Goal: Information Seeking & Learning: Find specific page/section

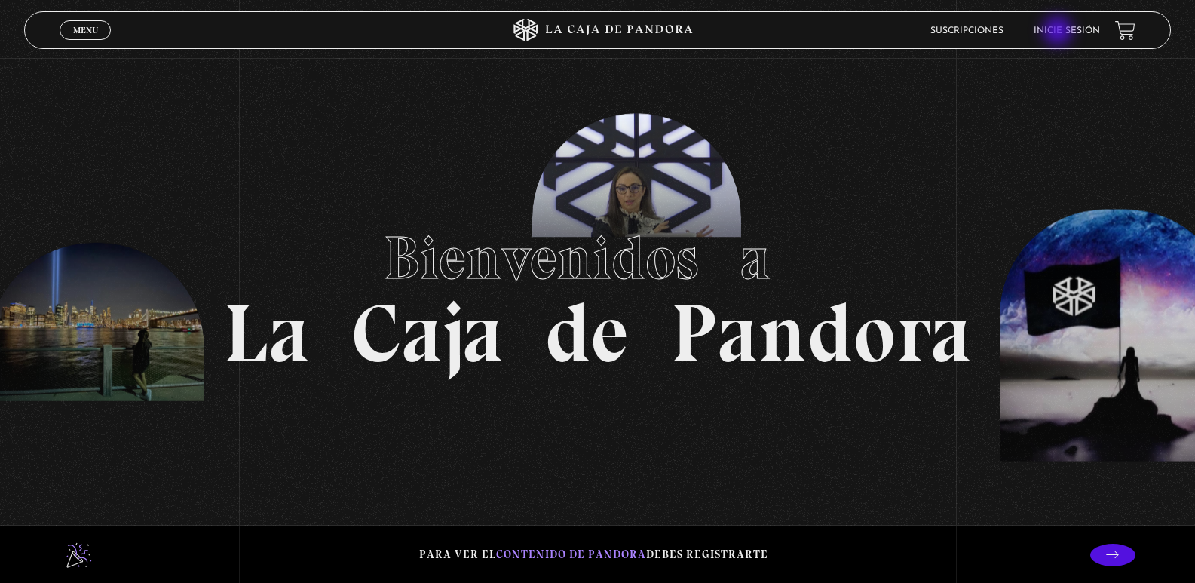
click at [1060, 32] on link "Inicie sesión" at bounding box center [1067, 30] width 66 height 9
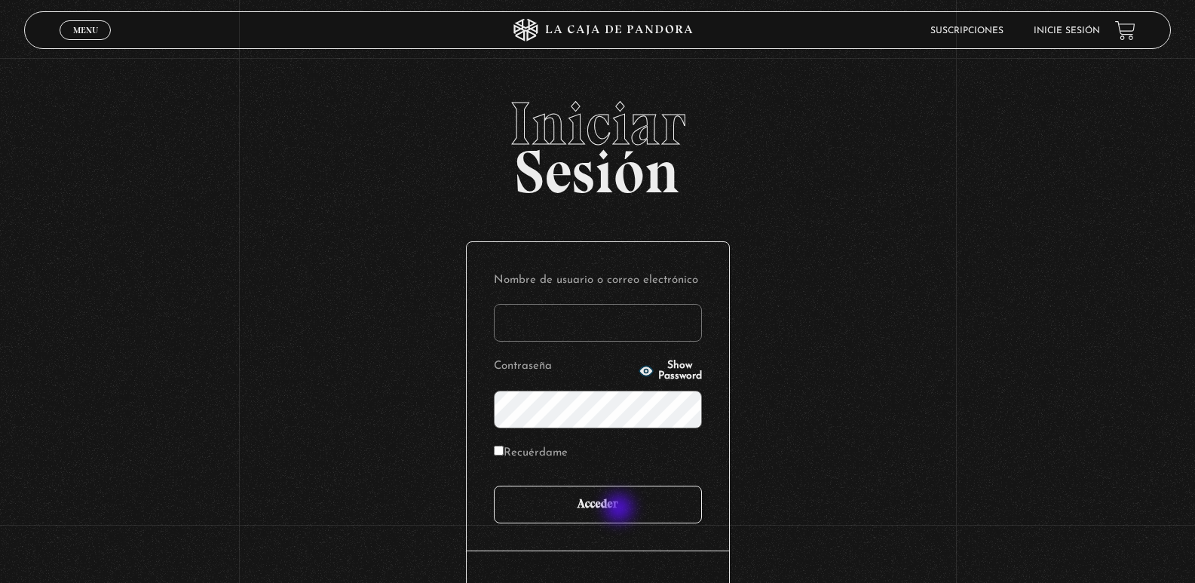
type input "xmontp_23@hotmail.com"
click at [619, 508] on input "Acceder" at bounding box center [598, 505] width 208 height 38
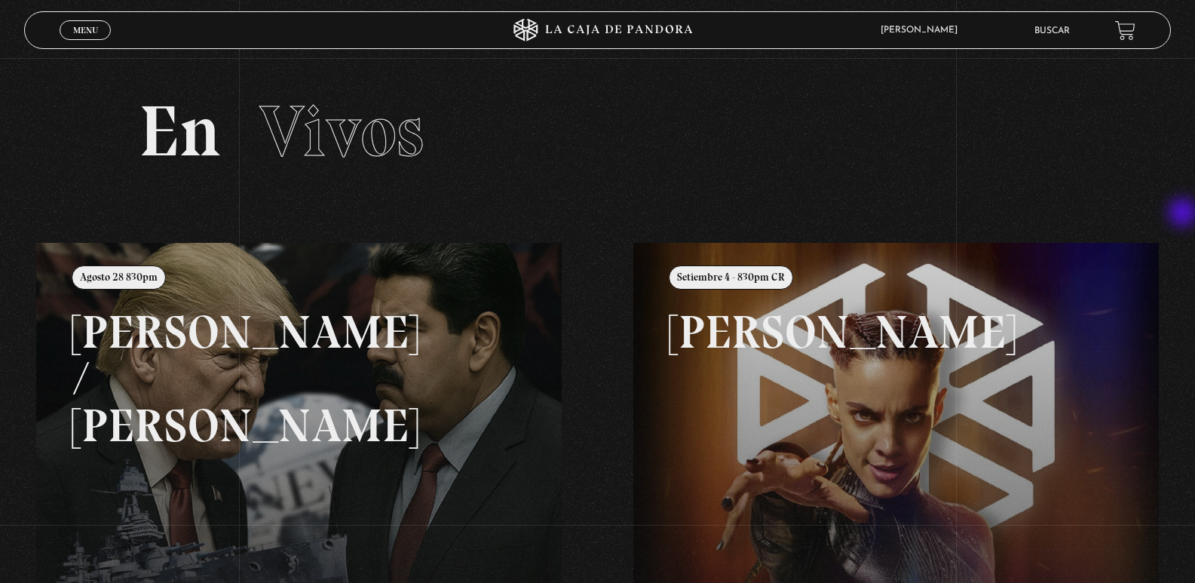
drag, startPoint x: 1191, startPoint y: 182, endPoint x: 1186, endPoint y: 218, distance: 36.6
click at [1186, 218] on section "En Vivos" at bounding box center [597, 150] width 1195 height 185
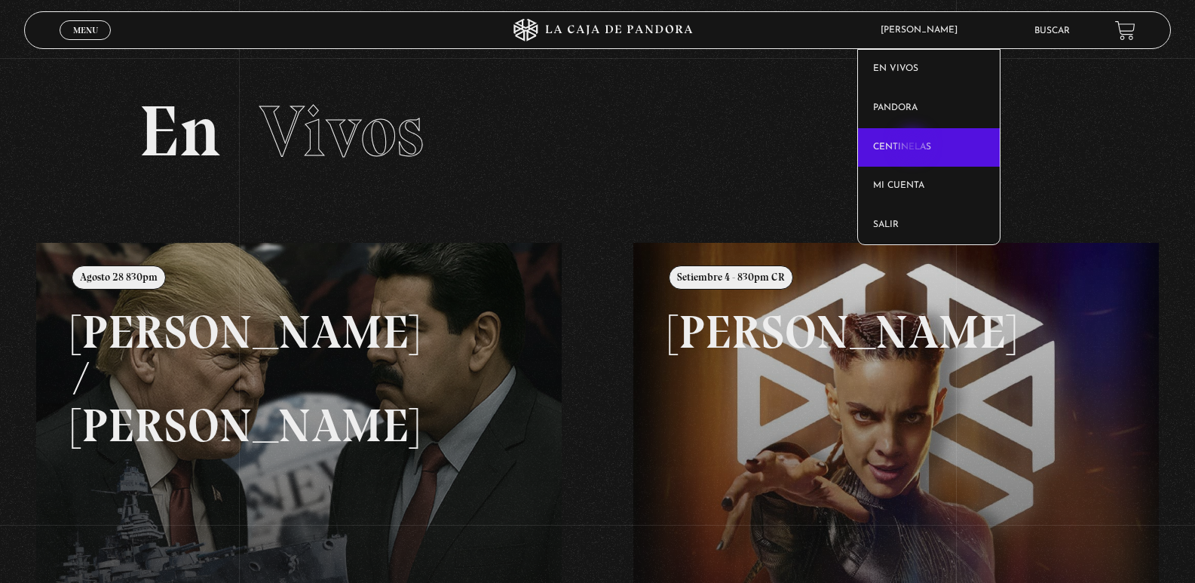
click at [915, 146] on link "Centinelas" at bounding box center [929, 147] width 142 height 39
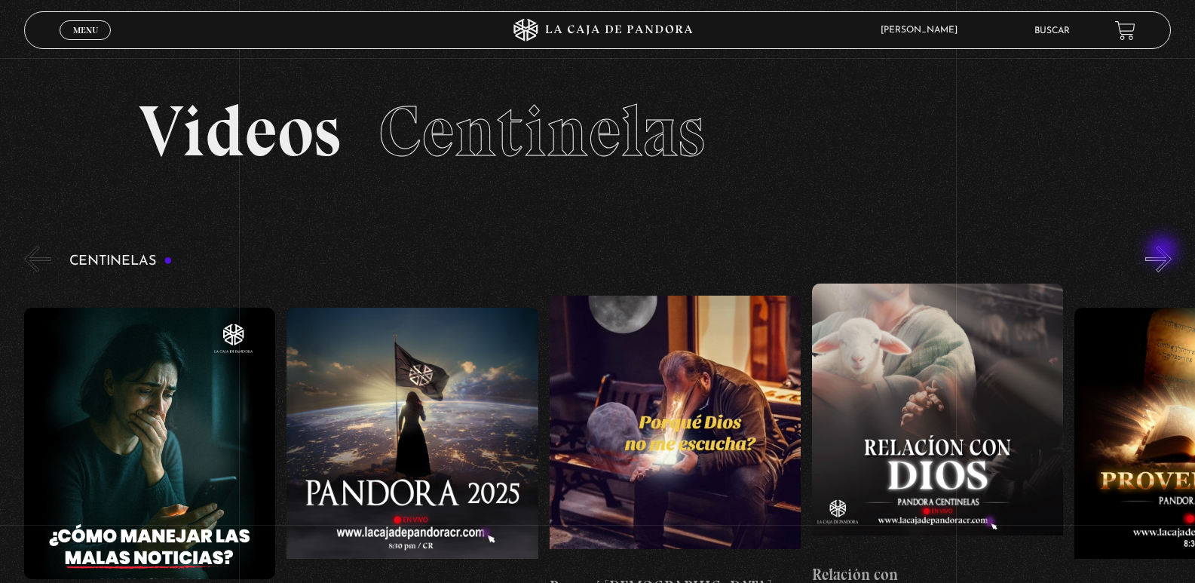
click at [1165, 252] on button "»" at bounding box center [1159, 259] width 26 height 26
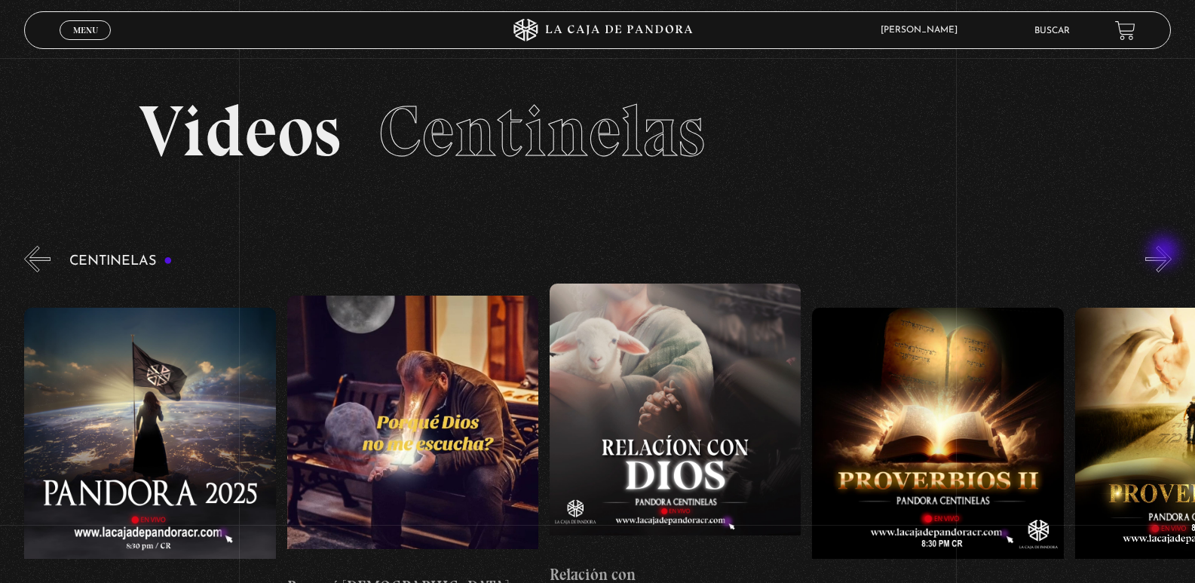
click at [1166, 253] on button "»" at bounding box center [1159, 259] width 26 height 26
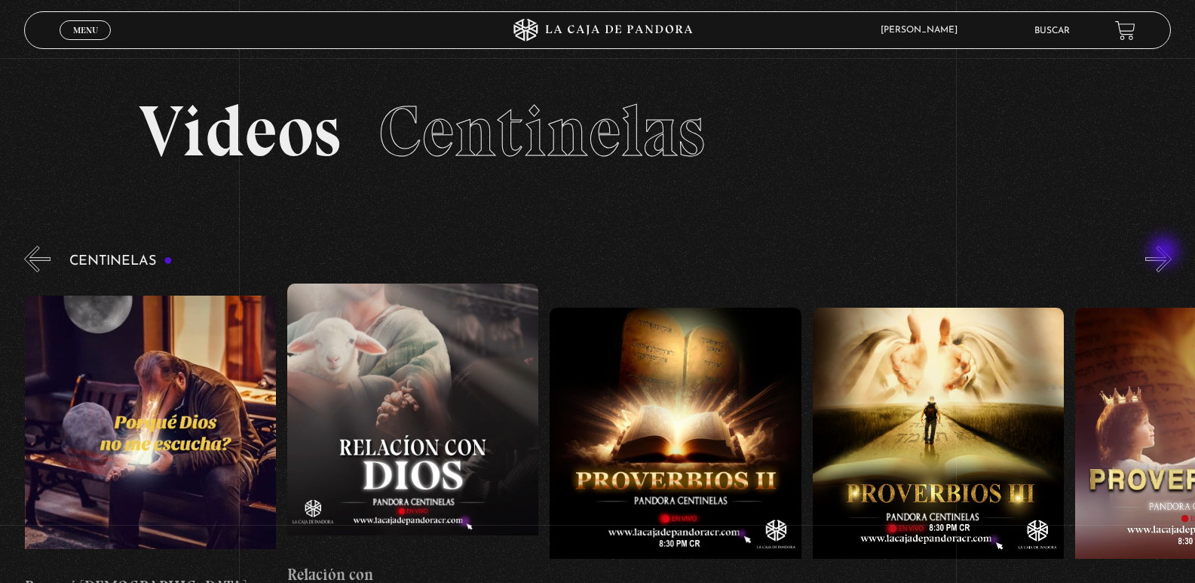
click at [1166, 253] on button "»" at bounding box center [1159, 259] width 26 height 26
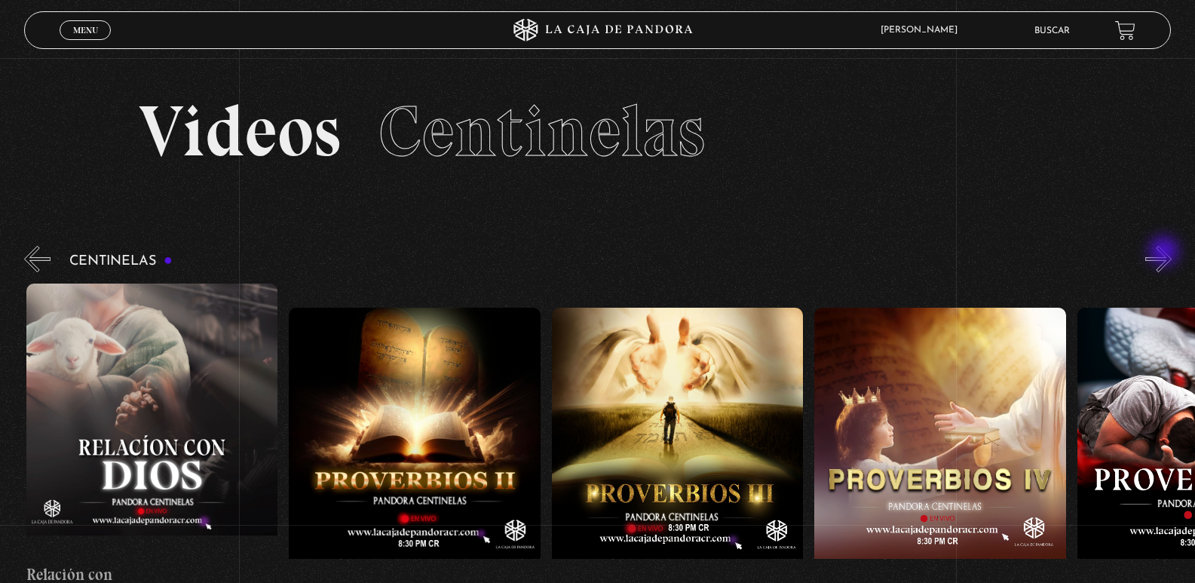
click at [1166, 253] on button "»" at bounding box center [1159, 259] width 26 height 26
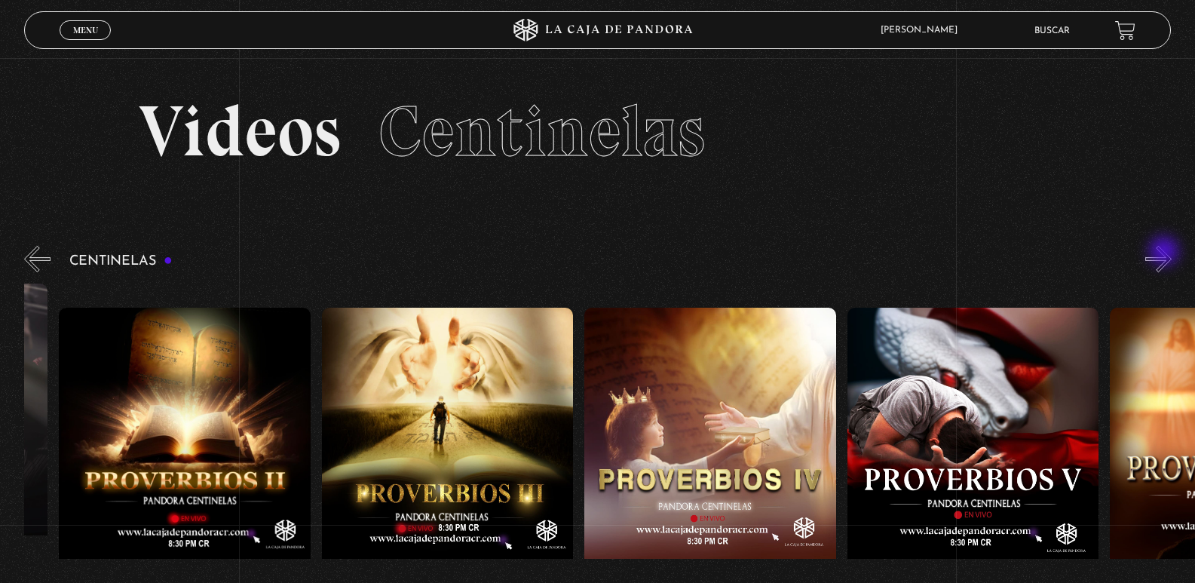
click at [1166, 253] on button "»" at bounding box center [1159, 259] width 26 height 26
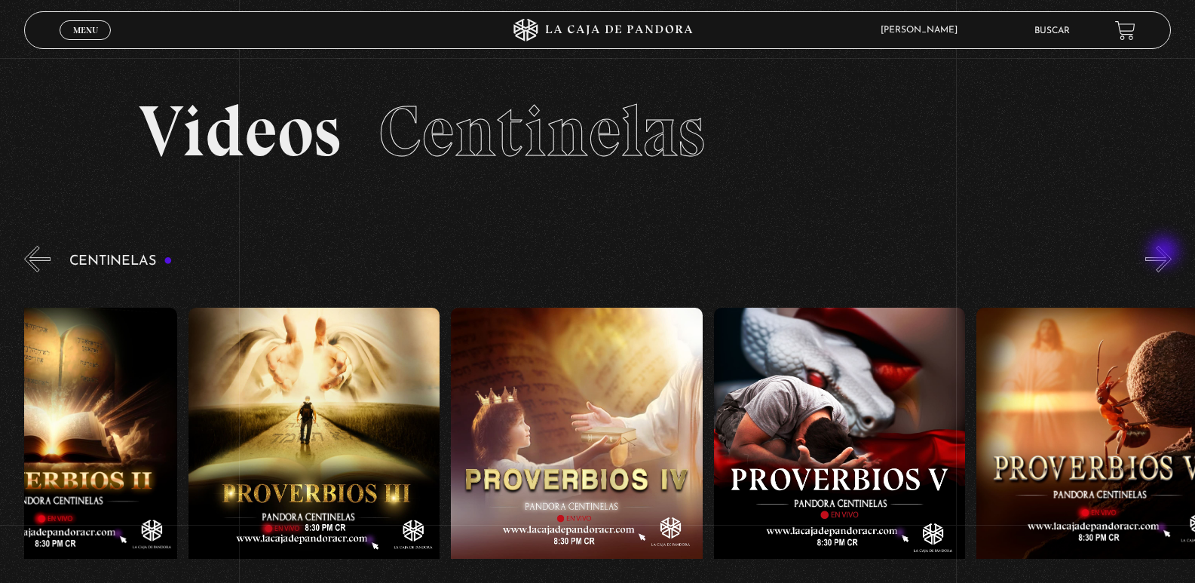
click at [1166, 253] on button "»" at bounding box center [1159, 259] width 26 height 26
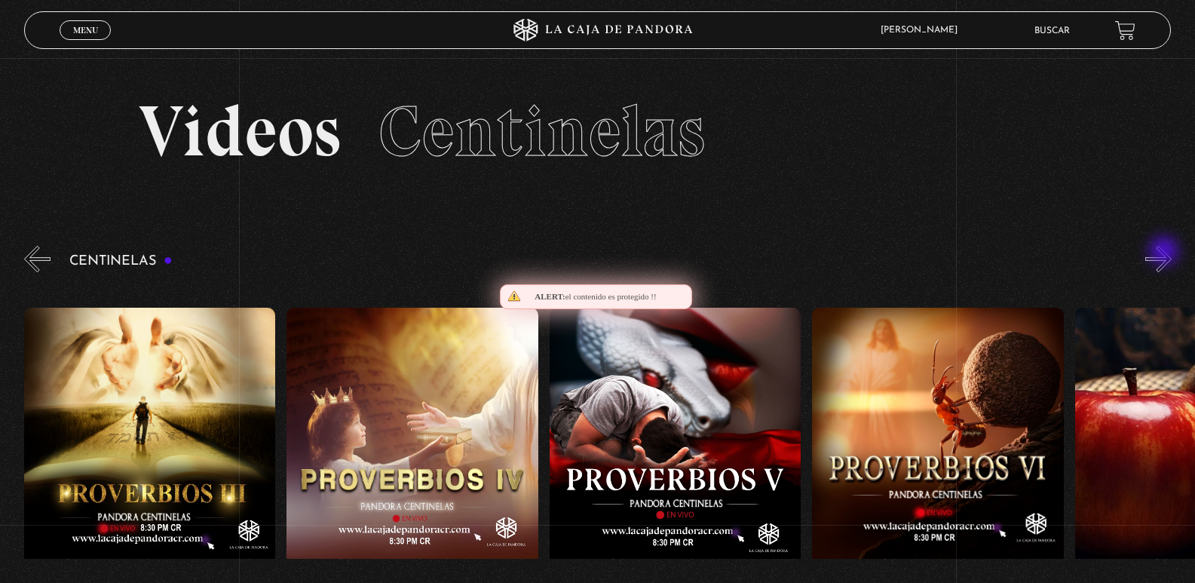
click at [1166, 253] on button "»" at bounding box center [1159, 259] width 26 height 26
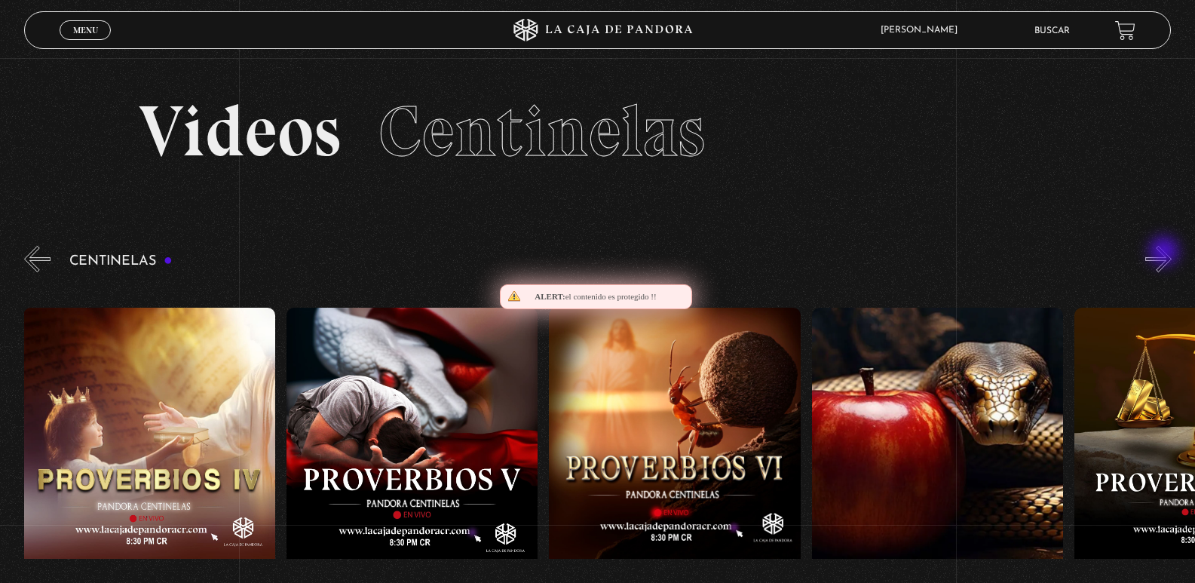
click at [1166, 253] on button "»" at bounding box center [1159, 259] width 26 height 26
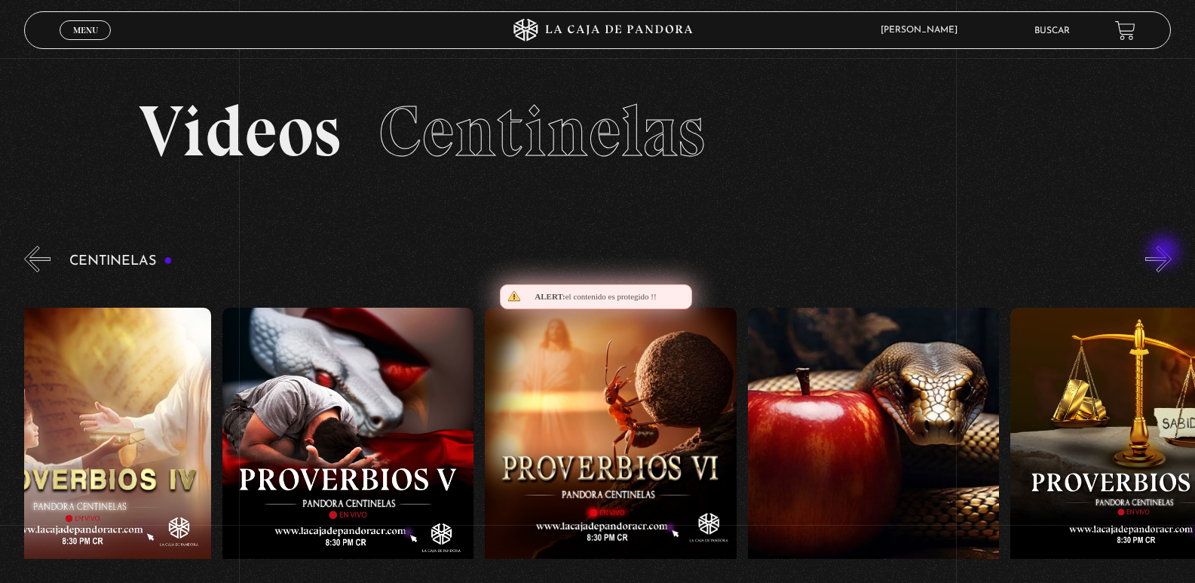
click at [1166, 253] on button "»" at bounding box center [1159, 259] width 26 height 26
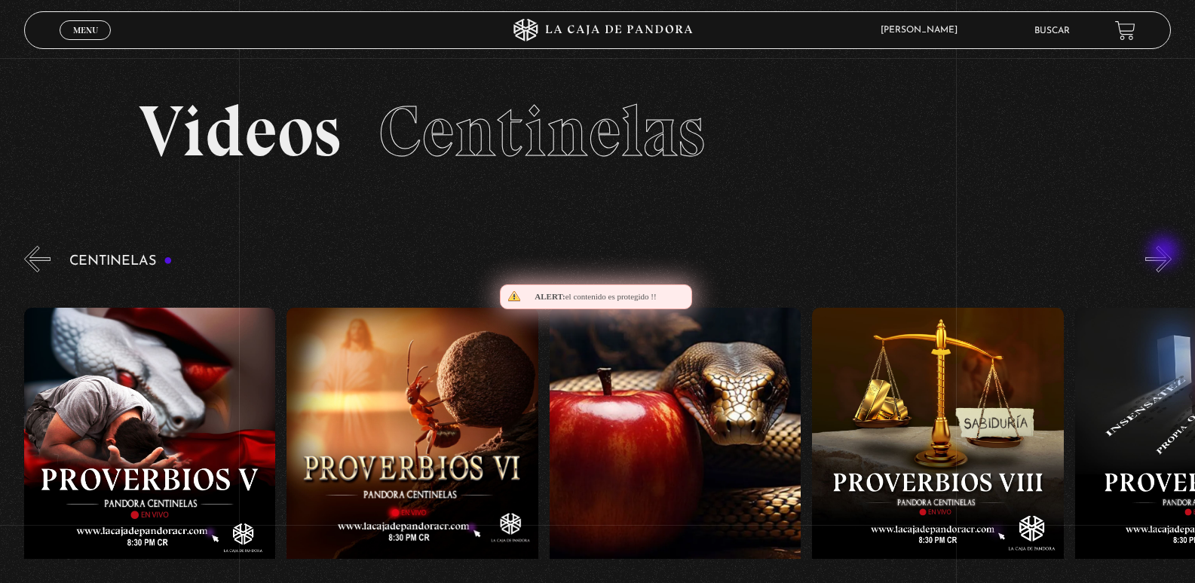
click at [1166, 253] on button "»" at bounding box center [1159, 259] width 26 height 26
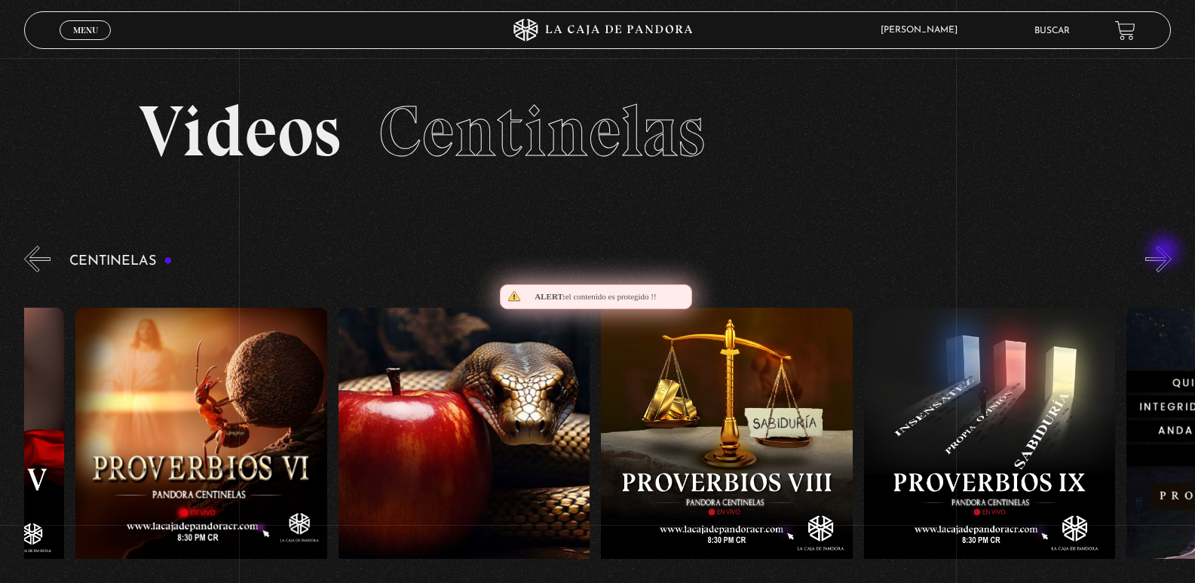
click at [1166, 253] on button "»" at bounding box center [1159, 259] width 26 height 26
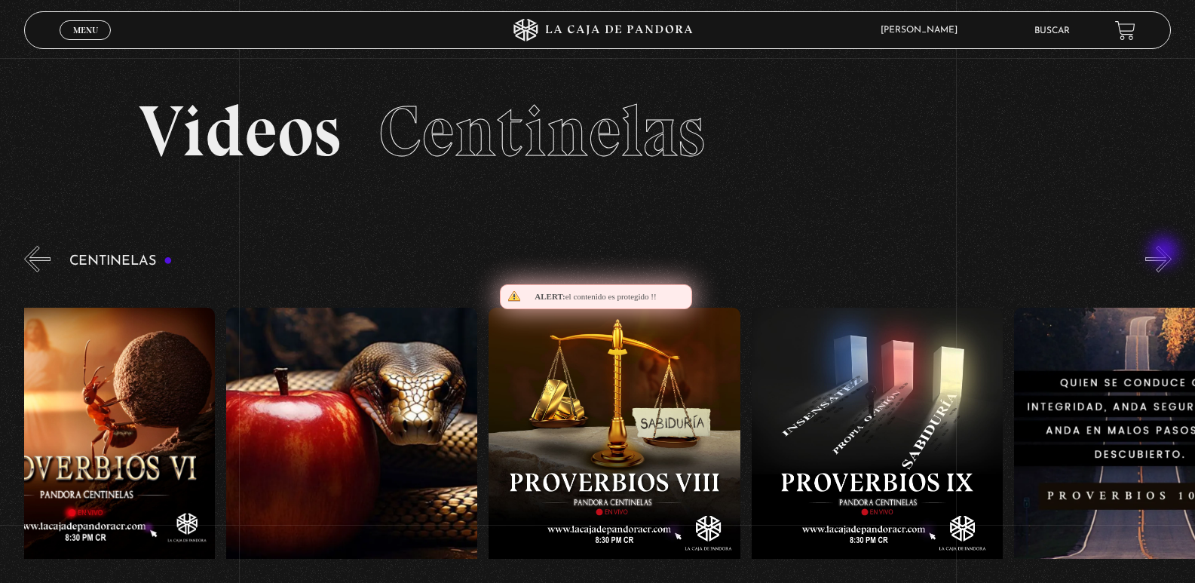
click at [1166, 253] on button "»" at bounding box center [1159, 259] width 26 height 26
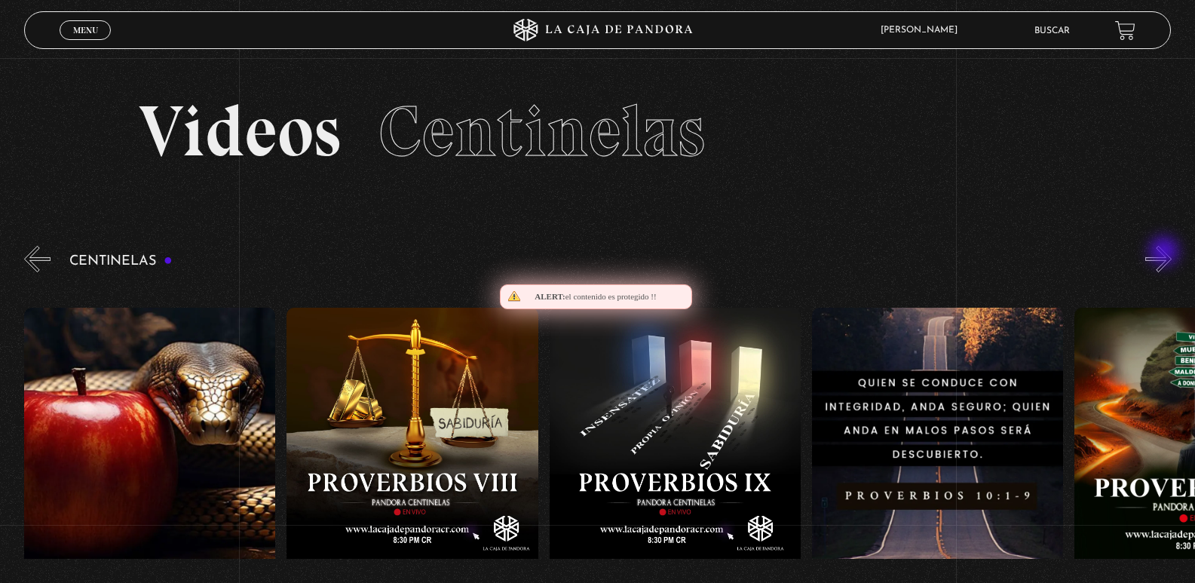
click at [1166, 253] on button "»" at bounding box center [1159, 259] width 26 height 26
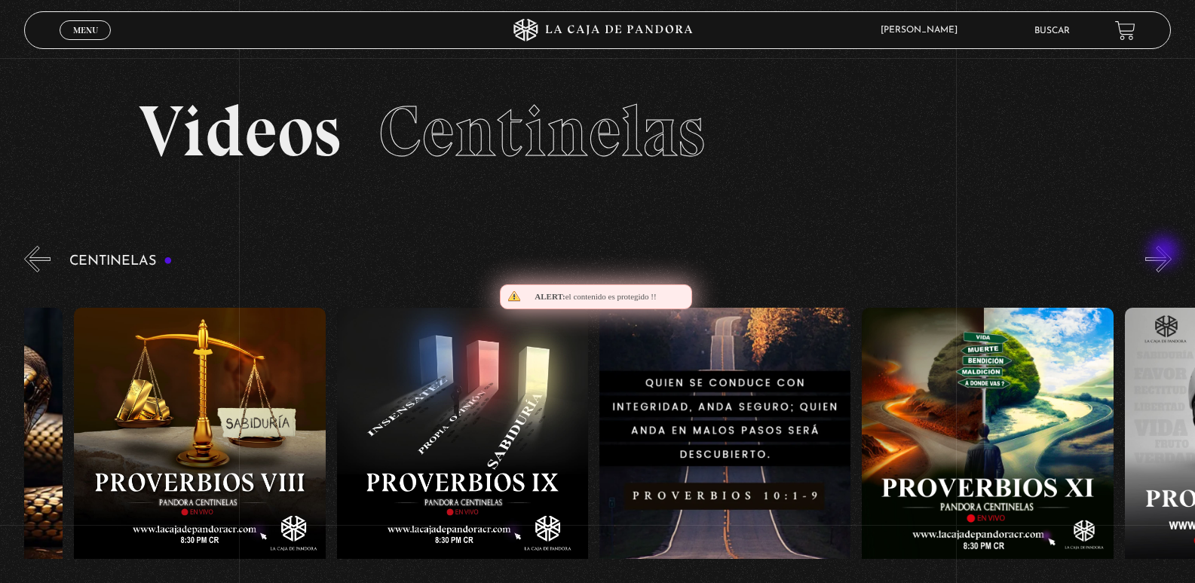
click at [1166, 253] on button "»" at bounding box center [1159, 259] width 26 height 26
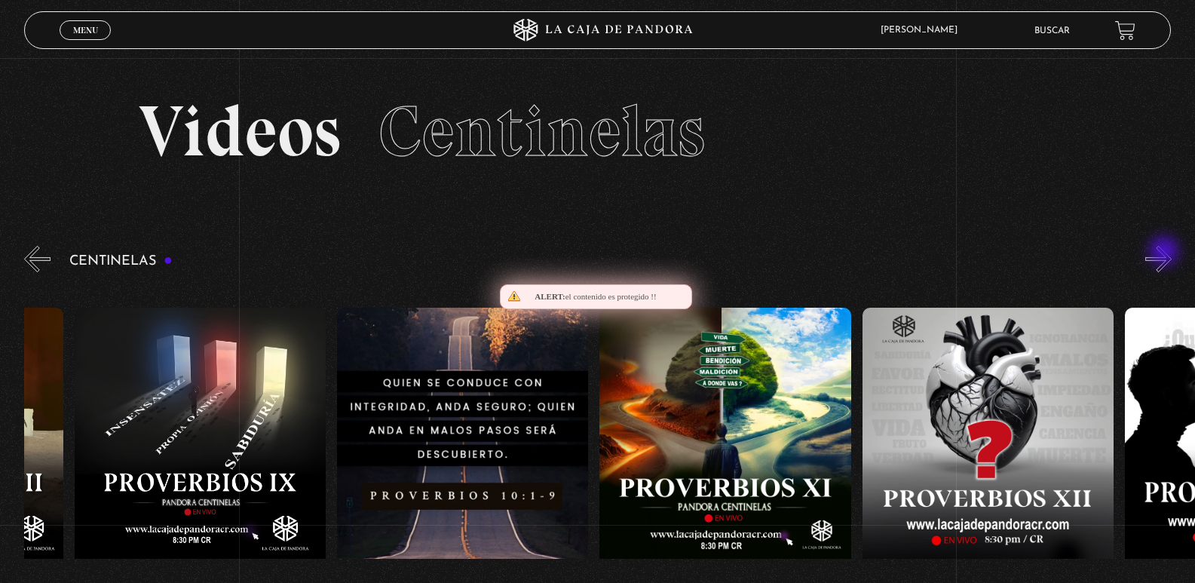
click at [1166, 253] on button "»" at bounding box center [1159, 259] width 26 height 26
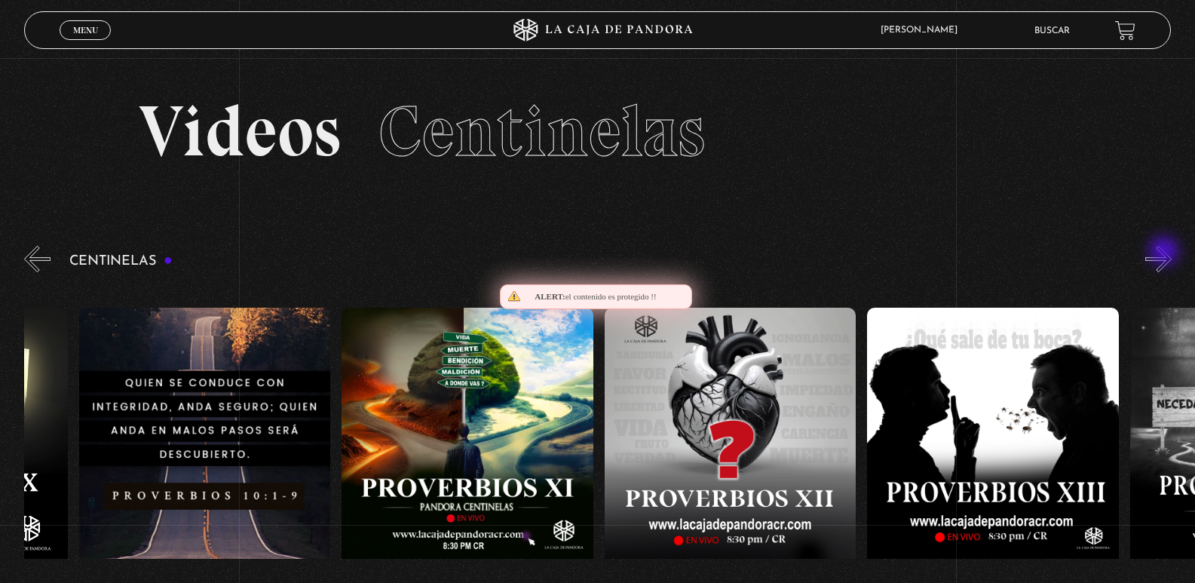
click at [1166, 253] on button "»" at bounding box center [1159, 259] width 26 height 26
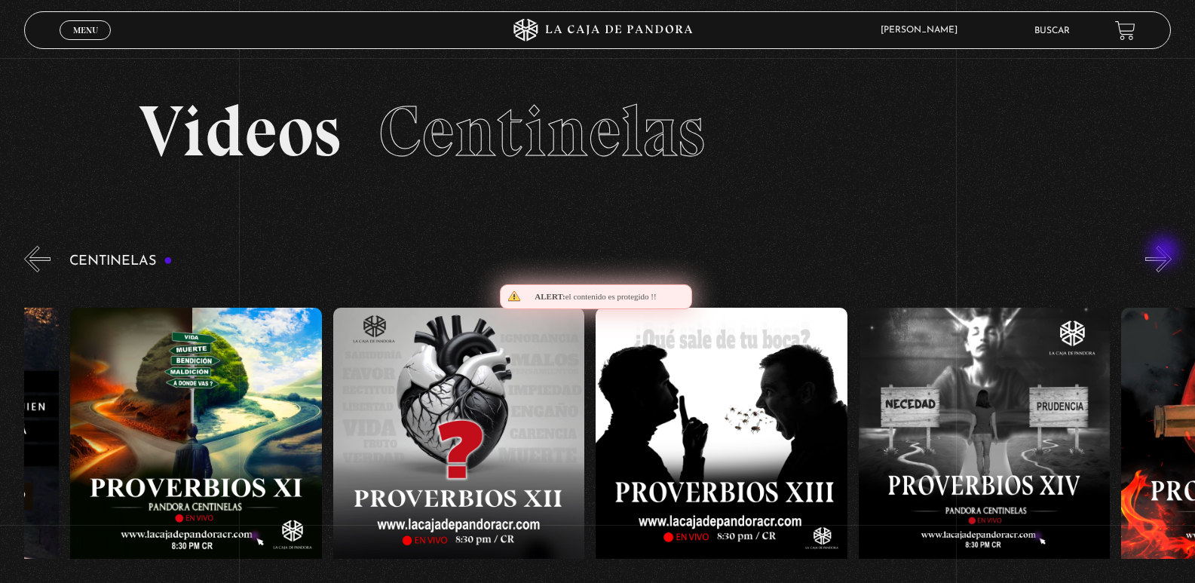
click at [1166, 253] on button "»" at bounding box center [1159, 259] width 26 height 26
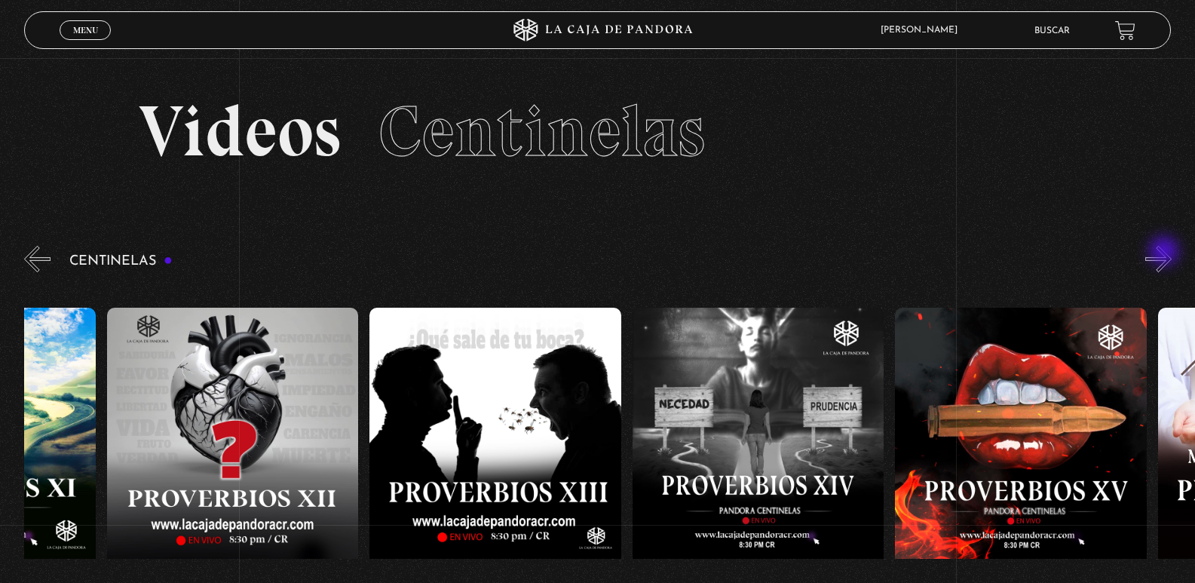
click at [1166, 253] on button "»" at bounding box center [1159, 259] width 26 height 26
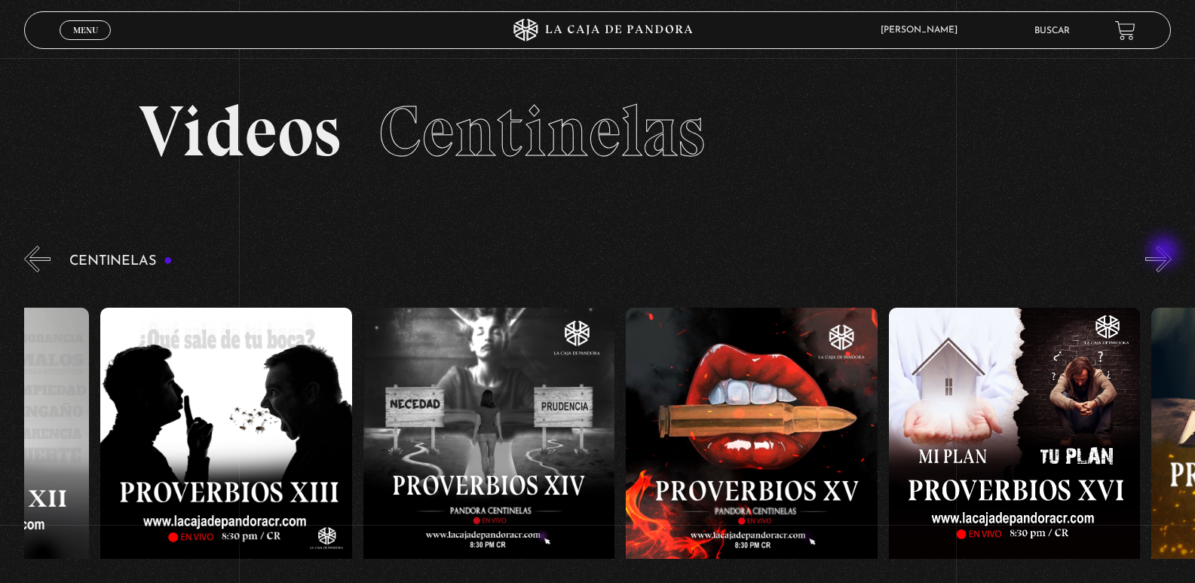
click at [1166, 253] on button "»" at bounding box center [1159, 259] width 26 height 26
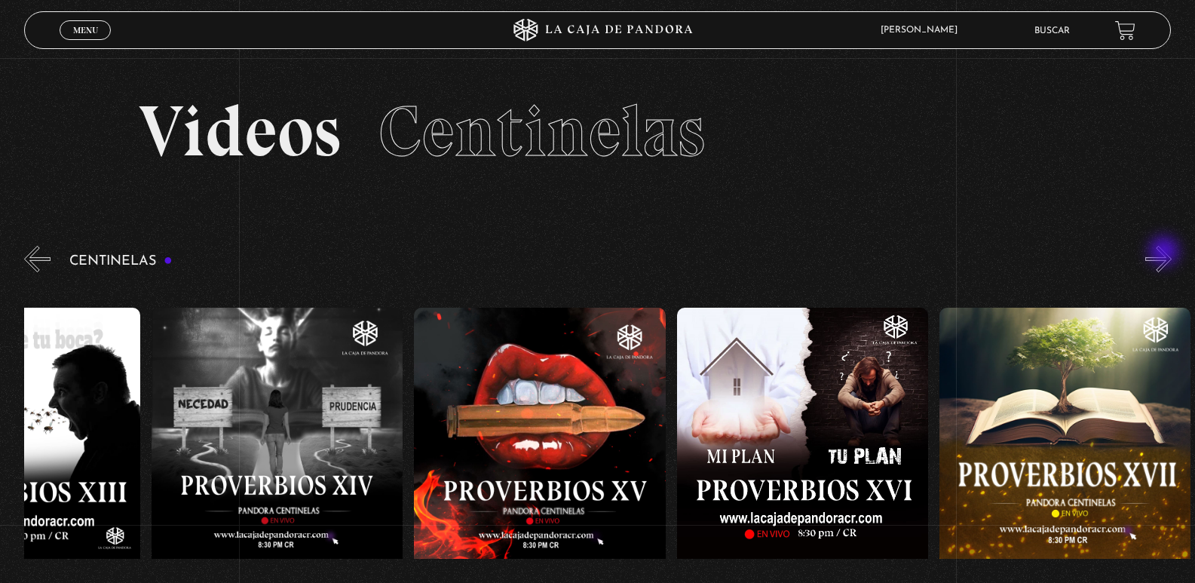
click at [1166, 253] on button "»" at bounding box center [1159, 259] width 26 height 26
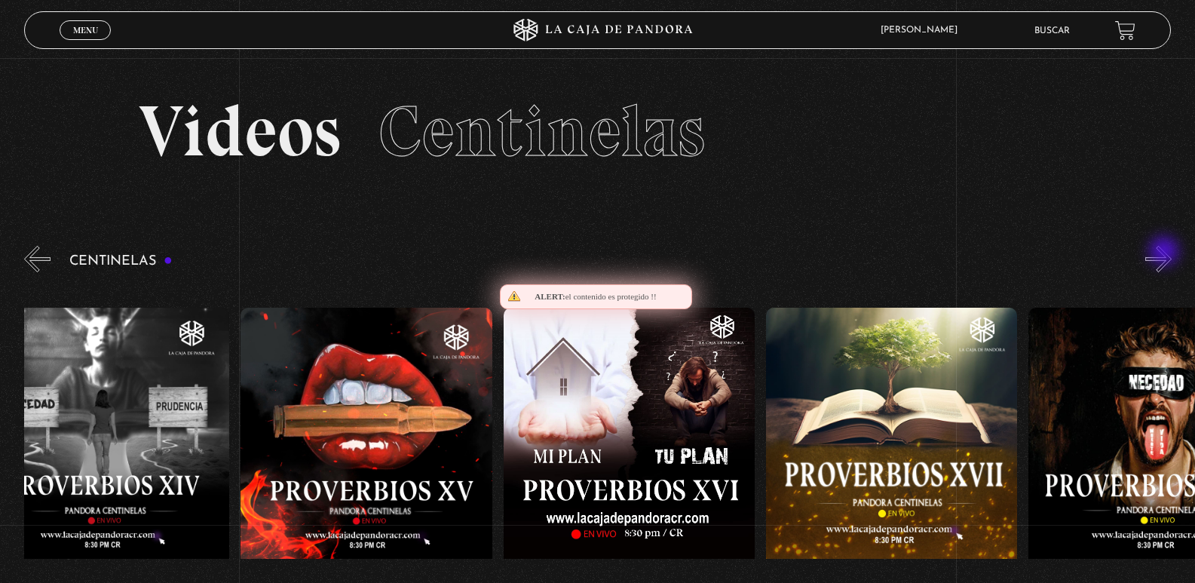
click at [1166, 253] on button "»" at bounding box center [1159, 259] width 26 height 26
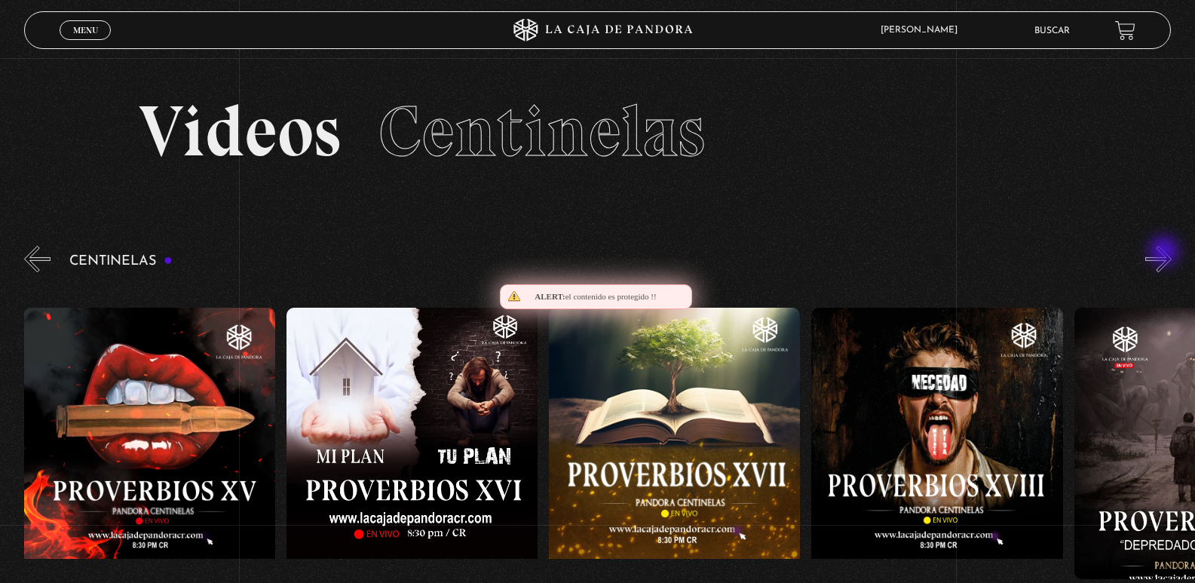
click at [1166, 253] on button "»" at bounding box center [1159, 259] width 26 height 26
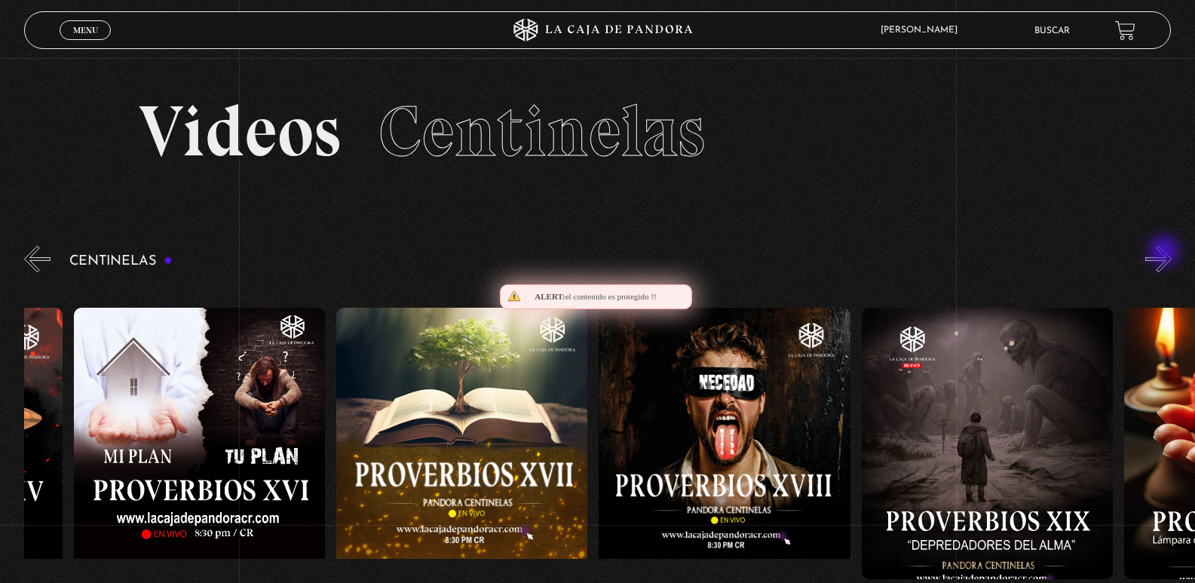
click at [1166, 253] on button "»" at bounding box center [1159, 259] width 26 height 26
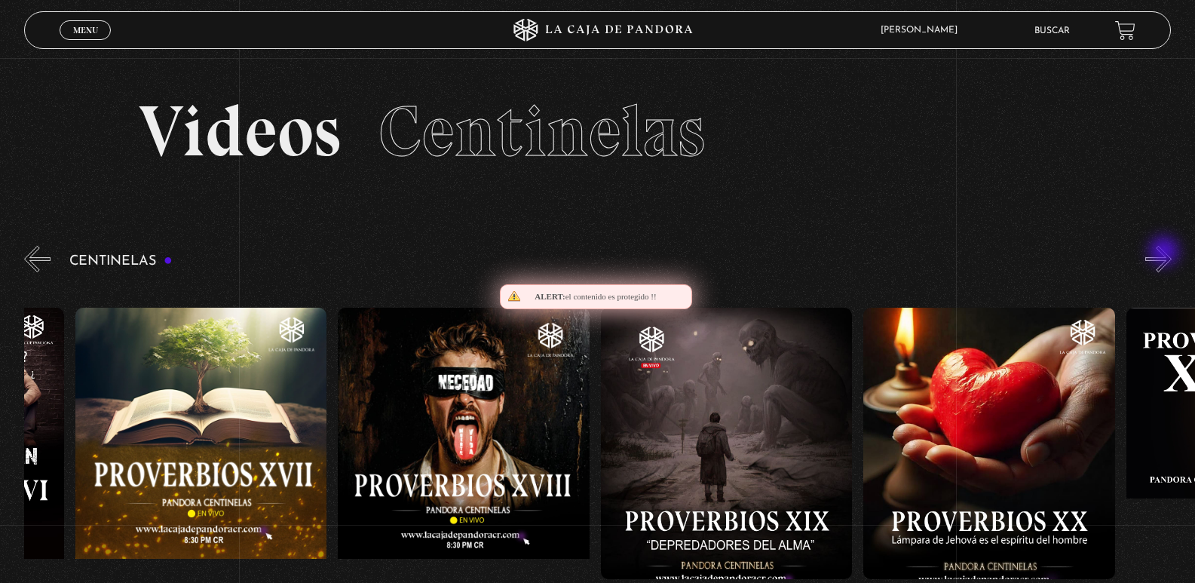
click at [1166, 253] on button "»" at bounding box center [1159, 259] width 26 height 26
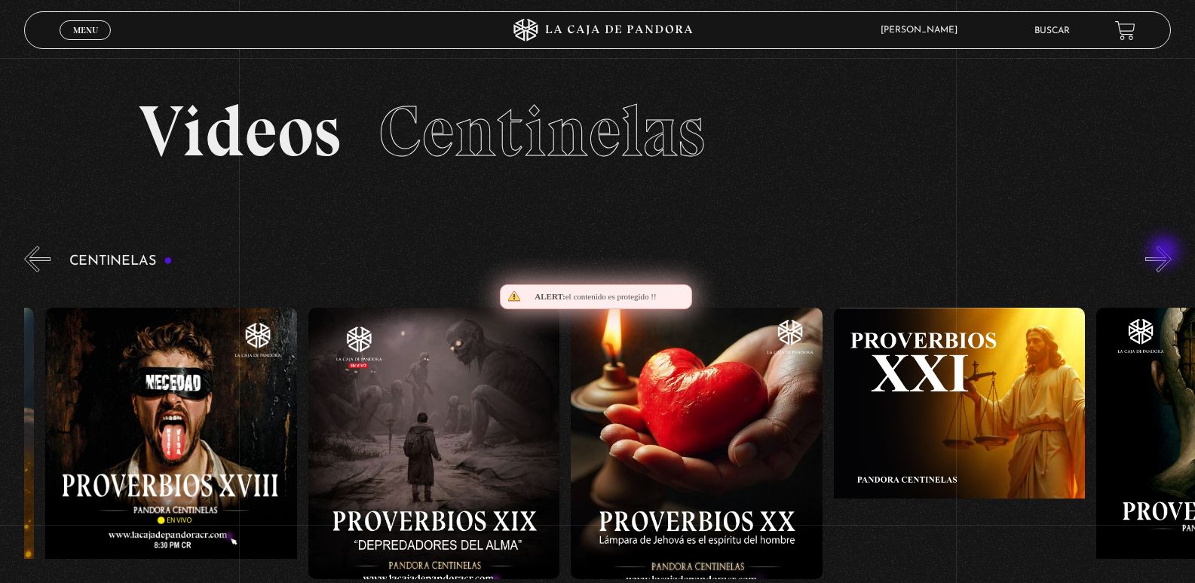
click at [1166, 253] on button "»" at bounding box center [1159, 259] width 26 height 26
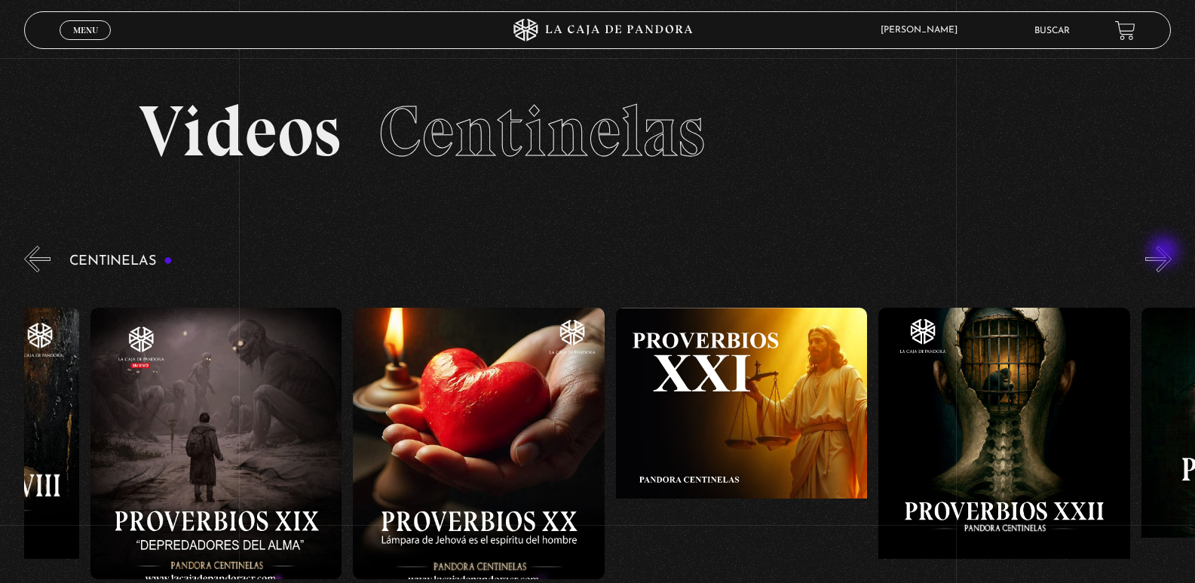
click at [1166, 253] on button "»" at bounding box center [1159, 259] width 26 height 26
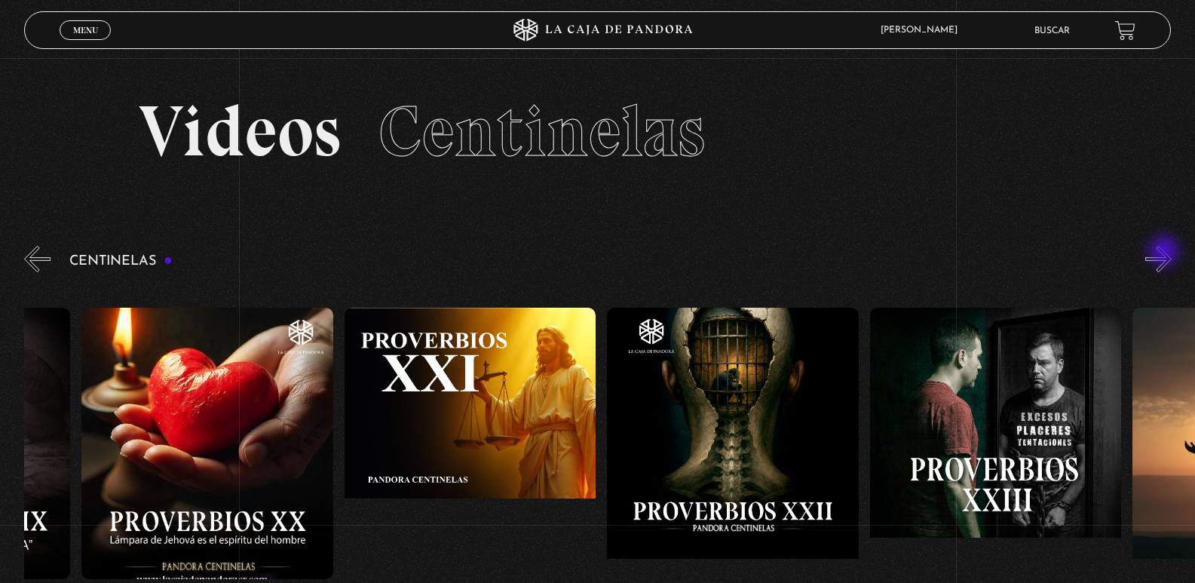
click at [1166, 253] on button "»" at bounding box center [1159, 259] width 26 height 26
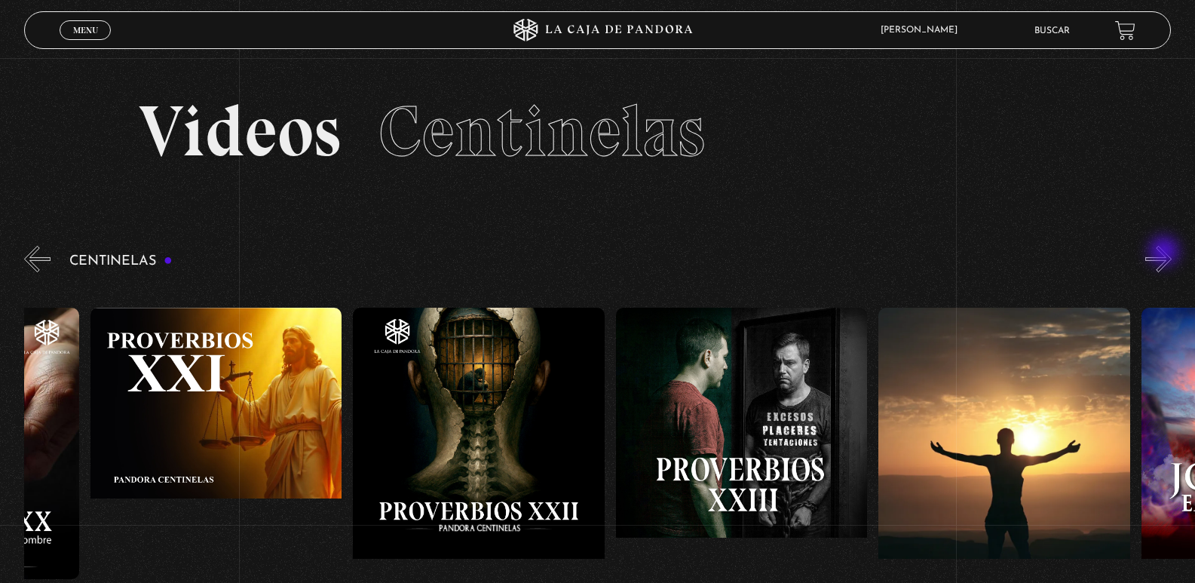
click at [1166, 253] on button "»" at bounding box center [1159, 259] width 26 height 26
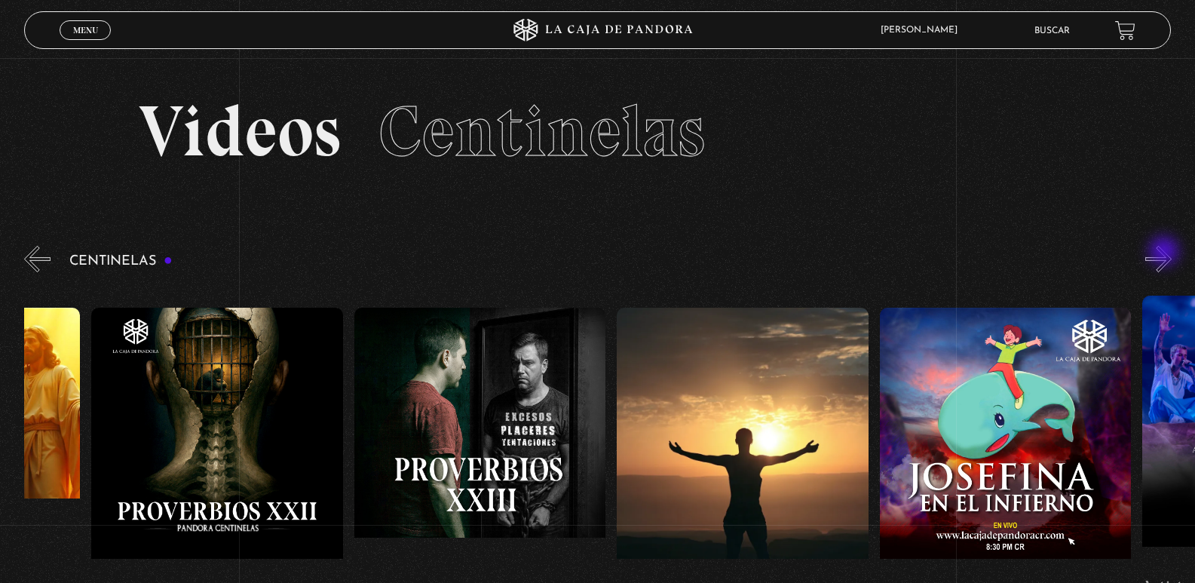
click at [1166, 253] on button "»" at bounding box center [1159, 259] width 26 height 26
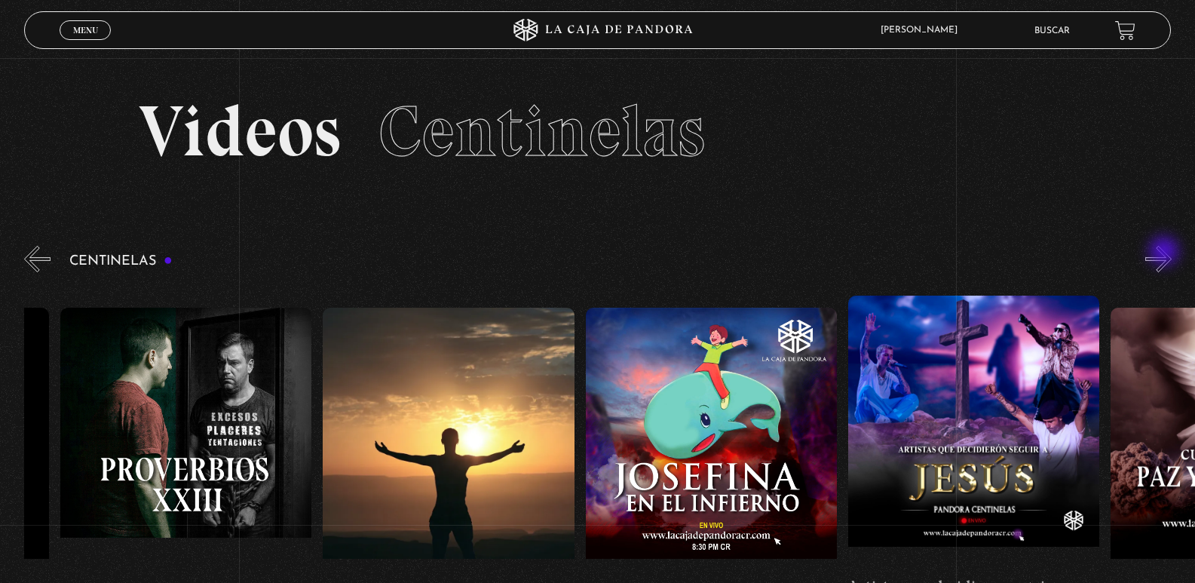
click at [1166, 253] on button "»" at bounding box center [1159, 259] width 26 height 26
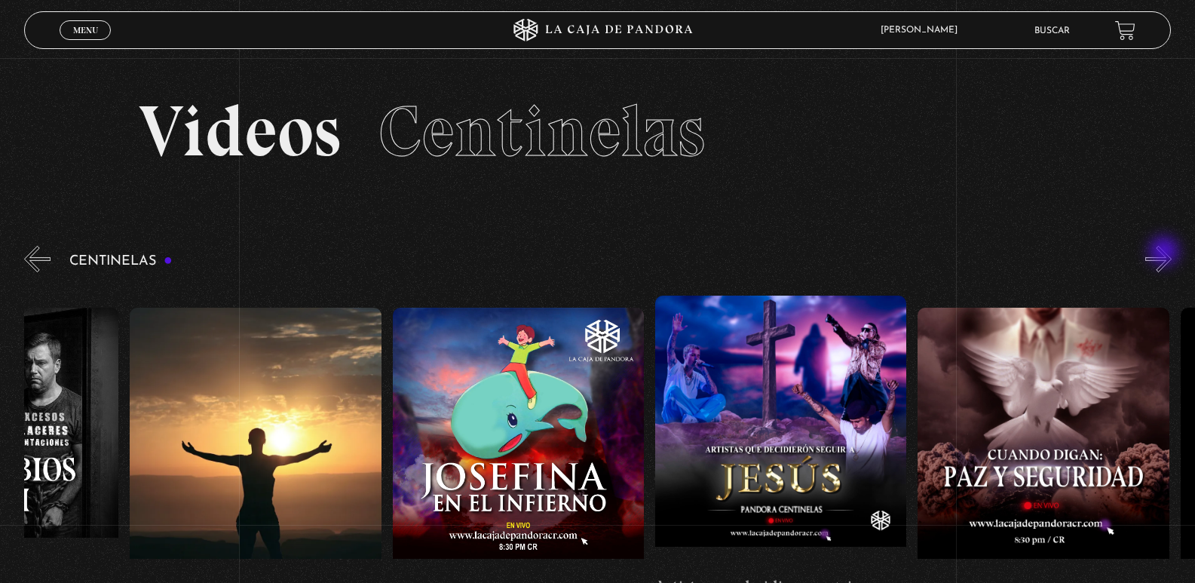
click at [1166, 253] on button "»" at bounding box center [1159, 259] width 26 height 26
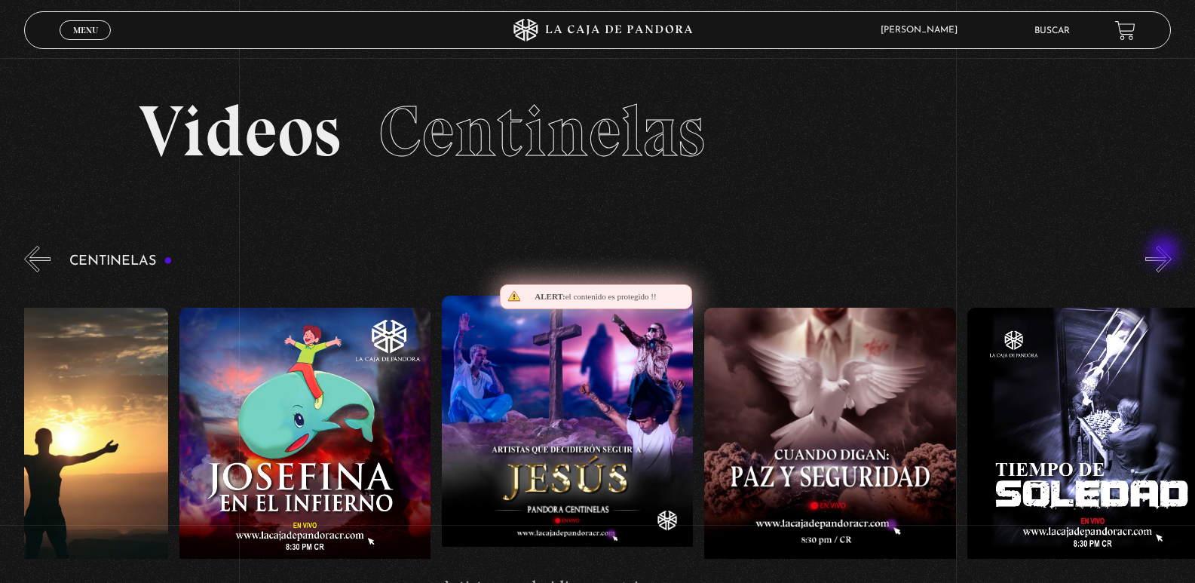
click at [1166, 253] on button "»" at bounding box center [1159, 259] width 26 height 26
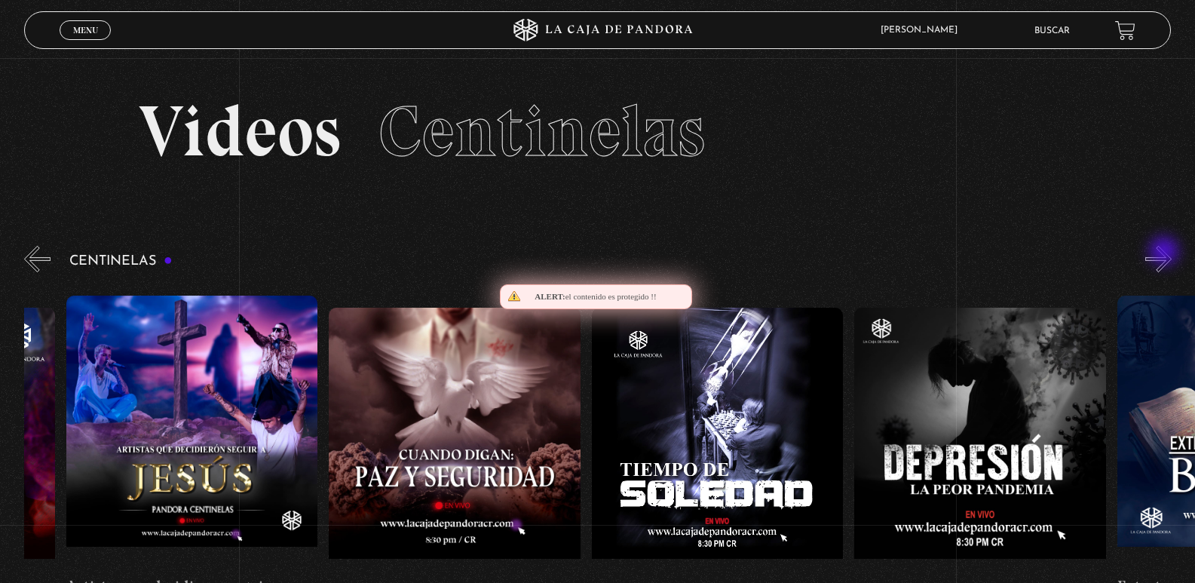
click at [1166, 253] on button "»" at bounding box center [1159, 259] width 26 height 26
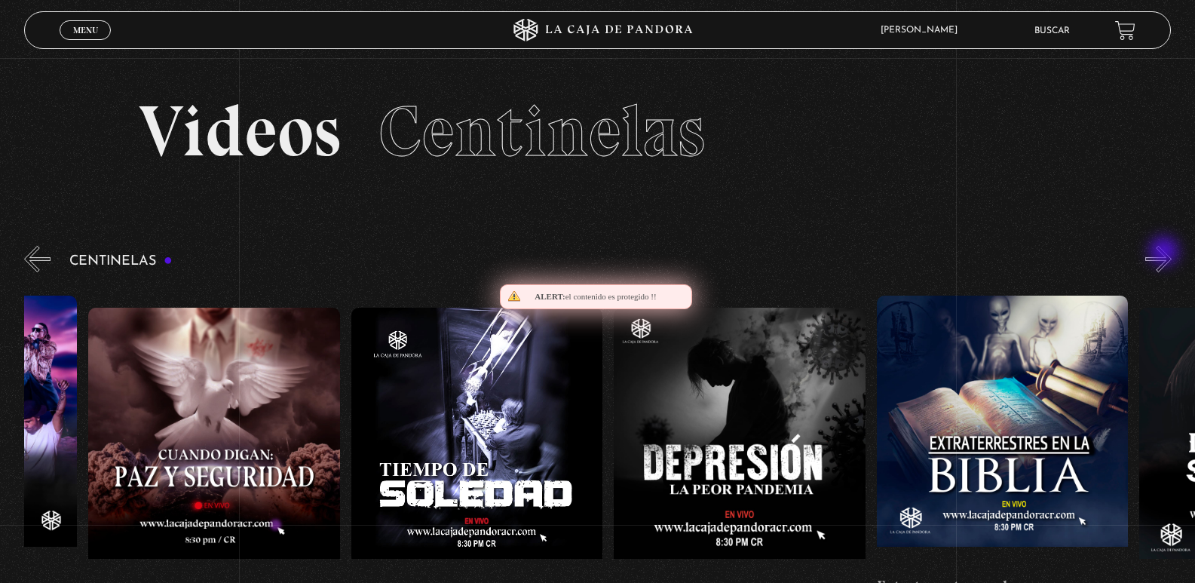
click at [1166, 253] on button "»" at bounding box center [1159, 259] width 26 height 26
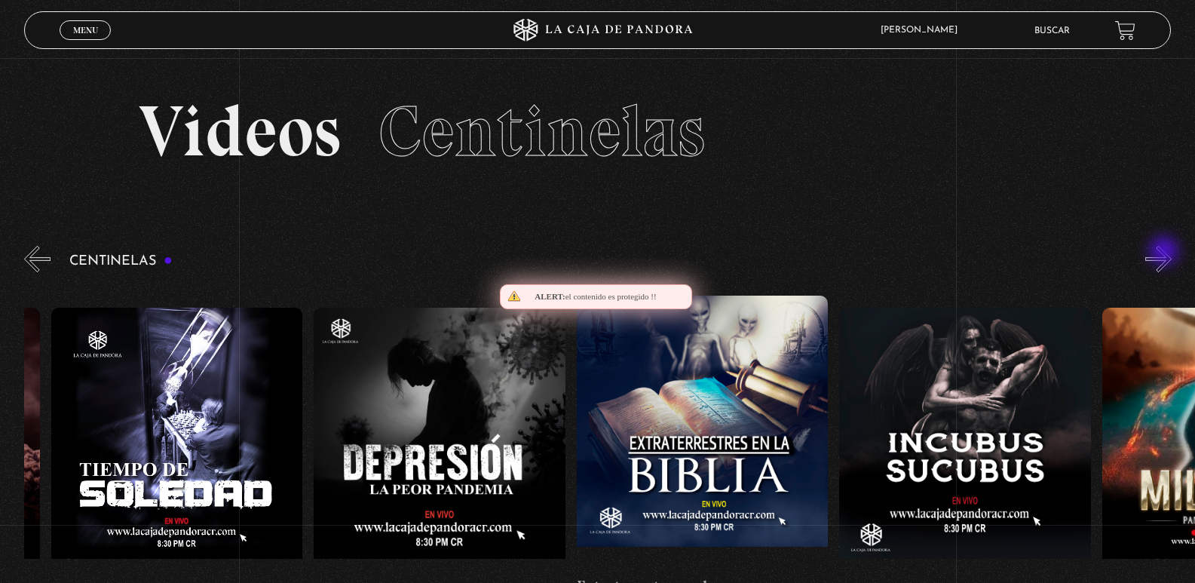
click at [1166, 253] on button "»" at bounding box center [1159, 259] width 26 height 26
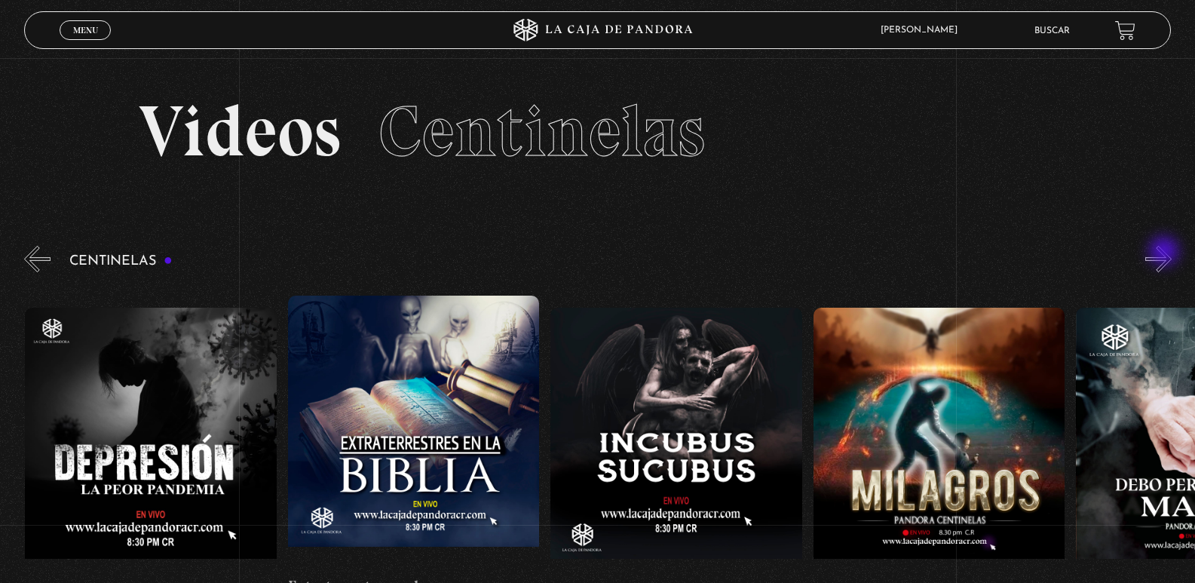
click at [1166, 253] on button "»" at bounding box center [1159, 259] width 26 height 26
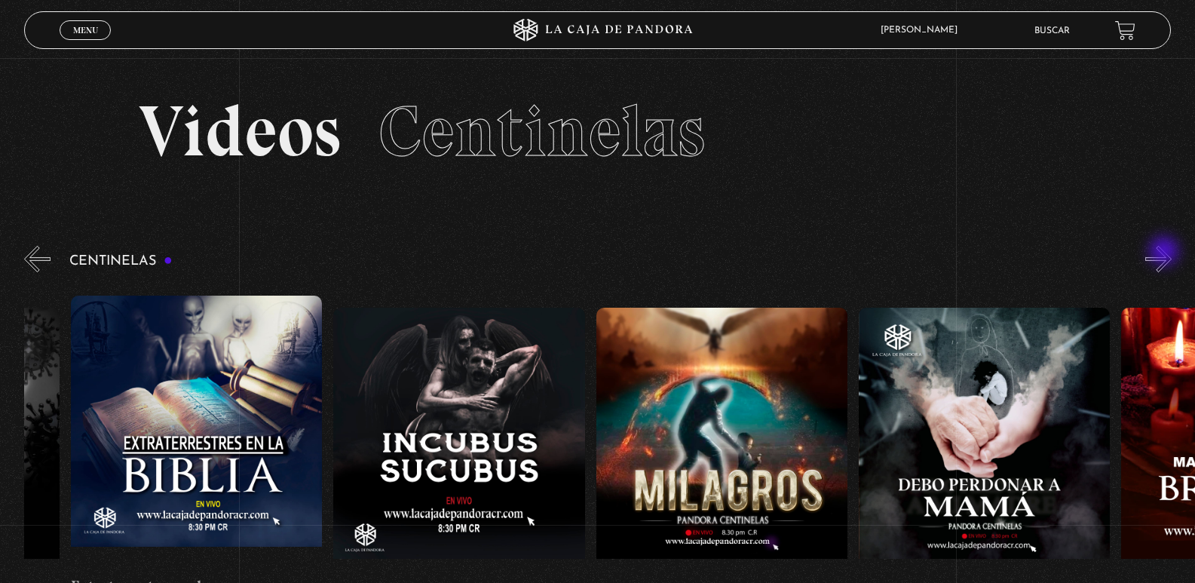
click at [1166, 253] on button "»" at bounding box center [1159, 259] width 26 height 26
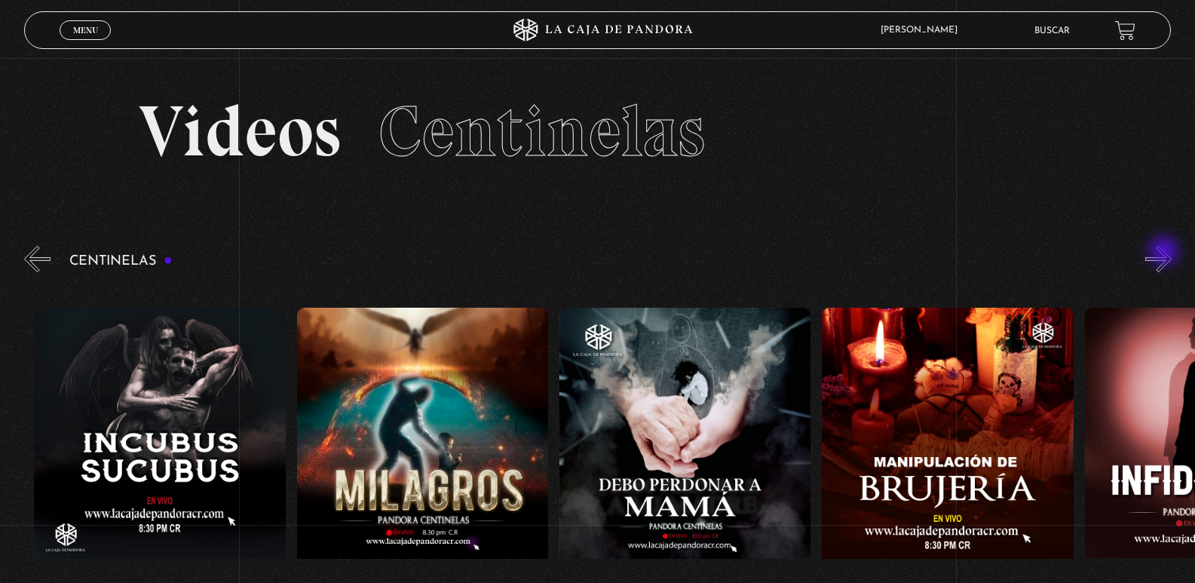
click at [1166, 253] on button "»" at bounding box center [1159, 259] width 26 height 26
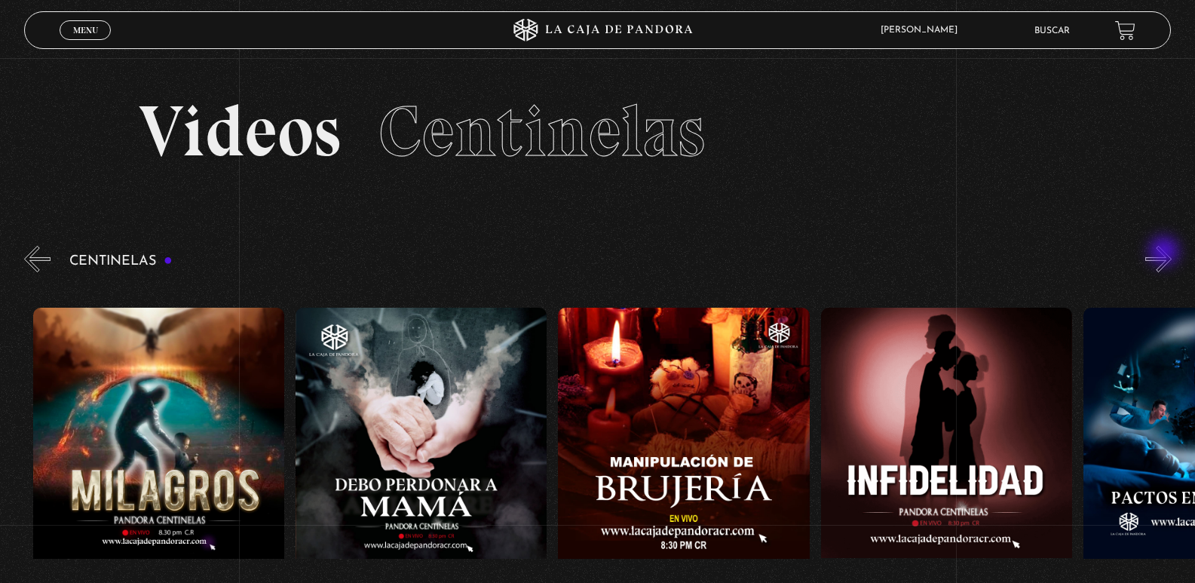
click at [1166, 253] on button "»" at bounding box center [1159, 259] width 26 height 26
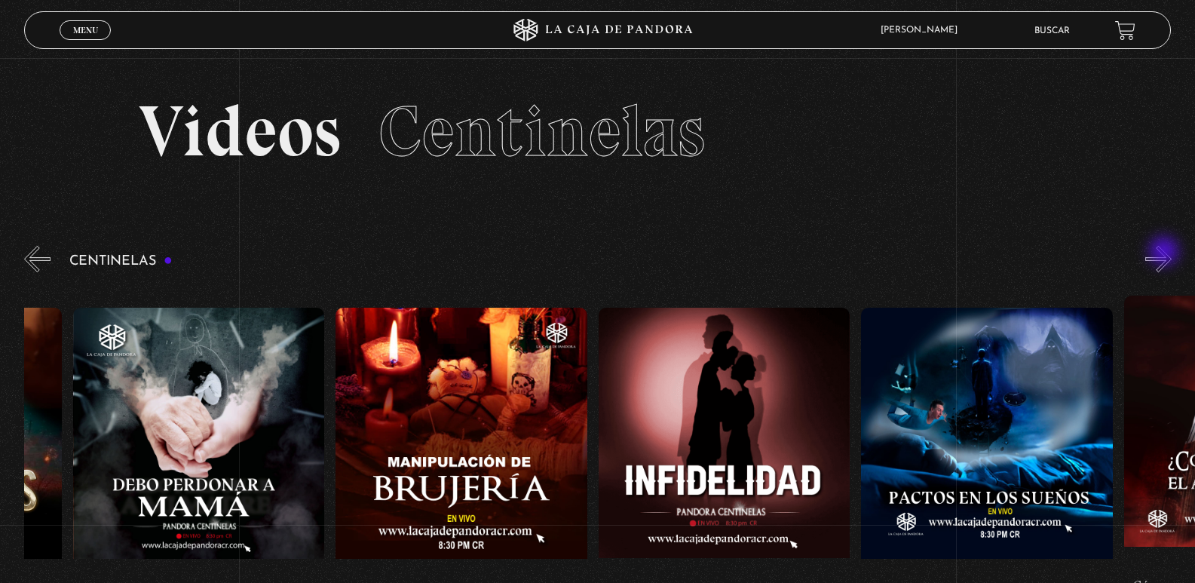
click at [1166, 253] on button "»" at bounding box center [1159, 259] width 26 height 26
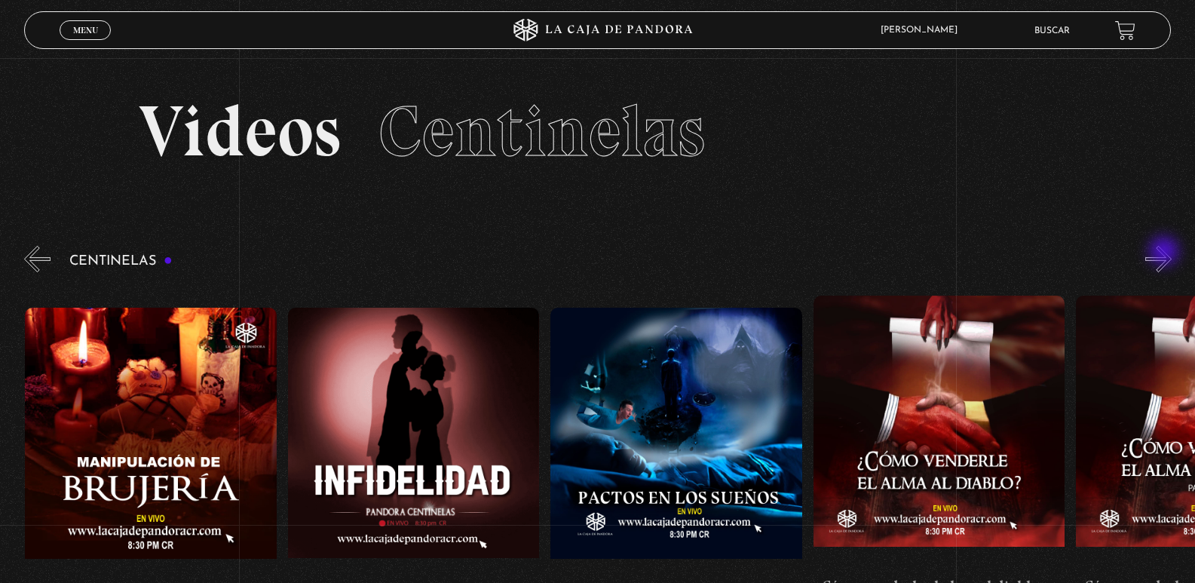
click at [1166, 253] on button "»" at bounding box center [1159, 259] width 26 height 26
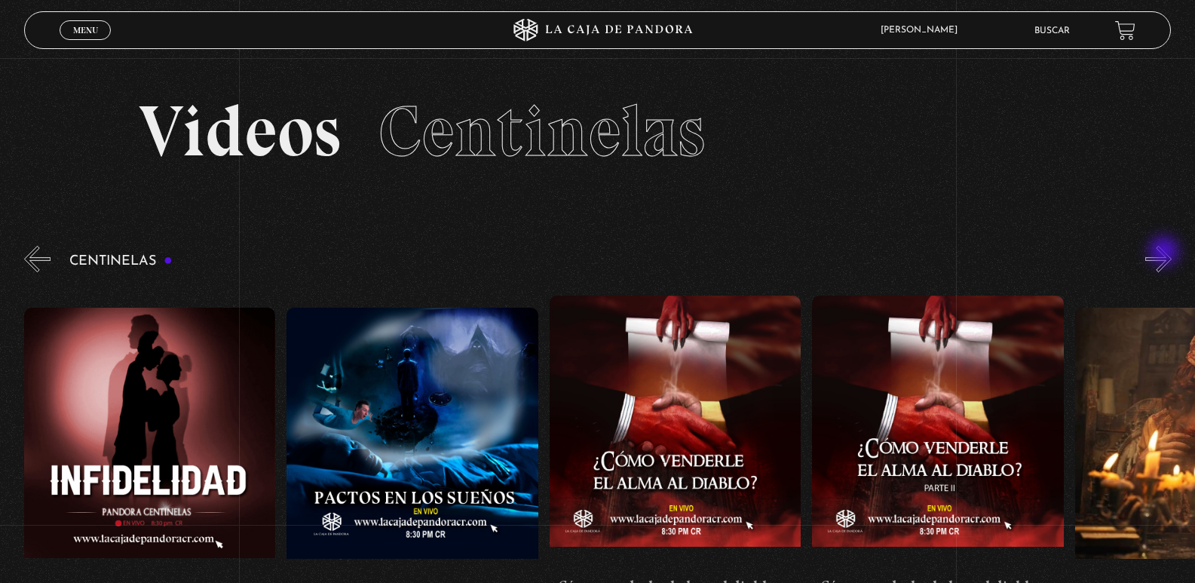
click at [1166, 253] on button "»" at bounding box center [1159, 259] width 26 height 26
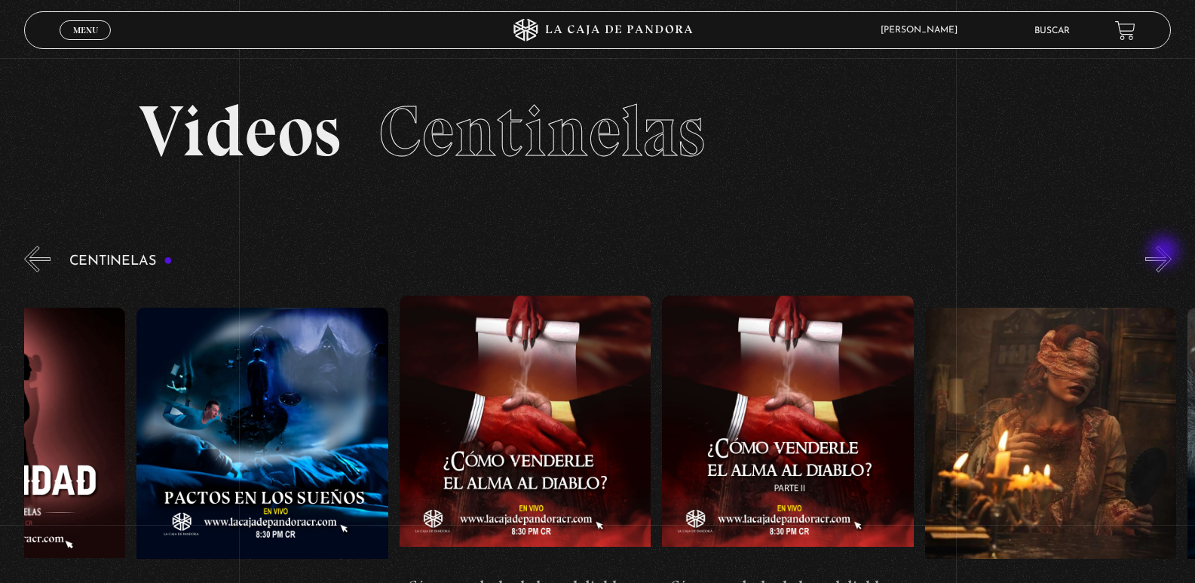
click at [1166, 253] on button "»" at bounding box center [1159, 259] width 26 height 26
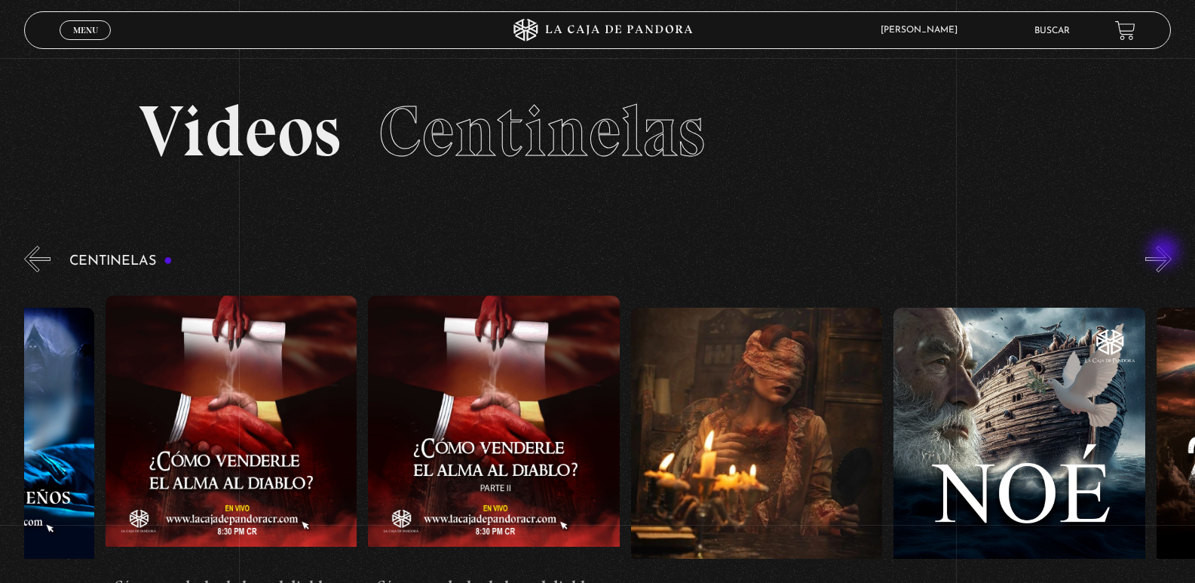
click at [1166, 253] on button "»" at bounding box center [1159, 259] width 26 height 26
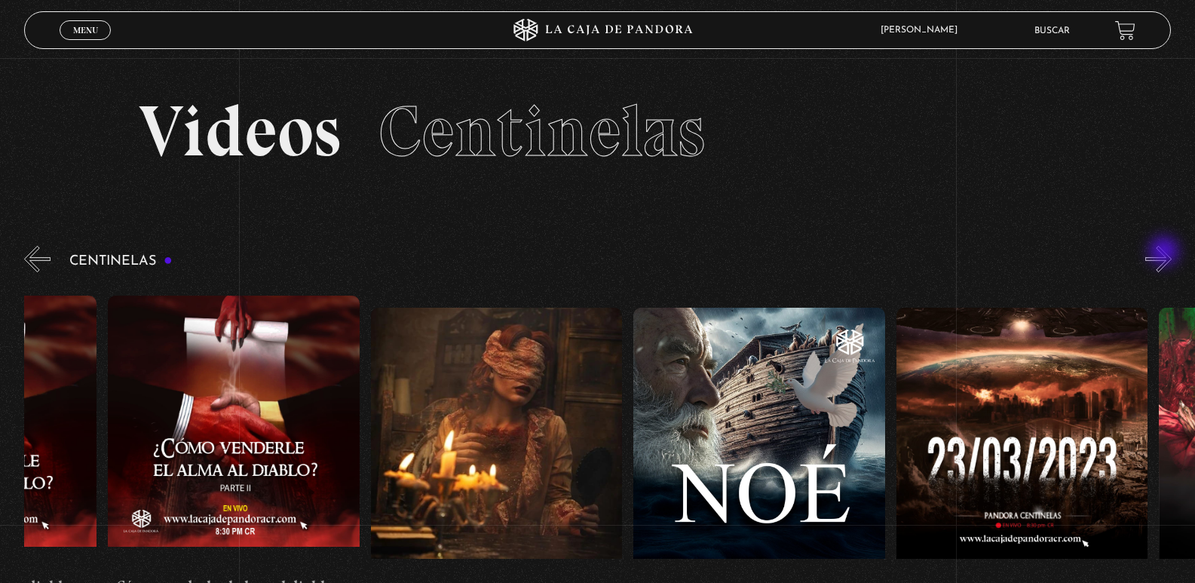
click at [1166, 253] on button "»" at bounding box center [1159, 259] width 26 height 26
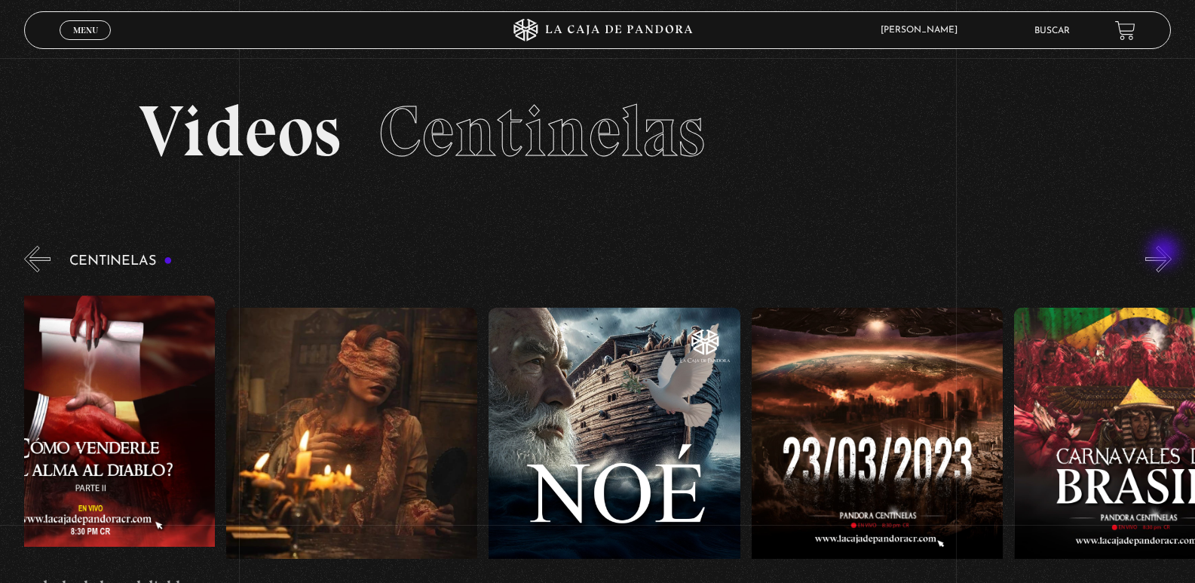
click at [1166, 253] on button "»" at bounding box center [1159, 259] width 26 height 26
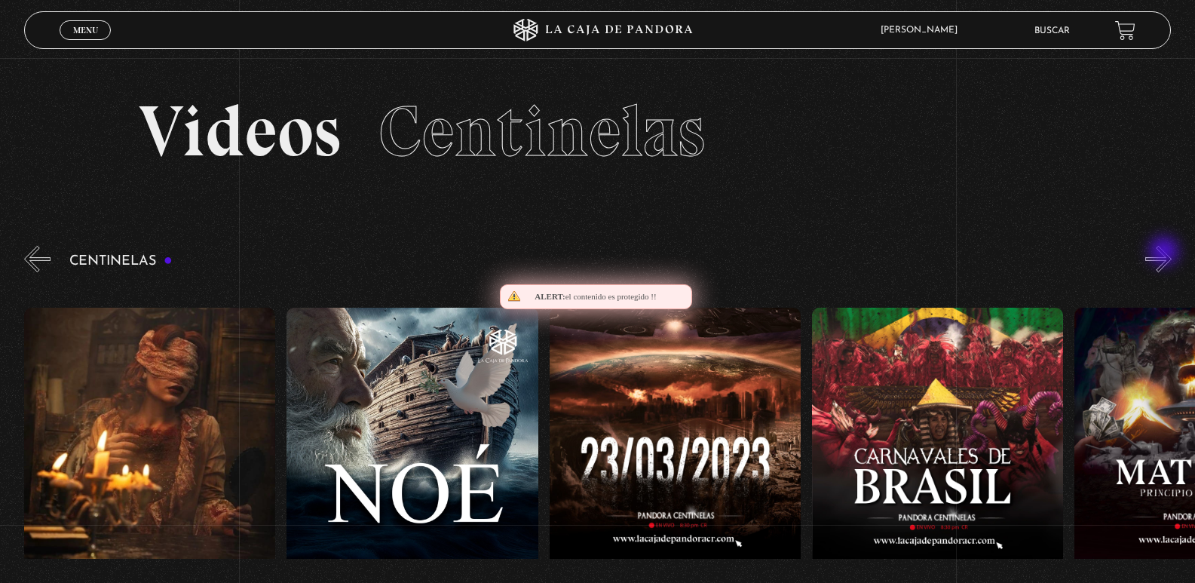
click at [1166, 253] on button "»" at bounding box center [1159, 259] width 26 height 26
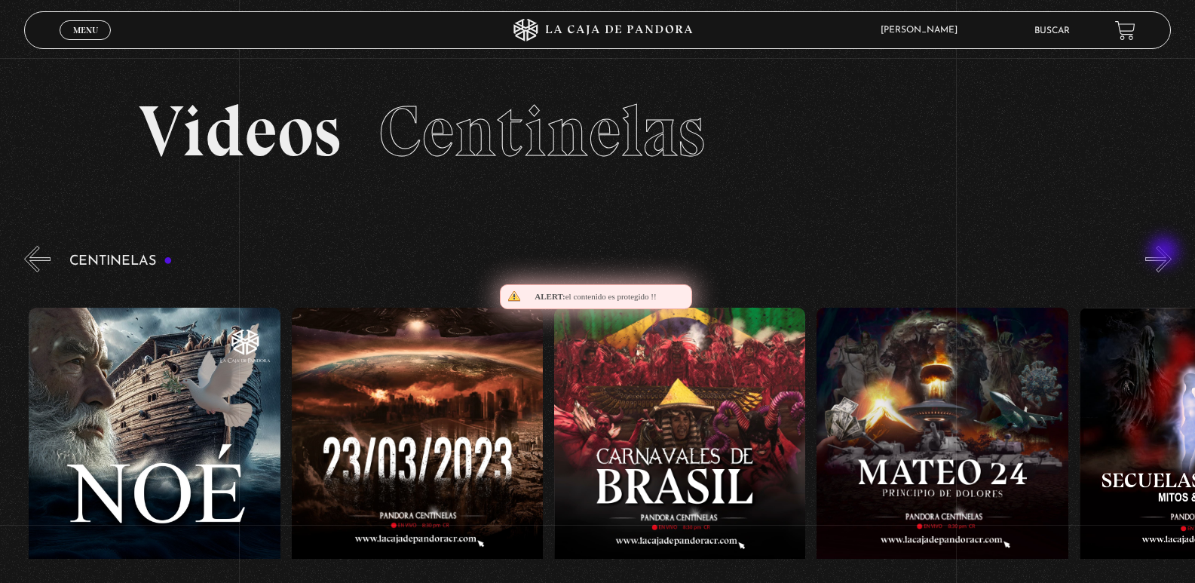
click at [1166, 253] on button "»" at bounding box center [1159, 259] width 26 height 26
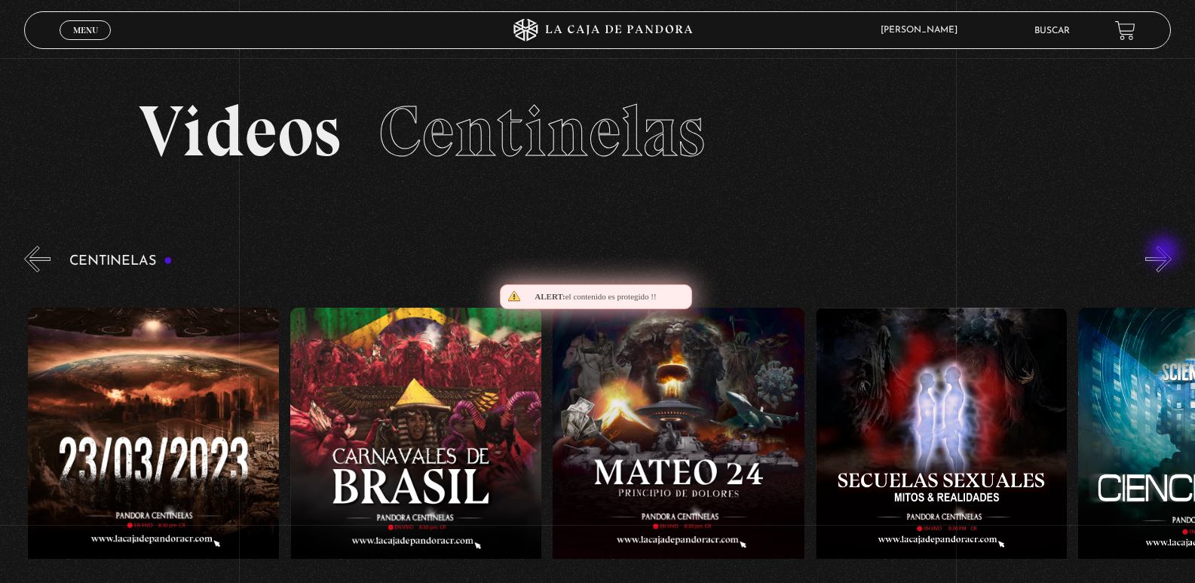
click at [1166, 253] on button "»" at bounding box center [1159, 259] width 26 height 26
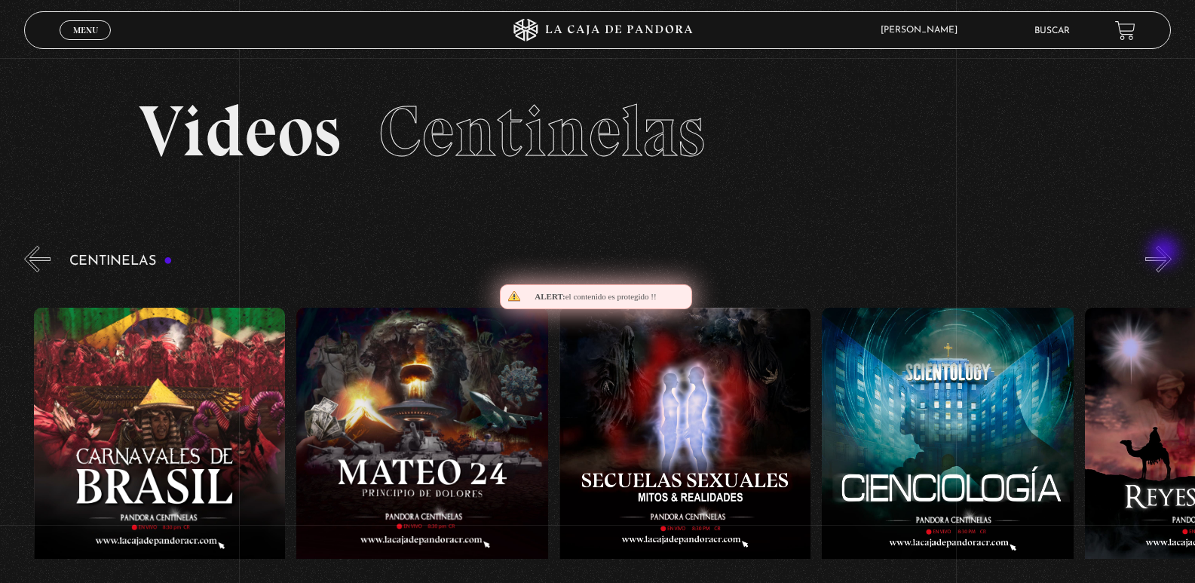
click at [1166, 253] on button "»" at bounding box center [1159, 259] width 26 height 26
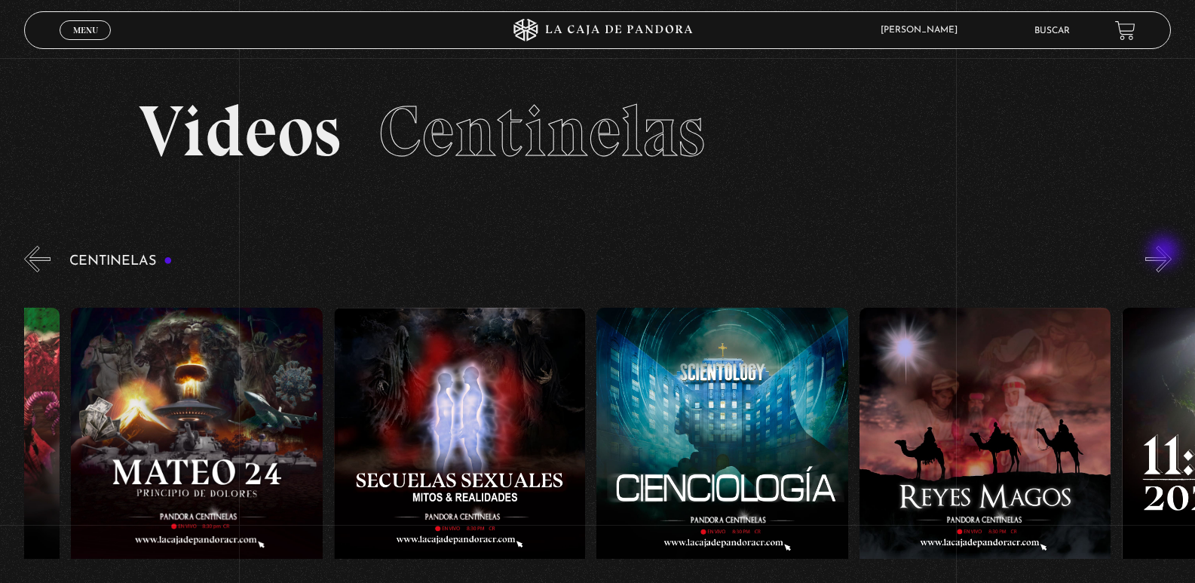
click at [1166, 253] on button "»" at bounding box center [1159, 259] width 26 height 26
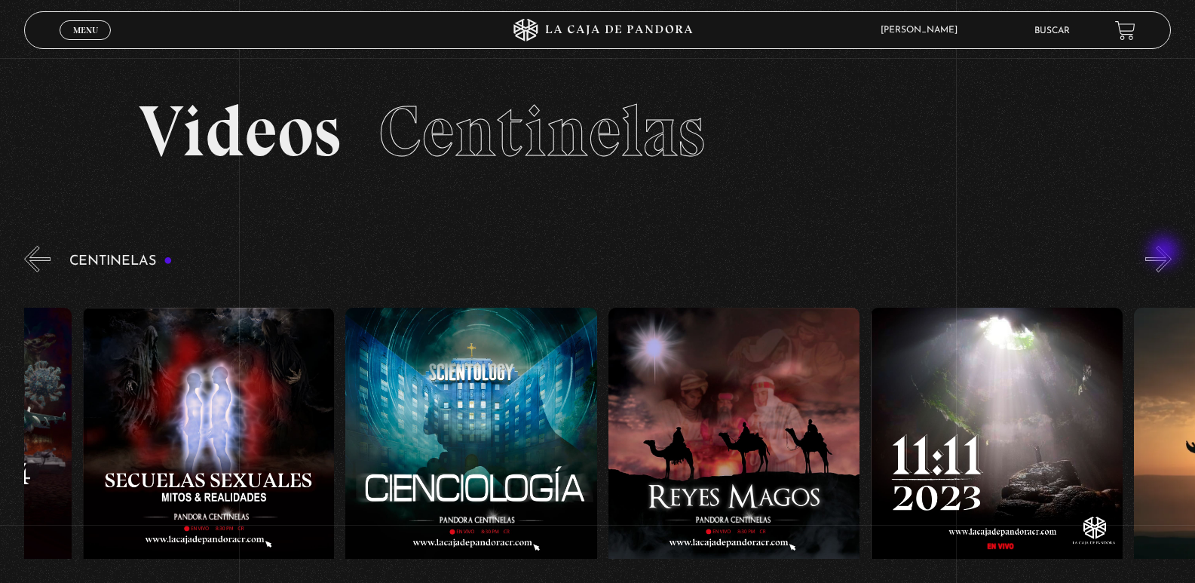
click at [1166, 253] on button "»" at bounding box center [1159, 259] width 26 height 26
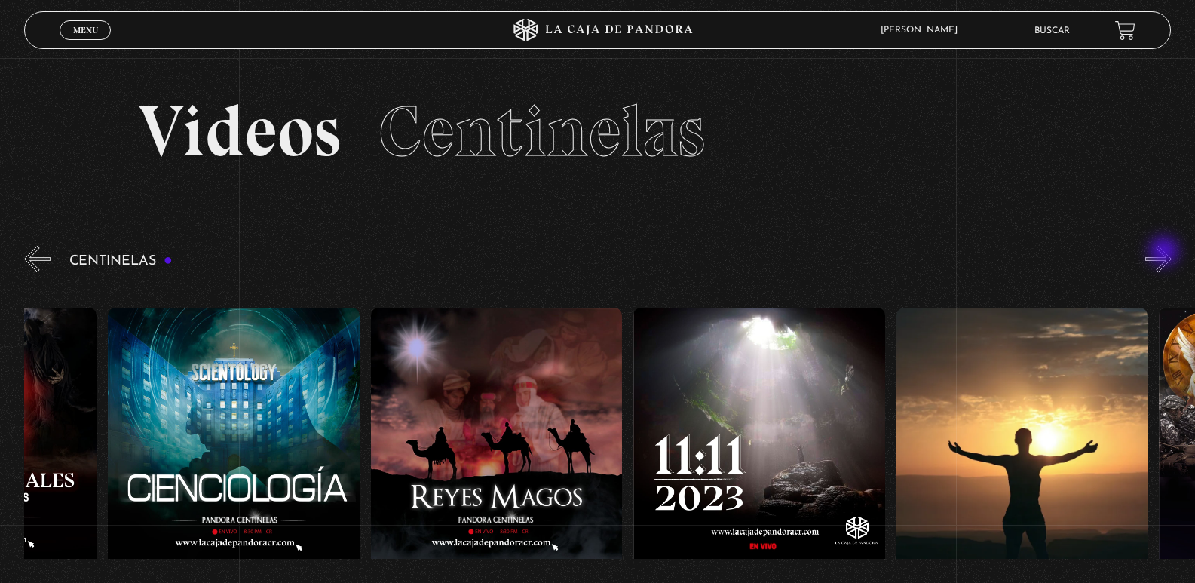
click at [1166, 253] on button "»" at bounding box center [1159, 259] width 26 height 26
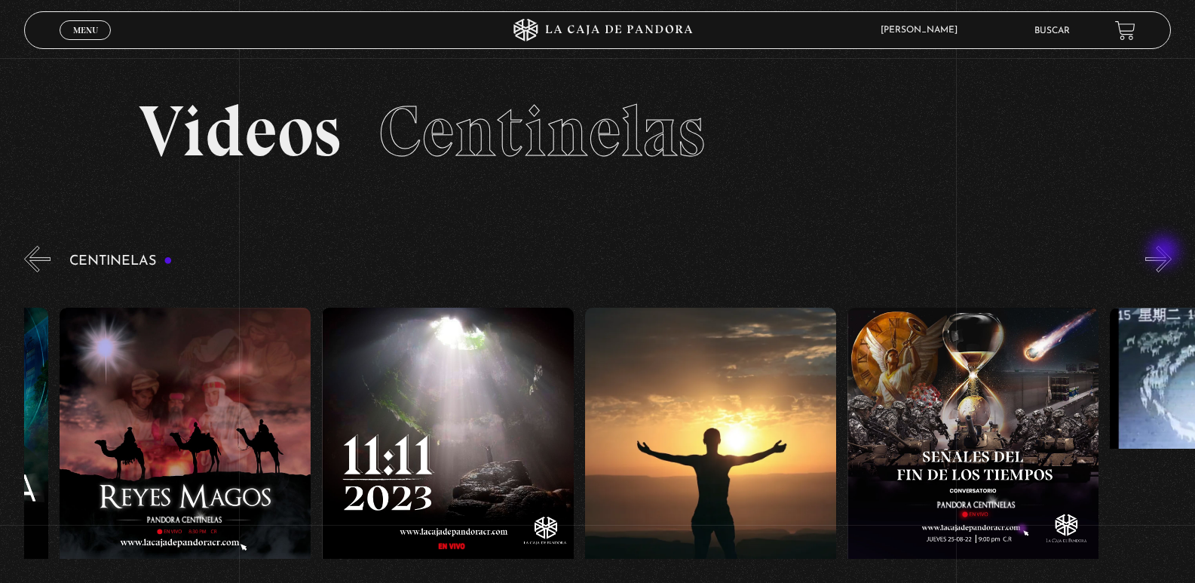
click at [1166, 253] on button "»" at bounding box center [1159, 259] width 26 height 26
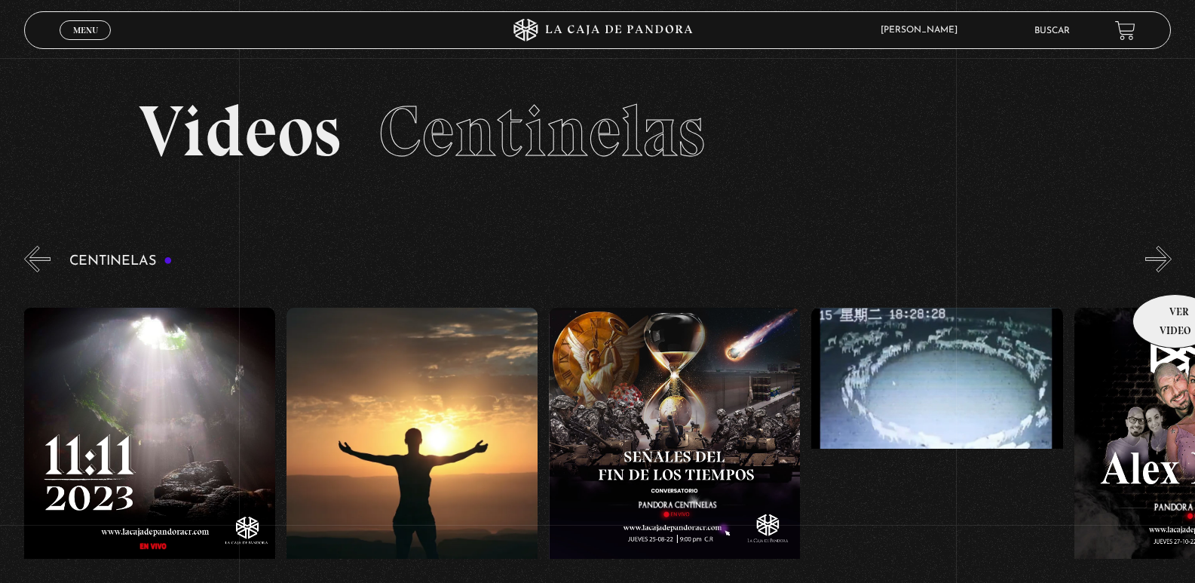
scroll to position [75, 0]
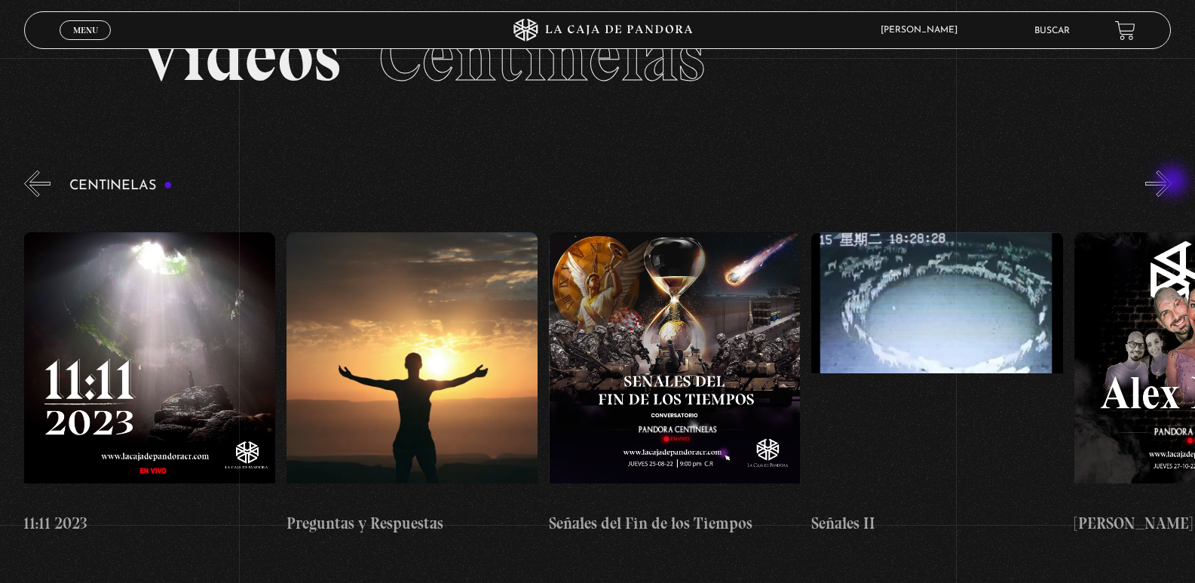
click at [1172, 183] on button "»" at bounding box center [1159, 183] width 26 height 26
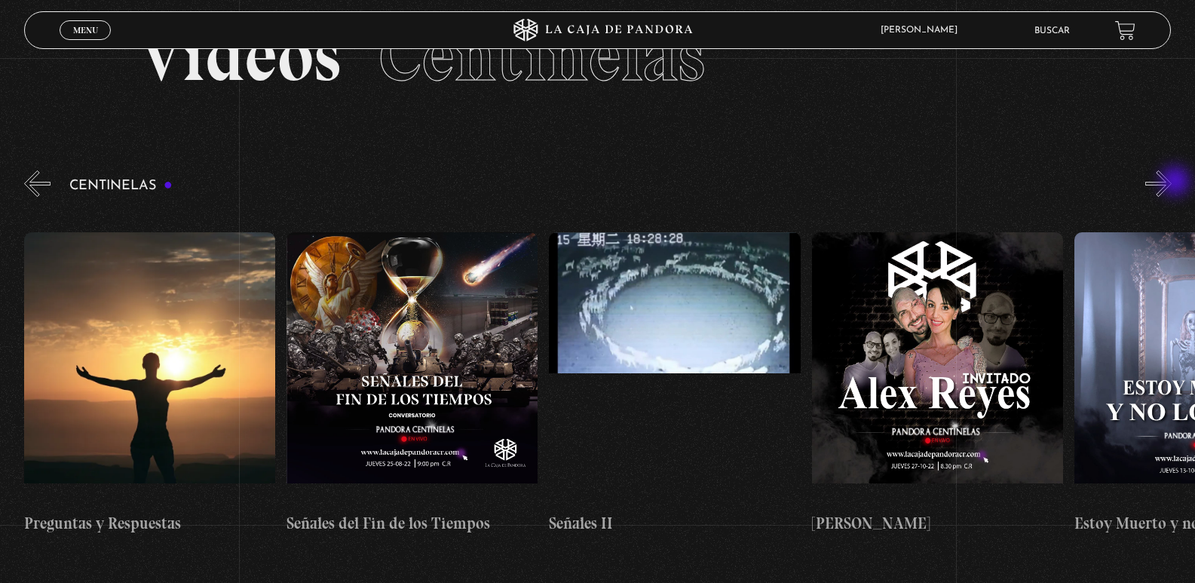
click at [1172, 183] on button "»" at bounding box center [1159, 183] width 26 height 26
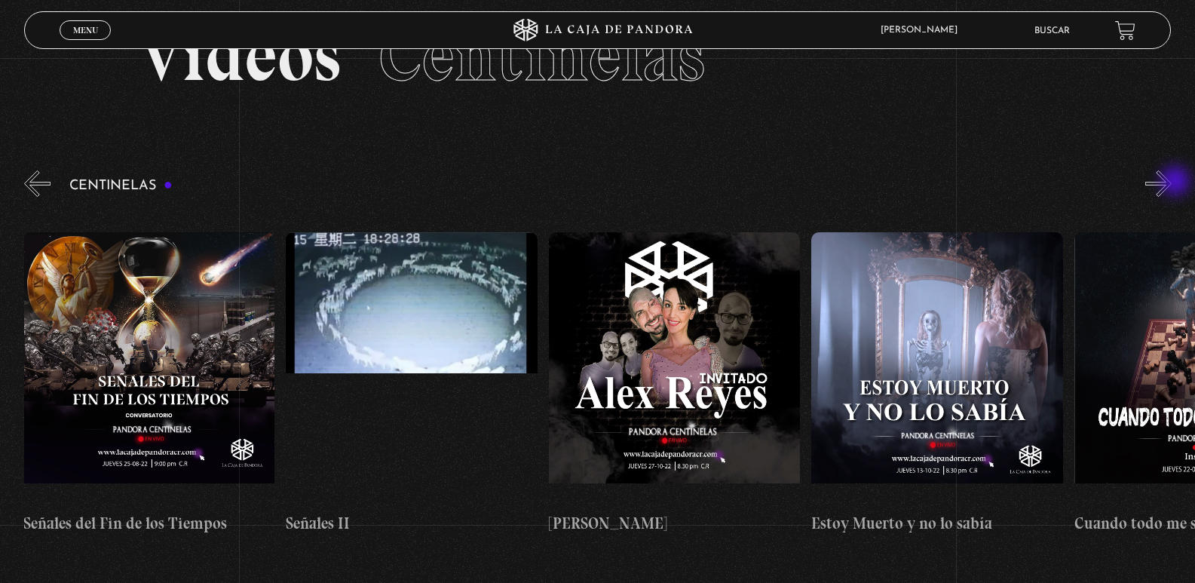
click at [1172, 183] on button "»" at bounding box center [1159, 183] width 26 height 26
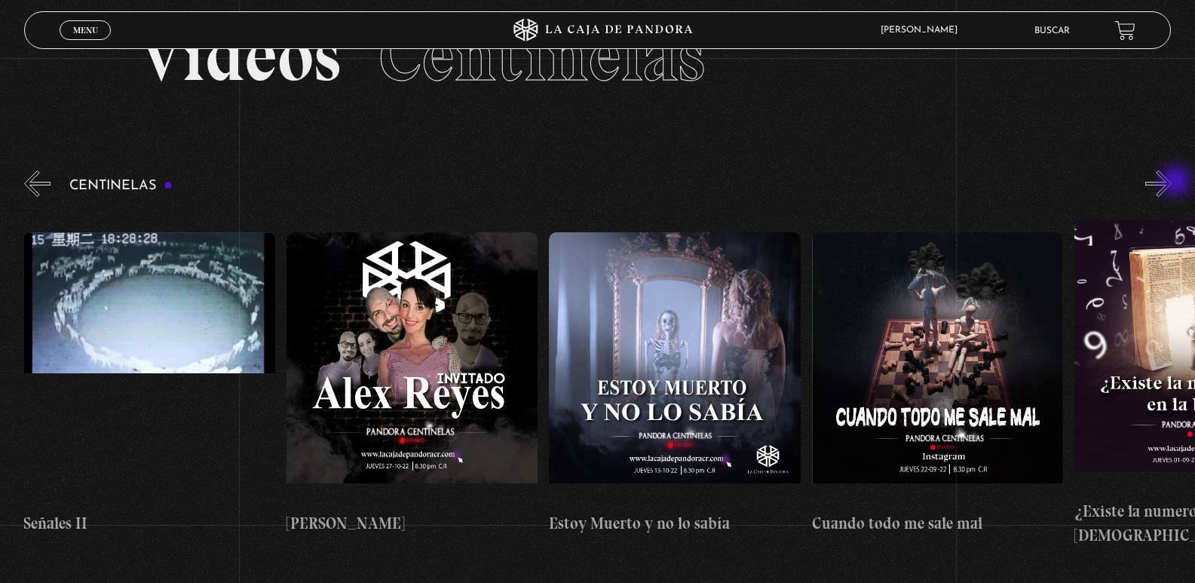
click at [1172, 183] on button "»" at bounding box center [1159, 183] width 26 height 26
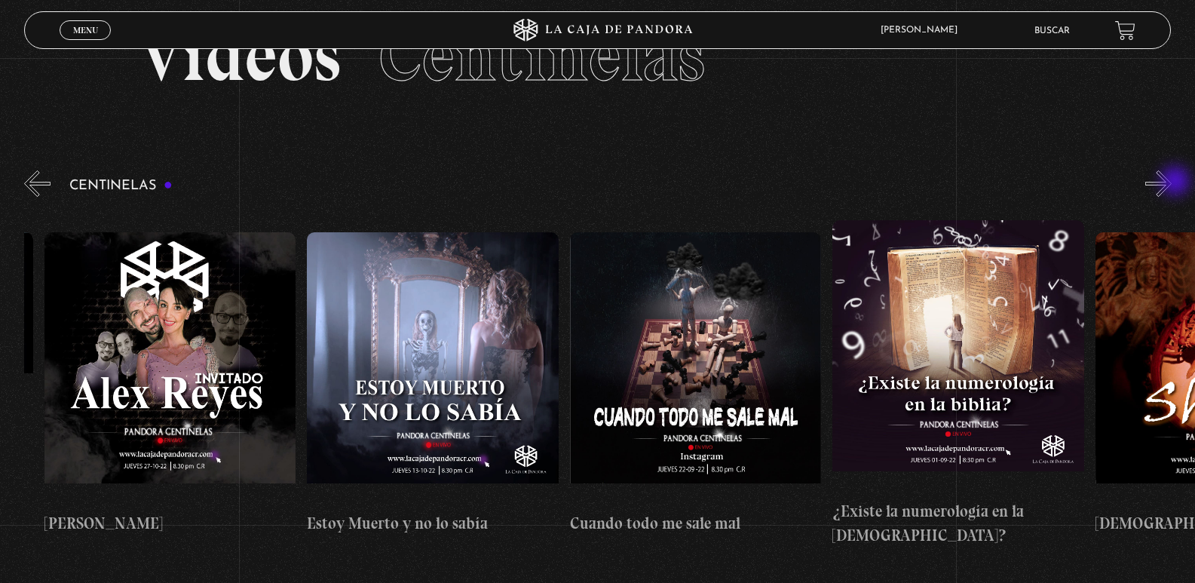
click at [1172, 183] on button "»" at bounding box center [1159, 183] width 26 height 26
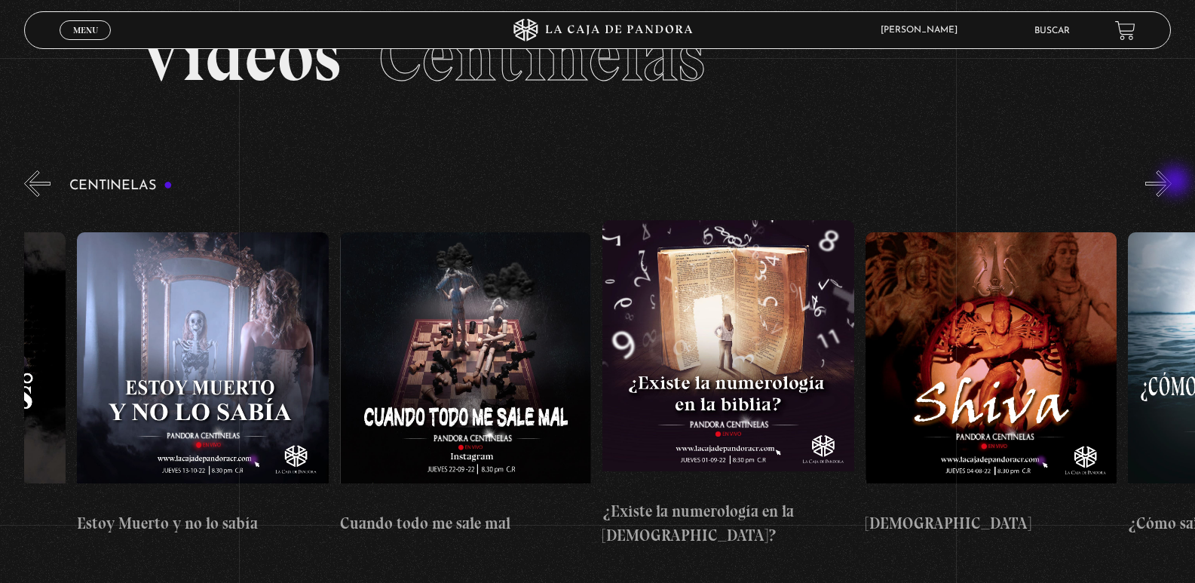
click at [1172, 183] on button "»" at bounding box center [1159, 183] width 26 height 26
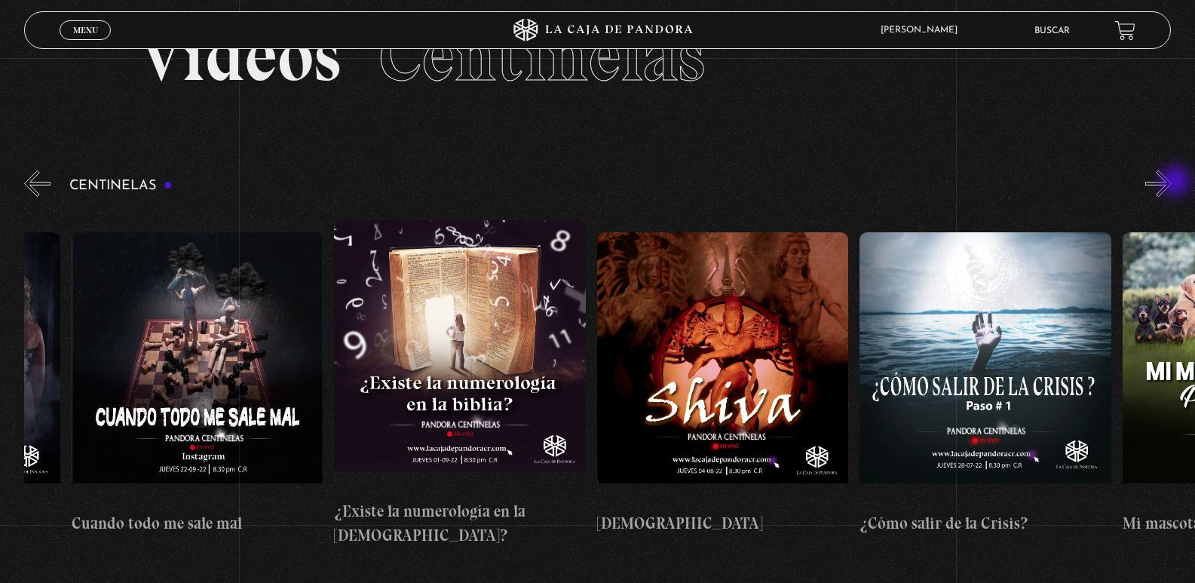
click at [1172, 183] on button "»" at bounding box center [1159, 183] width 26 height 26
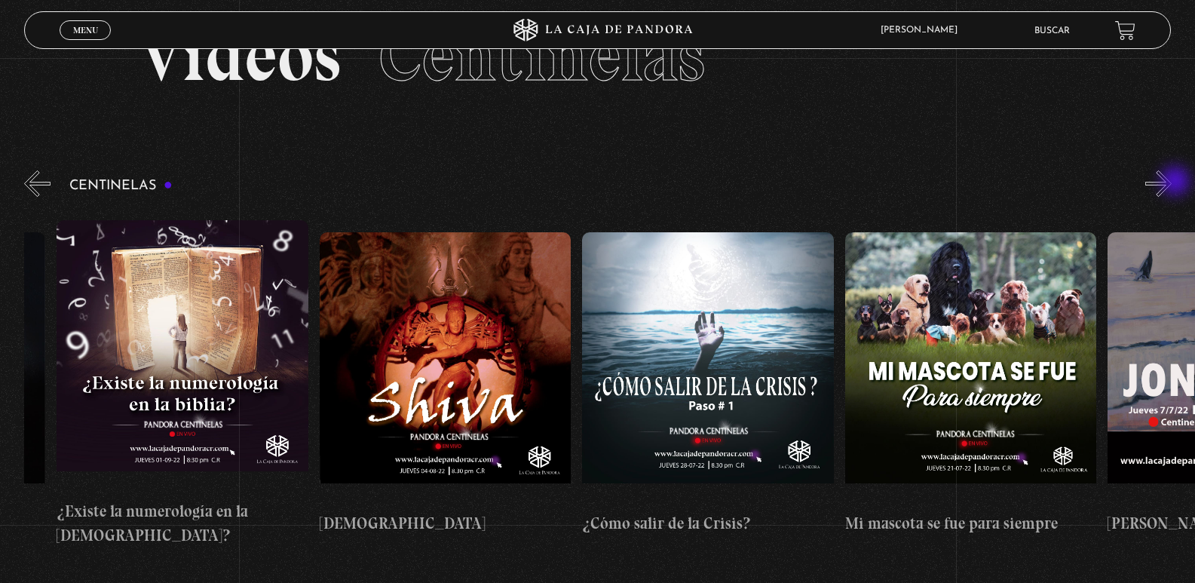
click at [1172, 183] on button "»" at bounding box center [1159, 183] width 26 height 26
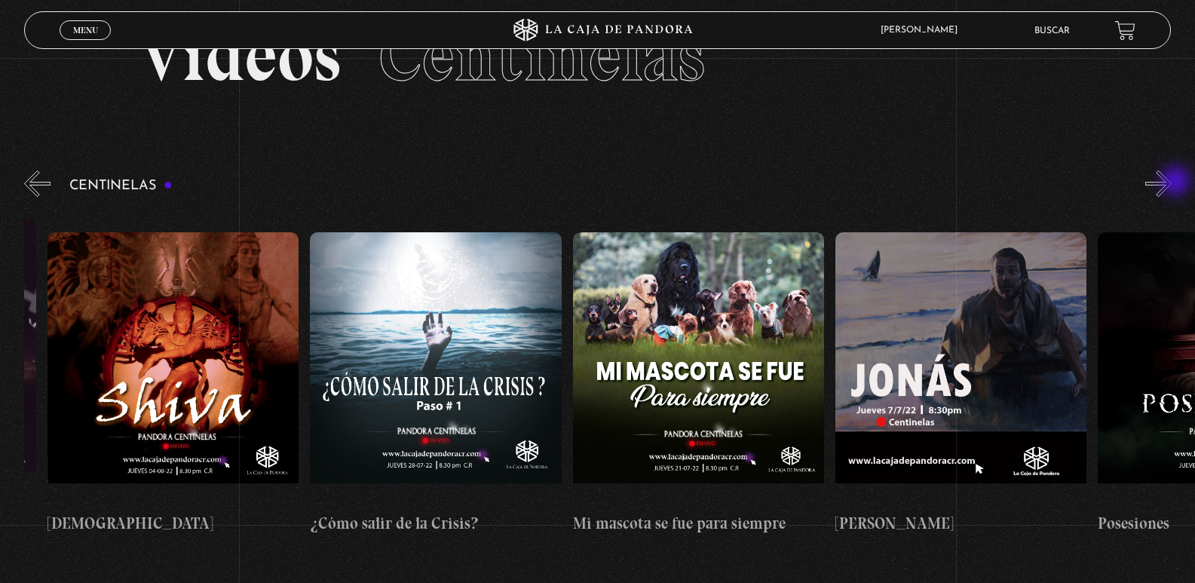
click at [1172, 183] on button "»" at bounding box center [1159, 183] width 26 height 26
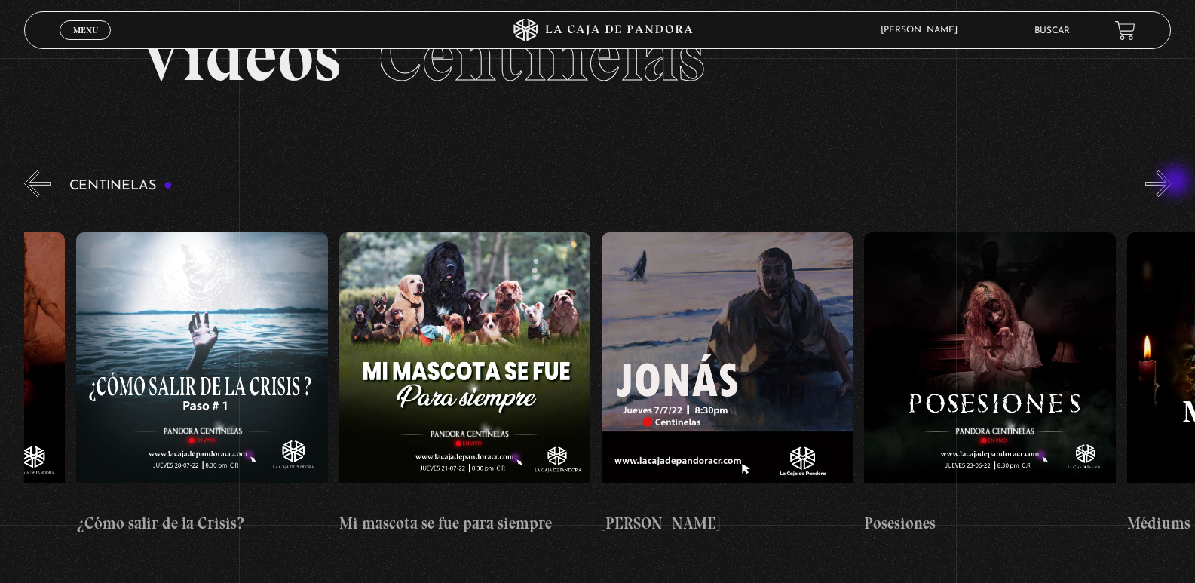
click at [1172, 183] on button "»" at bounding box center [1159, 183] width 26 height 26
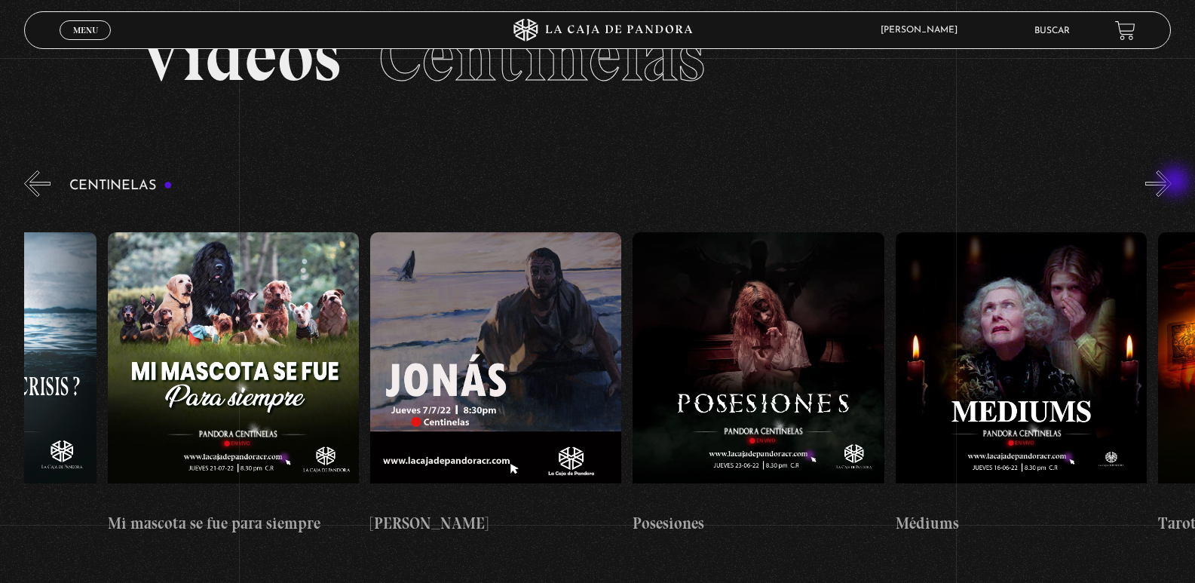
click at [1172, 183] on button "»" at bounding box center [1159, 183] width 26 height 26
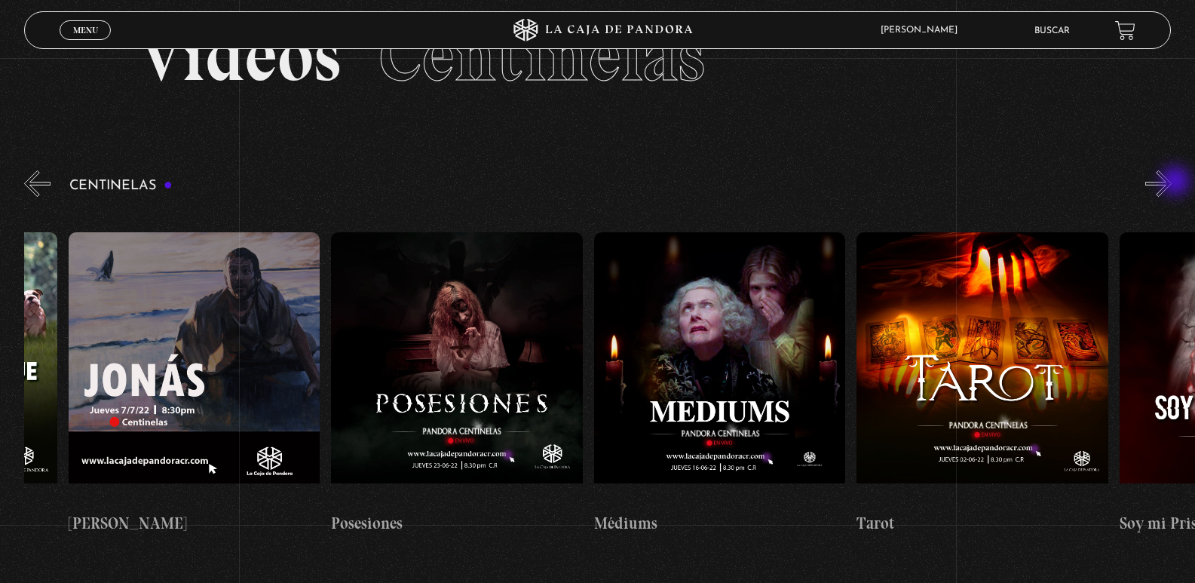
click at [1172, 183] on button "»" at bounding box center [1159, 183] width 26 height 26
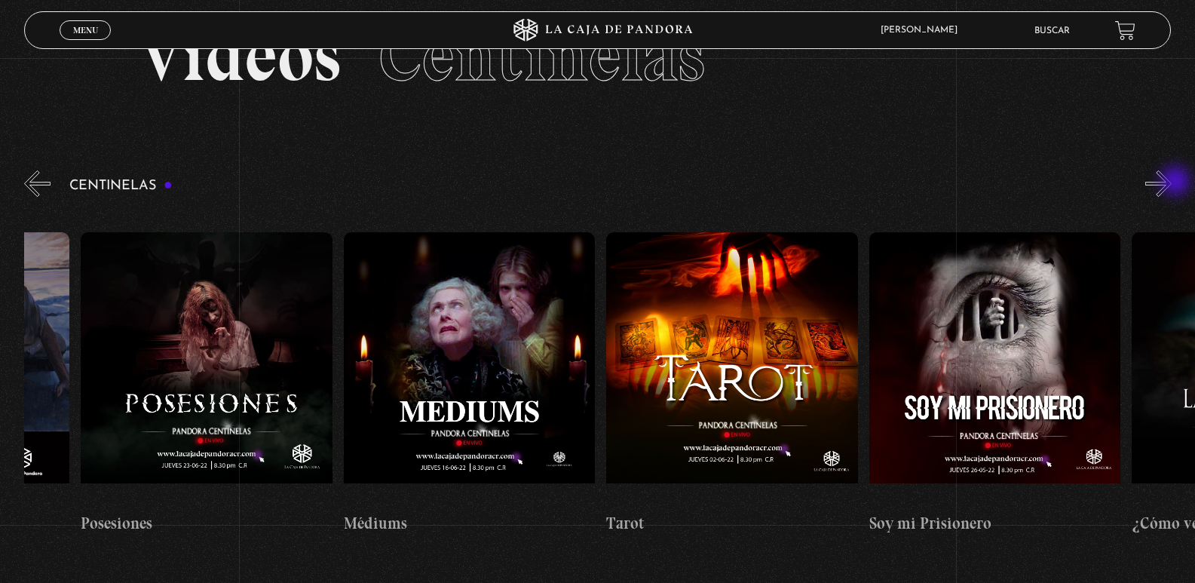
click at [1172, 183] on button "»" at bounding box center [1159, 183] width 26 height 26
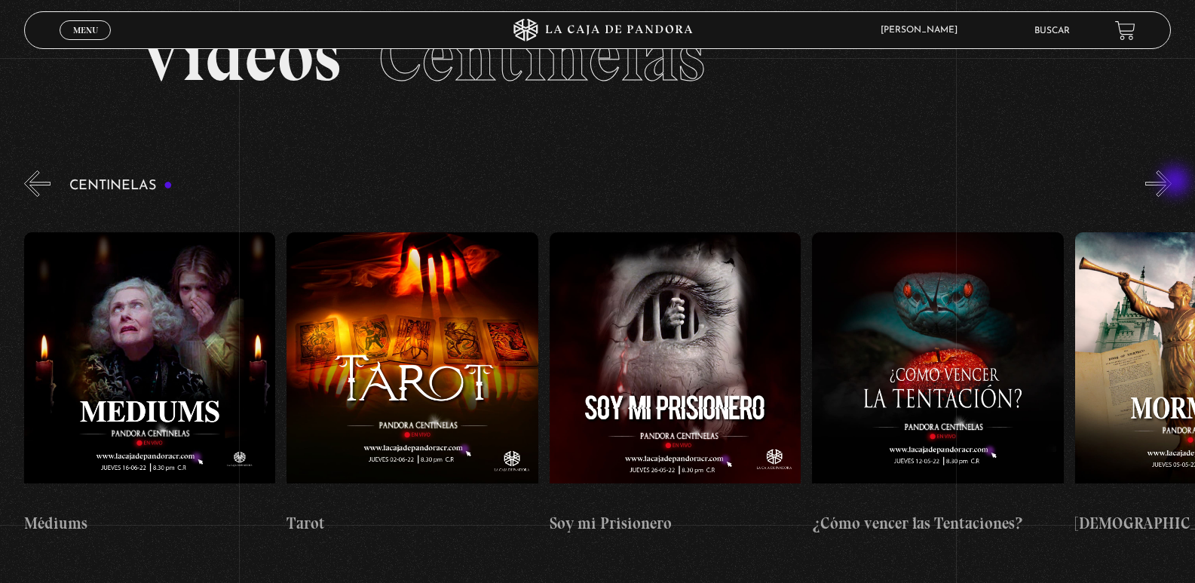
click at [1172, 183] on button "»" at bounding box center [1159, 183] width 26 height 26
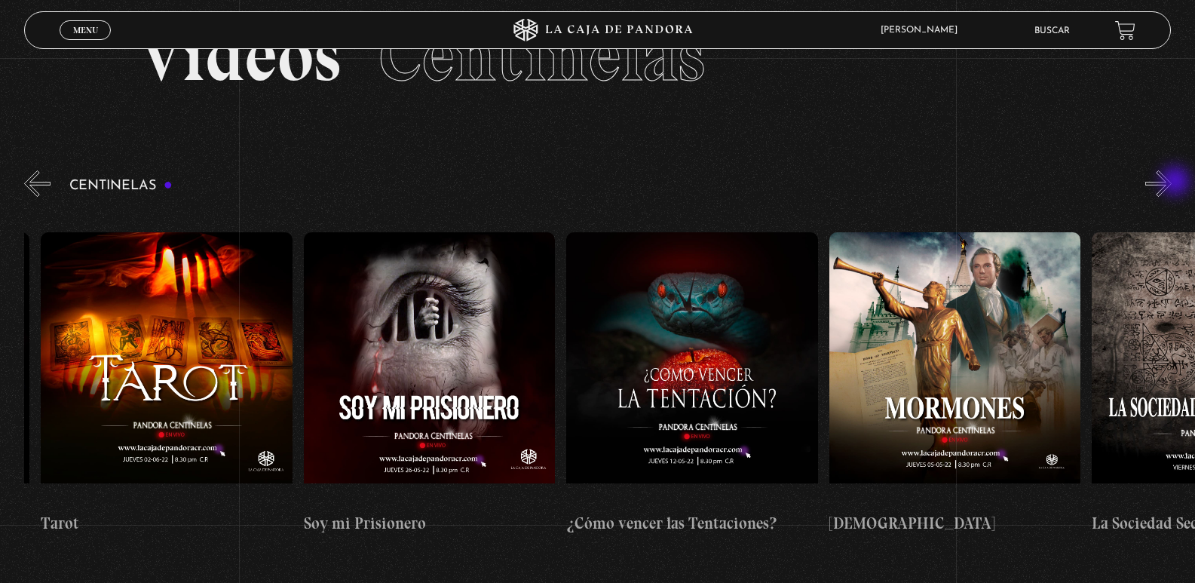
click at [1172, 183] on button "»" at bounding box center [1159, 183] width 26 height 26
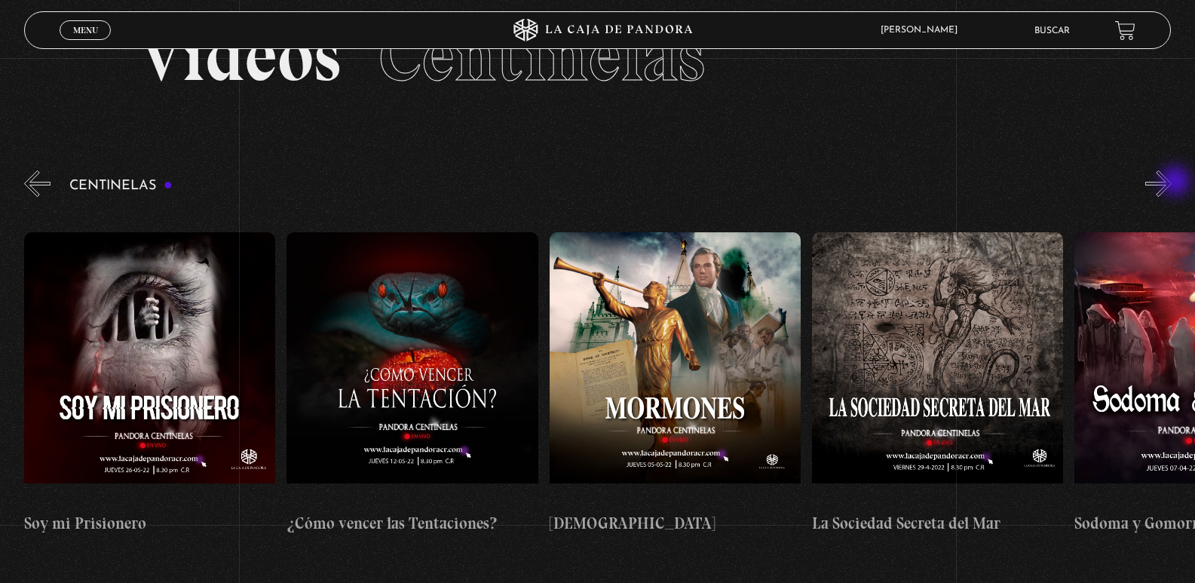
click at [1172, 183] on button "»" at bounding box center [1159, 183] width 26 height 26
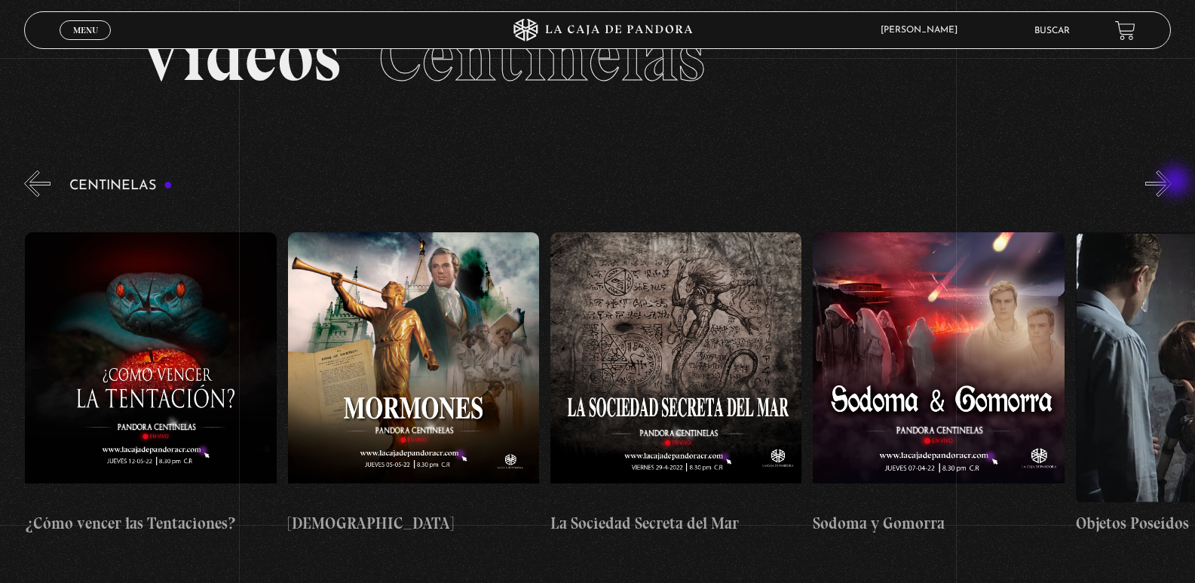
click at [1172, 183] on button "»" at bounding box center [1159, 183] width 26 height 26
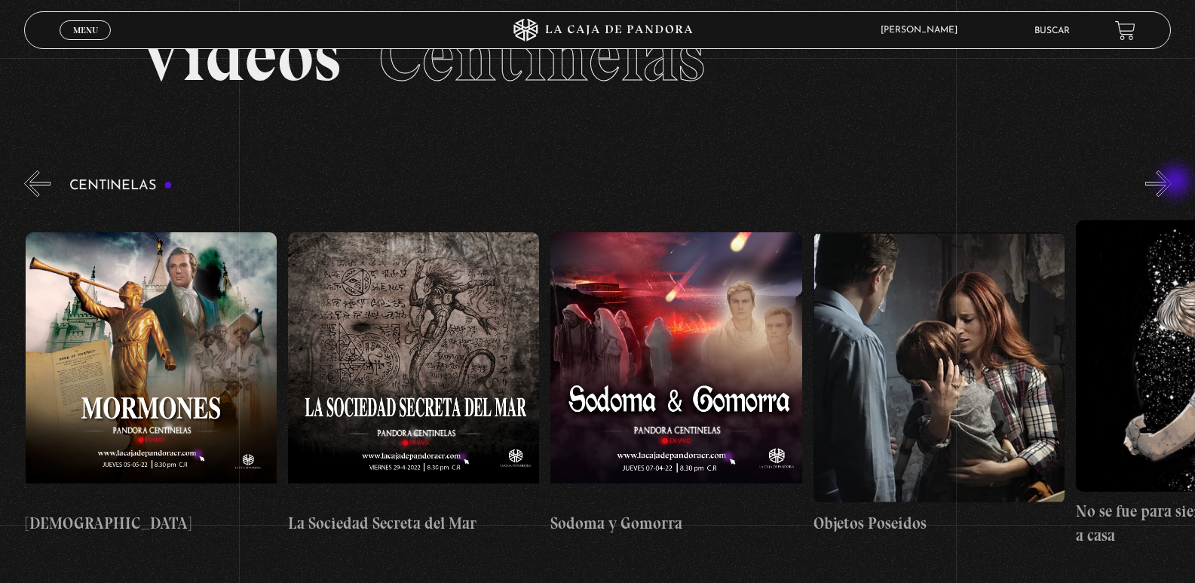
click at [1172, 183] on button "»" at bounding box center [1159, 183] width 26 height 26
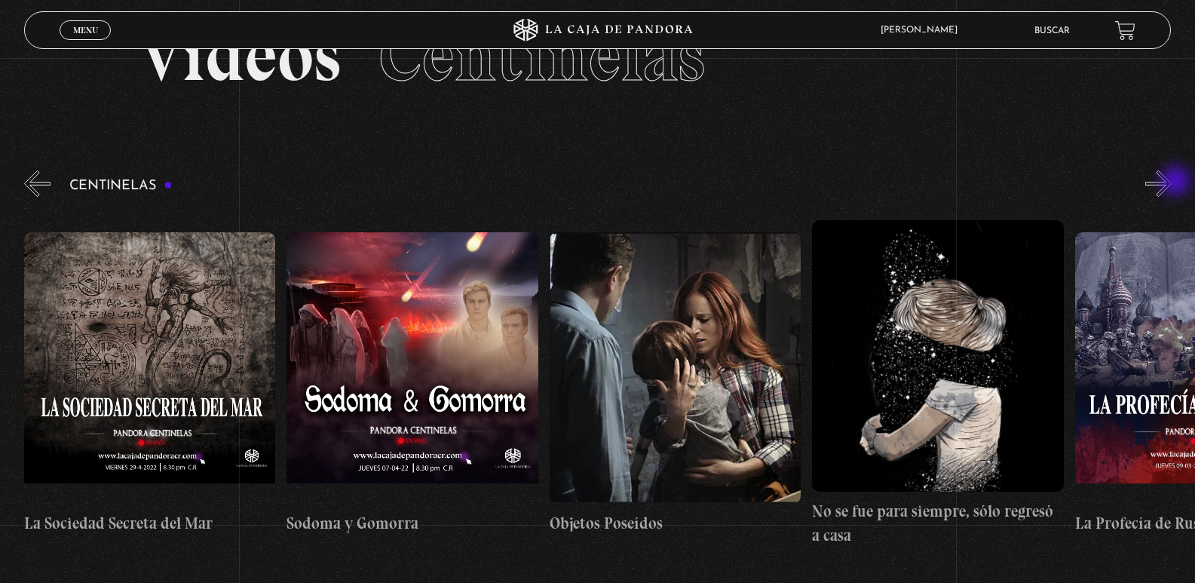
click at [1172, 183] on button "»" at bounding box center [1159, 183] width 26 height 26
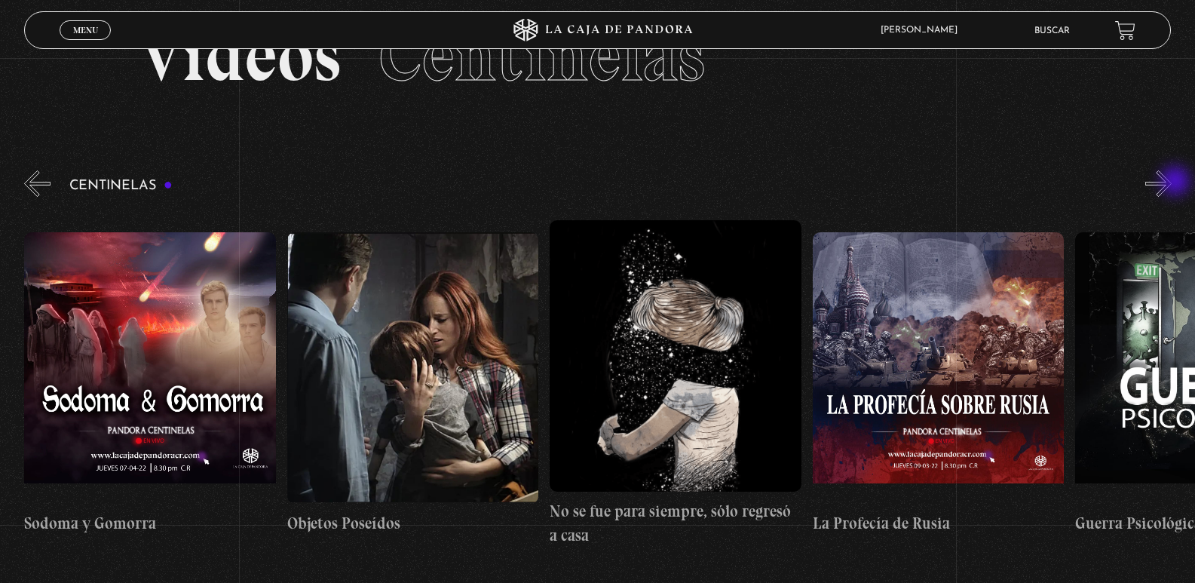
click at [1172, 183] on button "»" at bounding box center [1159, 183] width 26 height 26
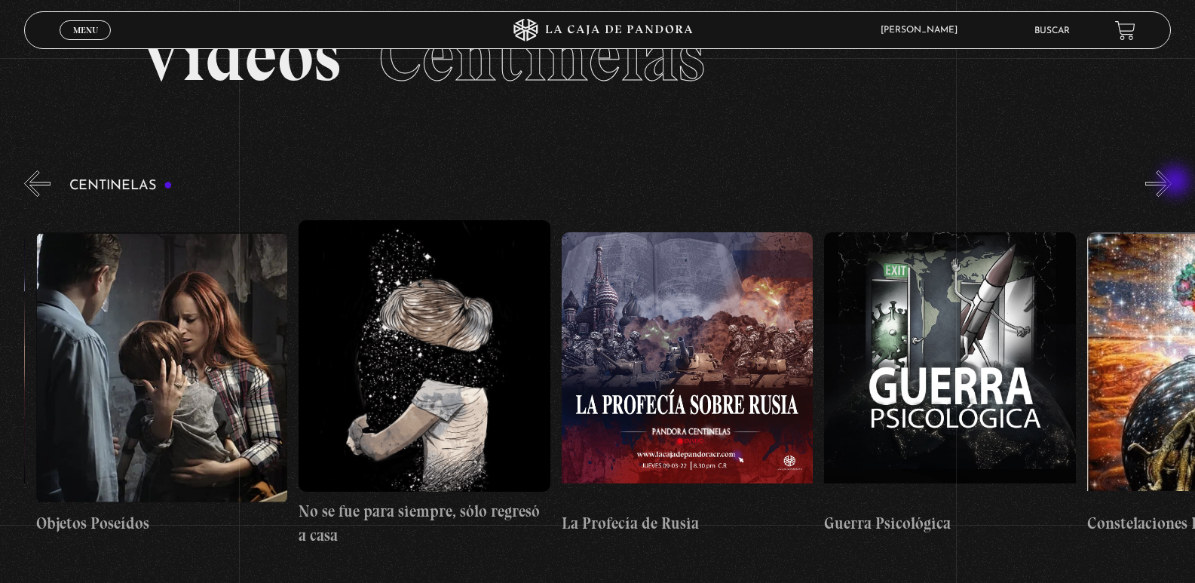
click at [1172, 183] on button "»" at bounding box center [1159, 183] width 26 height 26
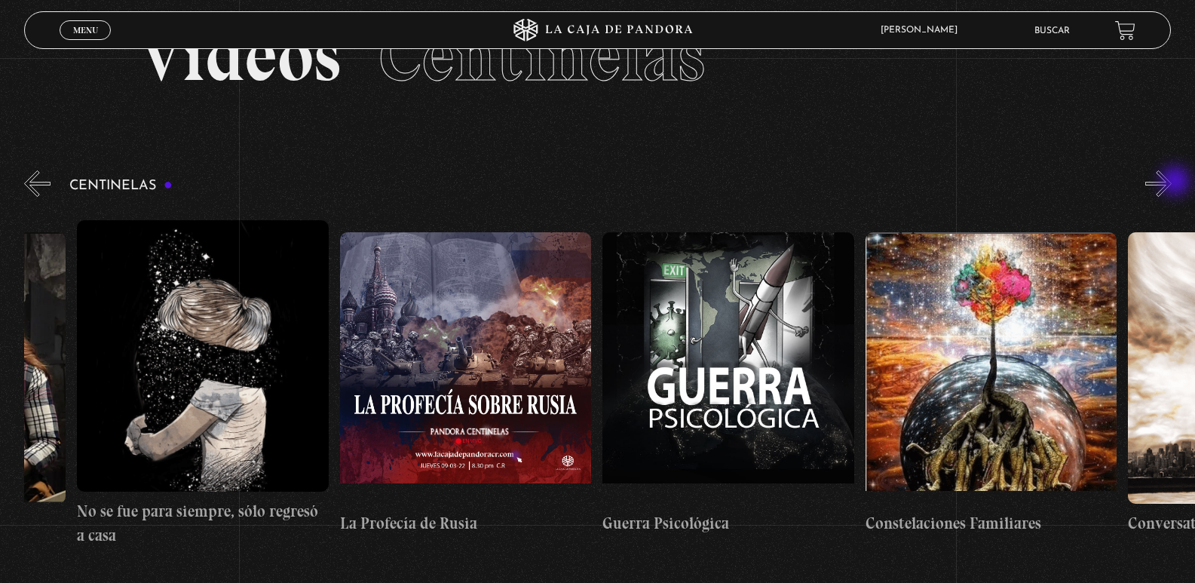
click at [1172, 183] on button "»" at bounding box center [1159, 183] width 26 height 26
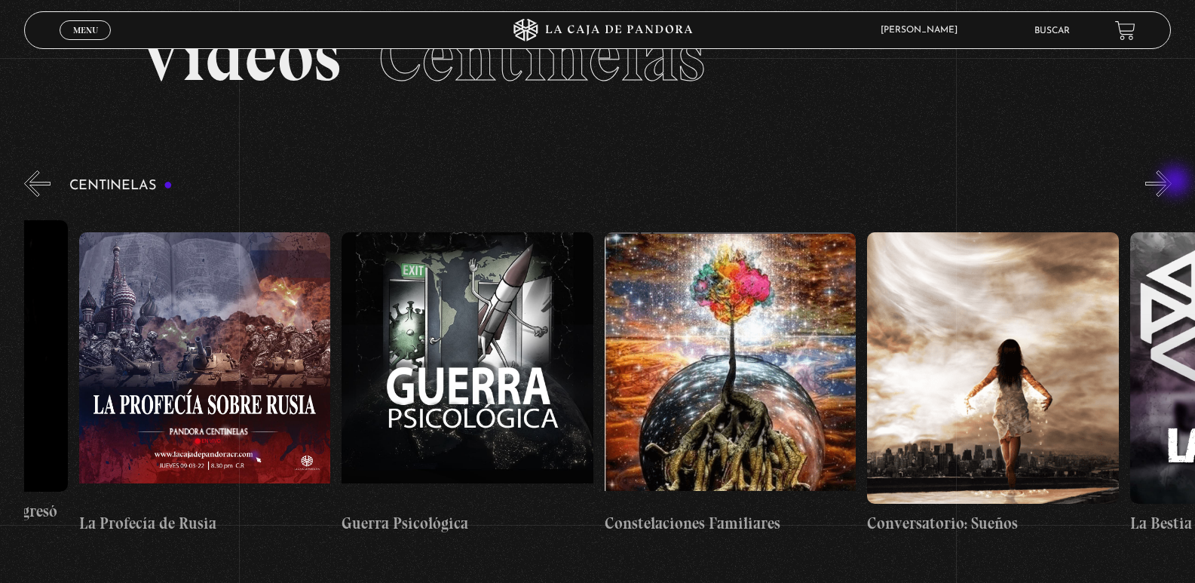
click at [1172, 183] on button "»" at bounding box center [1159, 183] width 26 height 26
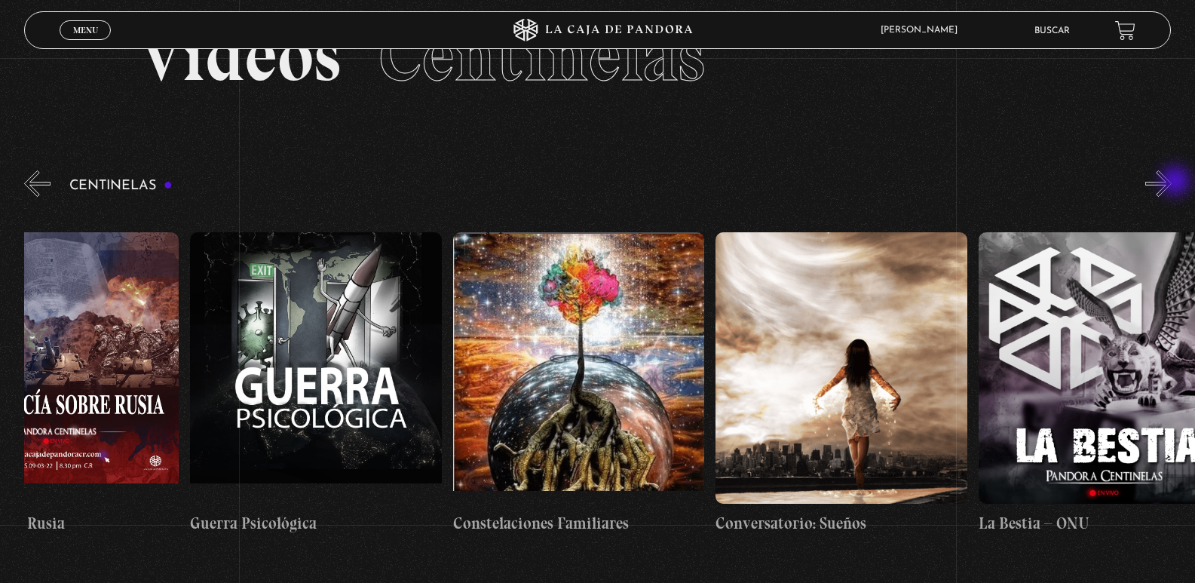
click at [1172, 183] on button "»" at bounding box center [1159, 183] width 26 height 26
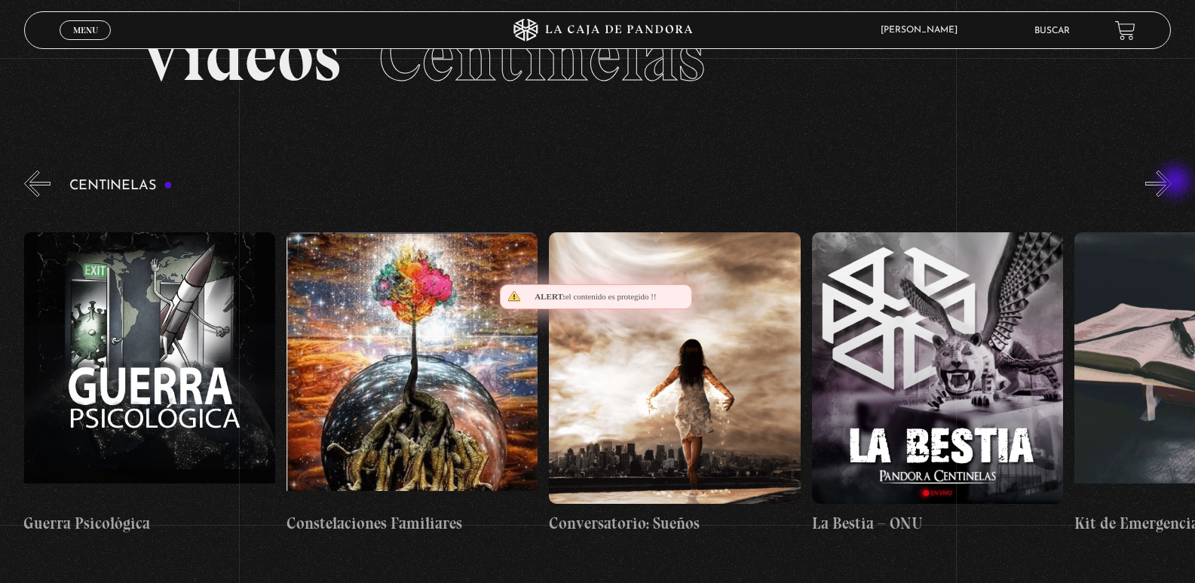
click at [1172, 183] on button "»" at bounding box center [1159, 183] width 26 height 26
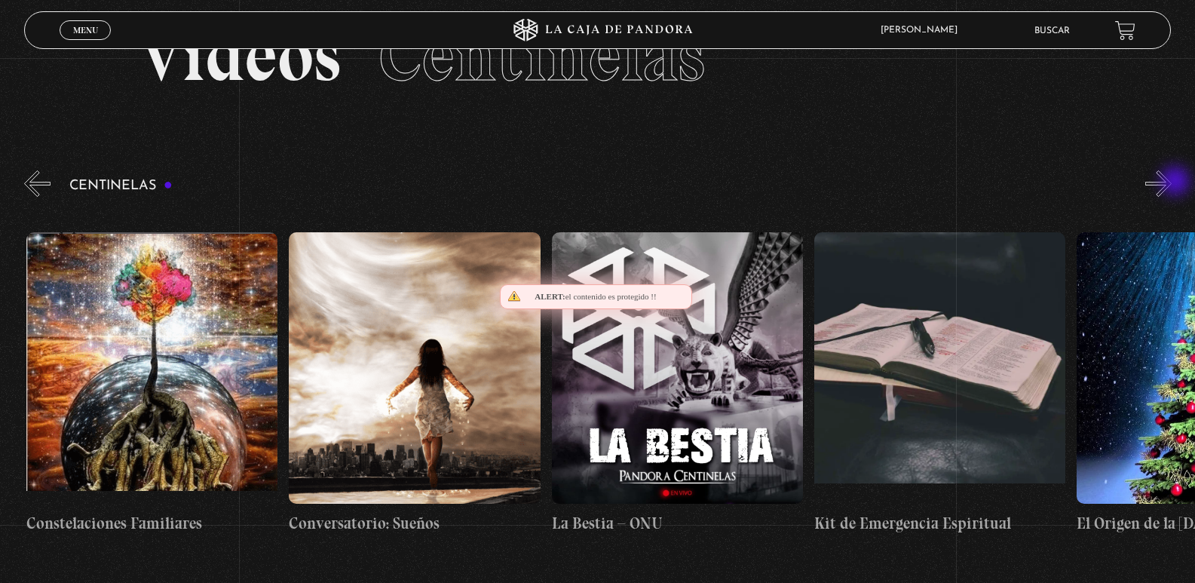
click at [1172, 183] on button "»" at bounding box center [1159, 183] width 26 height 26
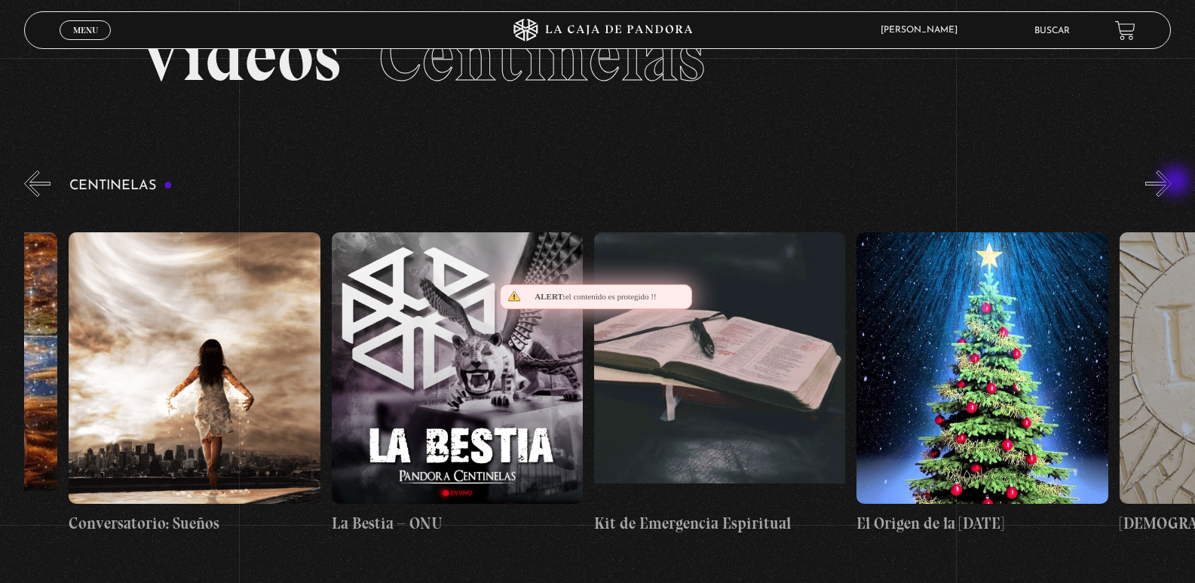
click at [1172, 183] on button "»" at bounding box center [1159, 183] width 26 height 26
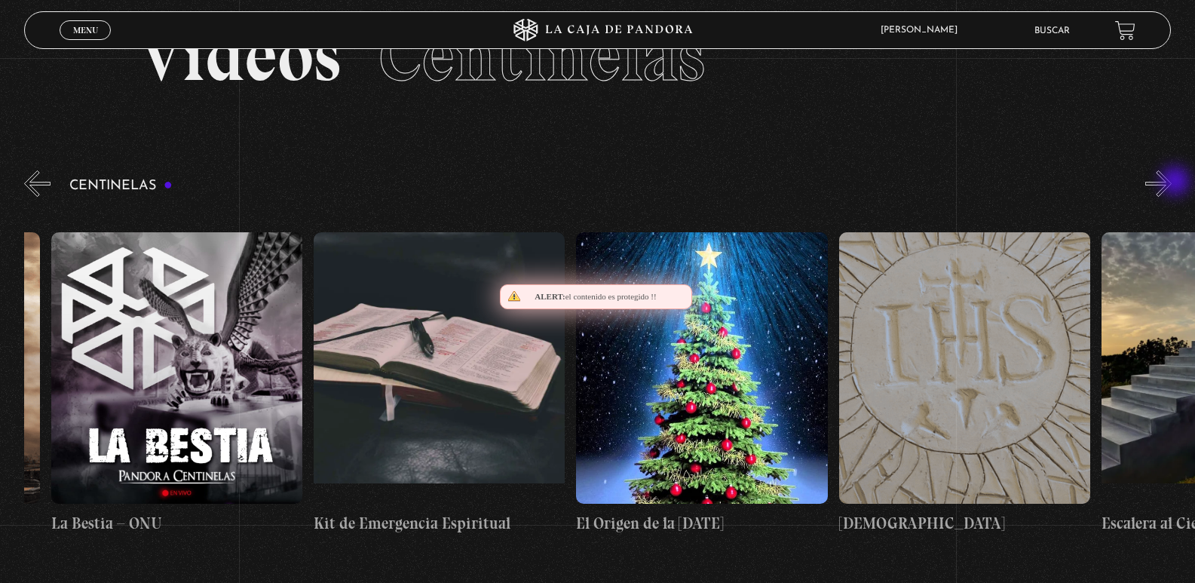
click at [1172, 183] on button "»" at bounding box center [1159, 183] width 26 height 26
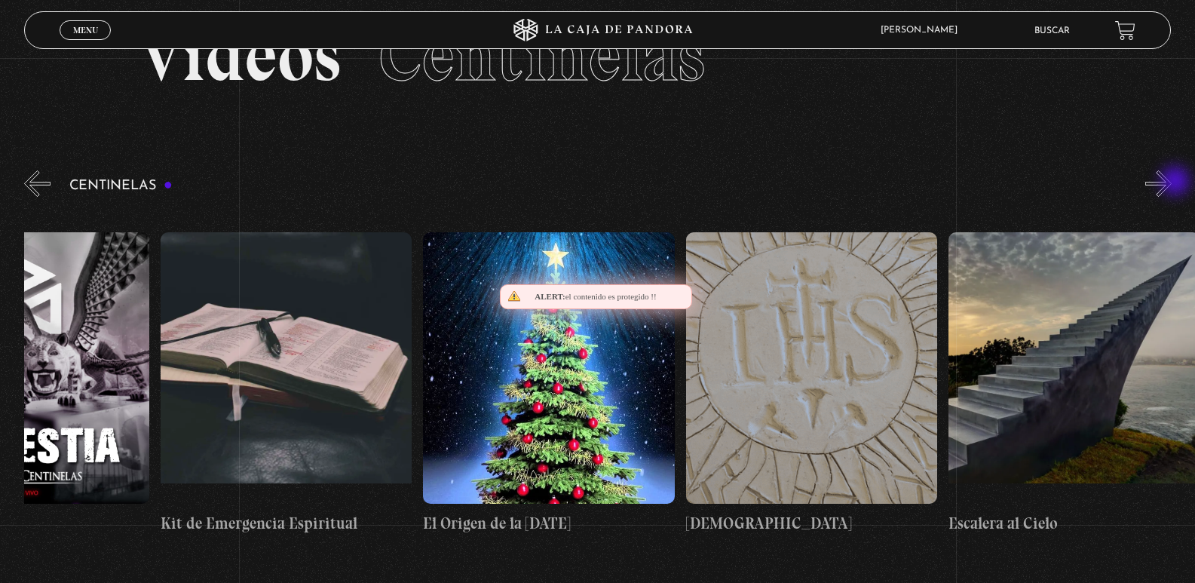
click at [1172, 183] on button "»" at bounding box center [1159, 183] width 26 height 26
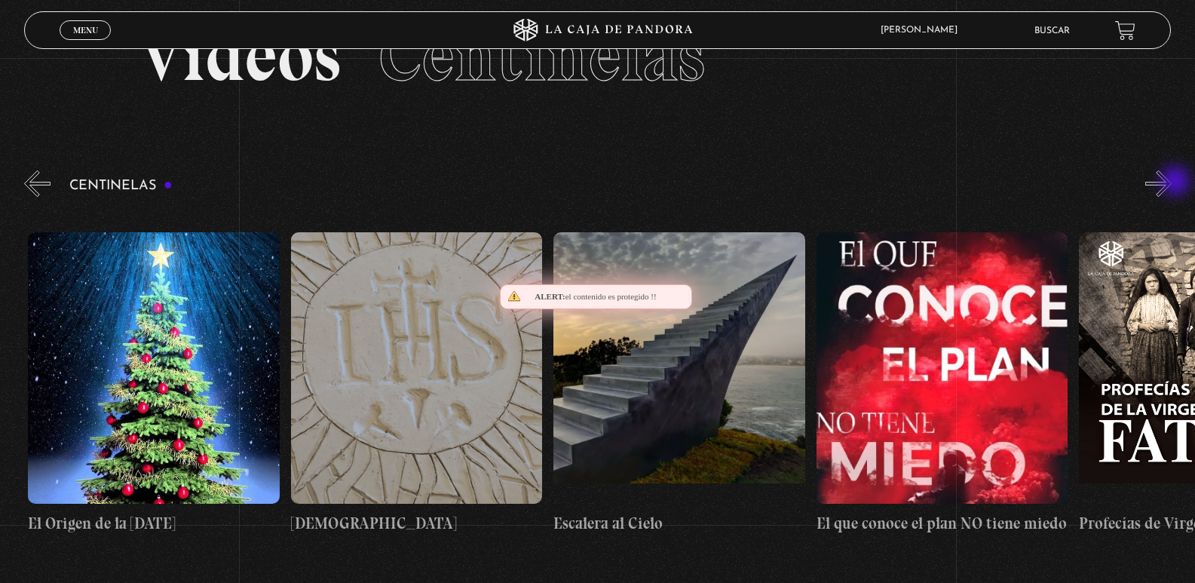
click at [1172, 183] on button "»" at bounding box center [1159, 183] width 26 height 26
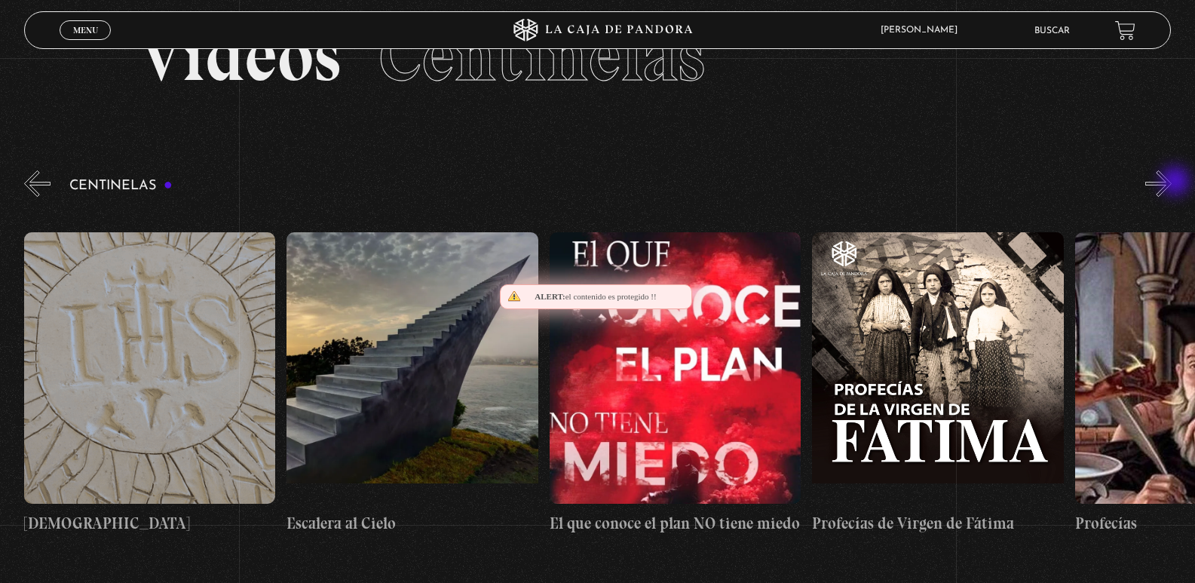
click at [1172, 183] on button "»" at bounding box center [1159, 183] width 26 height 26
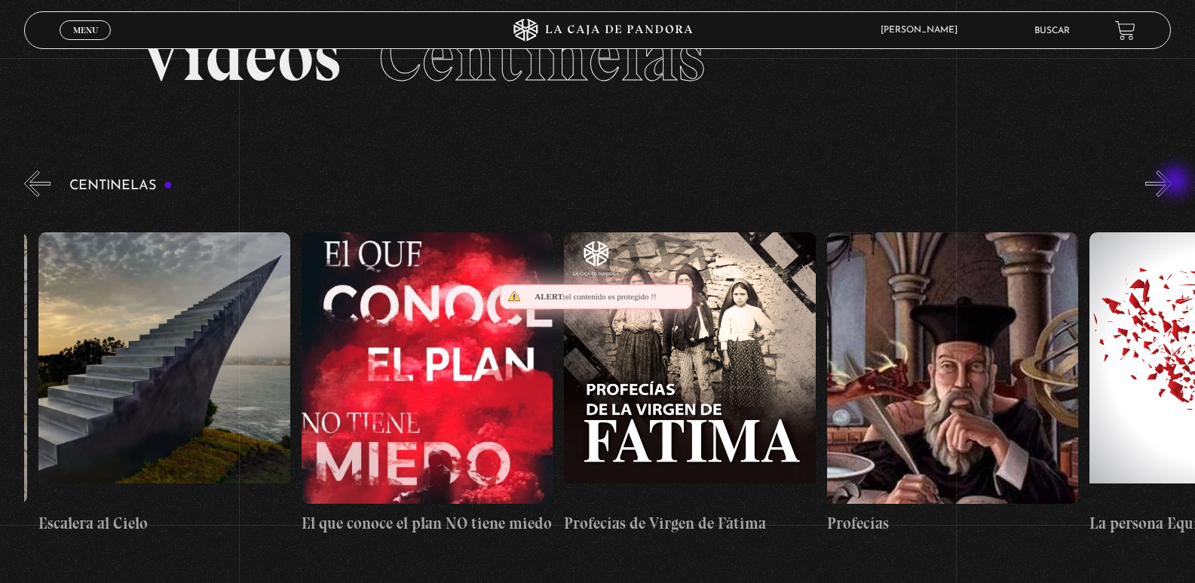
click at [1172, 183] on button "»" at bounding box center [1159, 183] width 26 height 26
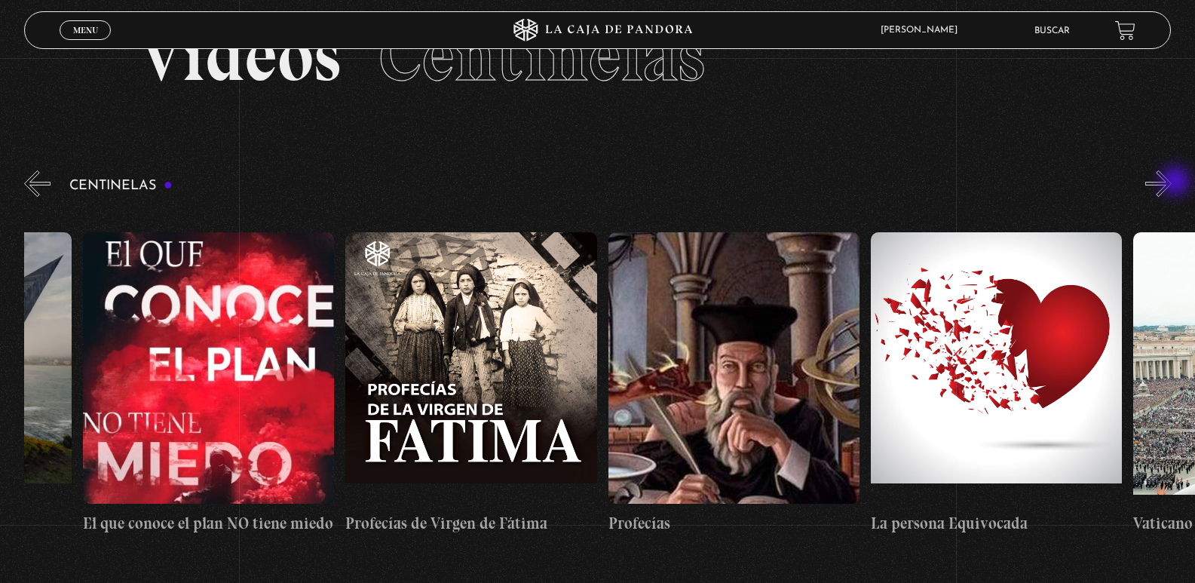
click at [1172, 183] on button "»" at bounding box center [1159, 183] width 26 height 26
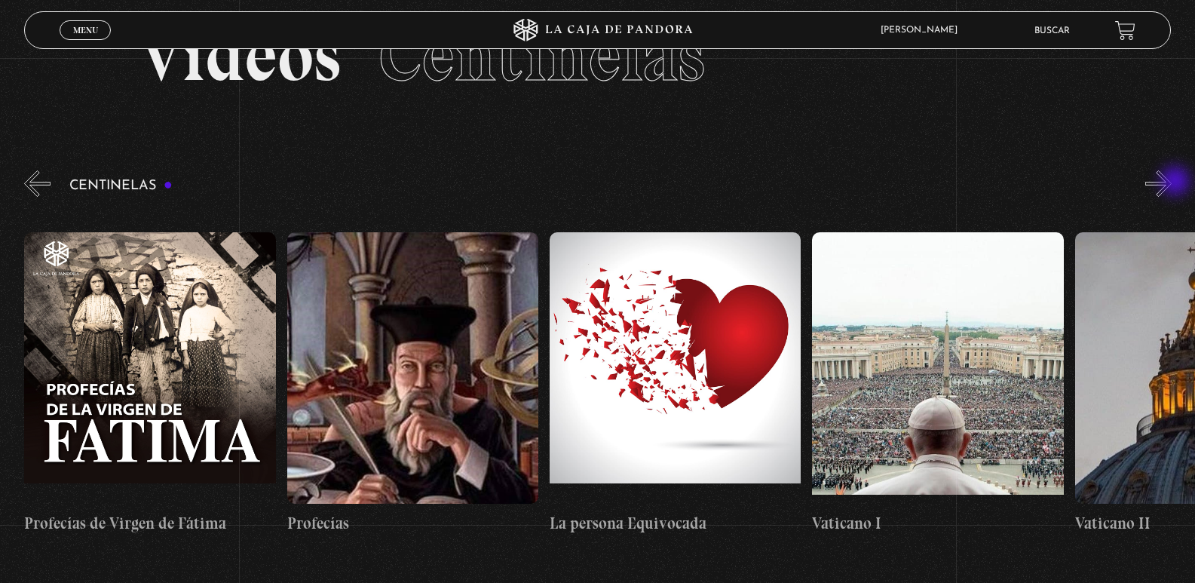
click at [1172, 183] on button "»" at bounding box center [1159, 183] width 26 height 26
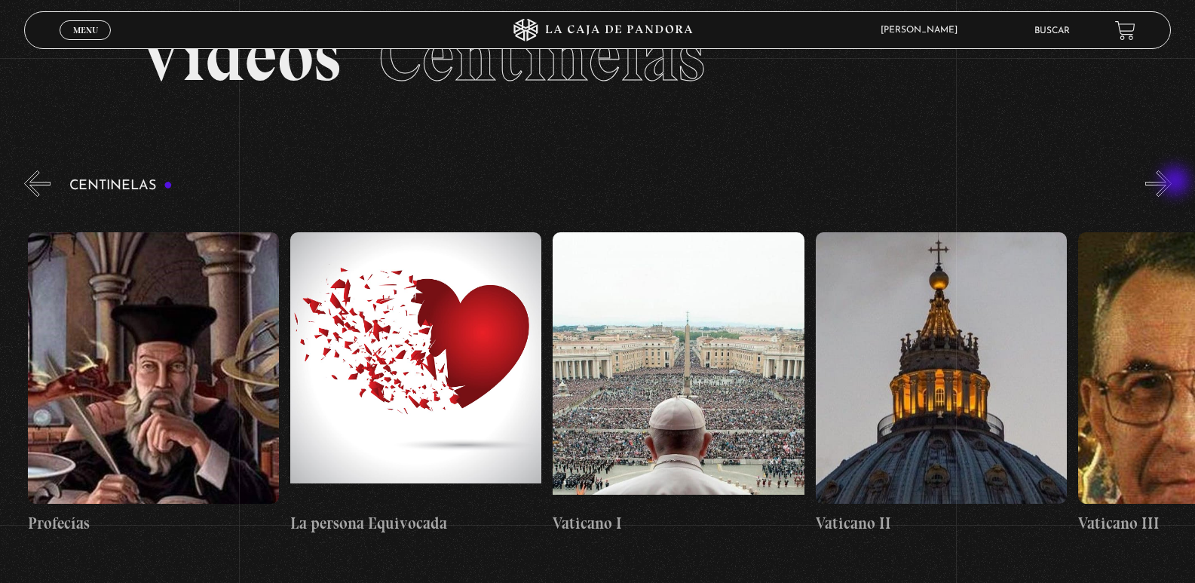
click at [1172, 183] on button "»" at bounding box center [1159, 183] width 26 height 26
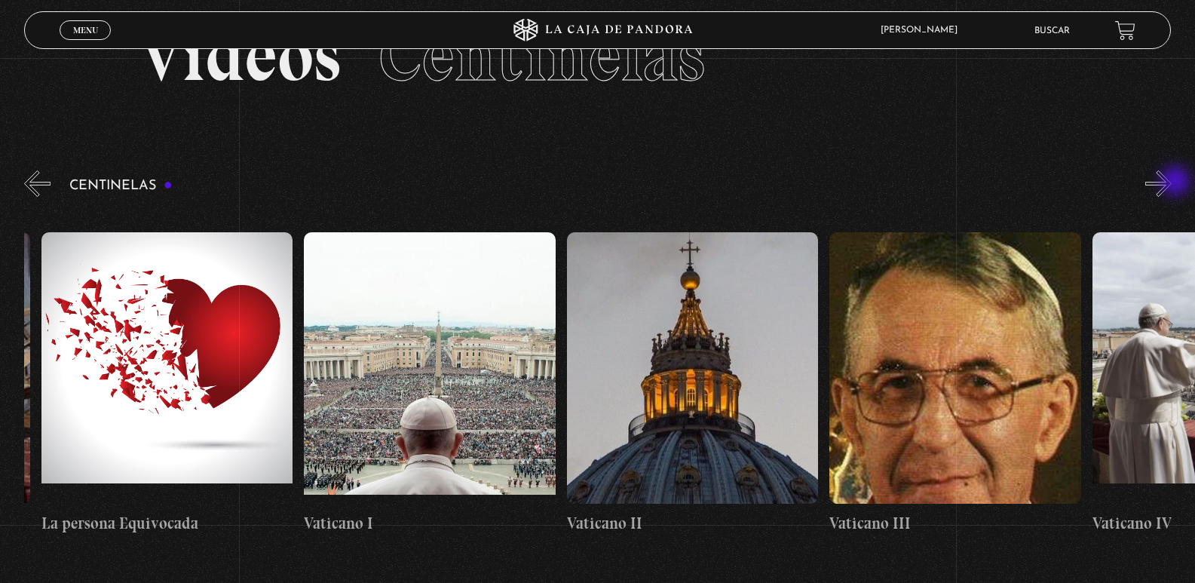
click at [1172, 183] on button "»" at bounding box center [1159, 183] width 26 height 26
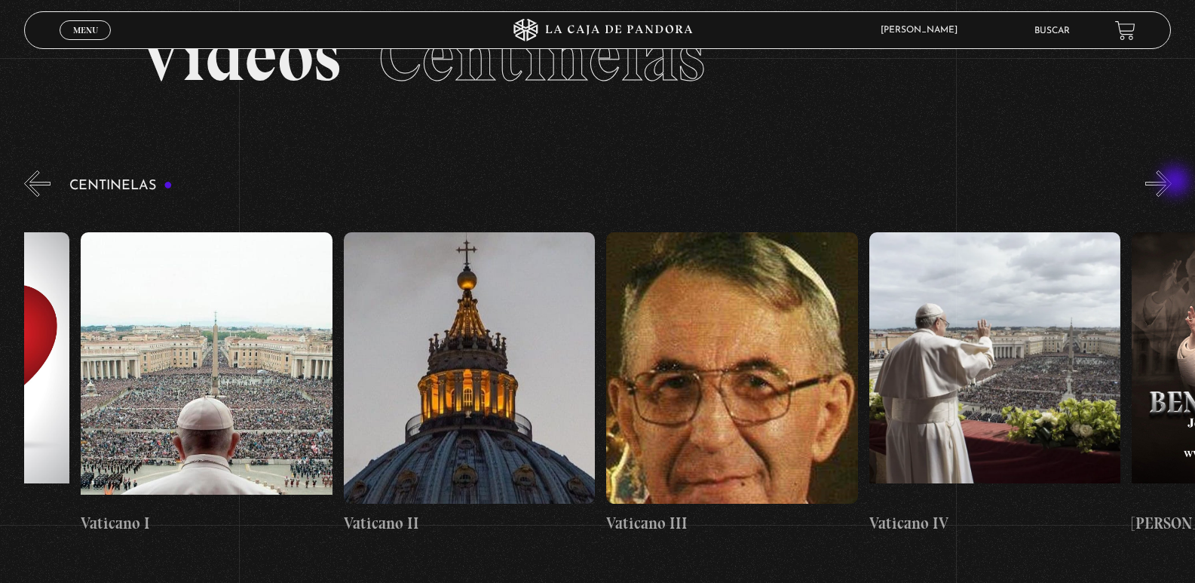
click at [1172, 183] on button "»" at bounding box center [1159, 183] width 26 height 26
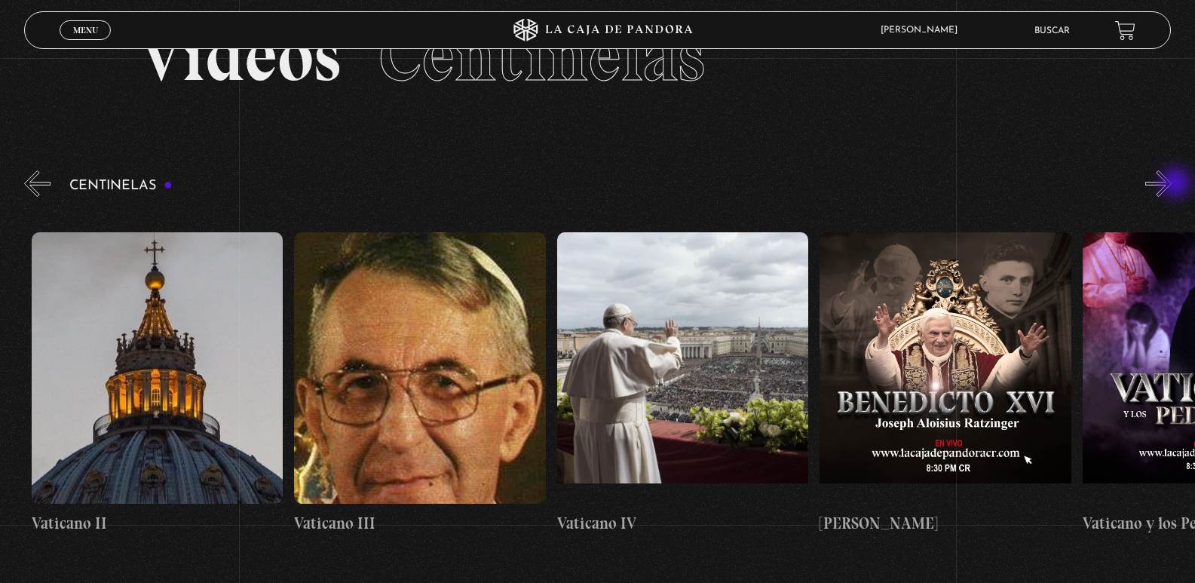
click at [1172, 184] on button "»" at bounding box center [1159, 183] width 26 height 26
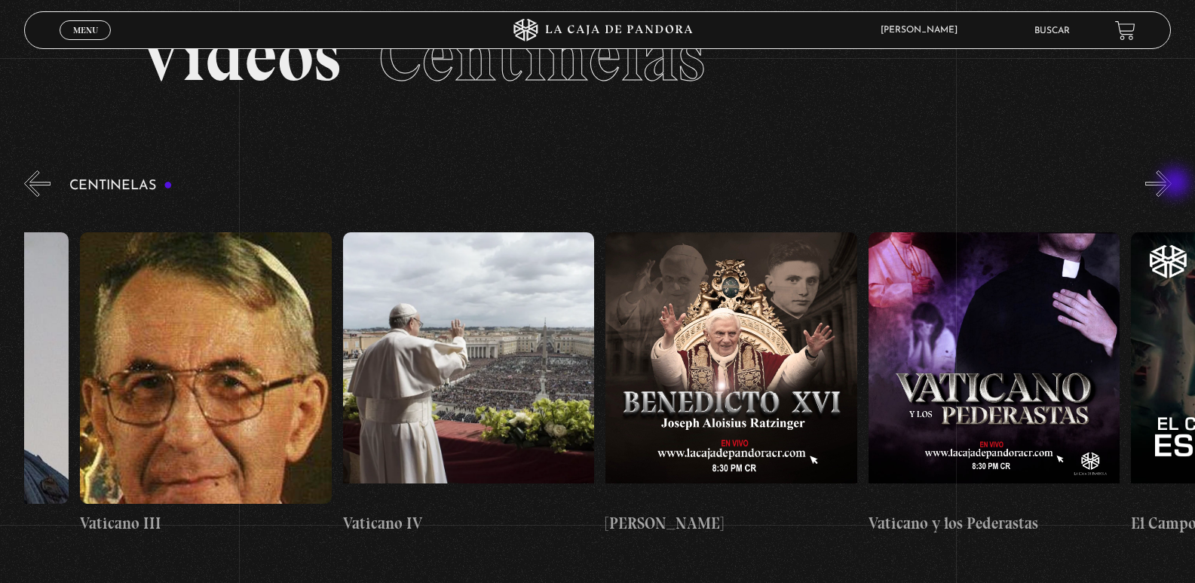
click at [1172, 184] on button "»" at bounding box center [1159, 183] width 26 height 26
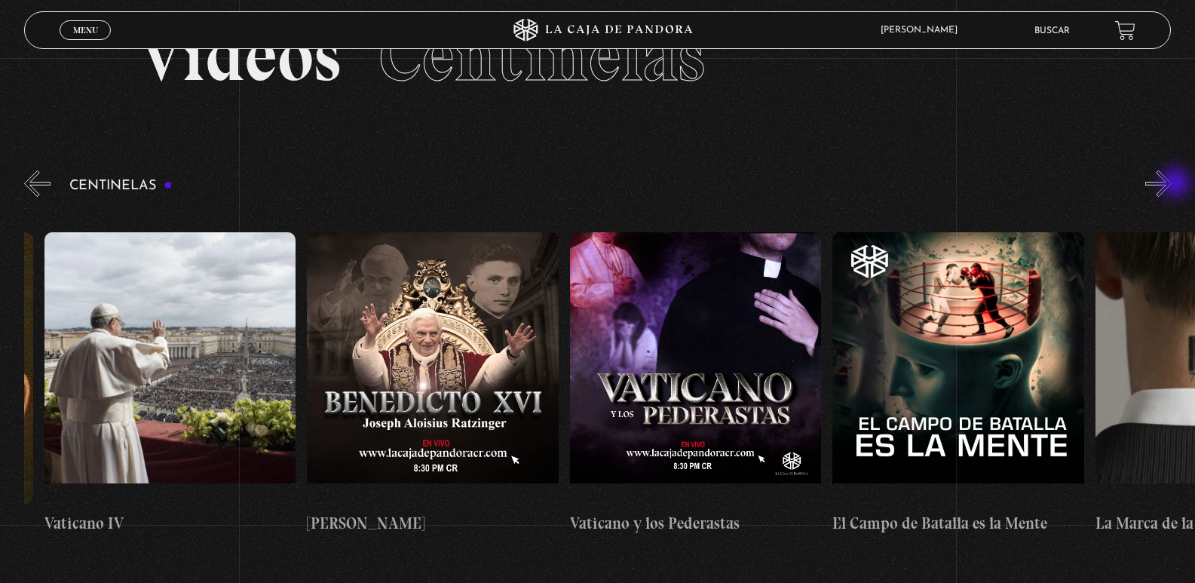
click at [1172, 184] on button "»" at bounding box center [1159, 183] width 26 height 26
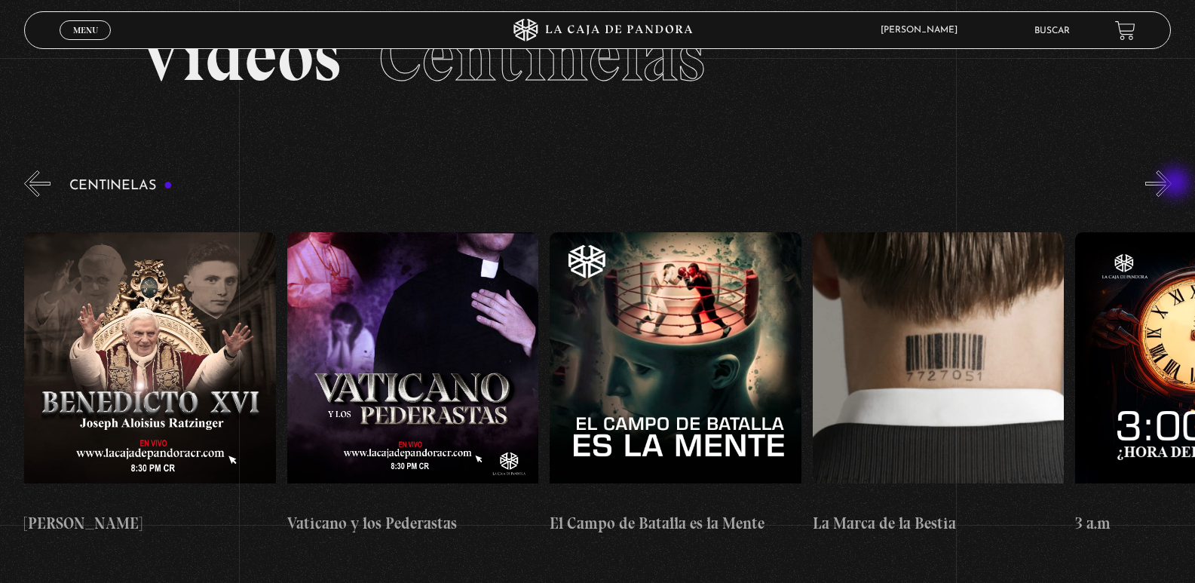
scroll to position [0, 23127]
click at [1172, 184] on button "»" at bounding box center [1159, 183] width 26 height 26
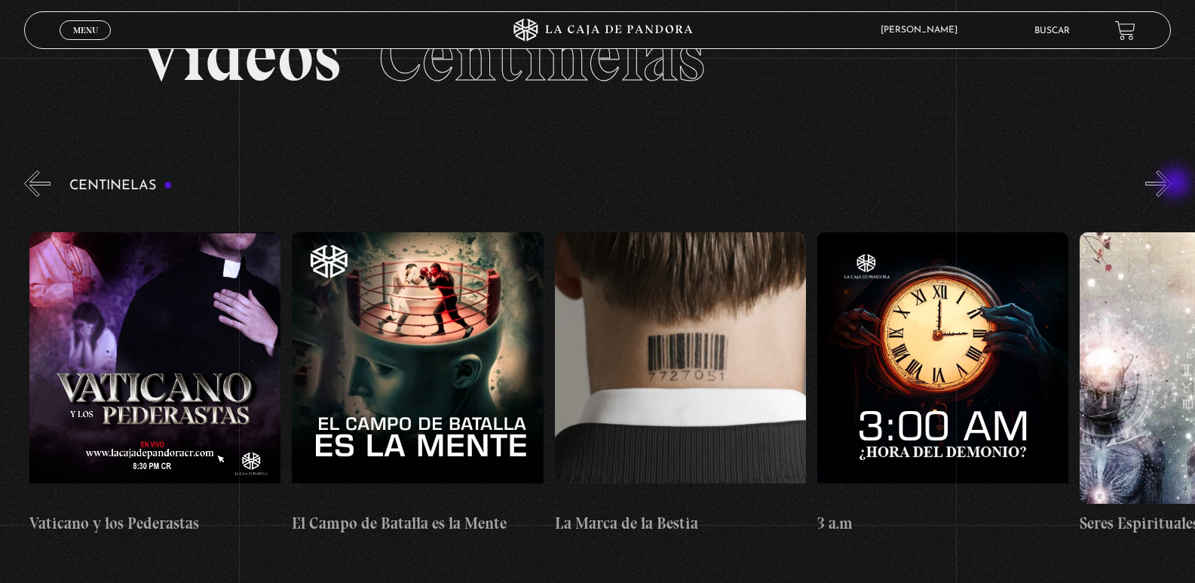
click at [1172, 184] on button "»" at bounding box center [1159, 183] width 26 height 26
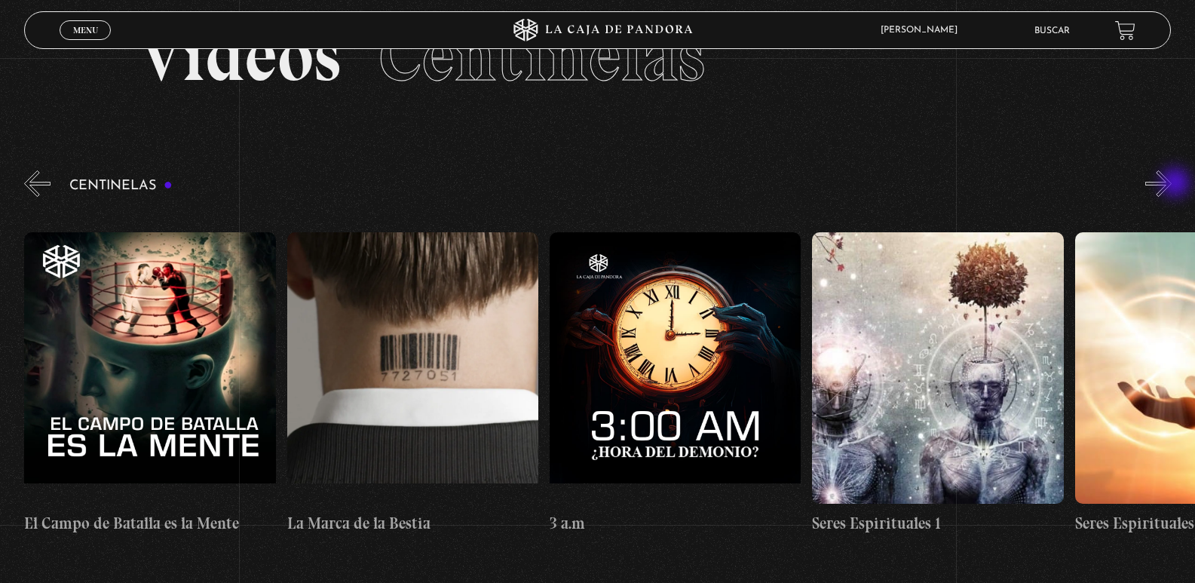
click at [1172, 184] on button "»" at bounding box center [1159, 183] width 26 height 26
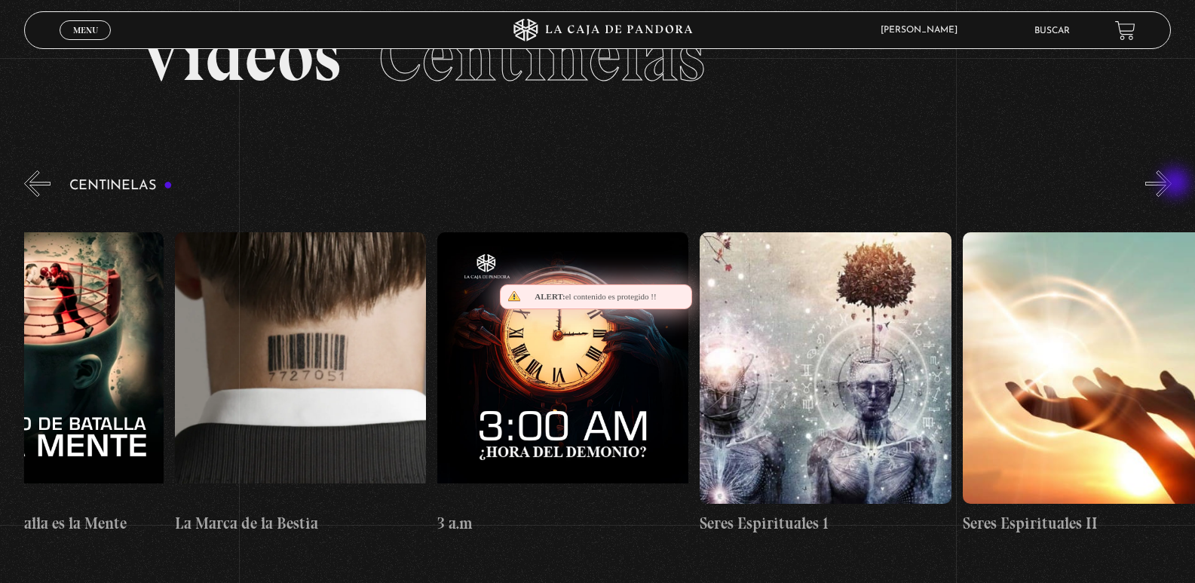
click at [1172, 184] on button "»" at bounding box center [1159, 183] width 26 height 26
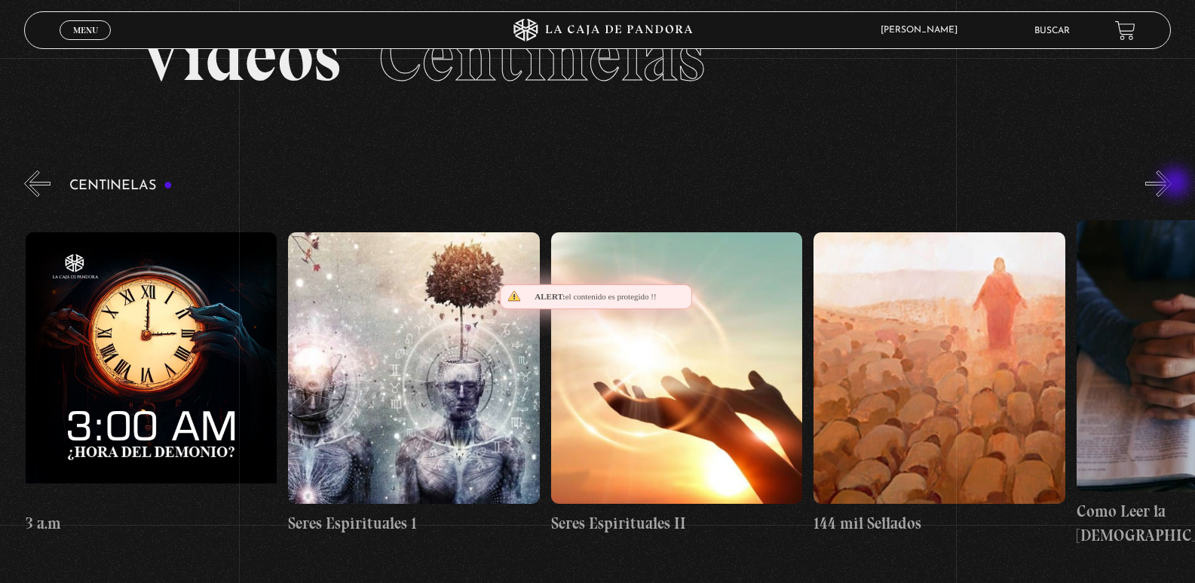
click at [1172, 184] on button "»" at bounding box center [1159, 183] width 26 height 26
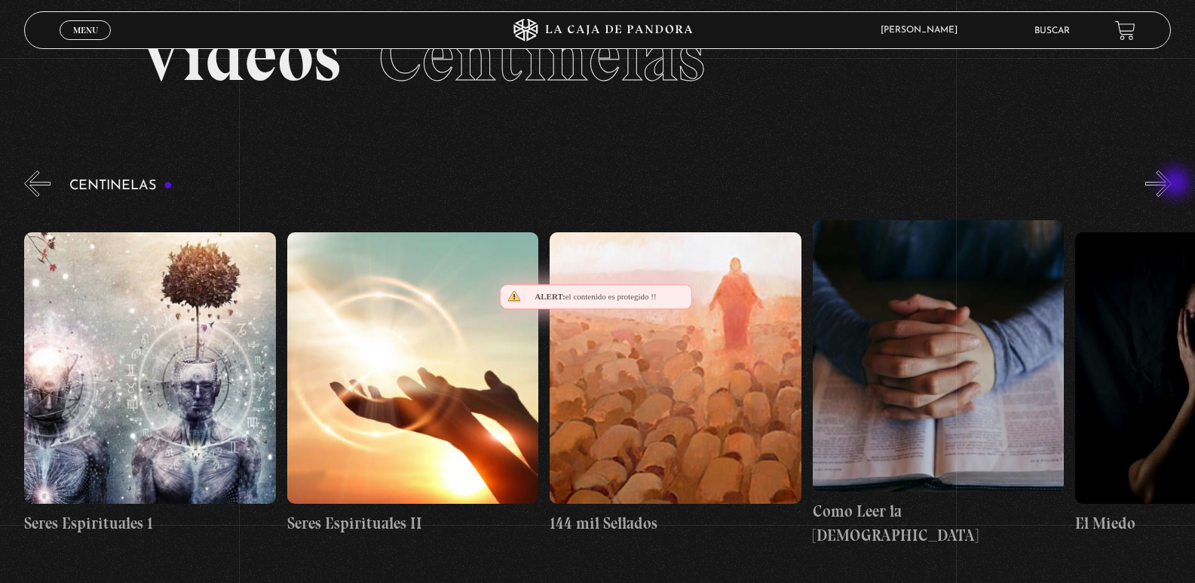
click at [1172, 184] on button "»" at bounding box center [1159, 183] width 26 height 26
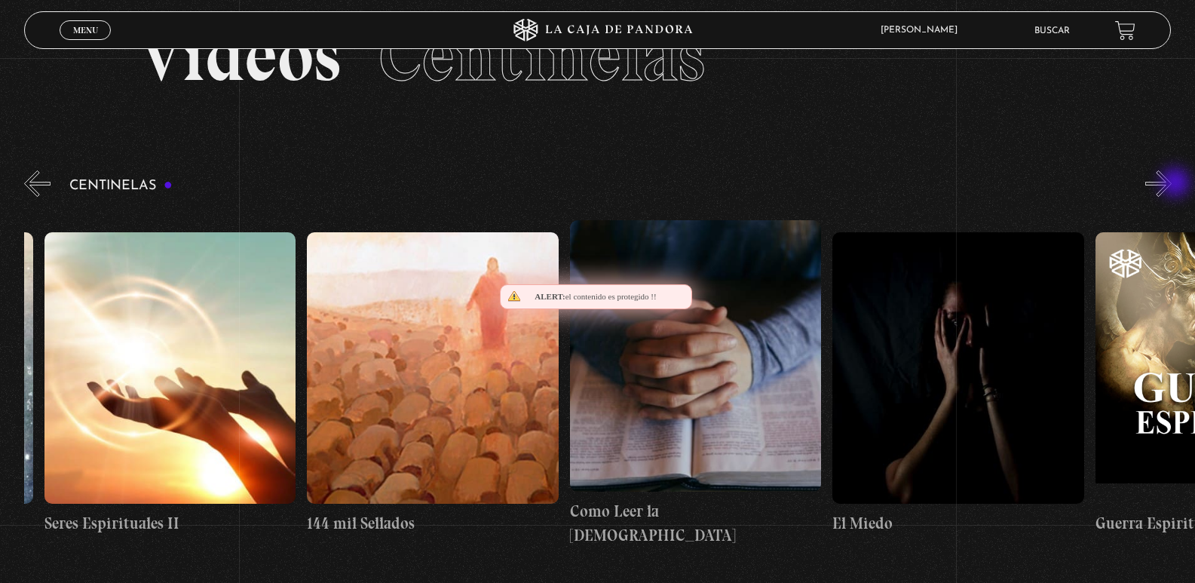
click at [1172, 184] on button "»" at bounding box center [1159, 183] width 26 height 26
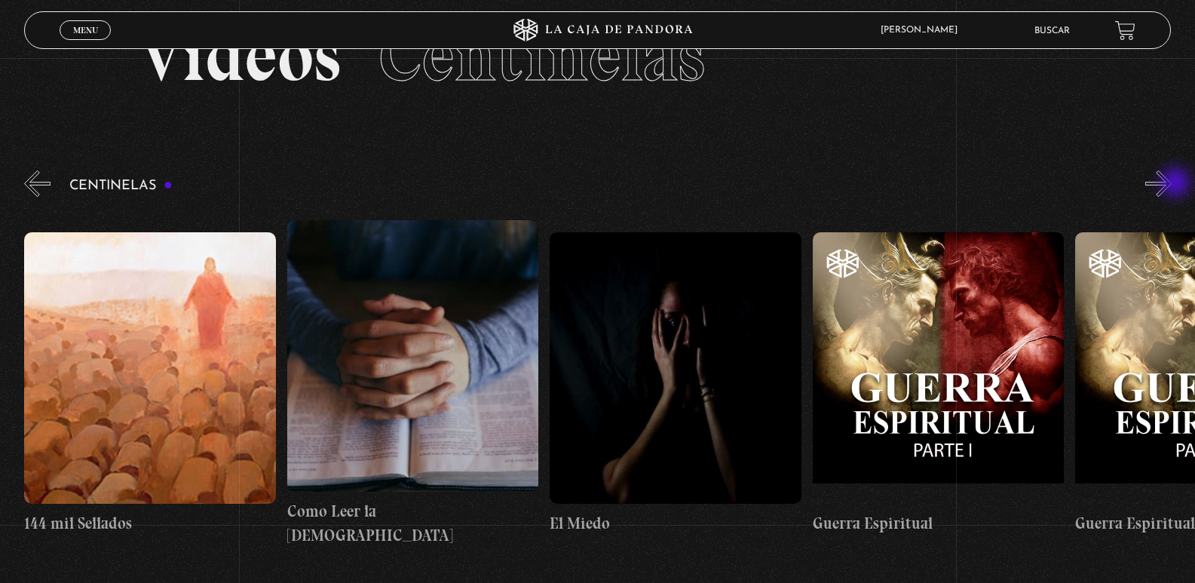
click at [1172, 184] on button "»" at bounding box center [1159, 183] width 26 height 26
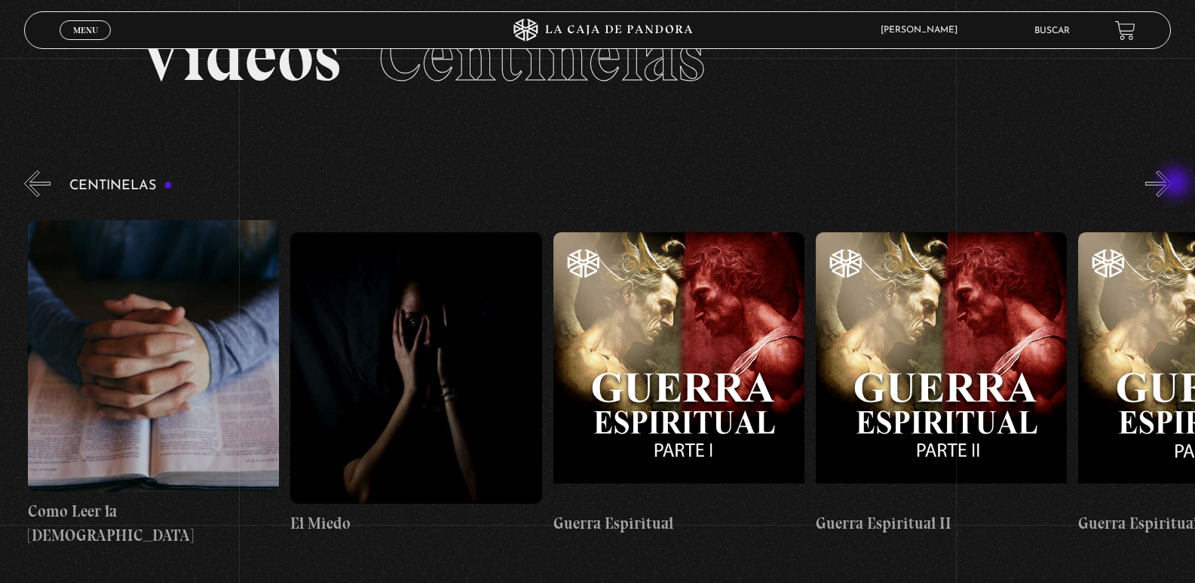
click at [1172, 184] on button "»" at bounding box center [1159, 183] width 26 height 26
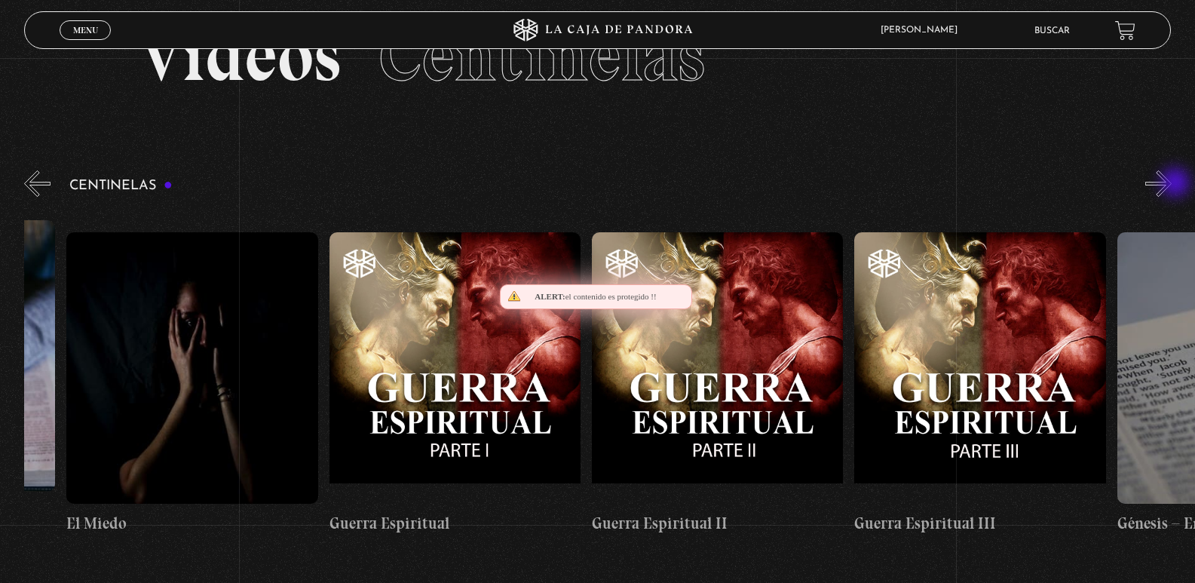
click at [1172, 184] on button "»" at bounding box center [1159, 183] width 26 height 26
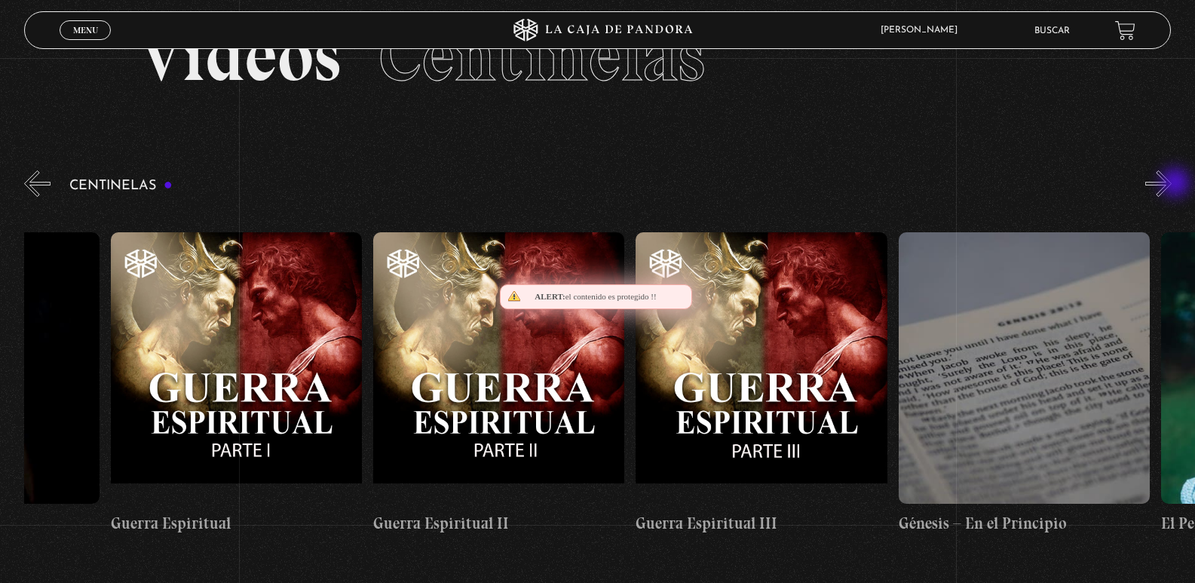
click at [1172, 184] on button "»" at bounding box center [1159, 183] width 26 height 26
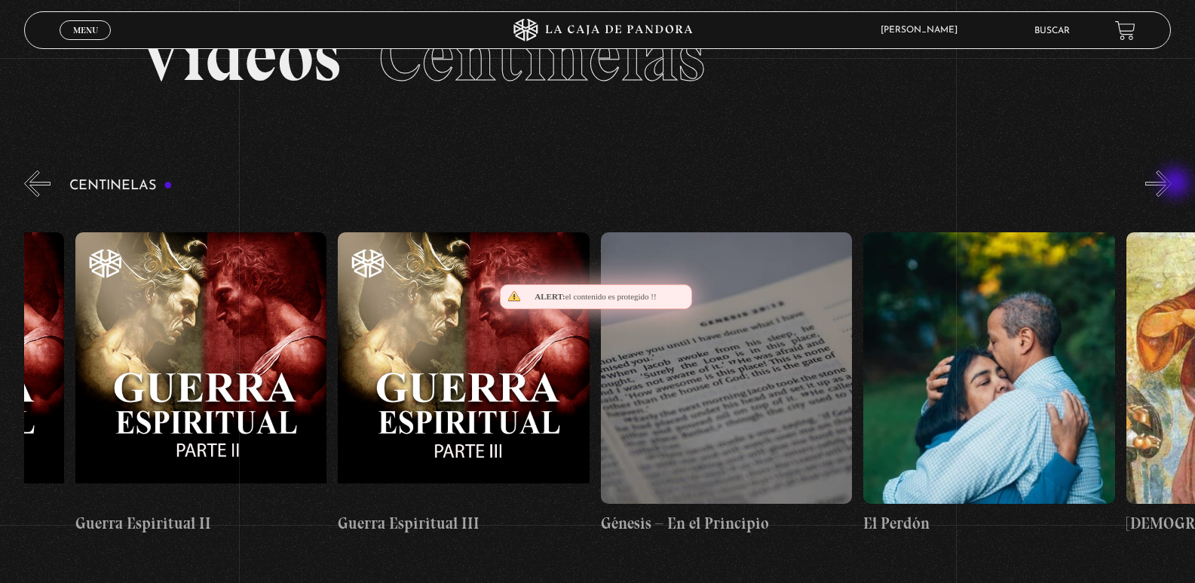
click at [1172, 184] on button "»" at bounding box center [1159, 183] width 26 height 26
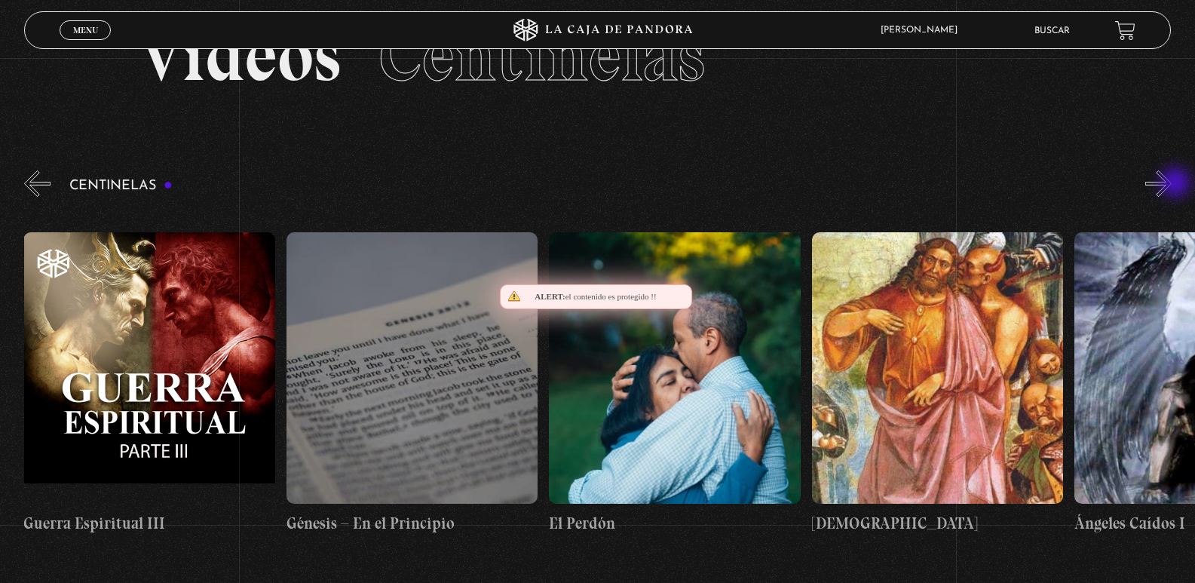
click at [1172, 184] on button "»" at bounding box center [1159, 183] width 26 height 26
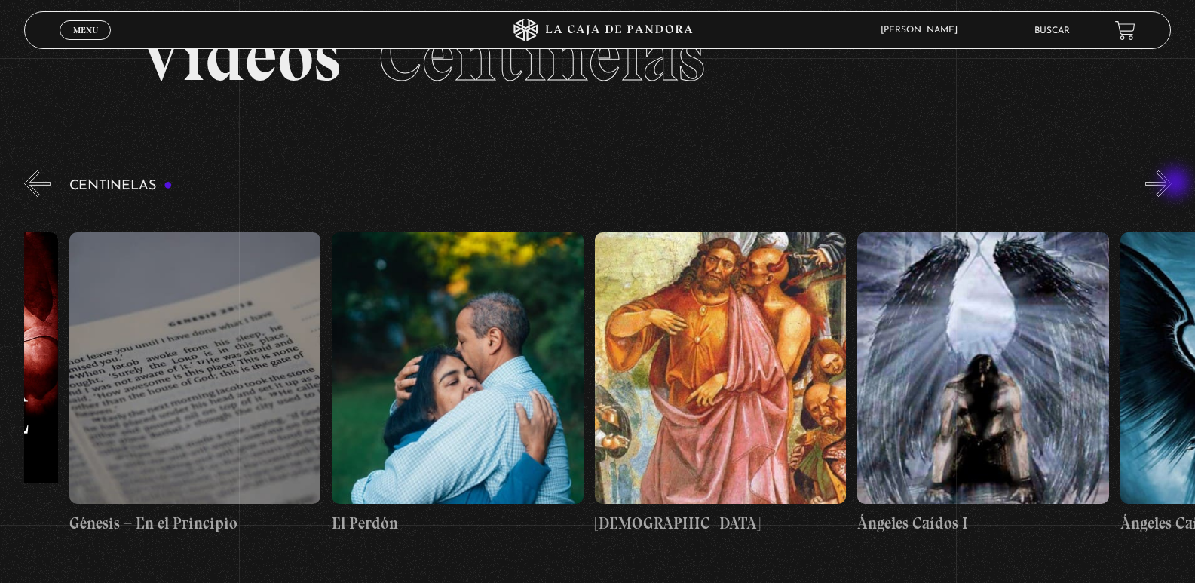
click at [1172, 184] on button "»" at bounding box center [1159, 183] width 26 height 26
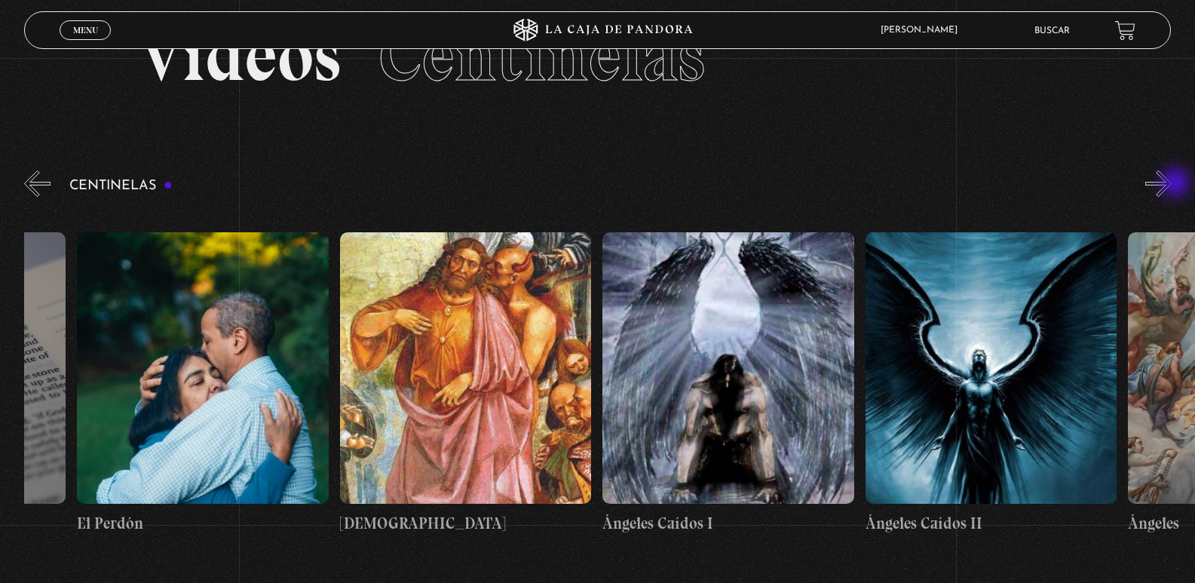
click at [1172, 184] on button "»" at bounding box center [1159, 183] width 26 height 26
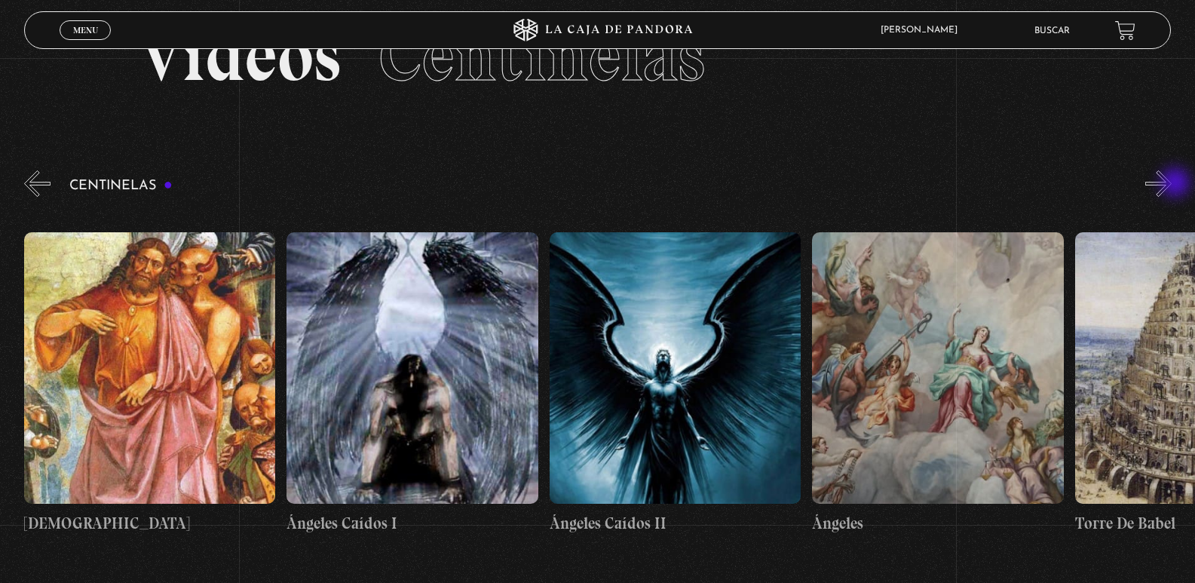
click at [1172, 184] on button "»" at bounding box center [1159, 183] width 26 height 26
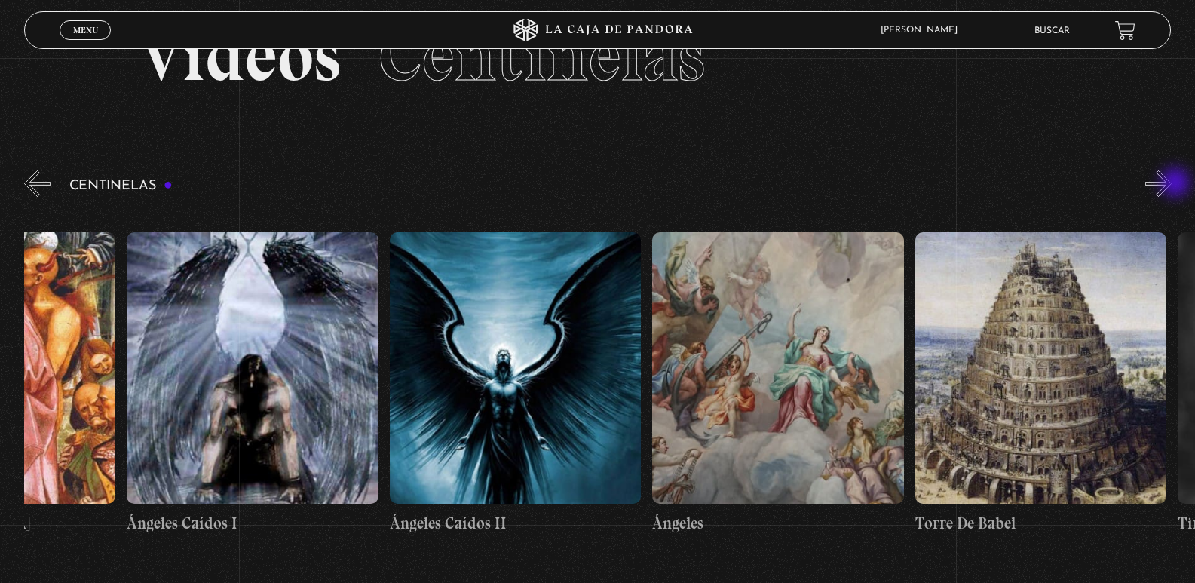
click at [1172, 184] on button "»" at bounding box center [1159, 183] width 26 height 26
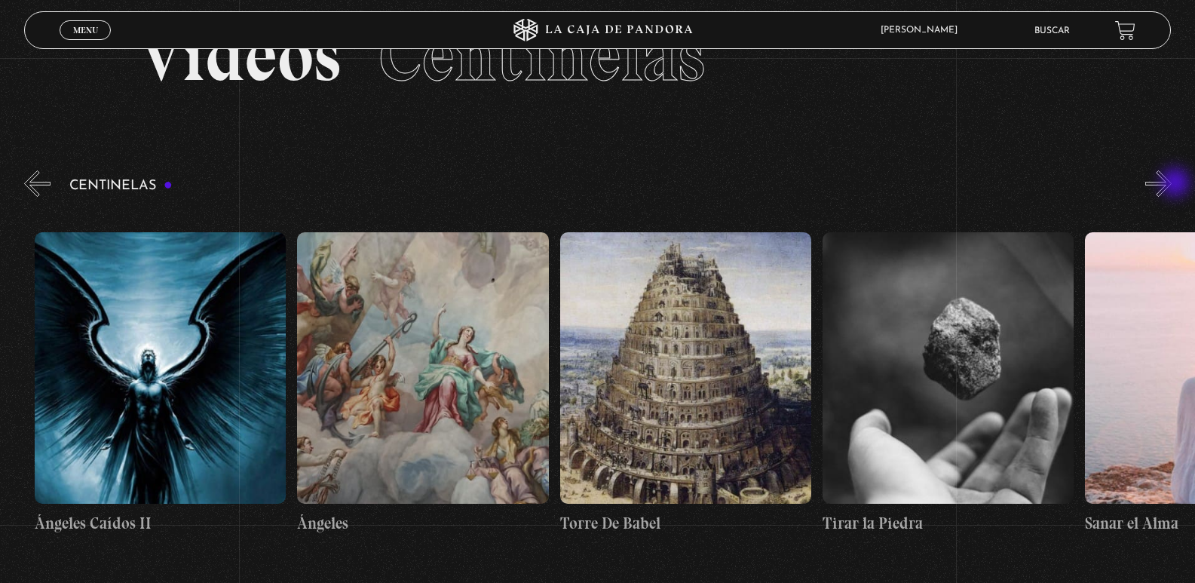
click at [1172, 184] on button "»" at bounding box center [1159, 183] width 26 height 26
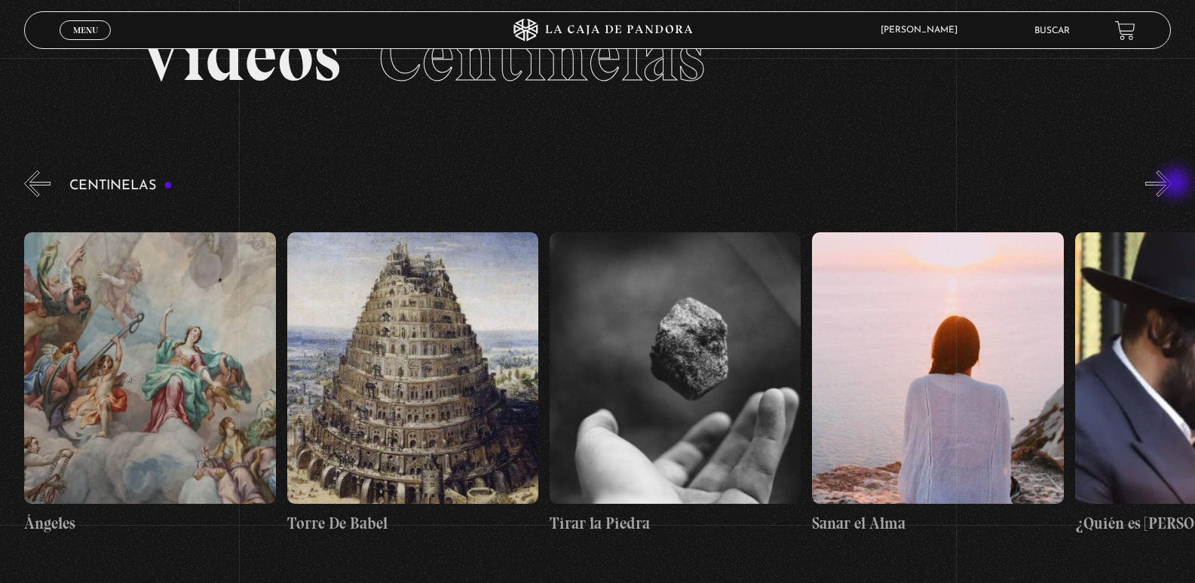
click at [1172, 184] on button "»" at bounding box center [1159, 183] width 26 height 26
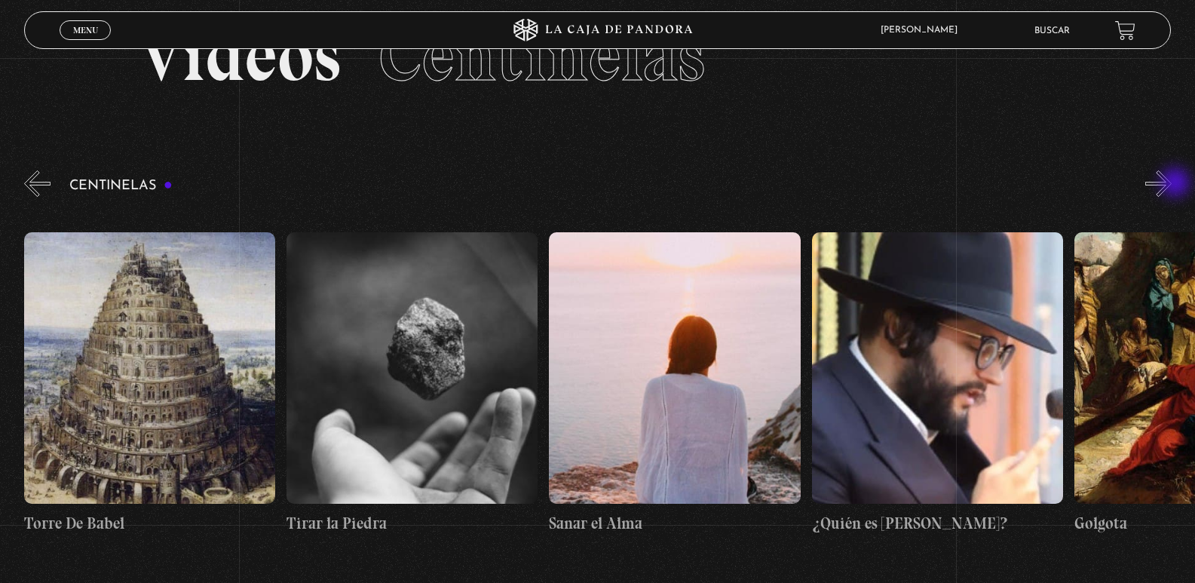
click at [1172, 184] on button "»" at bounding box center [1159, 183] width 26 height 26
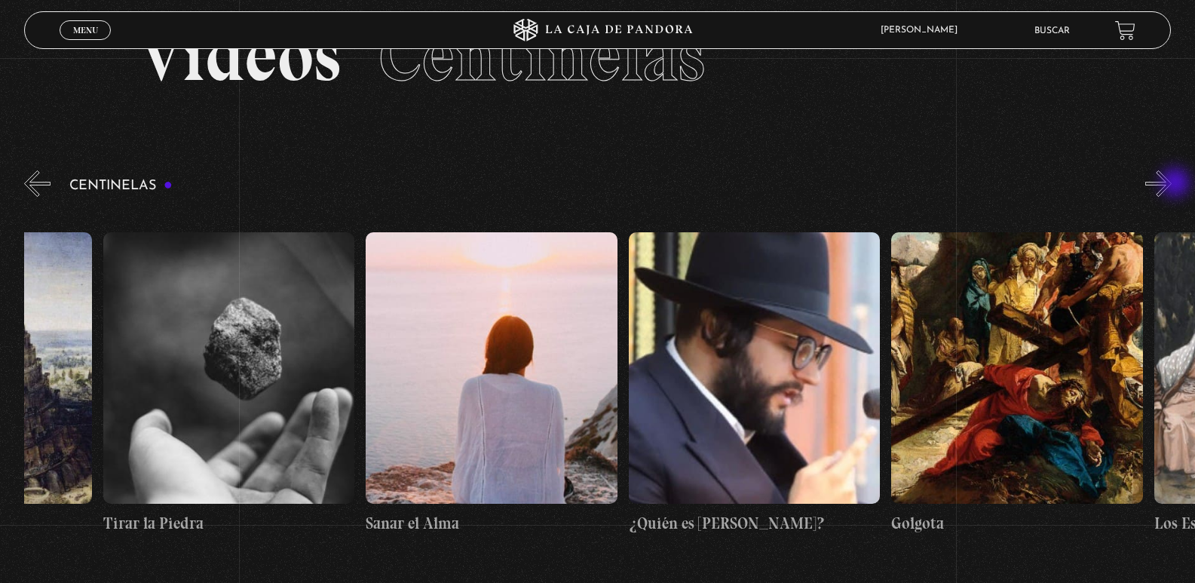
click at [1172, 184] on button "»" at bounding box center [1159, 183] width 26 height 26
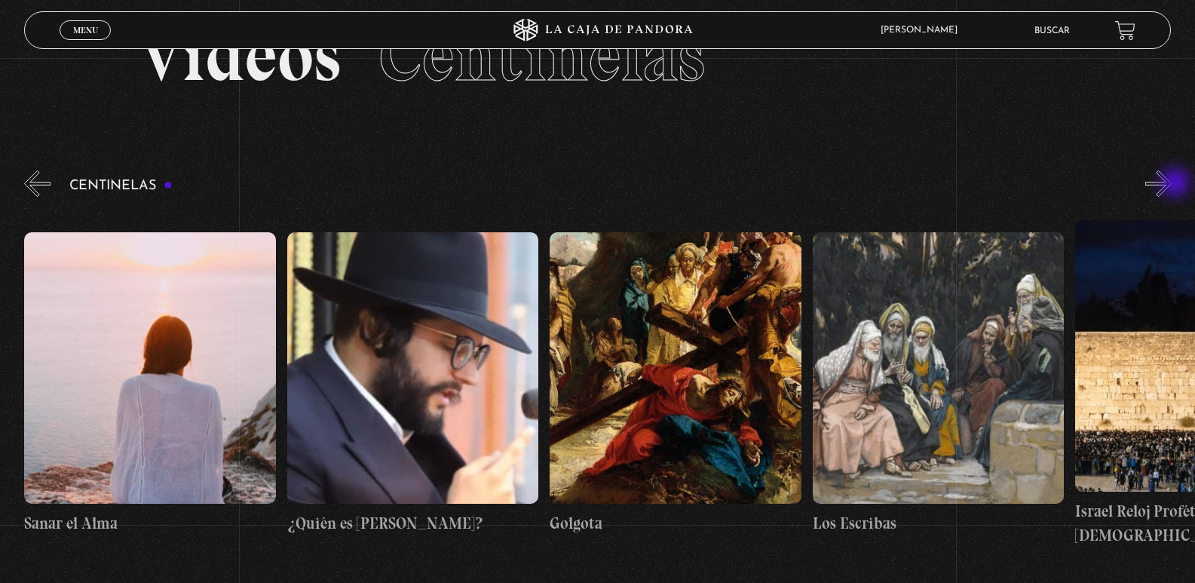
click at [1172, 184] on button "»" at bounding box center [1159, 183] width 26 height 26
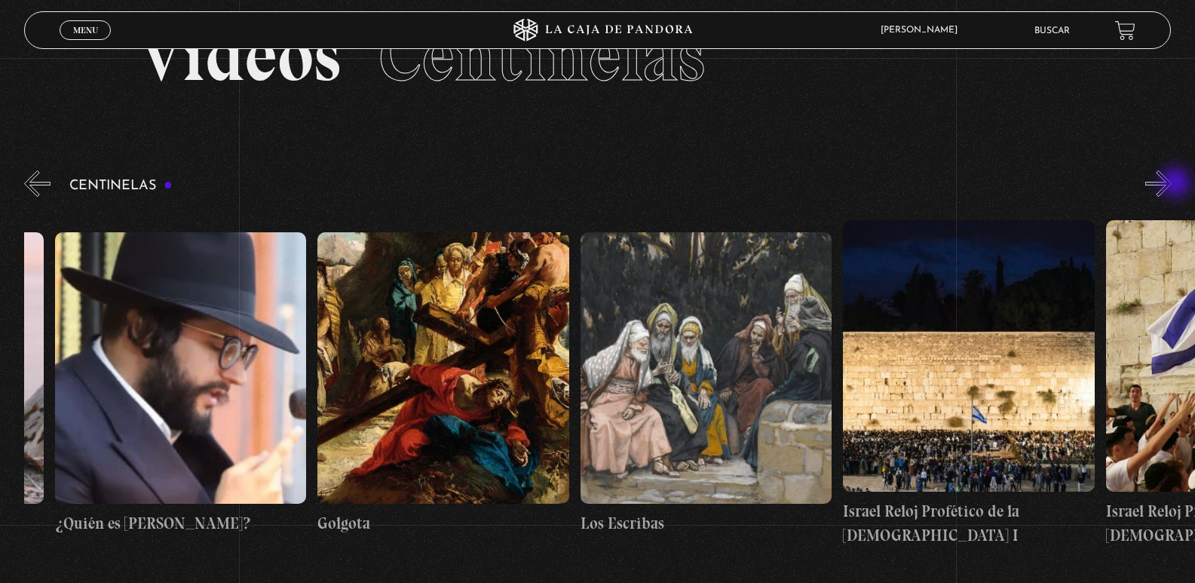
click at [1172, 184] on button "»" at bounding box center [1159, 183] width 26 height 26
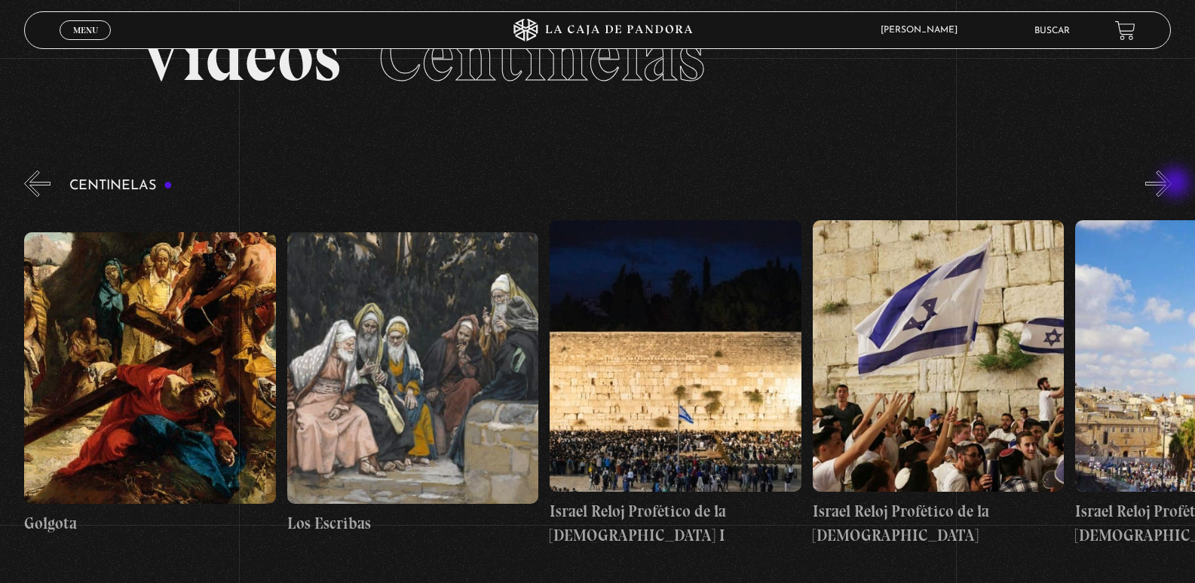
scroll to position [0, 29171]
click at [1172, 184] on button "»" at bounding box center [1159, 183] width 26 height 26
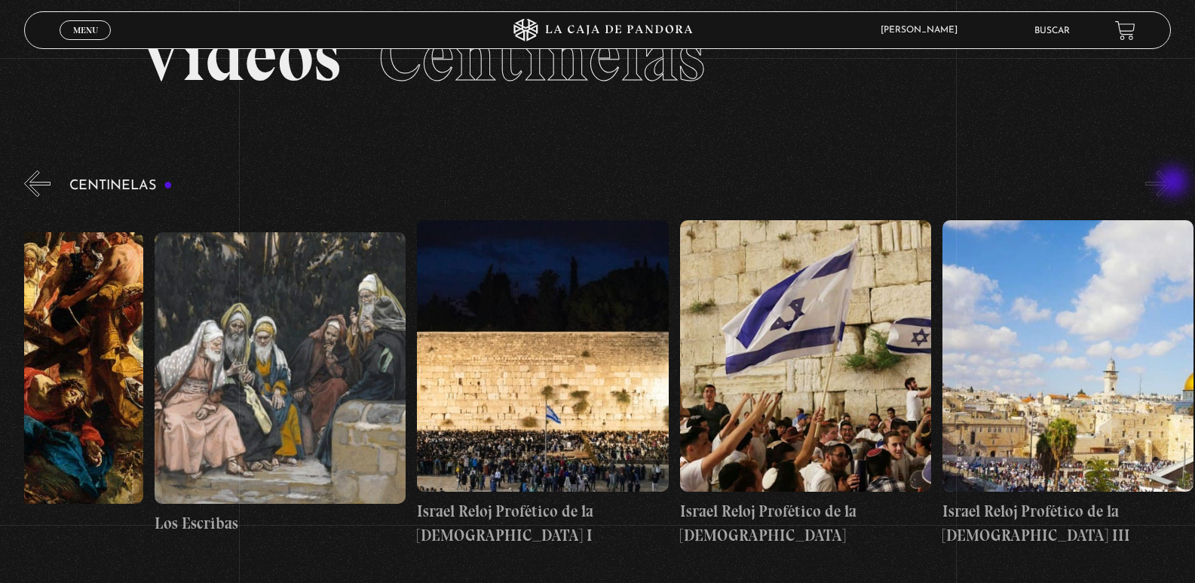
click at [1172, 183] on button "»" at bounding box center [1159, 183] width 26 height 26
click at [41, 177] on button "«" at bounding box center [37, 183] width 26 height 26
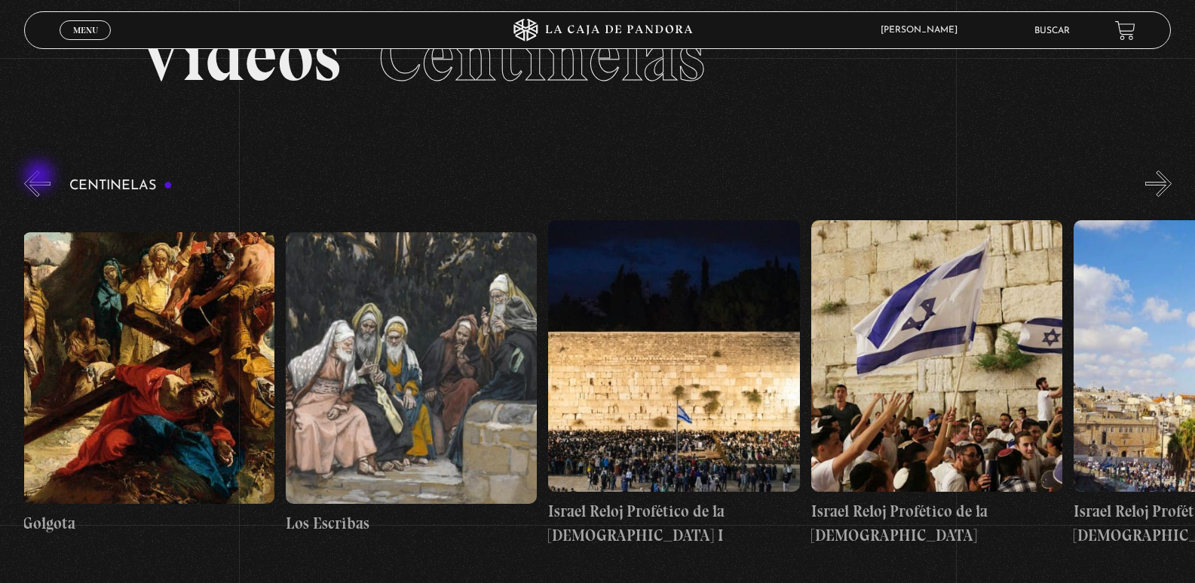
click at [41, 177] on button "«" at bounding box center [37, 183] width 26 height 26
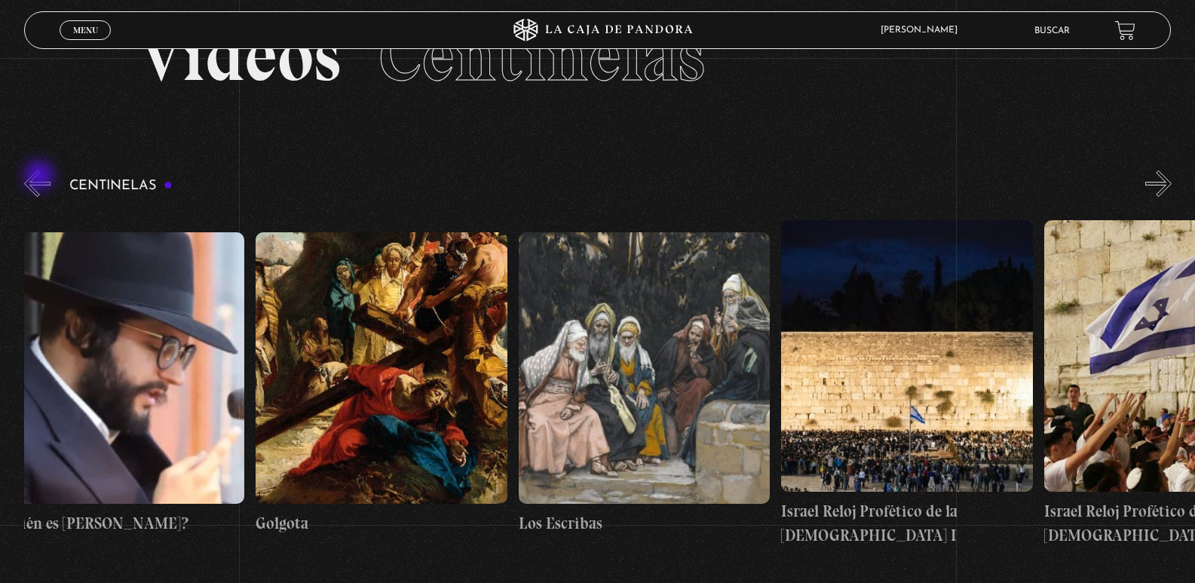
click at [41, 177] on button "«" at bounding box center [37, 183] width 26 height 26
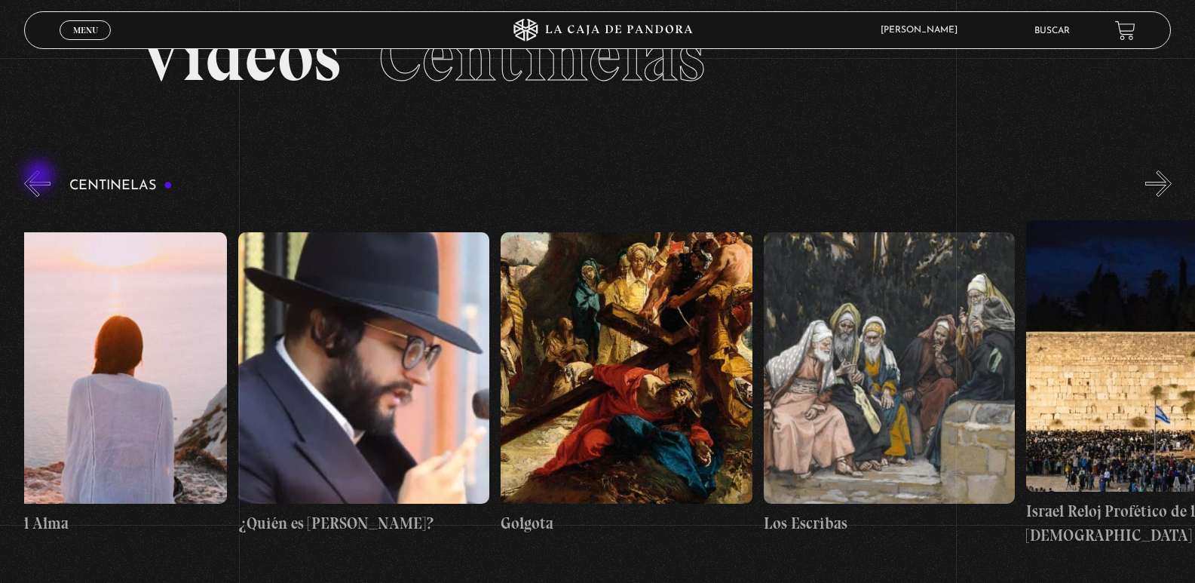
click at [41, 177] on button "«" at bounding box center [37, 183] width 26 height 26
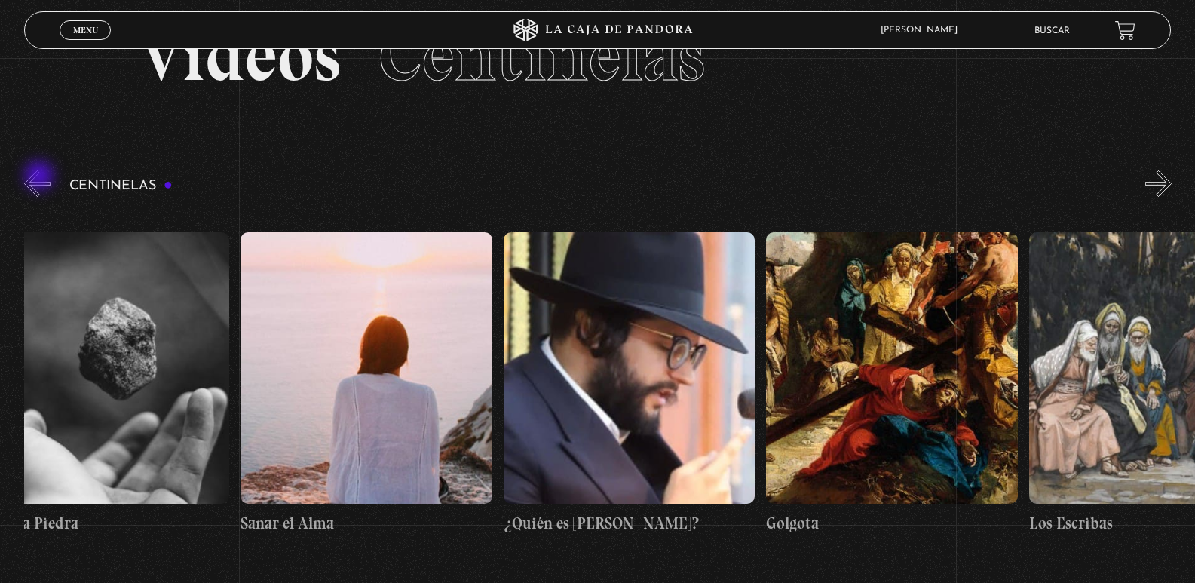
click at [41, 177] on button "«" at bounding box center [37, 183] width 26 height 26
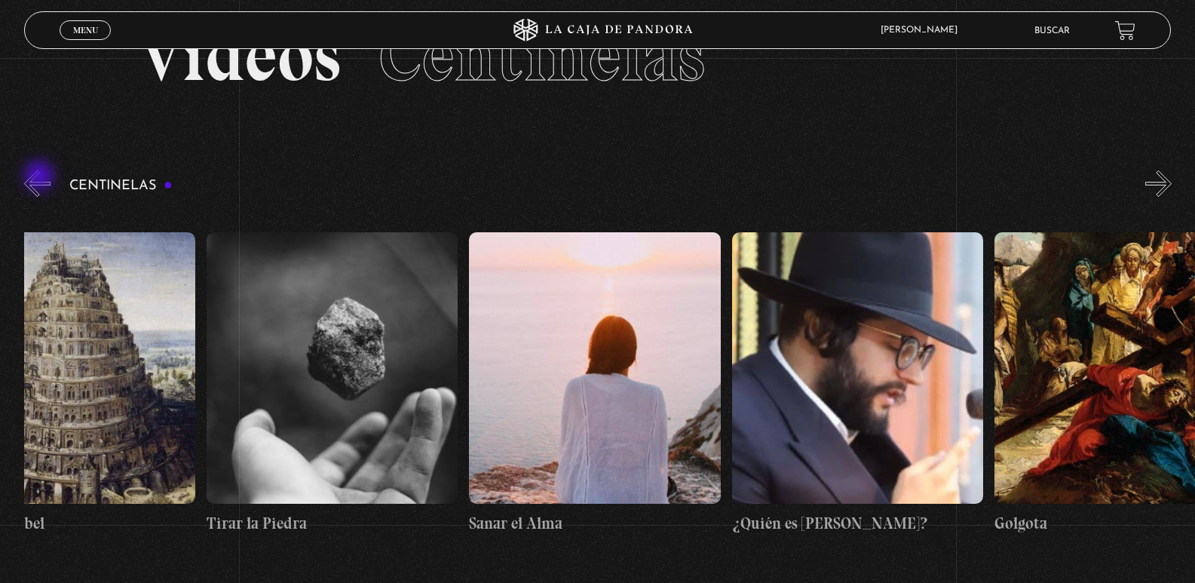
click at [41, 177] on button "«" at bounding box center [37, 183] width 26 height 26
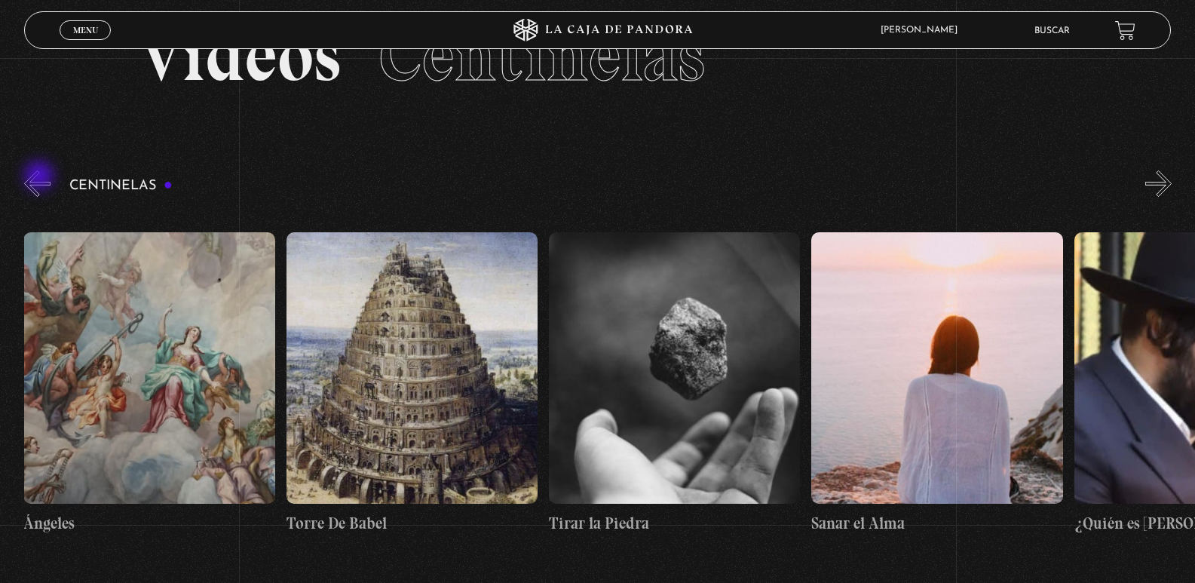
click at [41, 177] on button "«" at bounding box center [37, 183] width 26 height 26
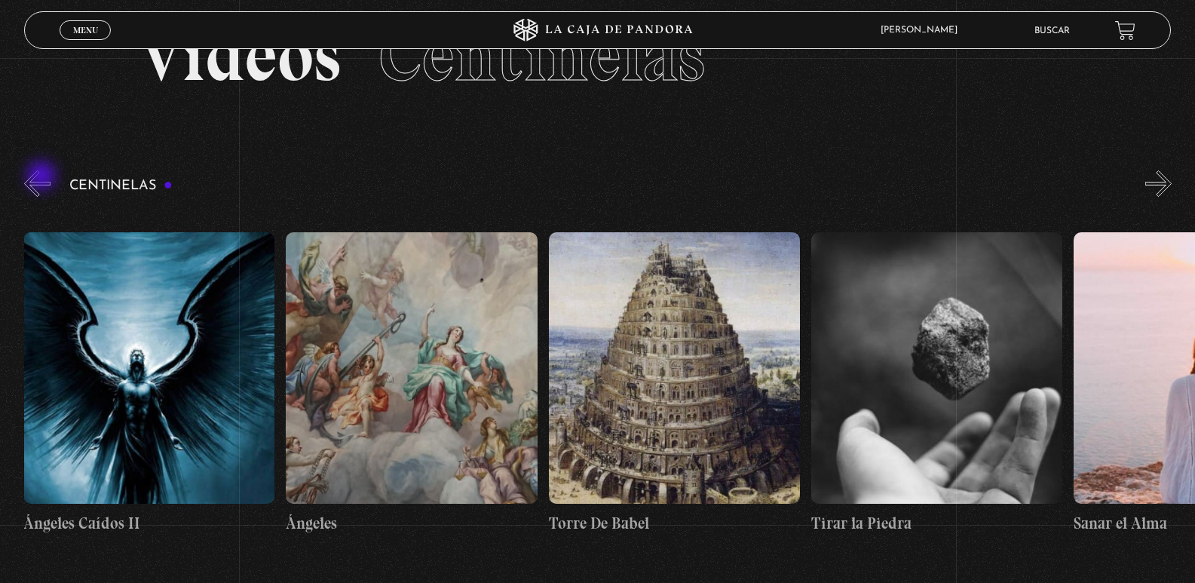
click at [44, 177] on button "«" at bounding box center [37, 183] width 26 height 26
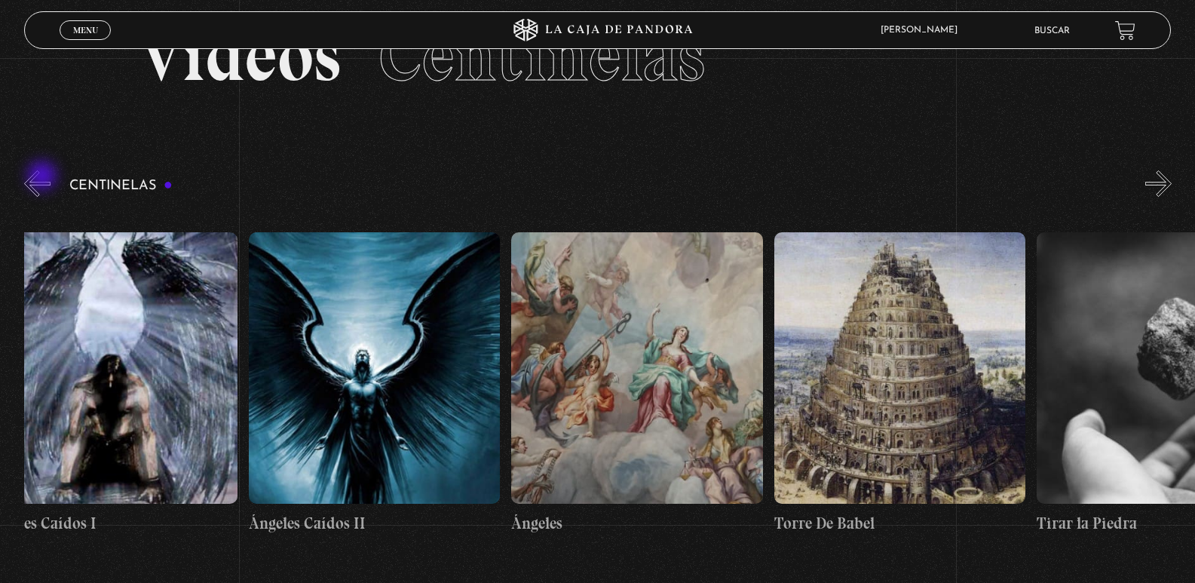
click at [44, 177] on button "«" at bounding box center [37, 183] width 26 height 26
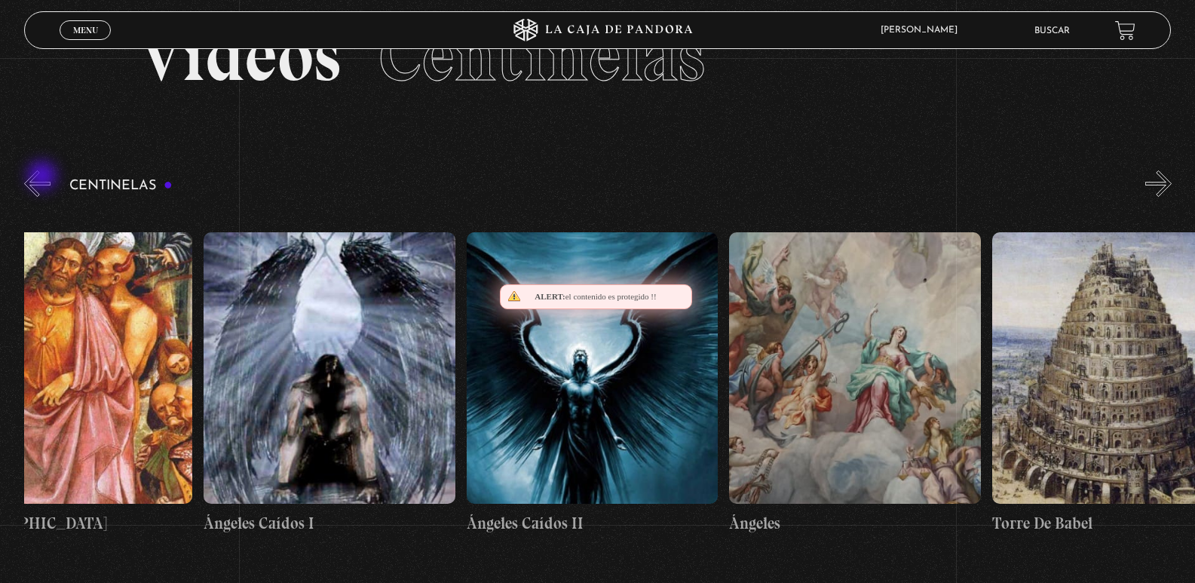
click at [44, 177] on button "«" at bounding box center [37, 183] width 26 height 26
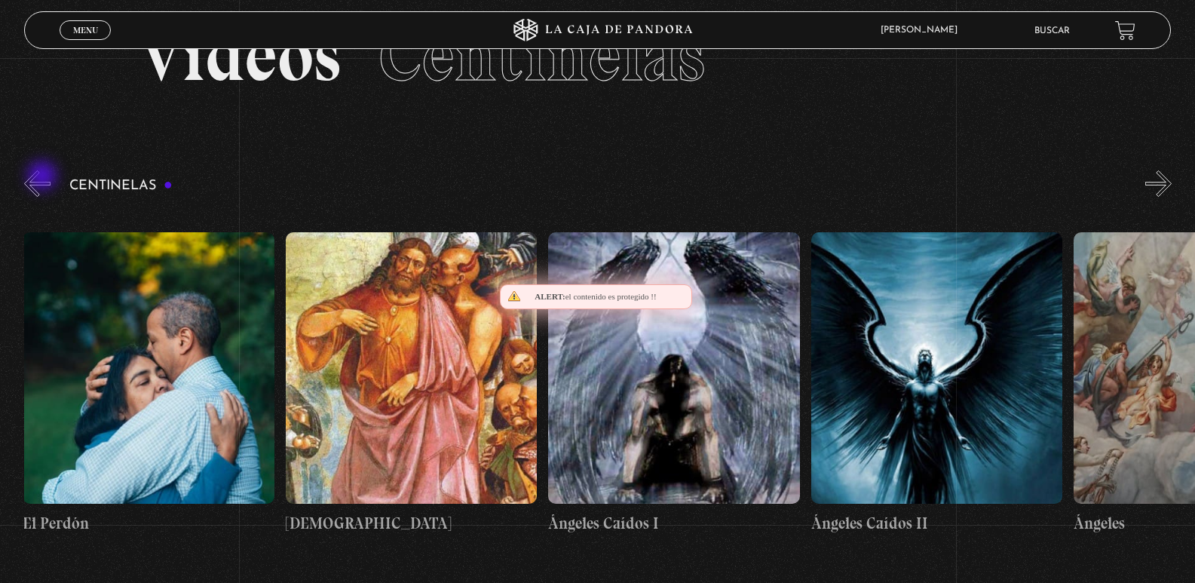
click at [44, 177] on button "«" at bounding box center [37, 183] width 26 height 26
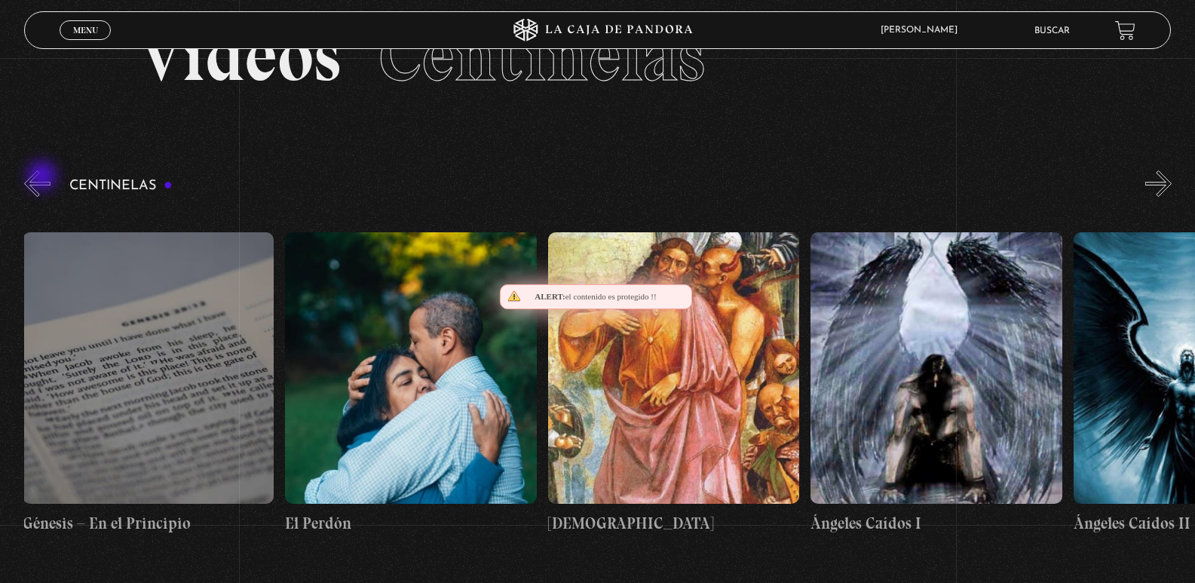
click at [44, 177] on button "«" at bounding box center [37, 183] width 26 height 26
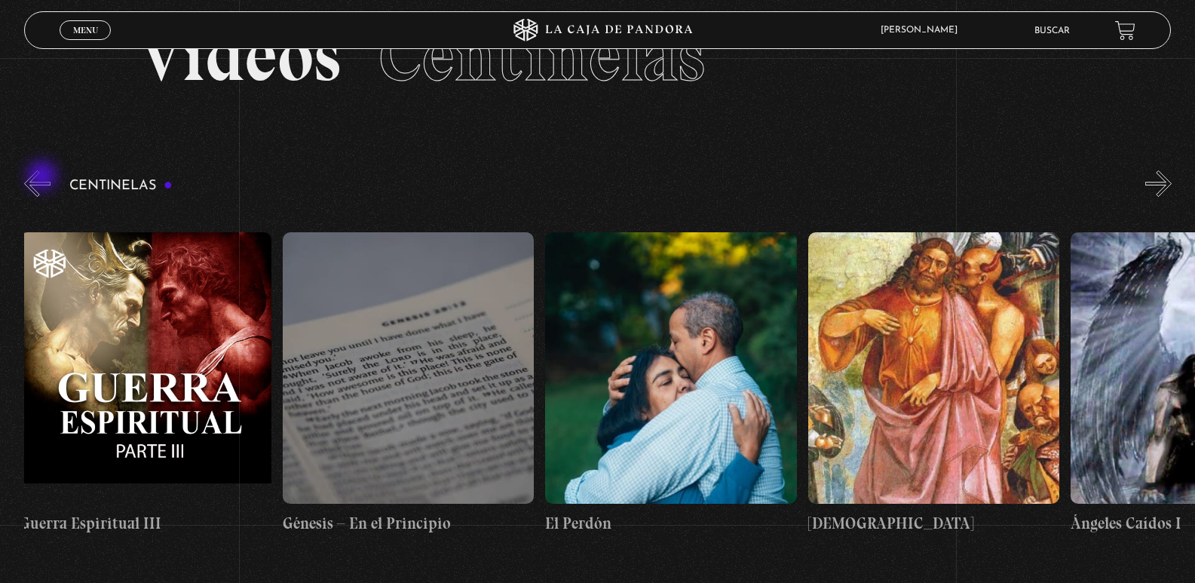
click at [44, 177] on button "«" at bounding box center [37, 183] width 26 height 26
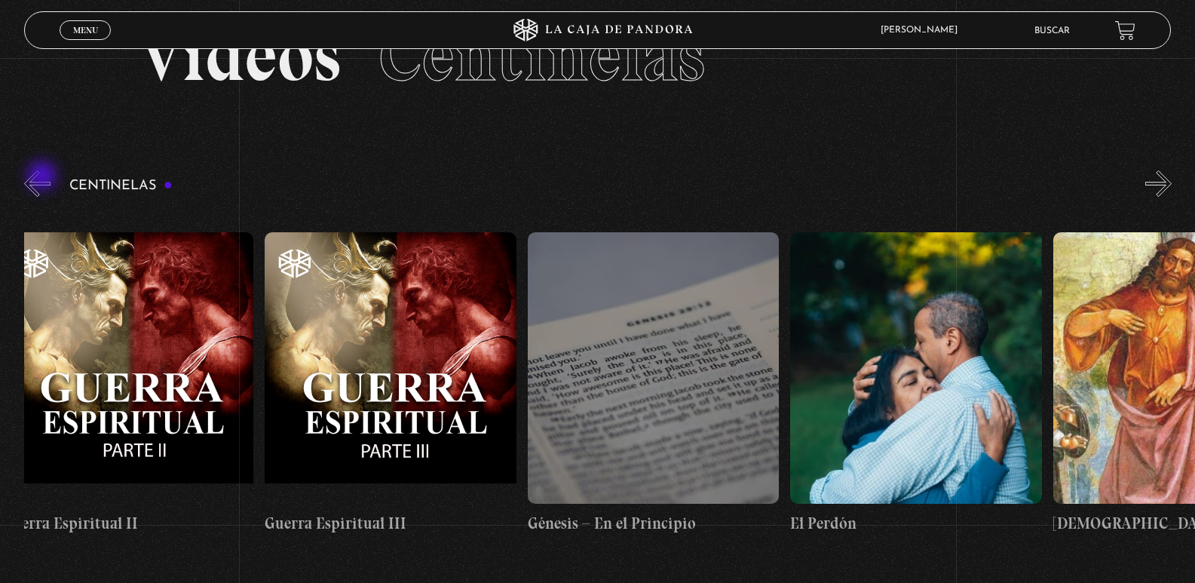
click at [44, 177] on button "«" at bounding box center [37, 183] width 26 height 26
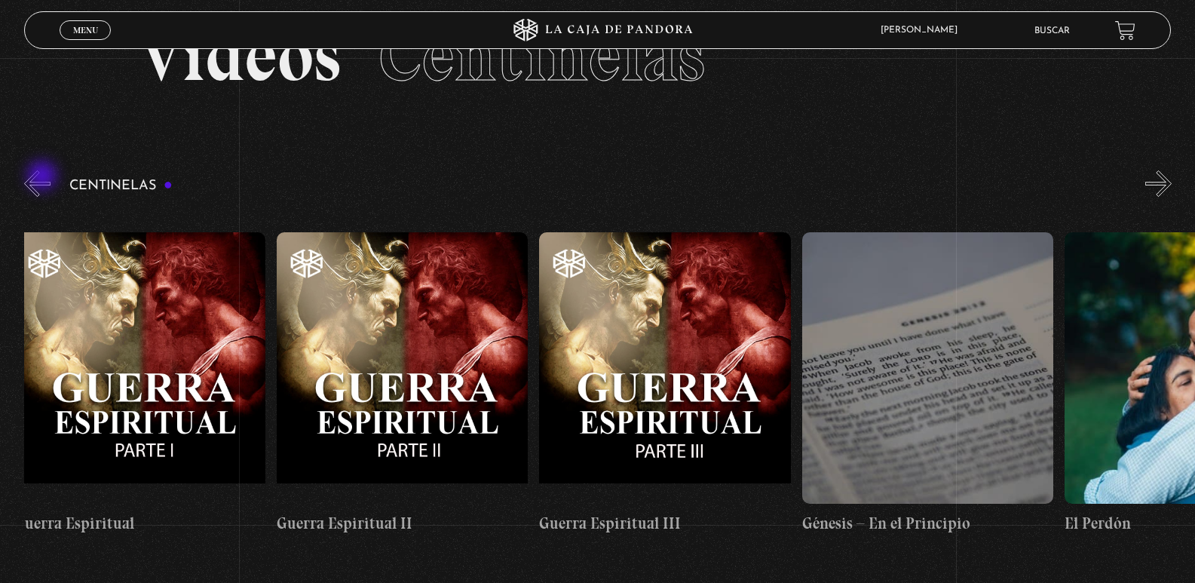
click at [44, 177] on button "«" at bounding box center [37, 183] width 26 height 26
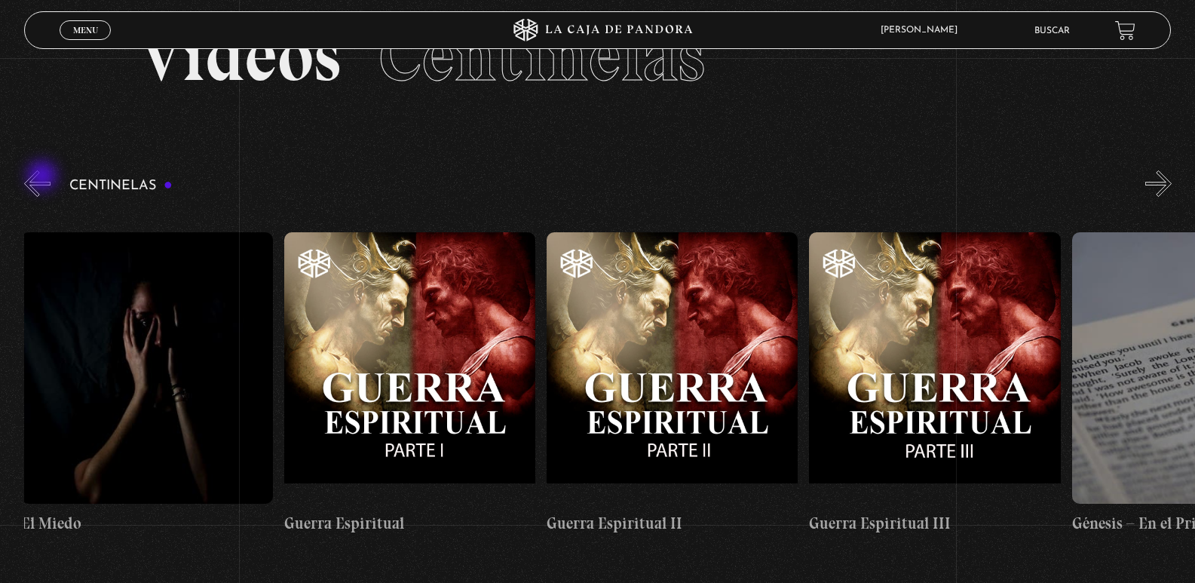
click at [44, 177] on button "«" at bounding box center [37, 183] width 26 height 26
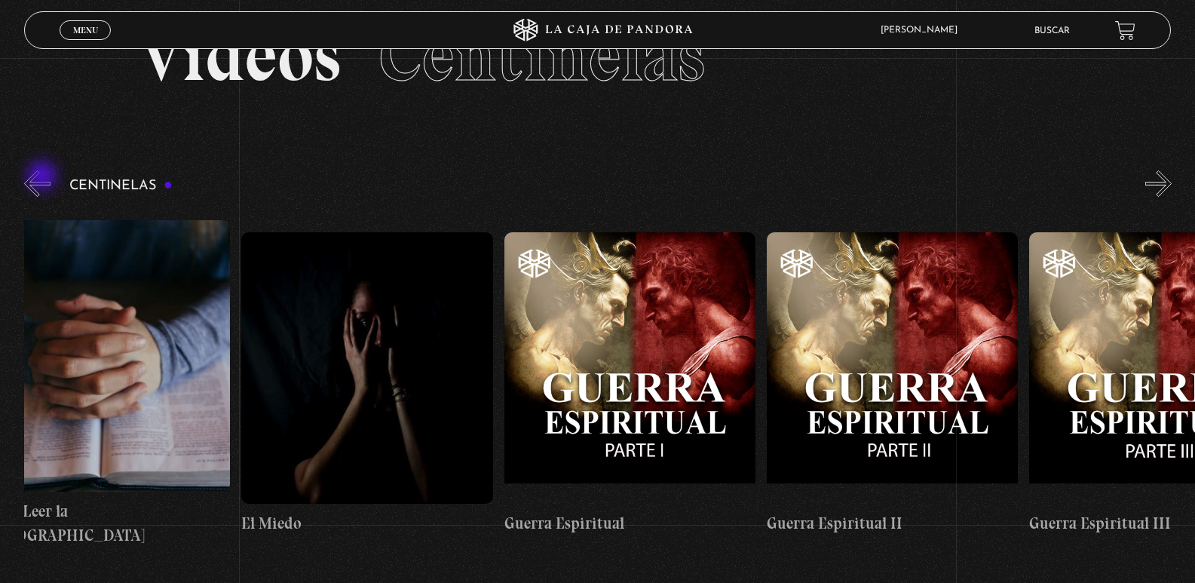
click at [44, 177] on button "«" at bounding box center [37, 183] width 26 height 26
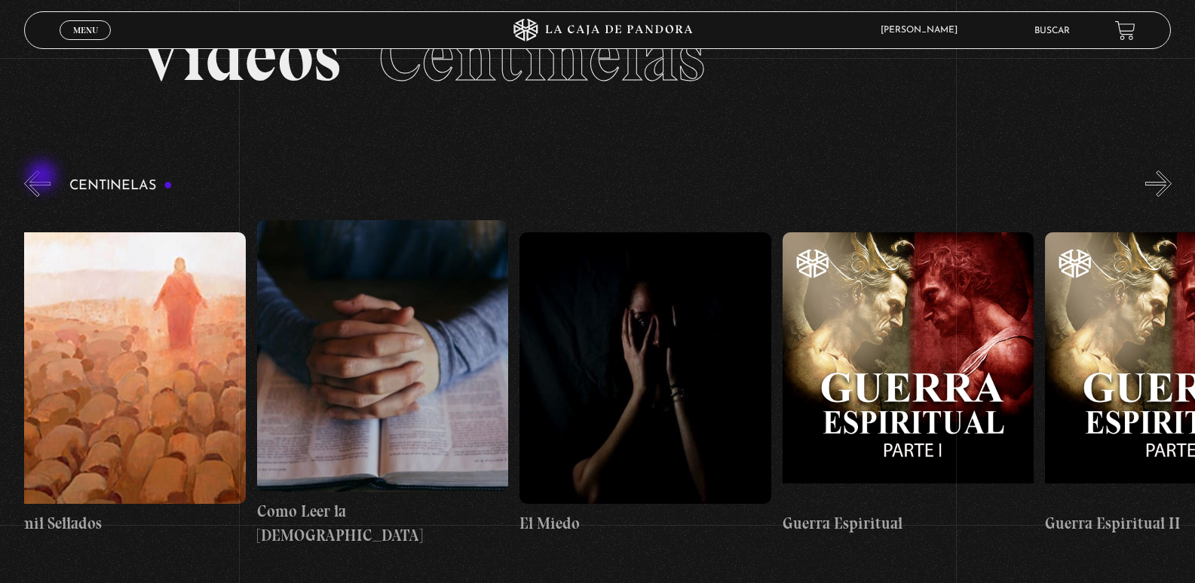
click at [44, 177] on button "«" at bounding box center [37, 183] width 26 height 26
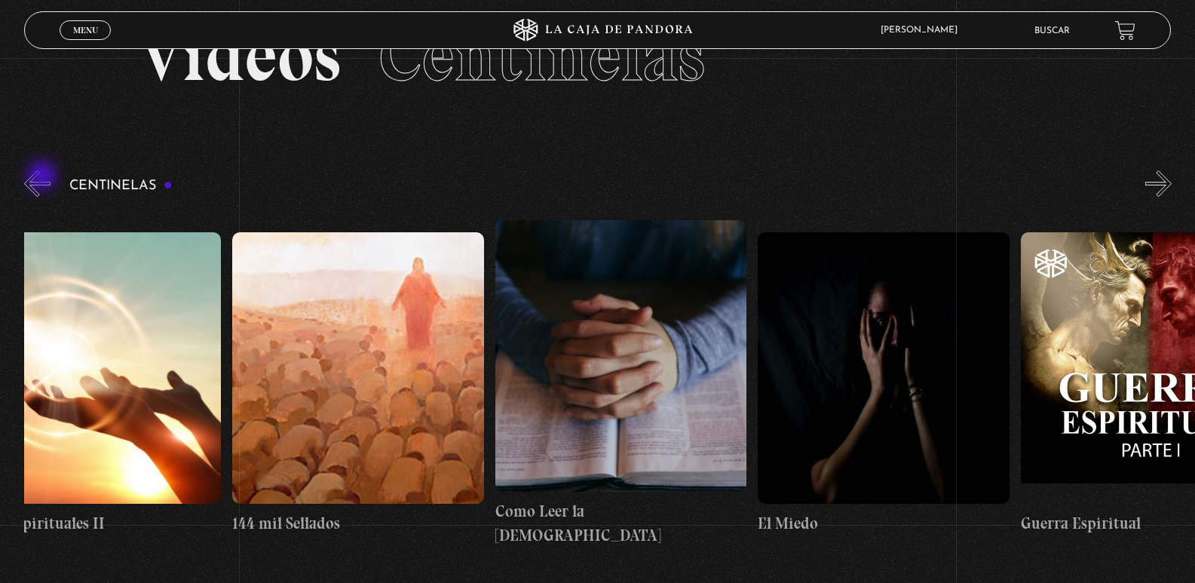
click at [44, 177] on button "«" at bounding box center [37, 183] width 26 height 26
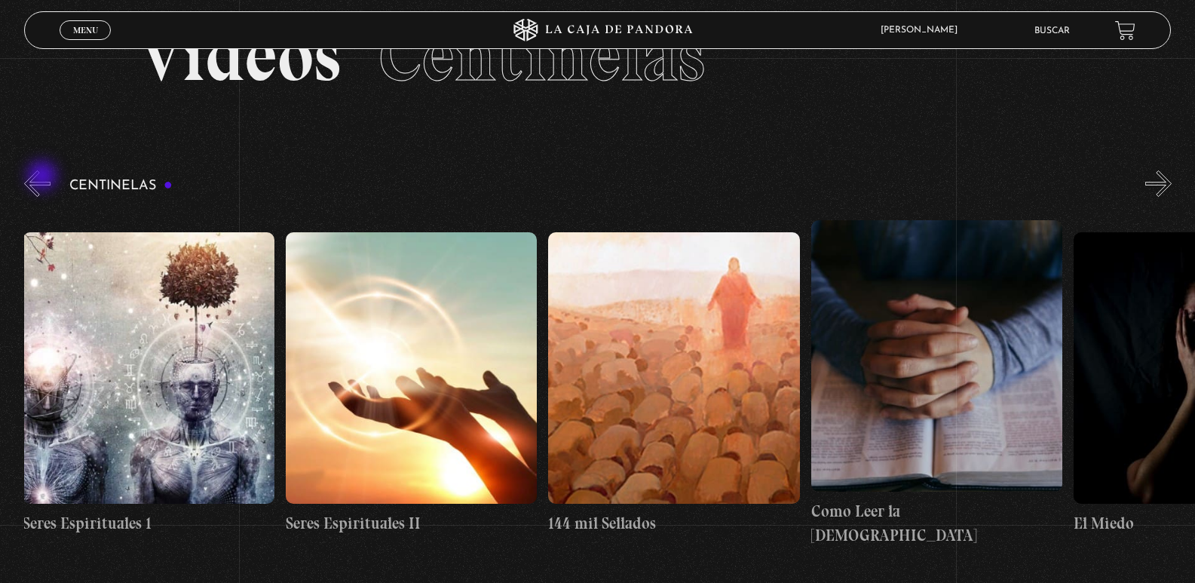
scroll to position [0, 24441]
click at [66, 172] on div "Centinelas" at bounding box center [609, 362] width 1171 height 391
click at [27, 180] on button "«" at bounding box center [37, 183] width 26 height 26
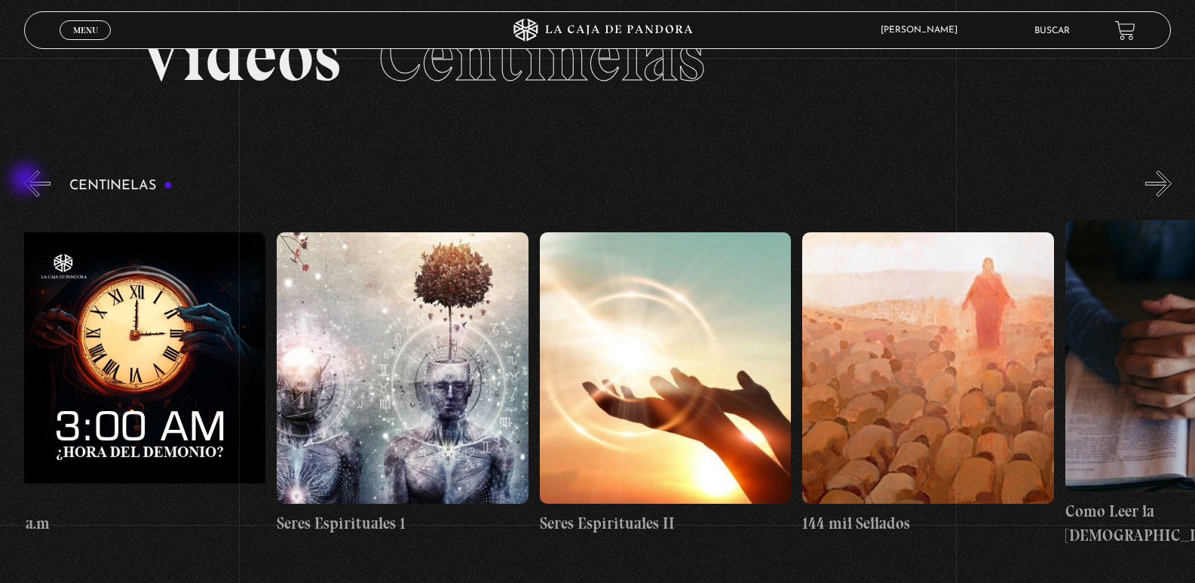
click at [27, 180] on button "«" at bounding box center [37, 183] width 26 height 26
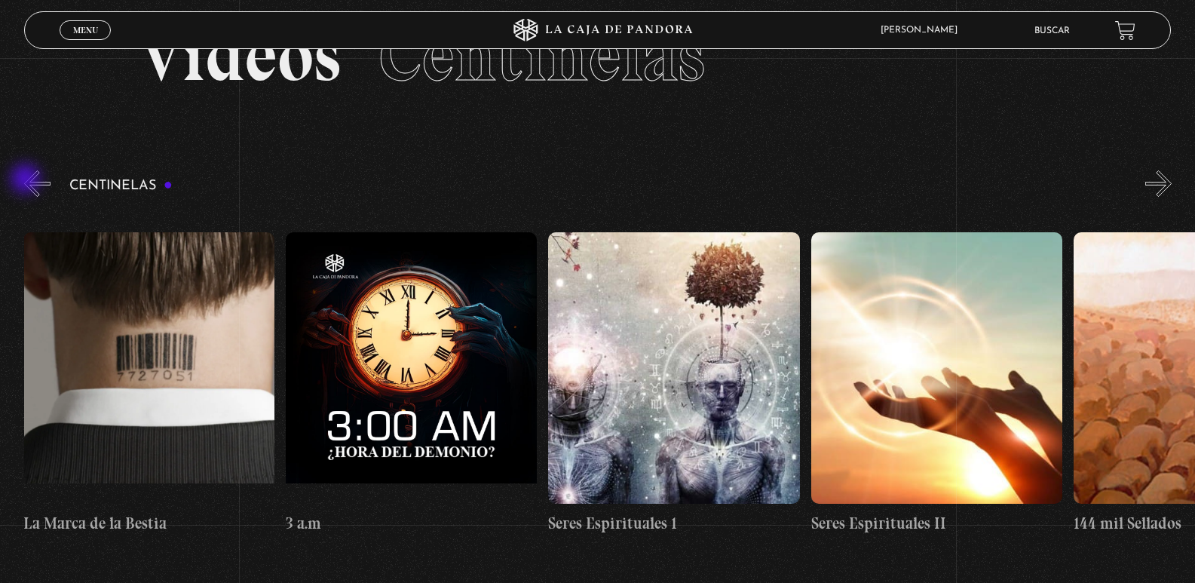
click at [27, 180] on button "«" at bounding box center [37, 183] width 26 height 26
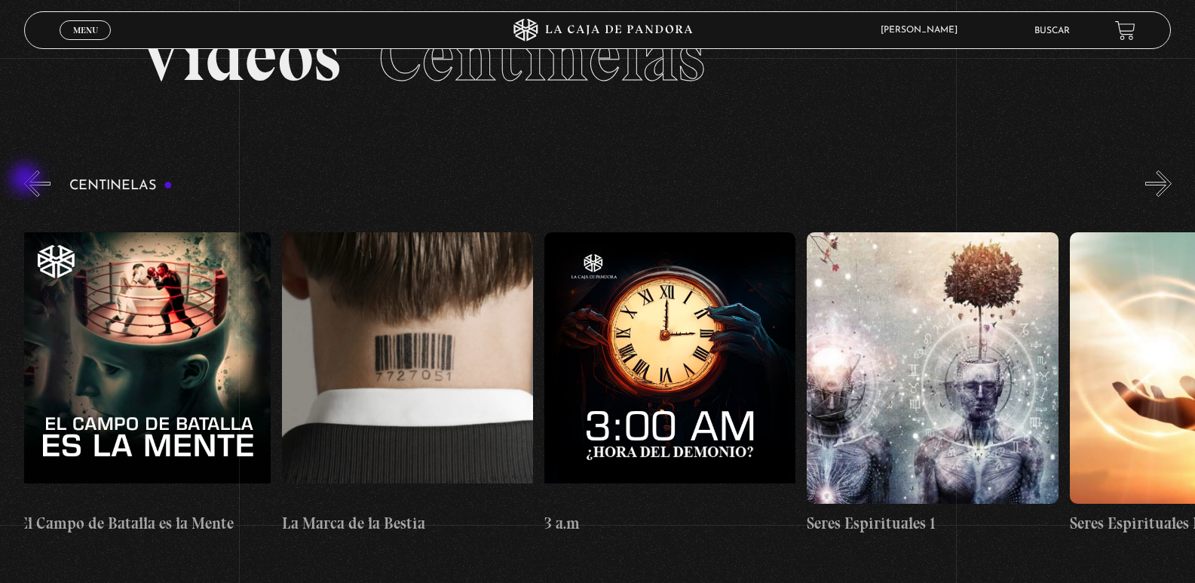
click at [27, 180] on button "«" at bounding box center [37, 183] width 26 height 26
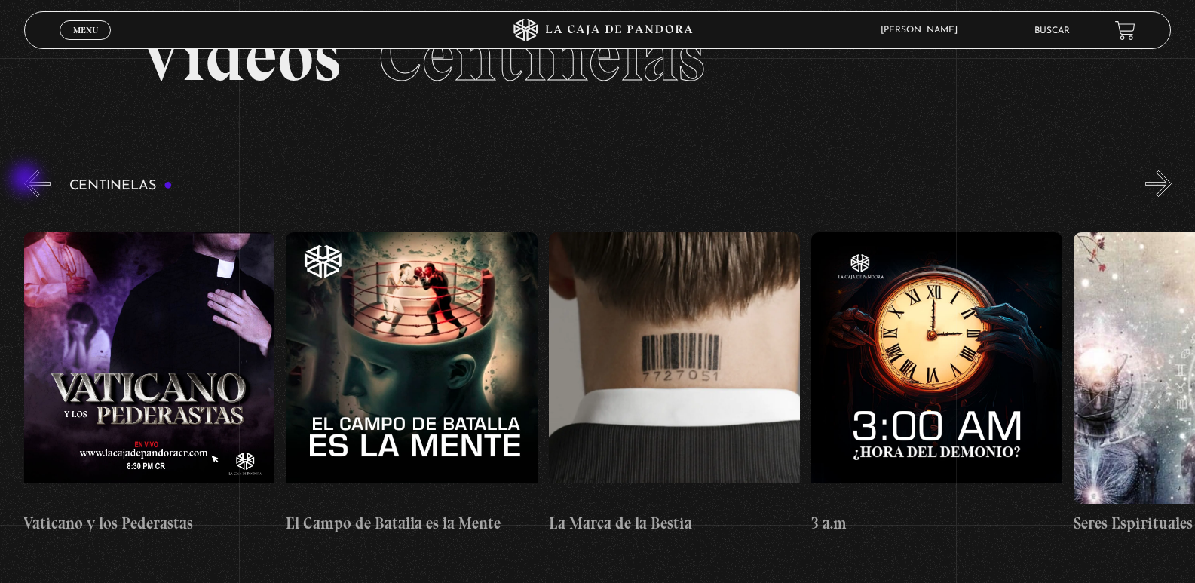
click at [27, 180] on button "«" at bounding box center [37, 183] width 26 height 26
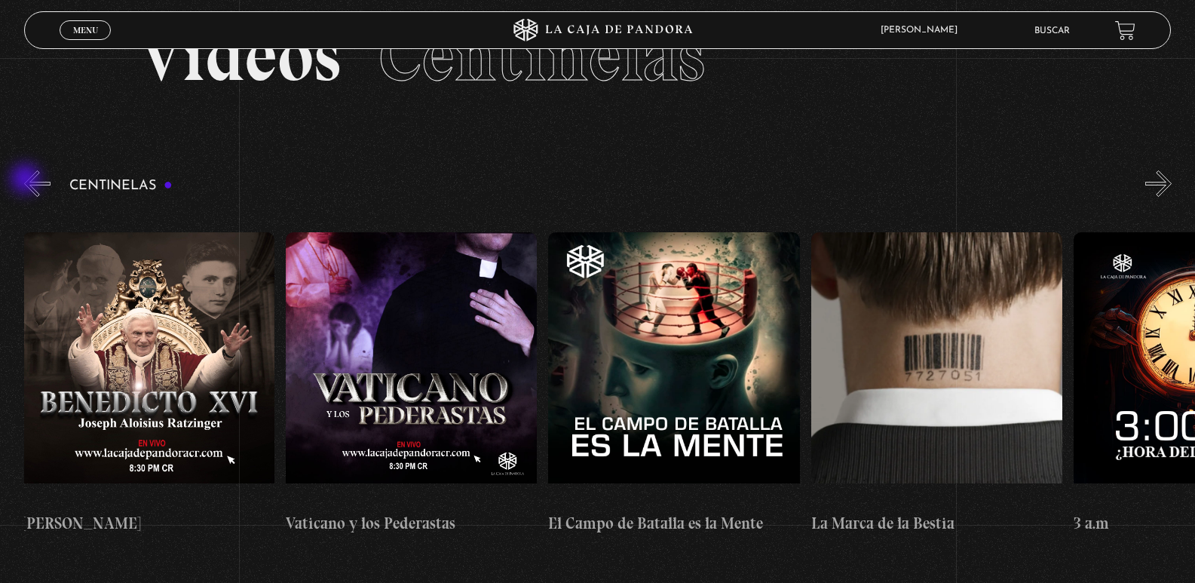
click at [27, 180] on button "«" at bounding box center [37, 183] width 26 height 26
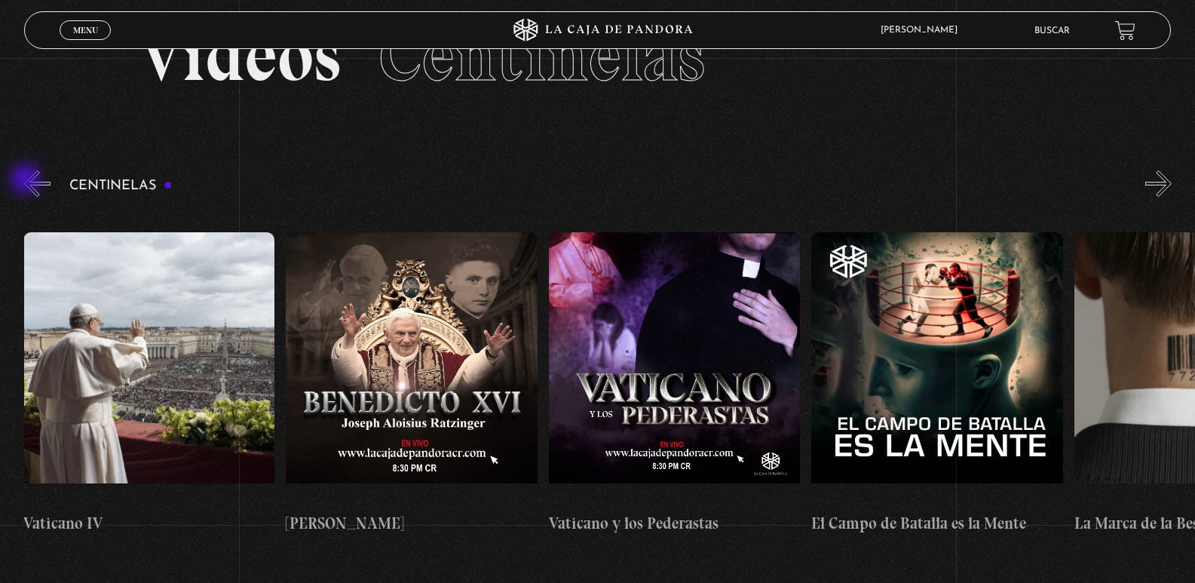
click at [27, 180] on button "«" at bounding box center [37, 183] width 26 height 26
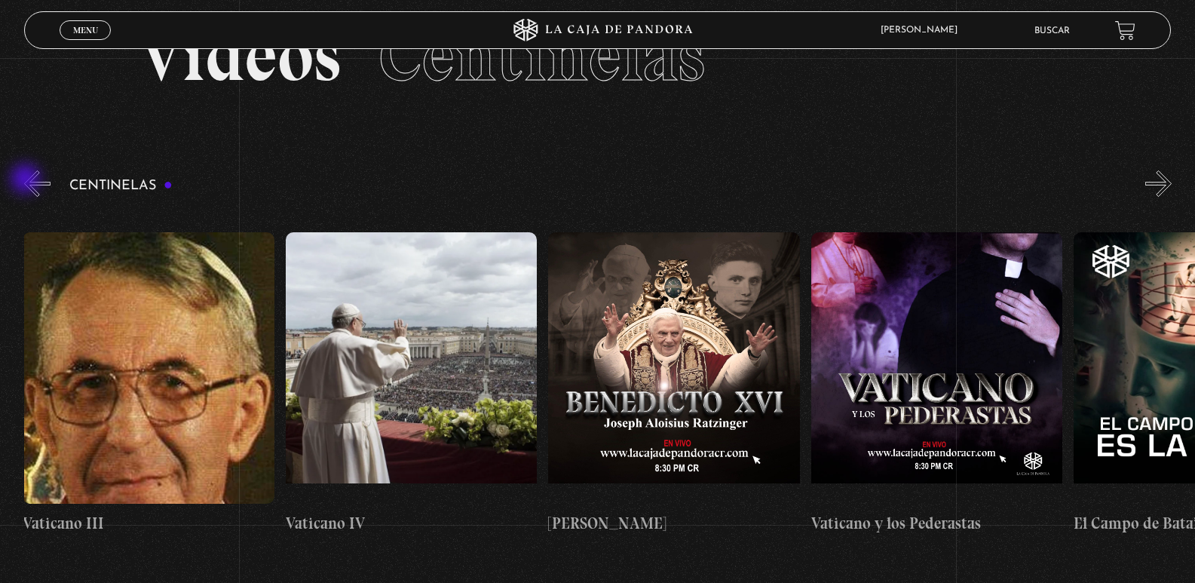
click at [27, 180] on button "«" at bounding box center [37, 183] width 26 height 26
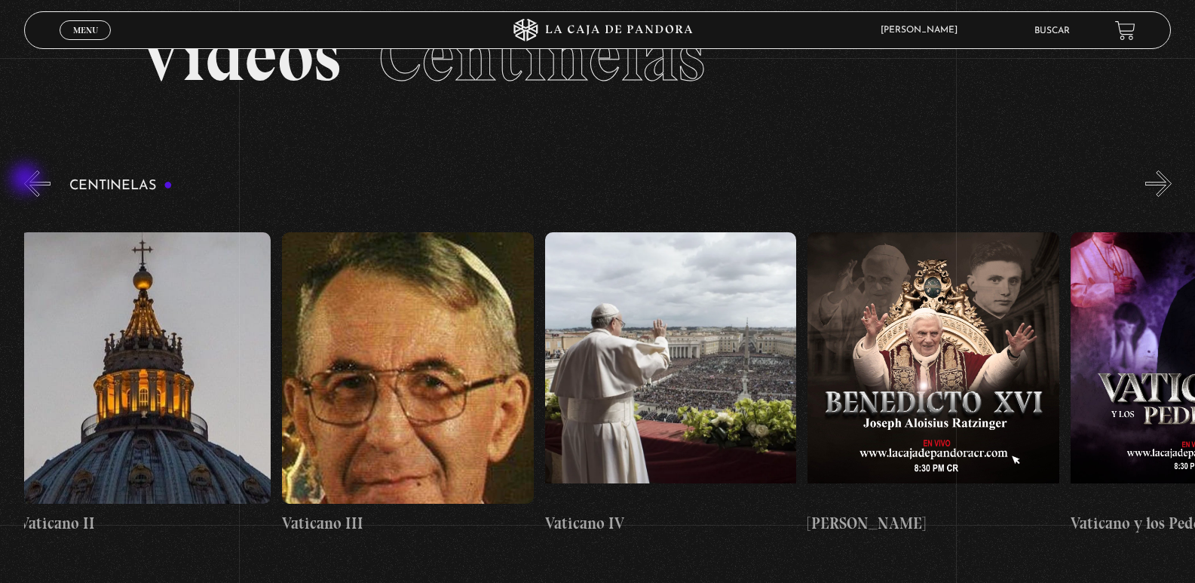
click at [27, 180] on button "«" at bounding box center [37, 183] width 26 height 26
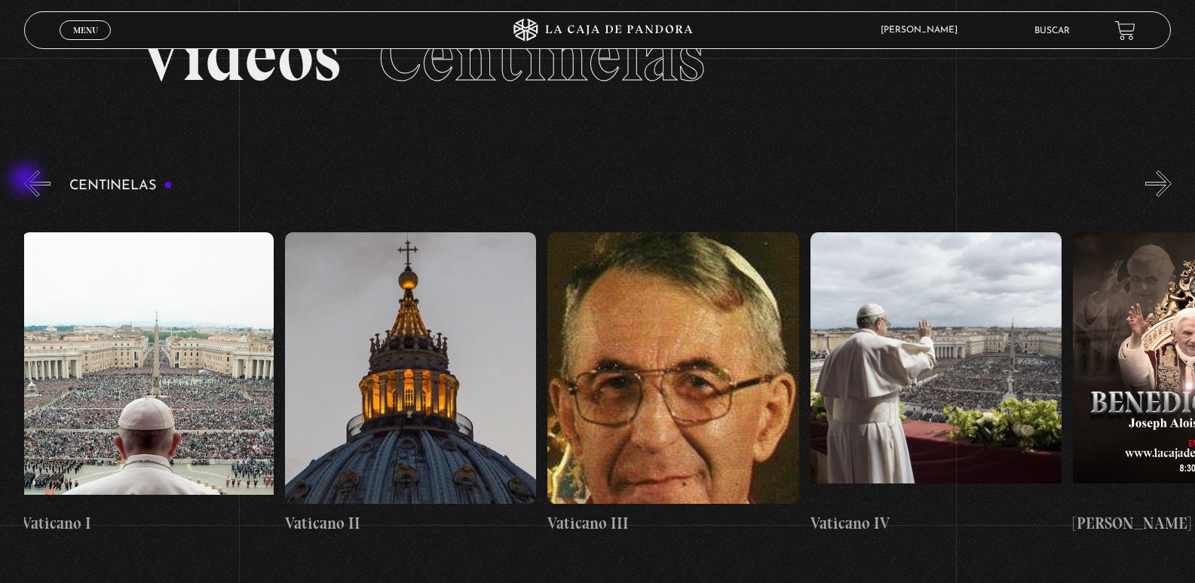
click at [27, 180] on button "«" at bounding box center [37, 183] width 26 height 26
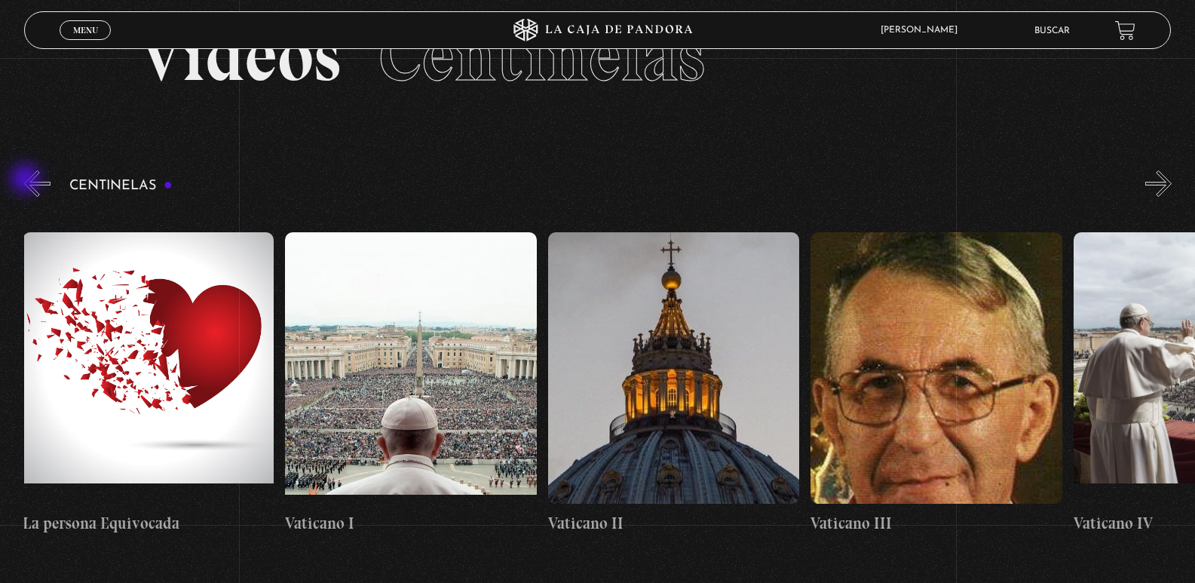
scroll to position [0, 21813]
click at [27, 180] on button "«" at bounding box center [37, 183] width 26 height 26
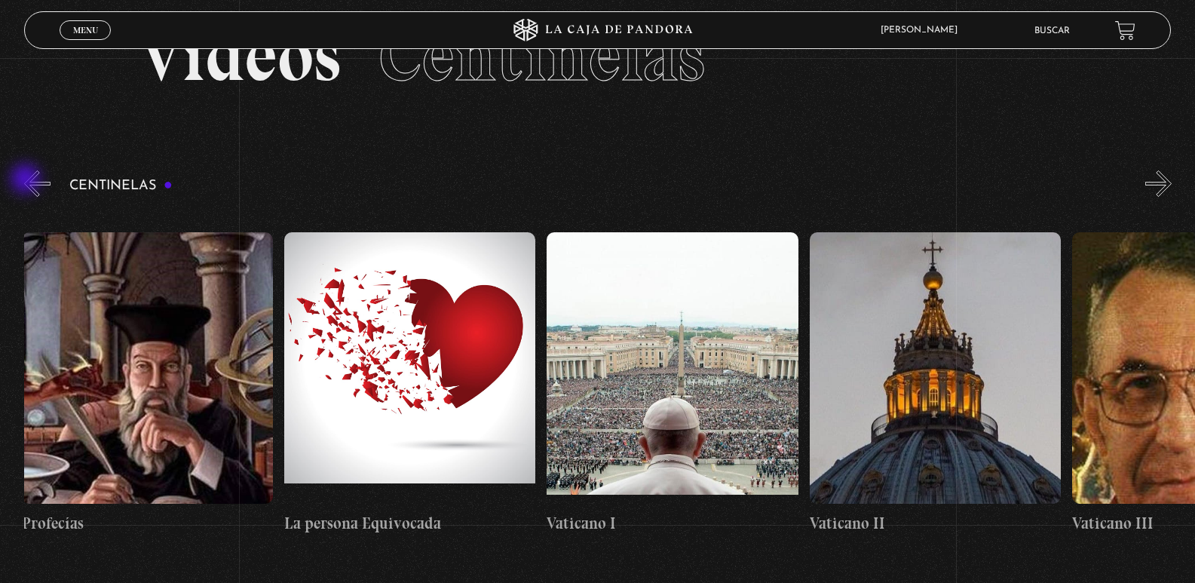
click at [27, 180] on button "«" at bounding box center [37, 183] width 26 height 26
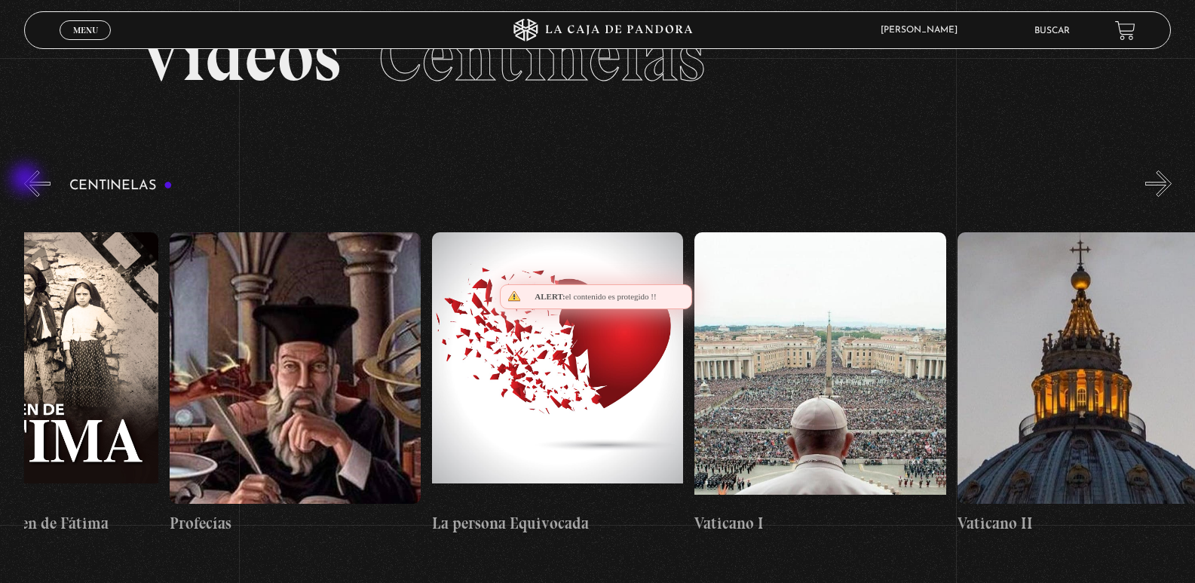
click at [27, 180] on button "«" at bounding box center [37, 183] width 26 height 26
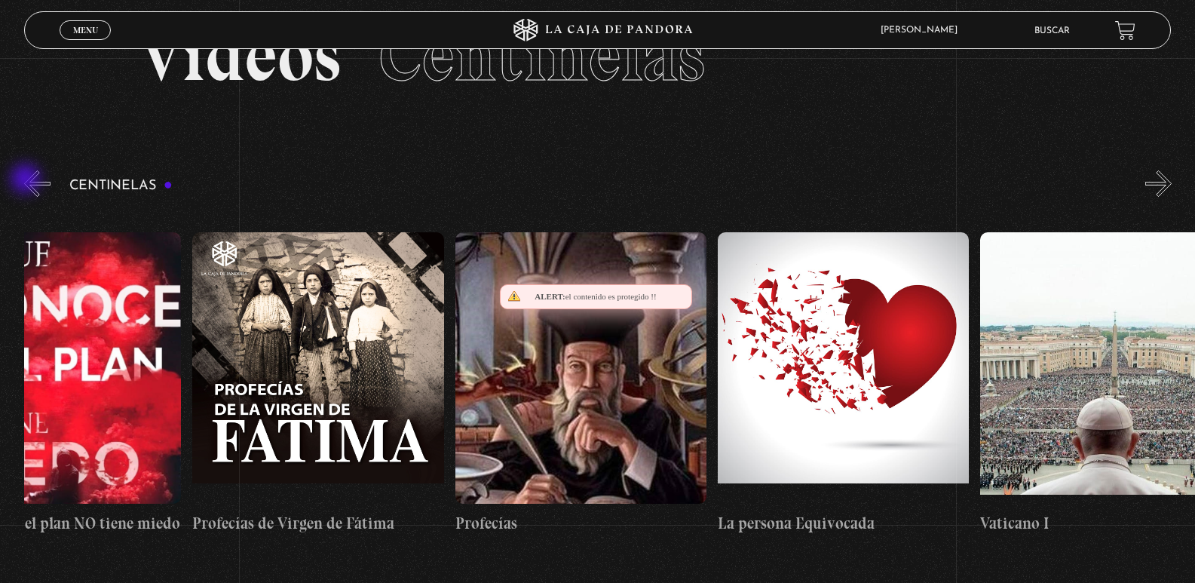
click at [27, 180] on button "«" at bounding box center [37, 183] width 26 height 26
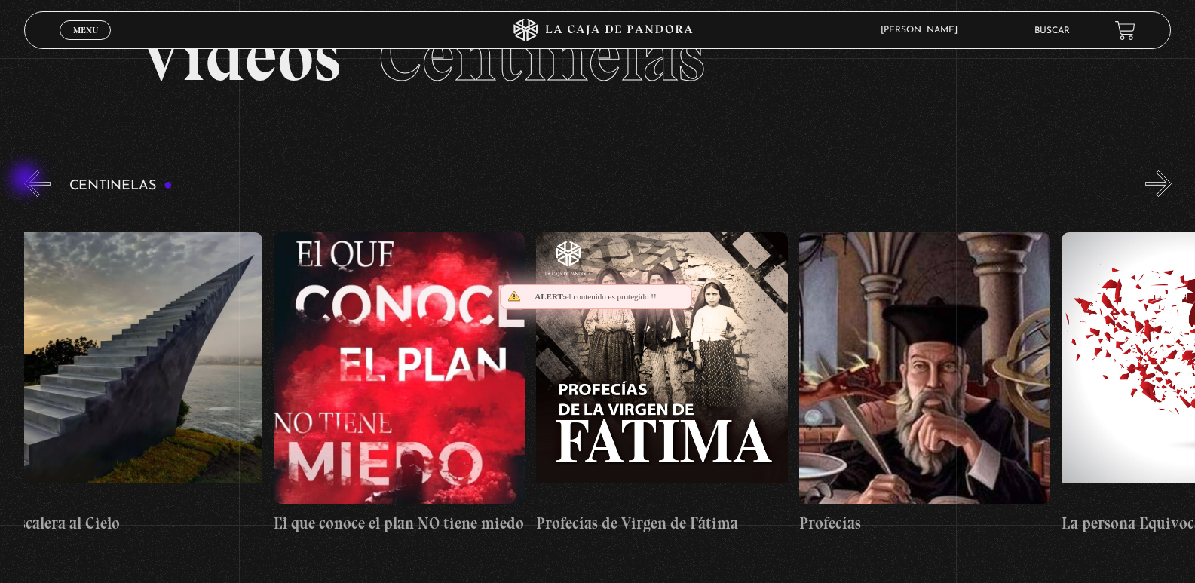
click at [27, 180] on button "«" at bounding box center [37, 183] width 26 height 26
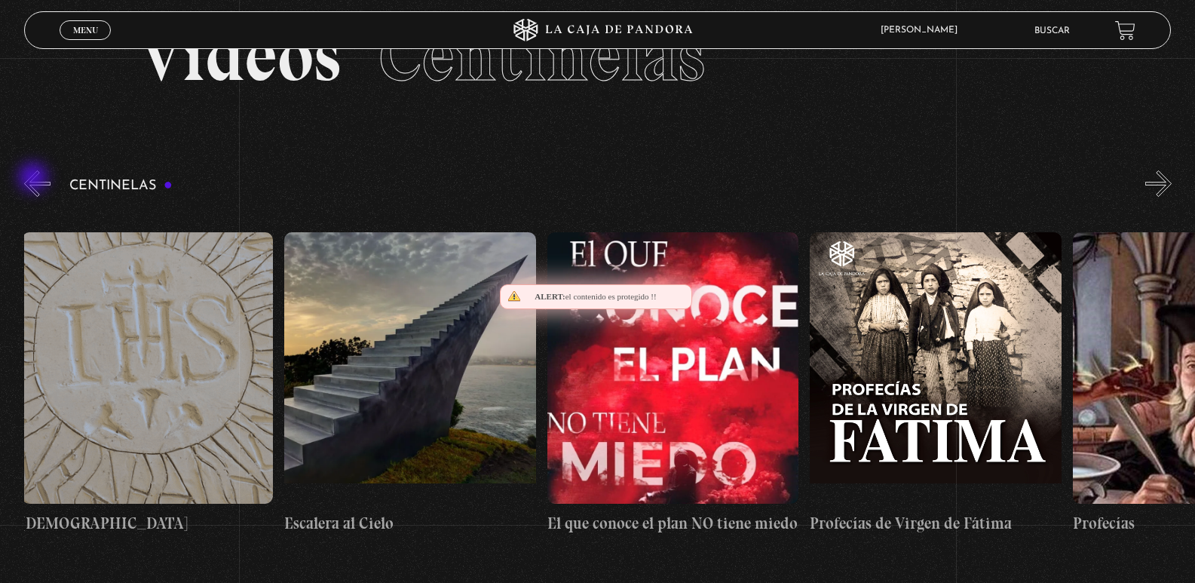
scroll to position [0, 20499]
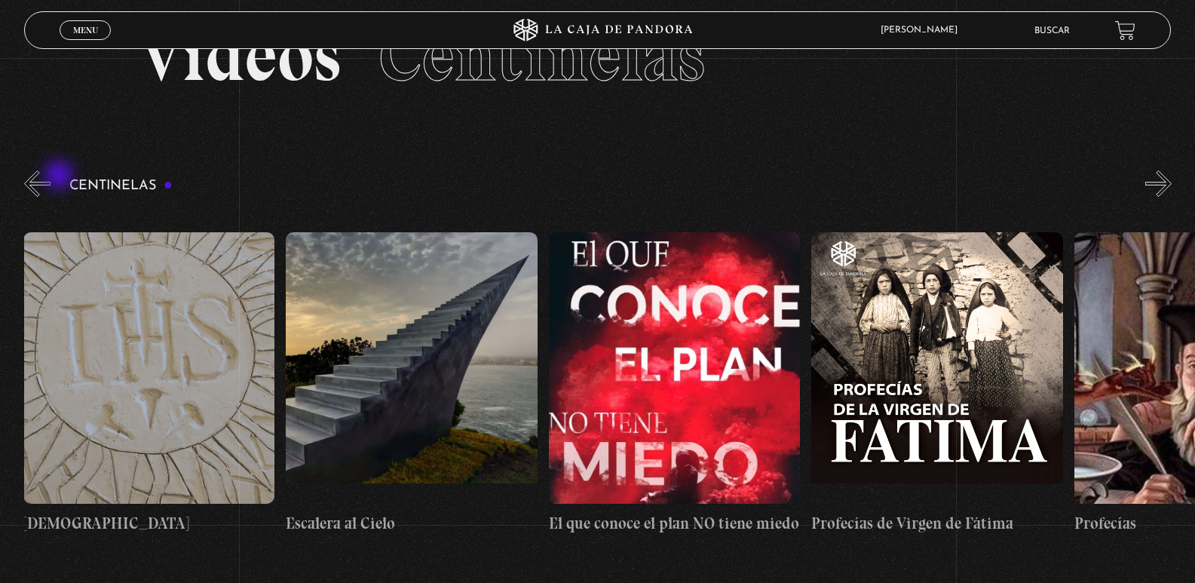
click at [60, 175] on div "Centinelas" at bounding box center [609, 362] width 1171 height 391
click at [24, 188] on button "«" at bounding box center [37, 183] width 26 height 26
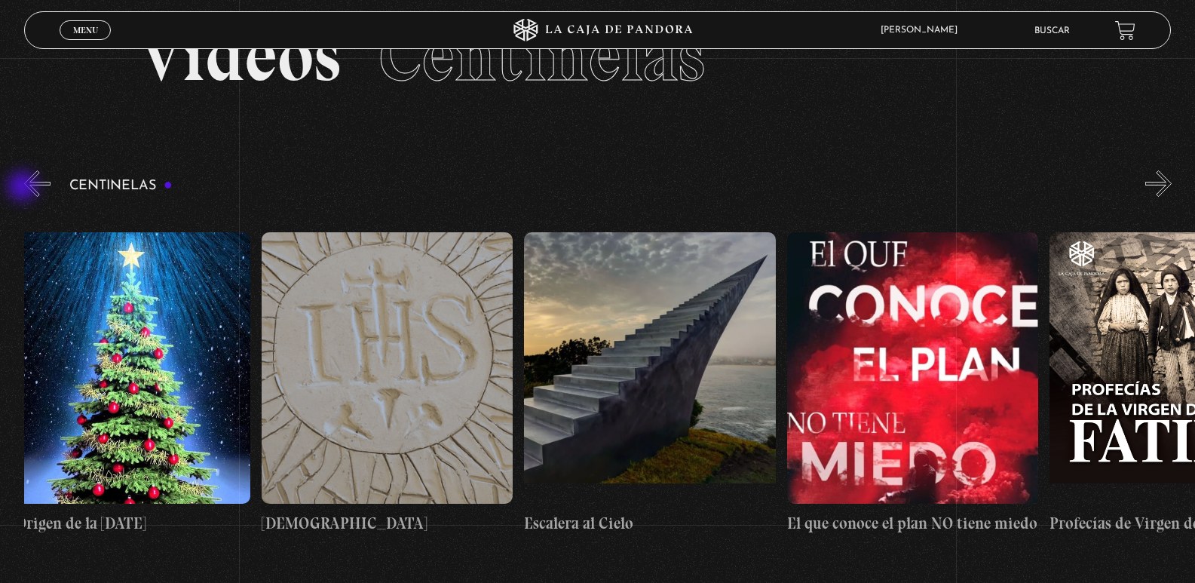
click at [24, 188] on button "«" at bounding box center [37, 183] width 26 height 26
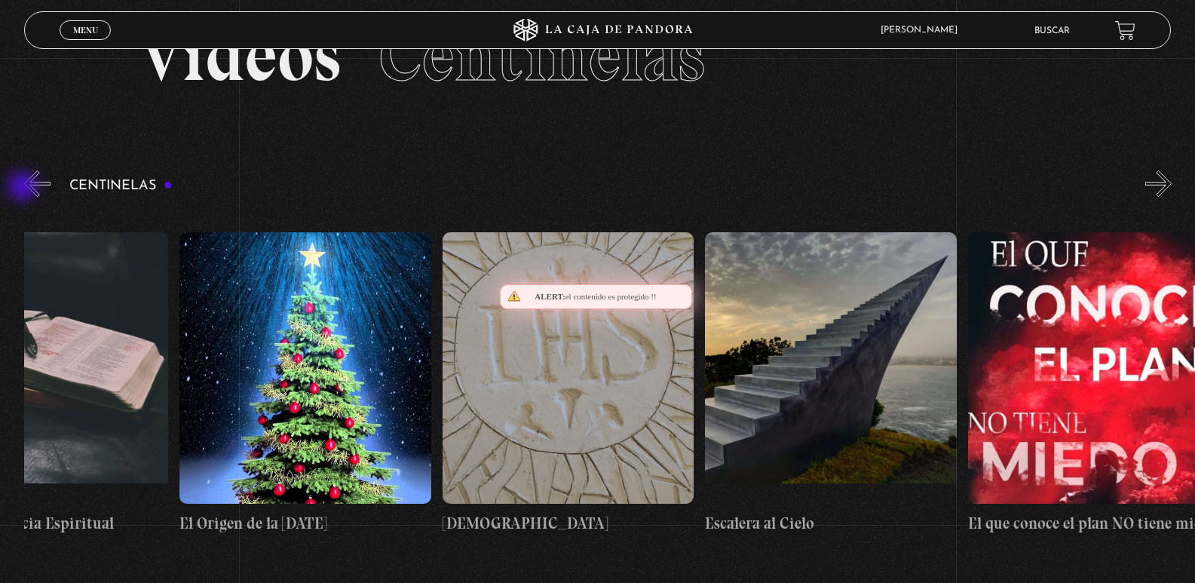
click at [24, 188] on button "«" at bounding box center [37, 183] width 26 height 26
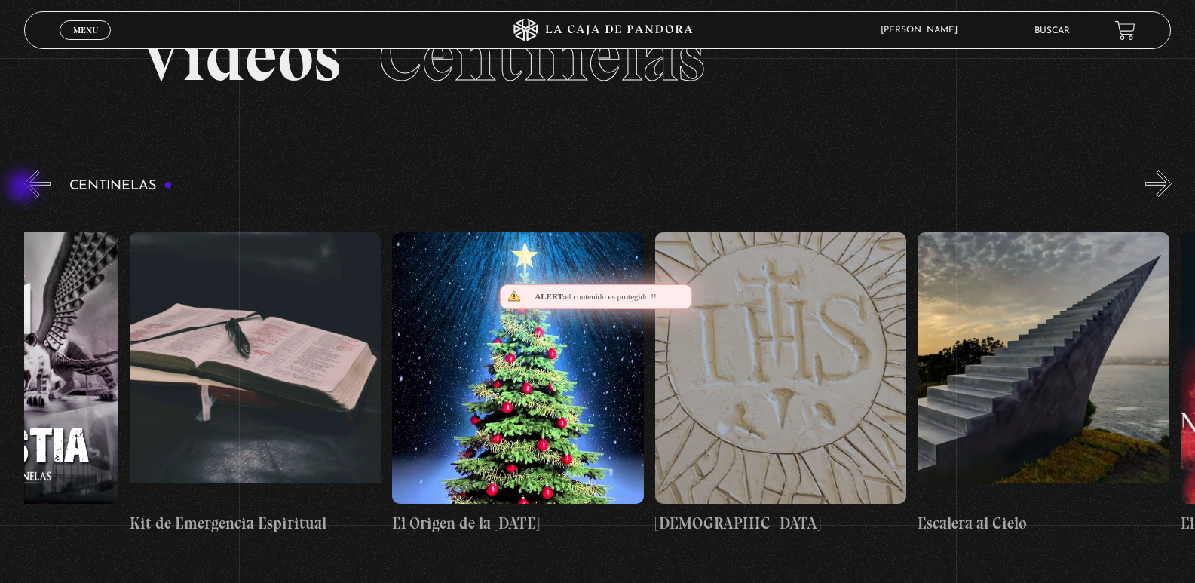
click at [24, 188] on button "«" at bounding box center [37, 183] width 26 height 26
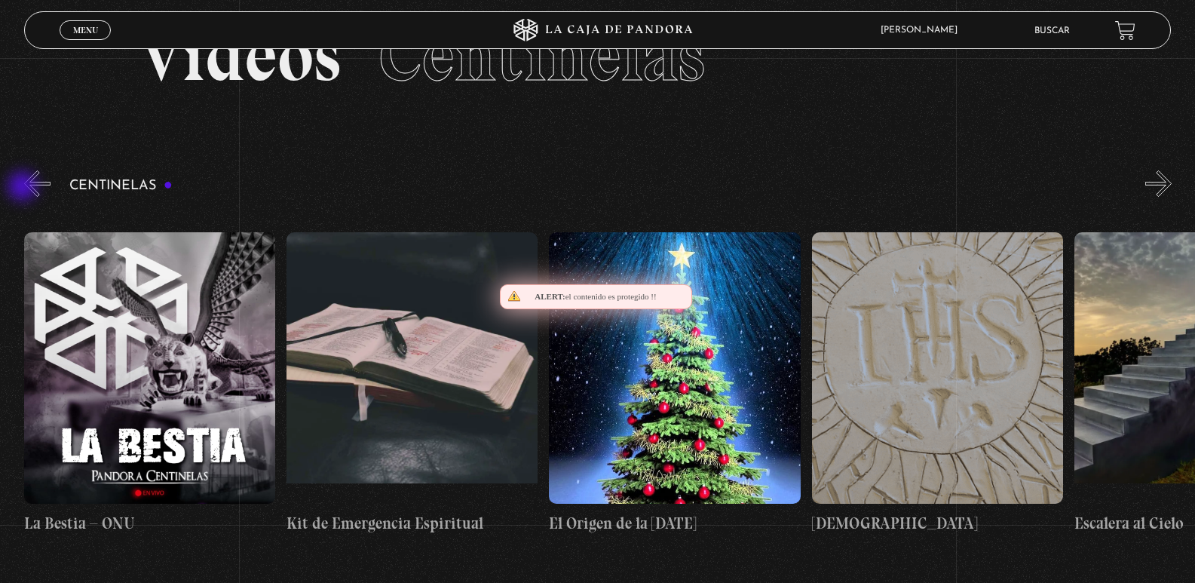
click at [24, 188] on button "«" at bounding box center [37, 183] width 26 height 26
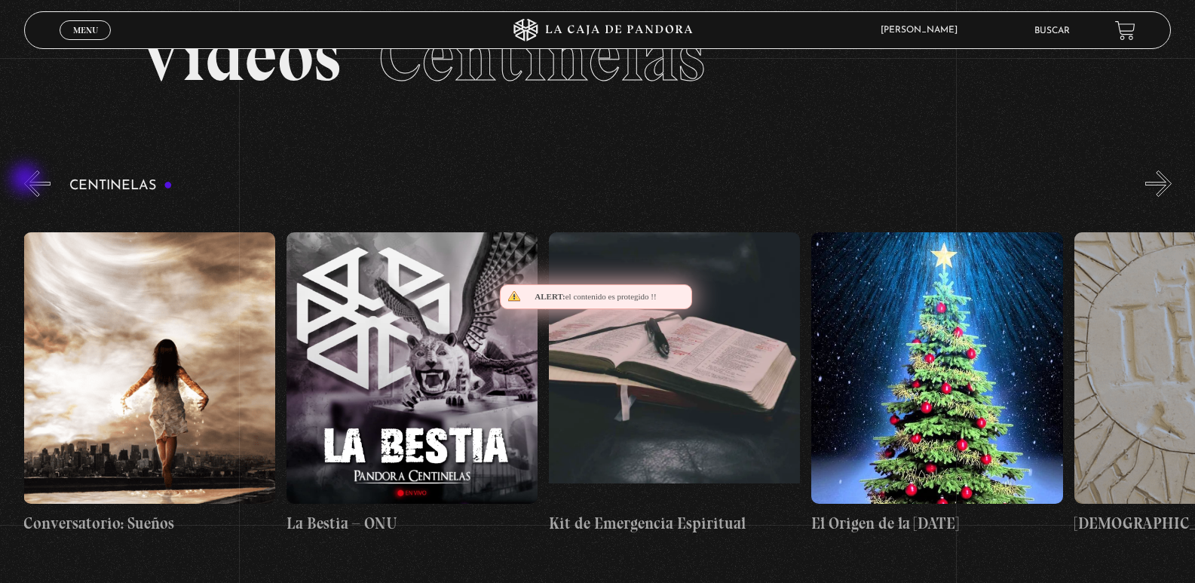
click at [29, 180] on button "«" at bounding box center [37, 183] width 26 height 26
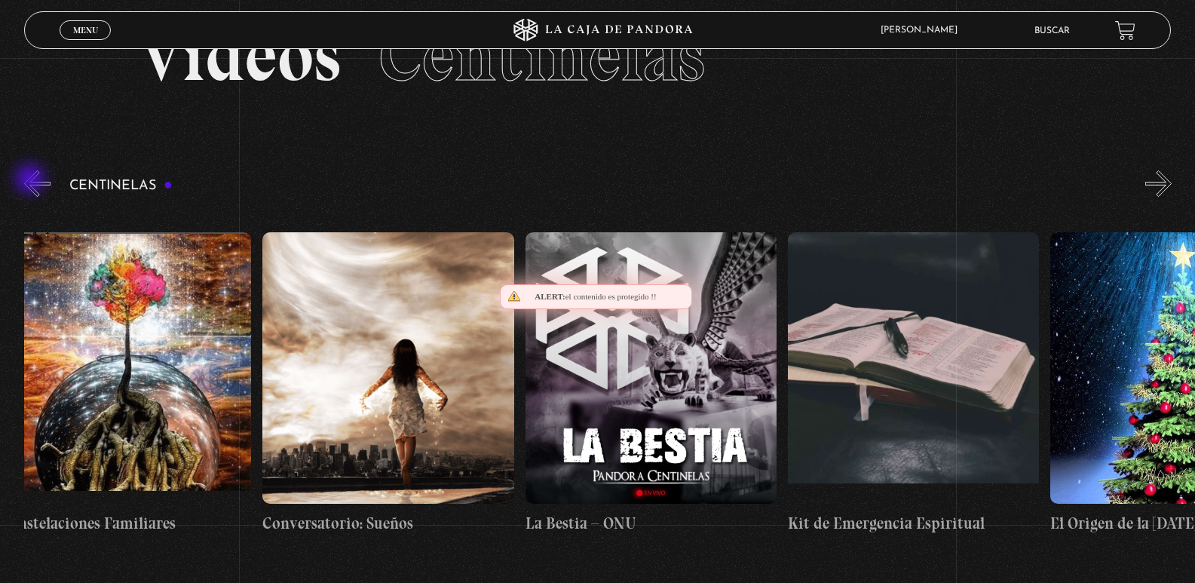
click at [32, 180] on button "«" at bounding box center [37, 183] width 26 height 26
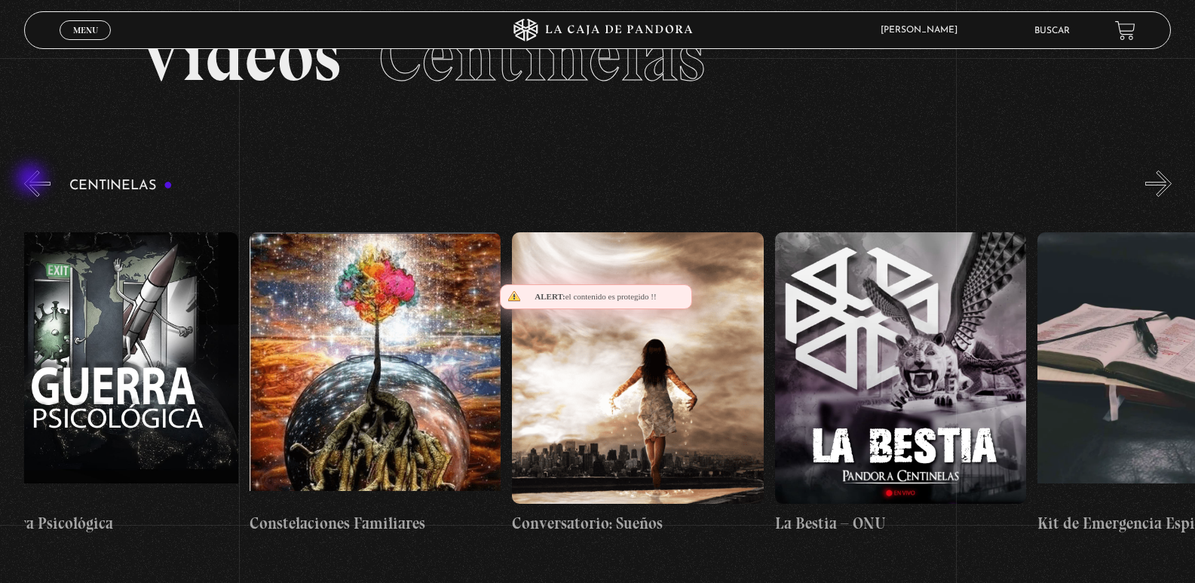
click at [32, 180] on button "«" at bounding box center [37, 183] width 26 height 26
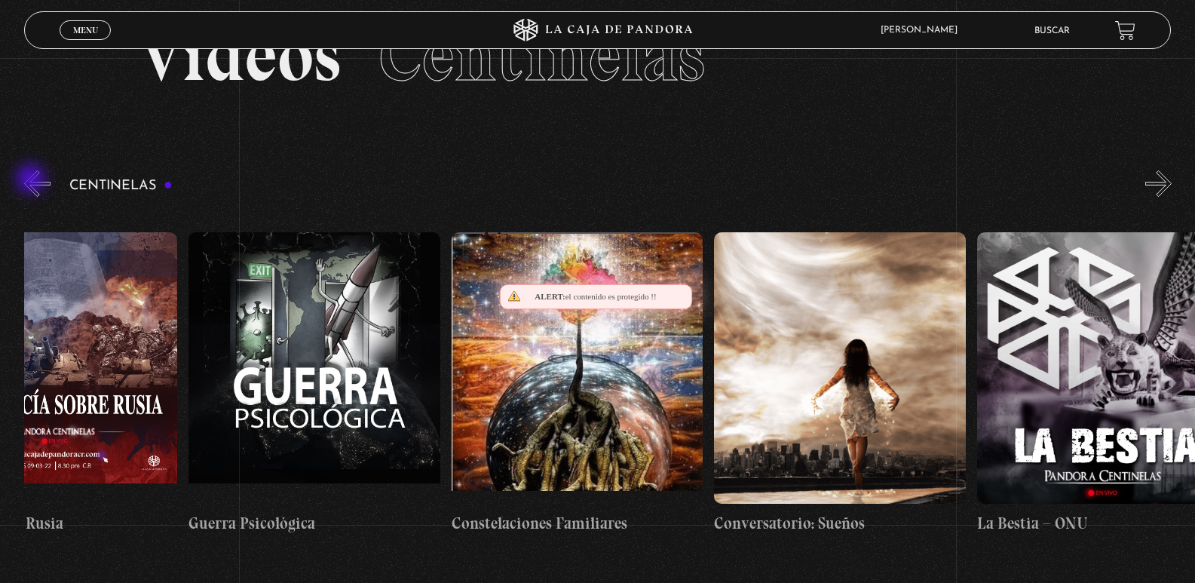
click at [32, 180] on button "«" at bounding box center [37, 183] width 26 height 26
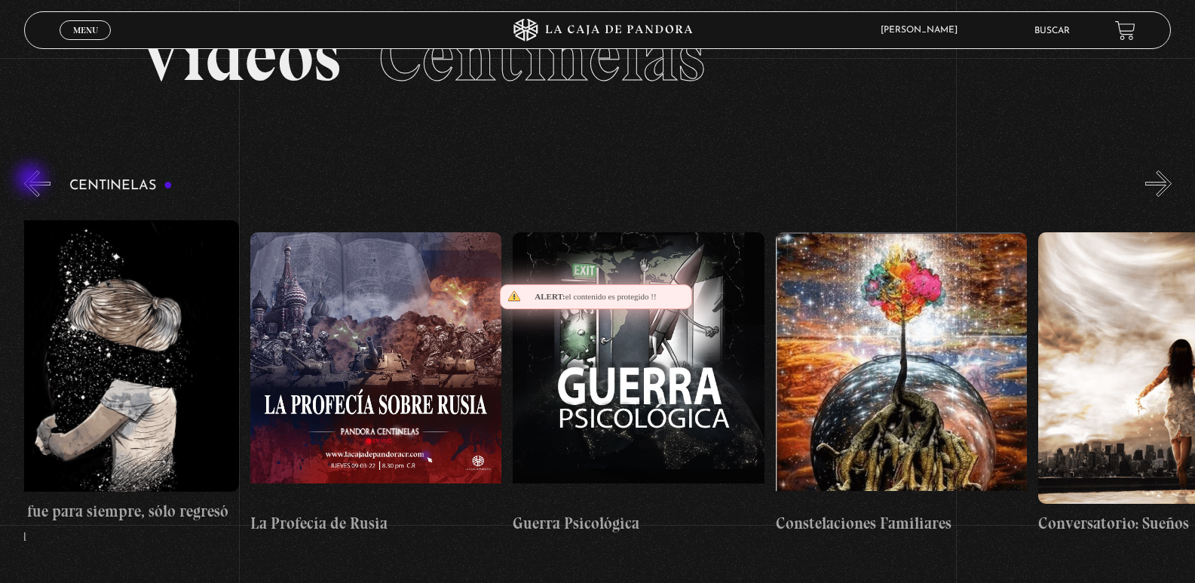
click at [32, 180] on button "«" at bounding box center [37, 183] width 26 height 26
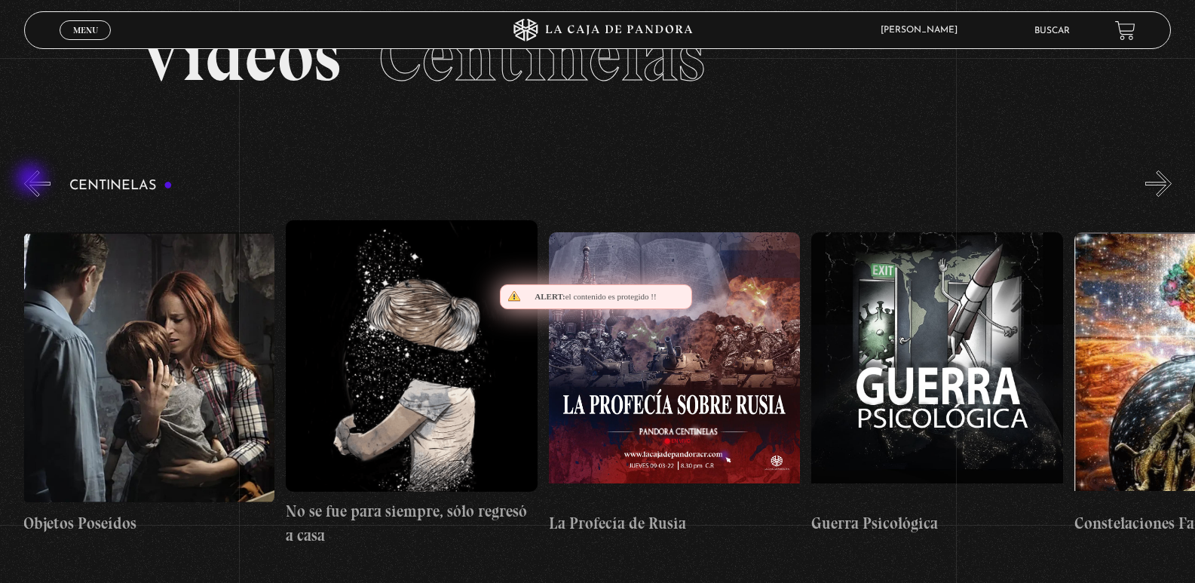
click at [32, 180] on button "«" at bounding box center [37, 183] width 26 height 26
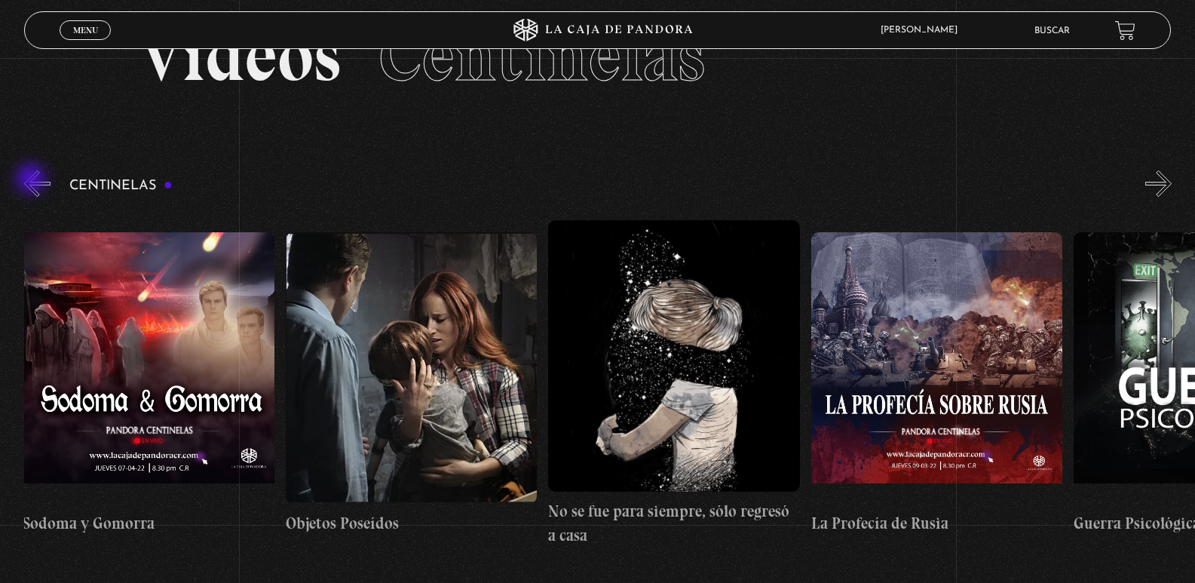
click at [32, 180] on button "«" at bounding box center [37, 183] width 26 height 26
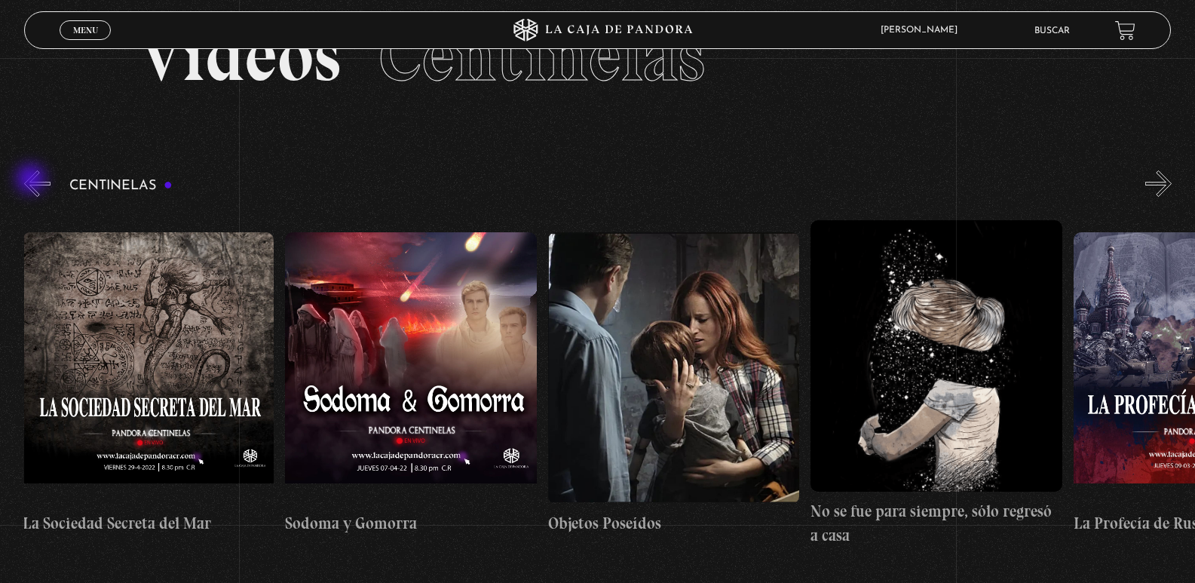
click at [32, 180] on button "«" at bounding box center [37, 183] width 26 height 26
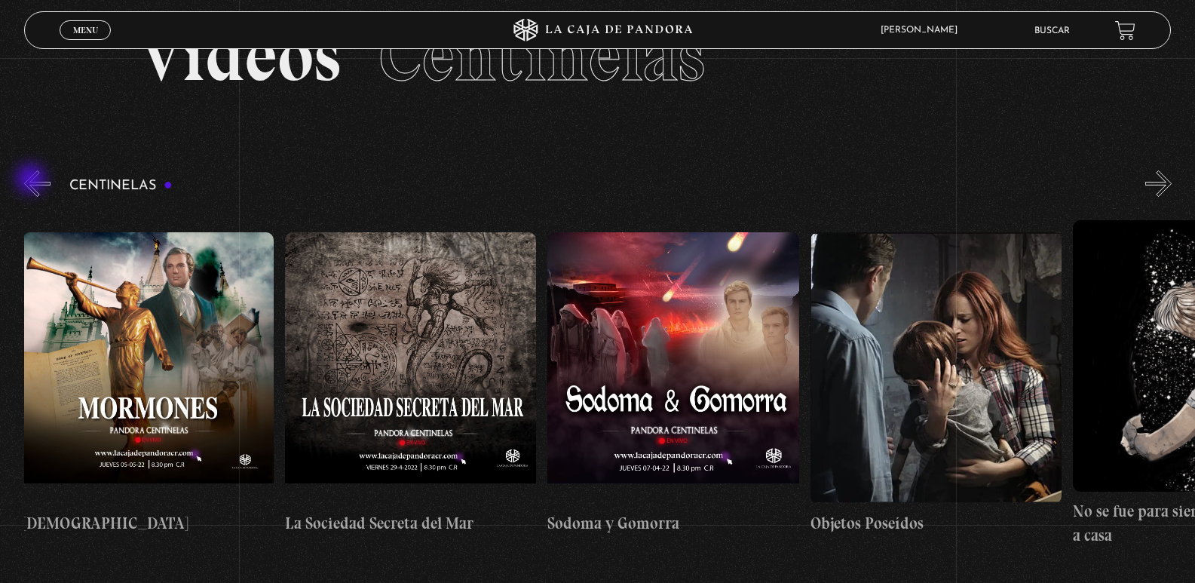
click at [32, 180] on button "«" at bounding box center [37, 183] width 26 height 26
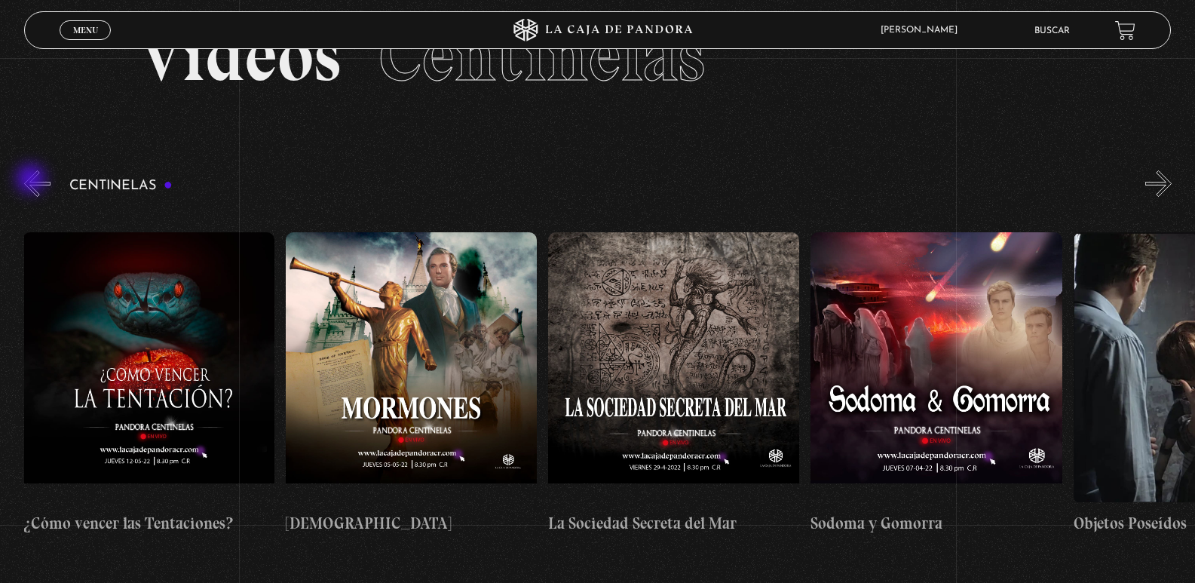
click at [32, 180] on button "«" at bounding box center [37, 183] width 26 height 26
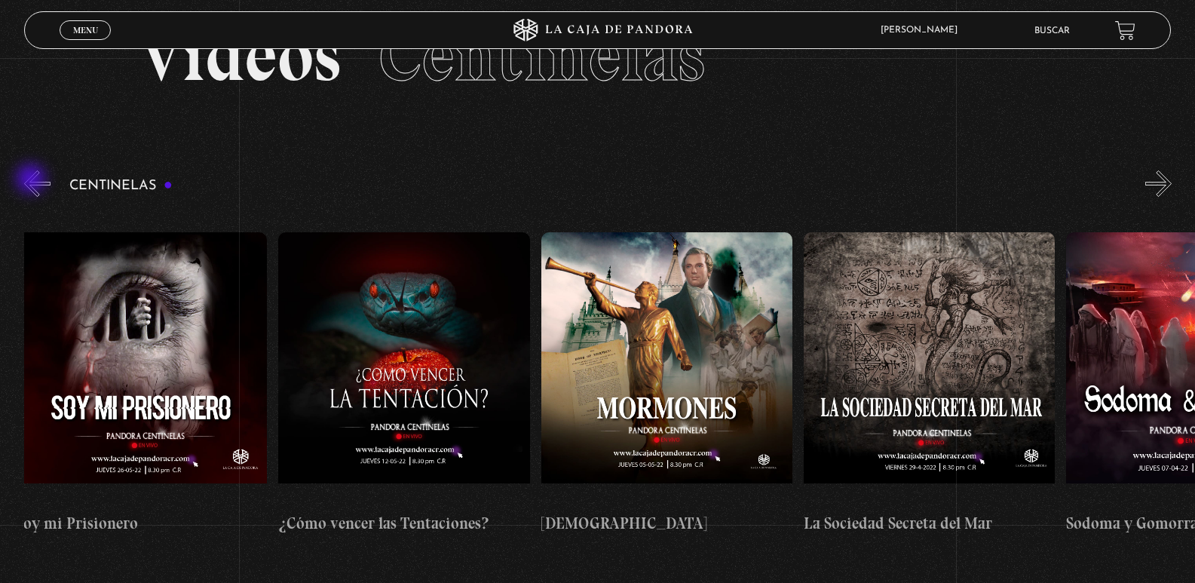
click at [32, 180] on button "«" at bounding box center [37, 183] width 26 height 26
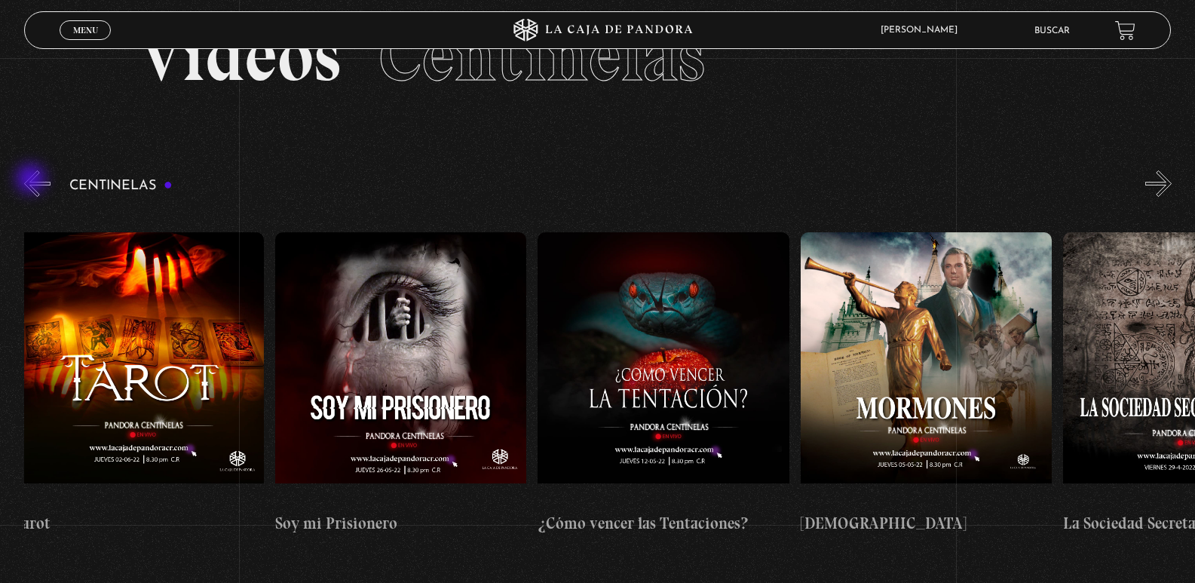
click at [32, 180] on button "«" at bounding box center [37, 183] width 26 height 26
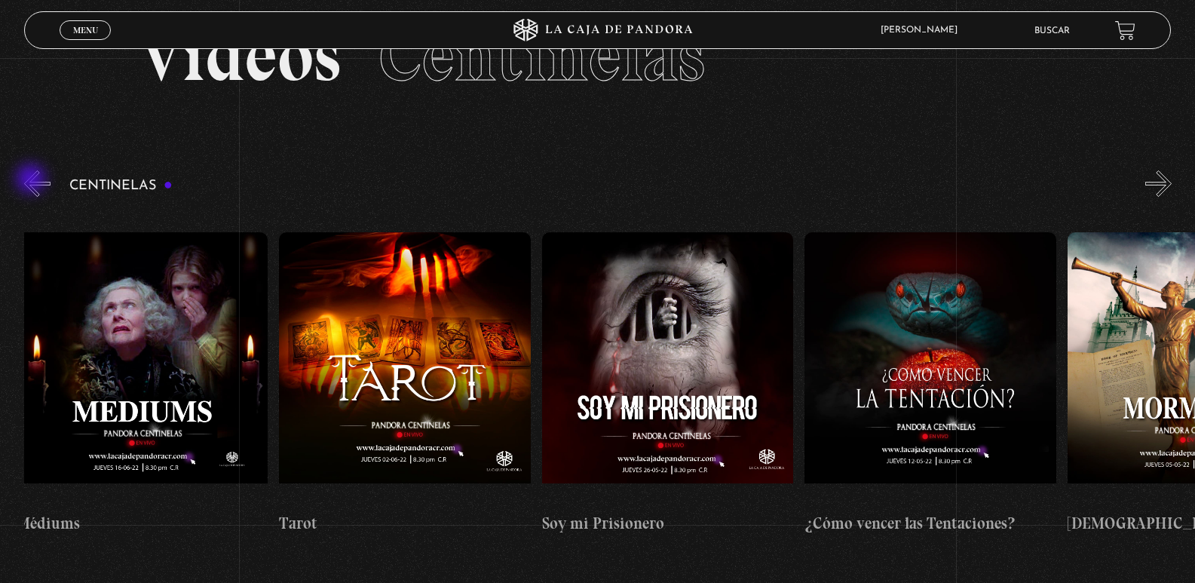
click at [32, 180] on button "«" at bounding box center [37, 183] width 26 height 26
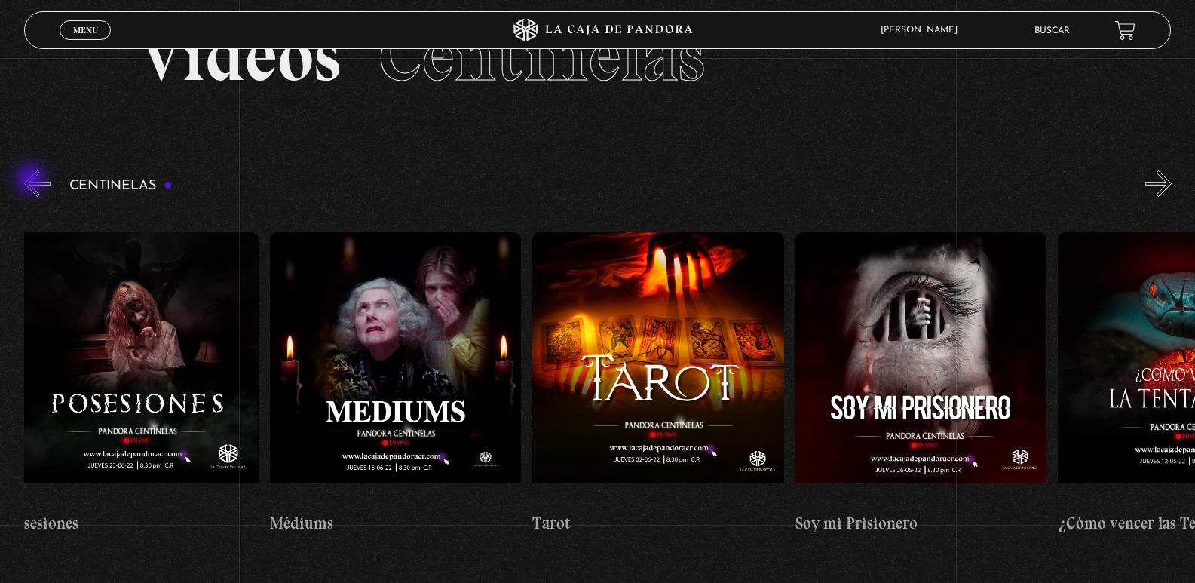
click at [32, 180] on button "«" at bounding box center [37, 183] width 26 height 26
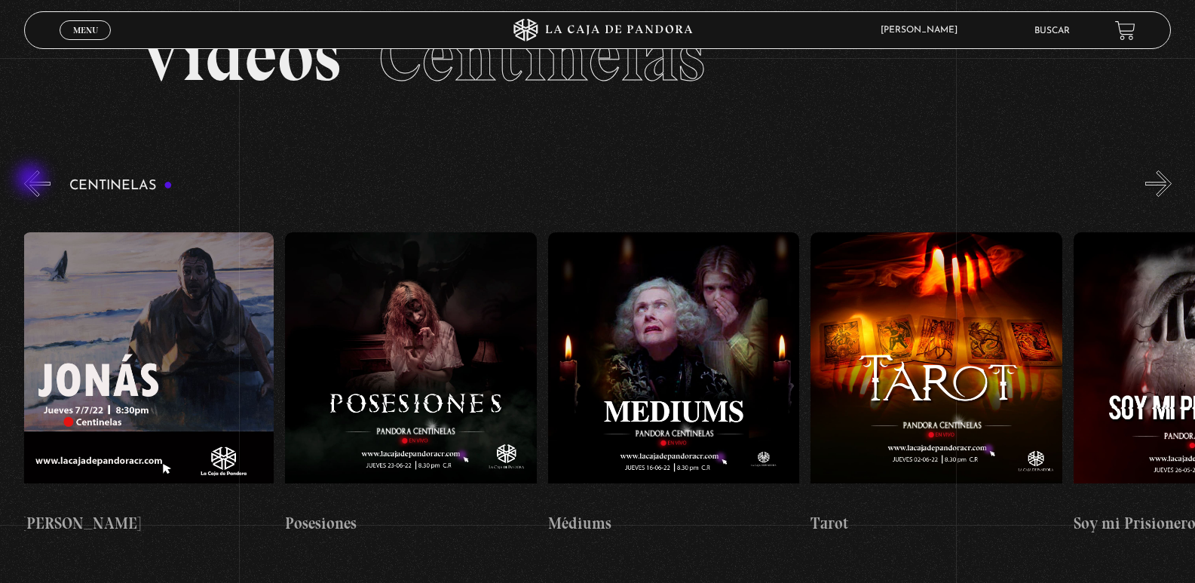
click at [32, 180] on button "«" at bounding box center [37, 183] width 26 height 26
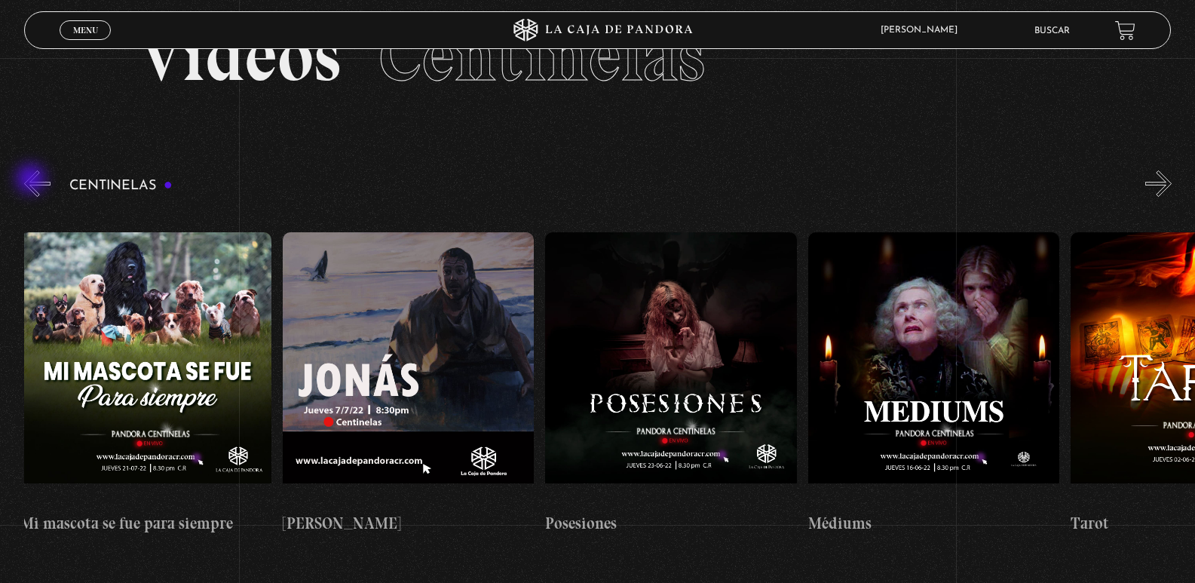
click at [32, 180] on button "«" at bounding box center [37, 183] width 26 height 26
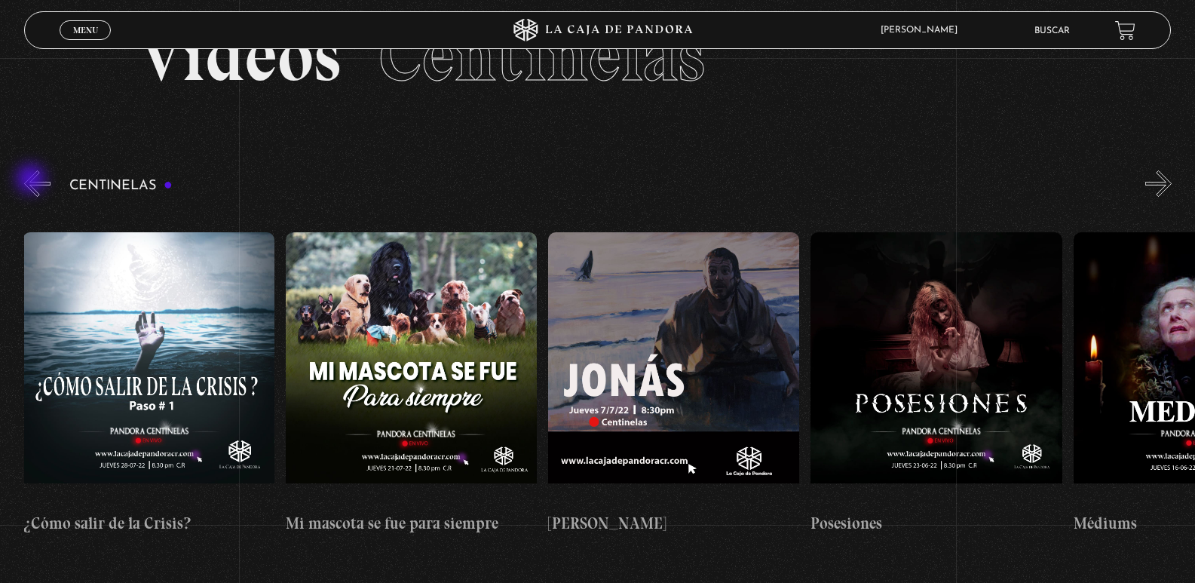
click at [32, 180] on button "«" at bounding box center [37, 183] width 26 height 26
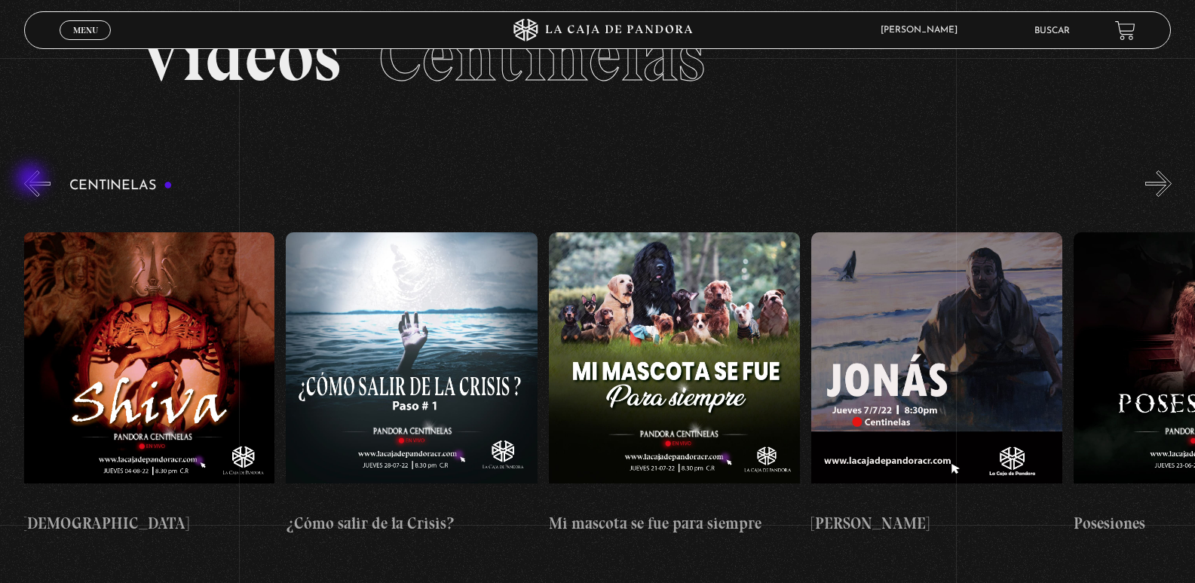
click at [32, 180] on button "«" at bounding box center [37, 183] width 26 height 26
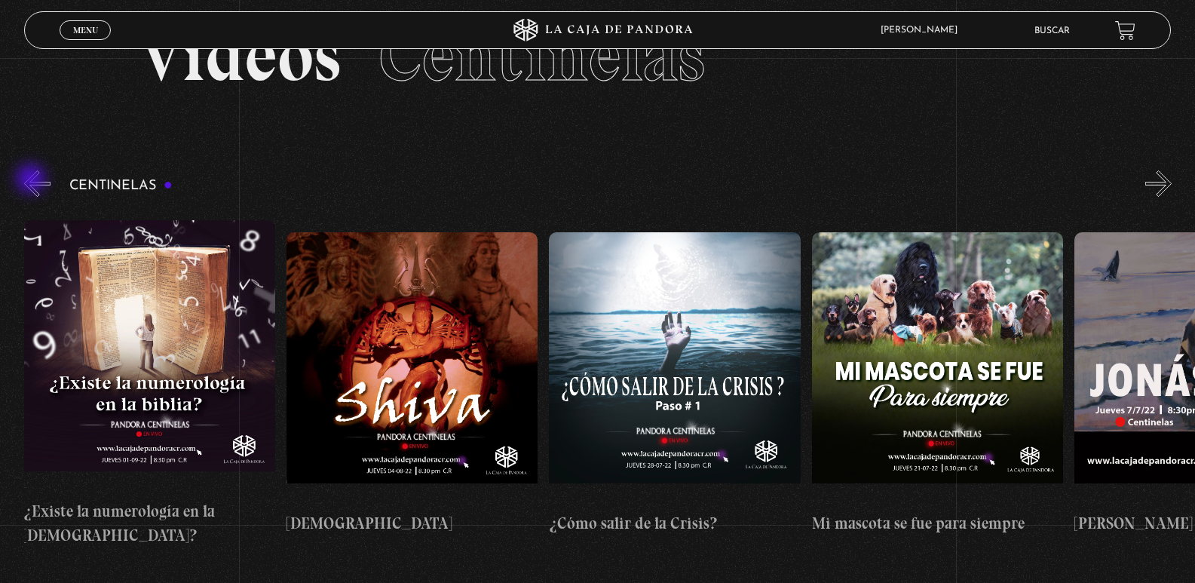
click at [32, 180] on button "«" at bounding box center [37, 183] width 26 height 26
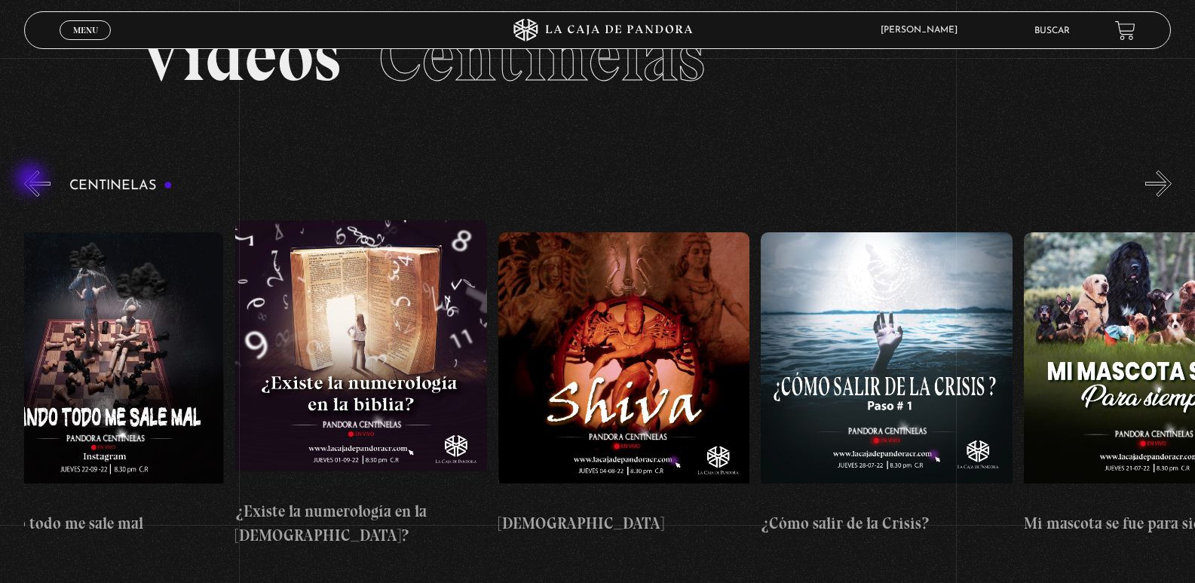
click at [32, 180] on button "«" at bounding box center [37, 183] width 26 height 26
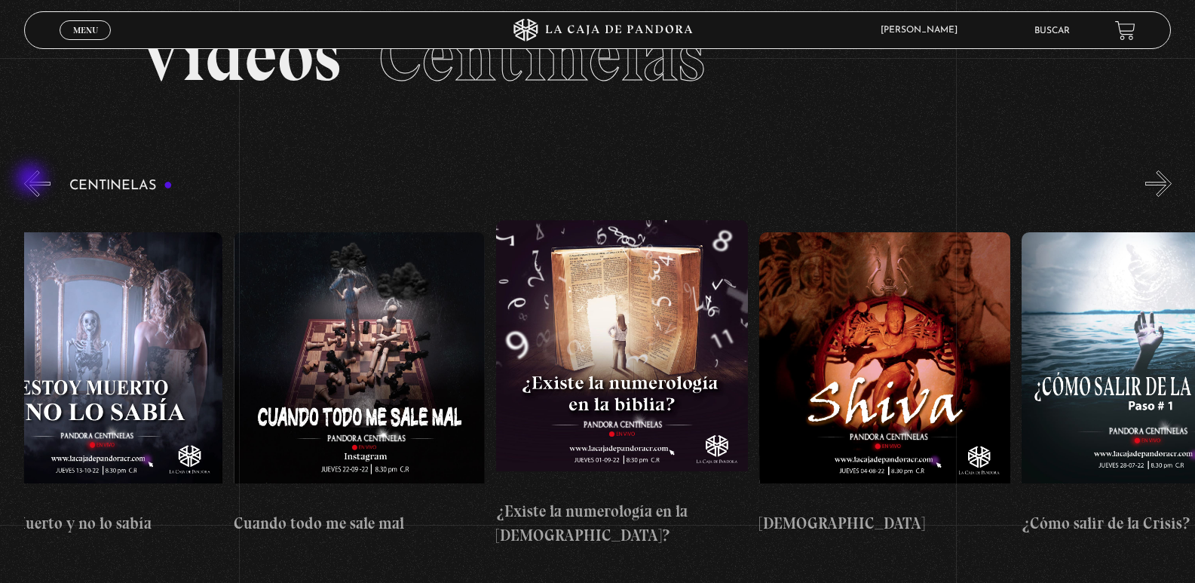
click at [32, 180] on button "«" at bounding box center [37, 183] width 26 height 26
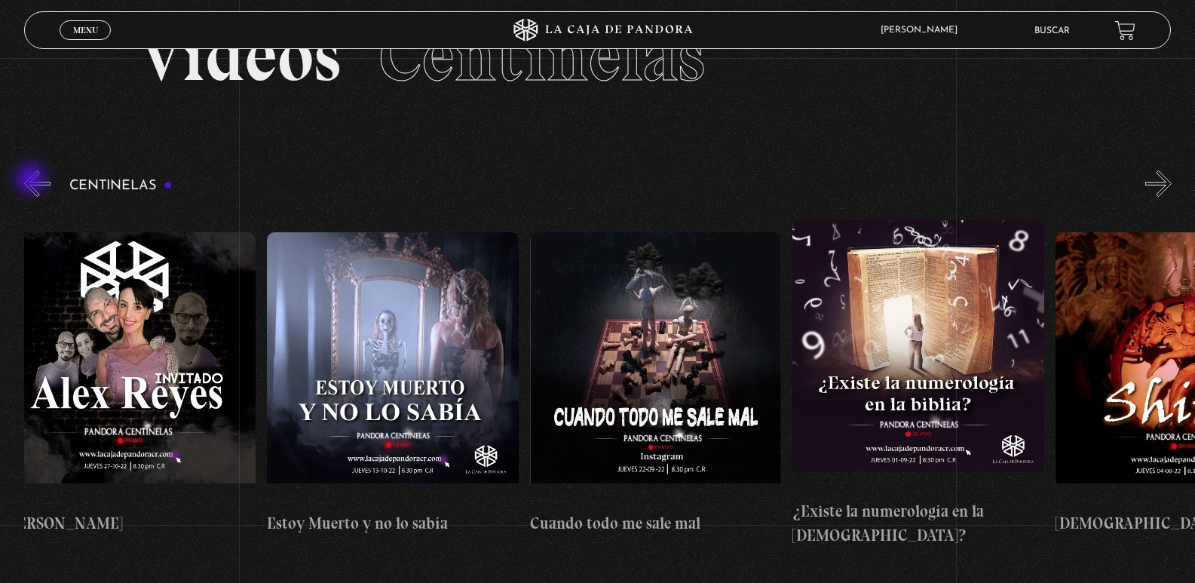
click at [32, 180] on button "«" at bounding box center [37, 183] width 26 height 26
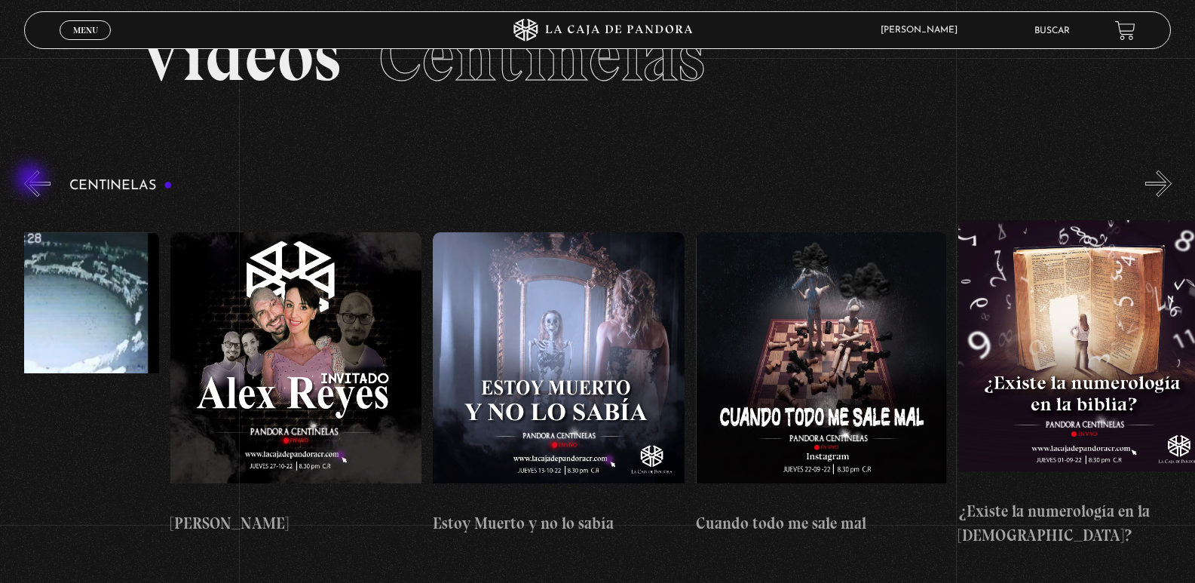
click at [32, 180] on button "«" at bounding box center [37, 183] width 26 height 26
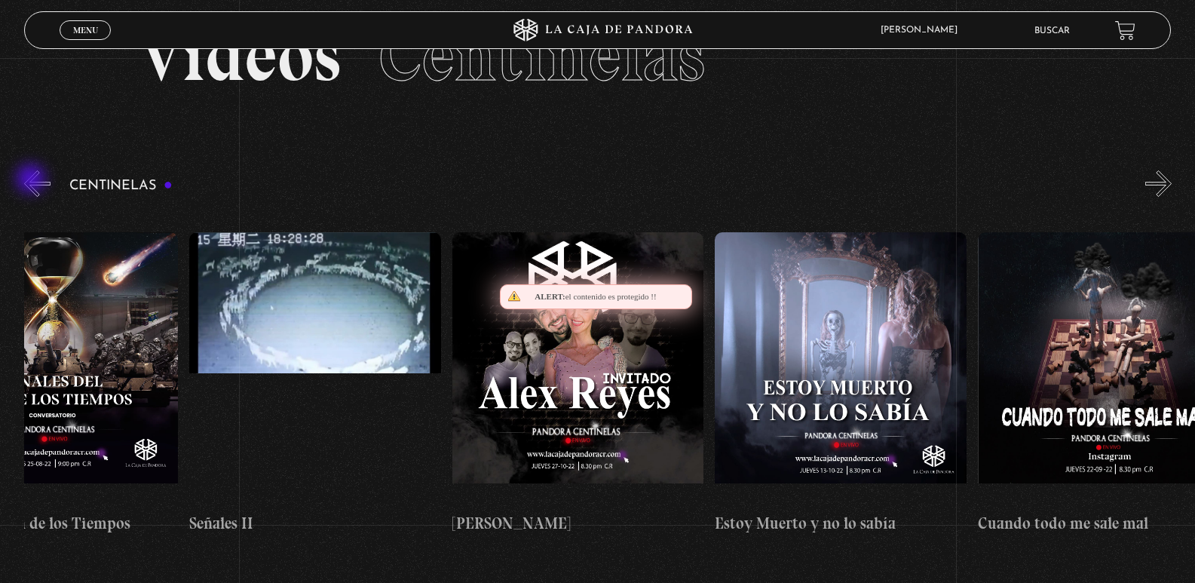
click at [32, 180] on button "«" at bounding box center [37, 183] width 26 height 26
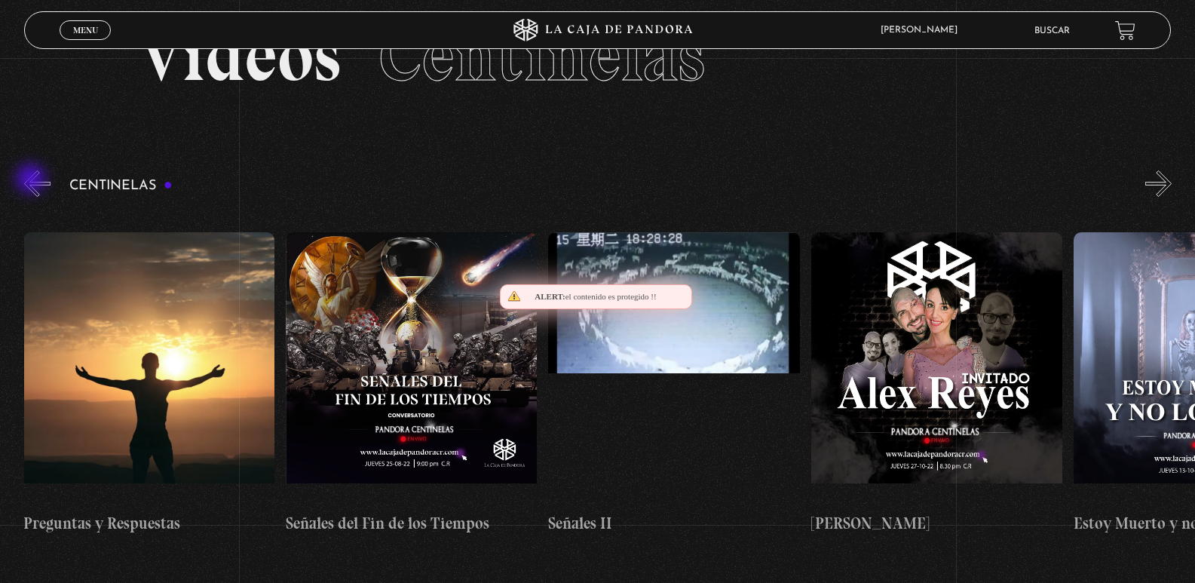
click at [32, 180] on button "«" at bounding box center [37, 183] width 26 height 26
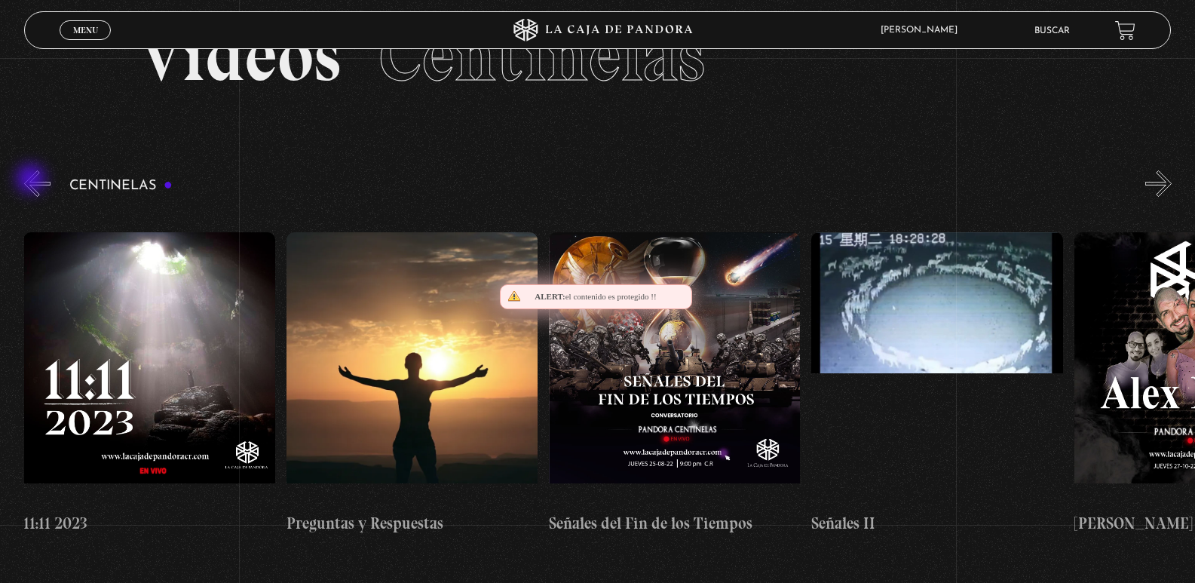
click at [32, 180] on button "«" at bounding box center [37, 183] width 26 height 26
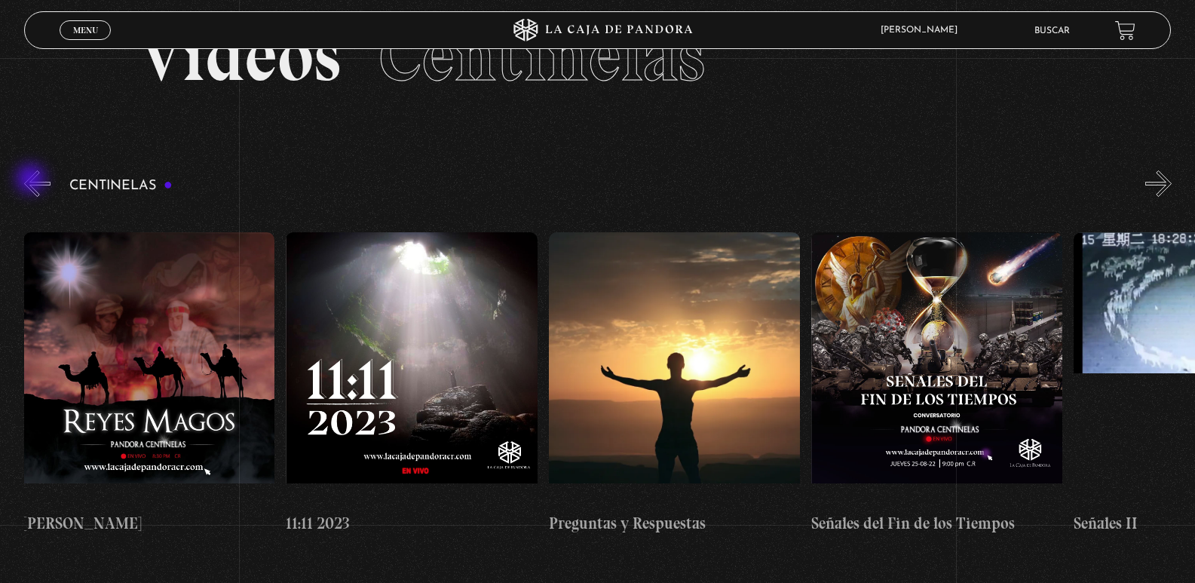
click at [32, 180] on button "«" at bounding box center [37, 183] width 26 height 26
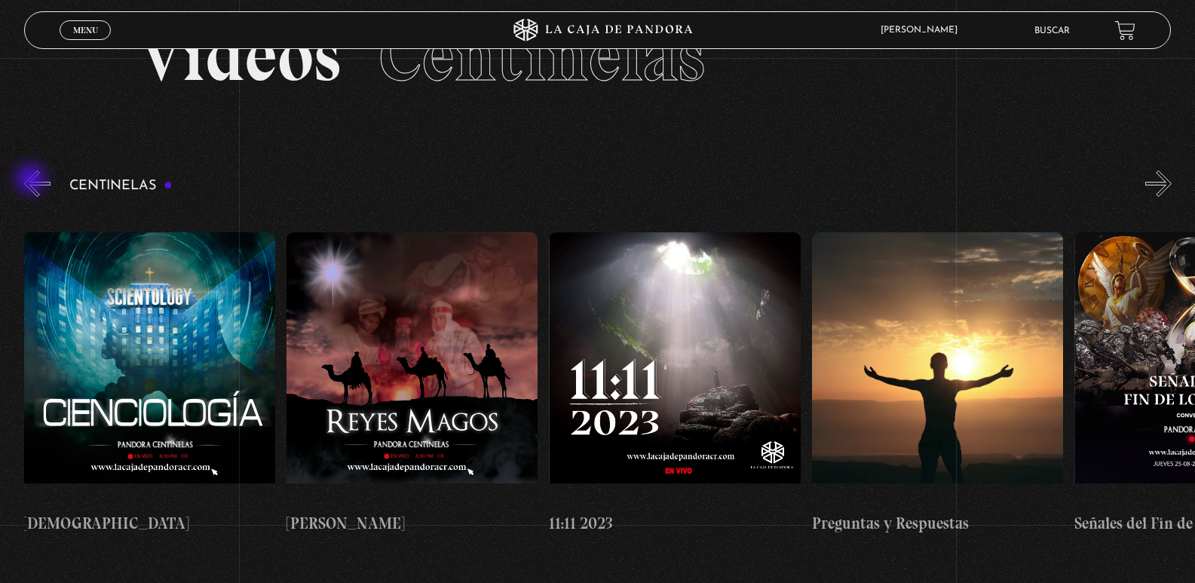
click at [32, 180] on button "«" at bounding box center [37, 183] width 26 height 26
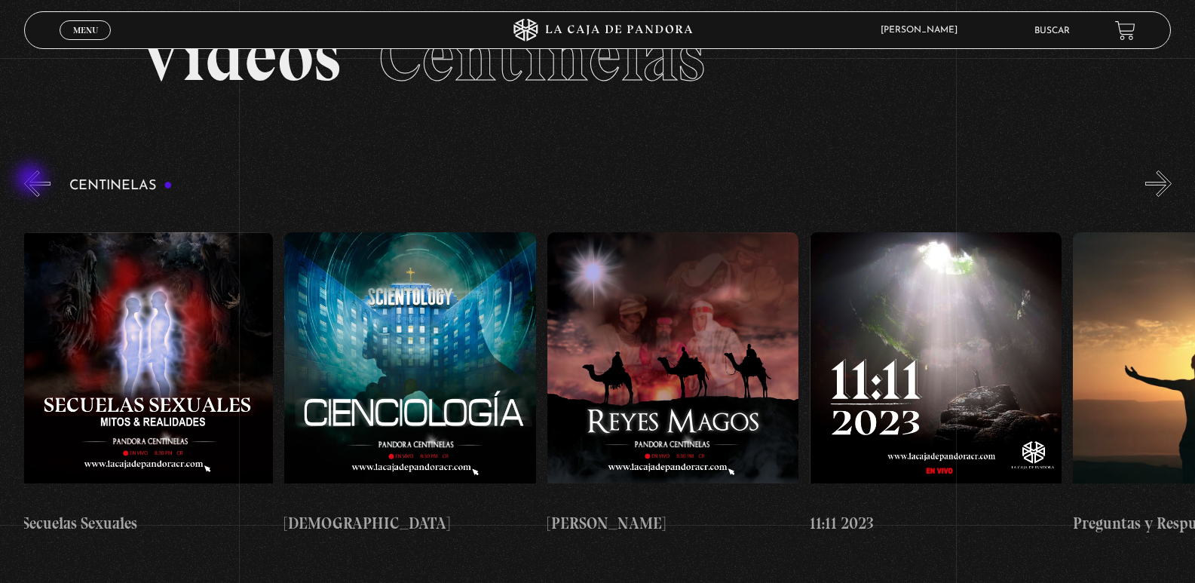
click at [32, 180] on button "«" at bounding box center [37, 183] width 26 height 26
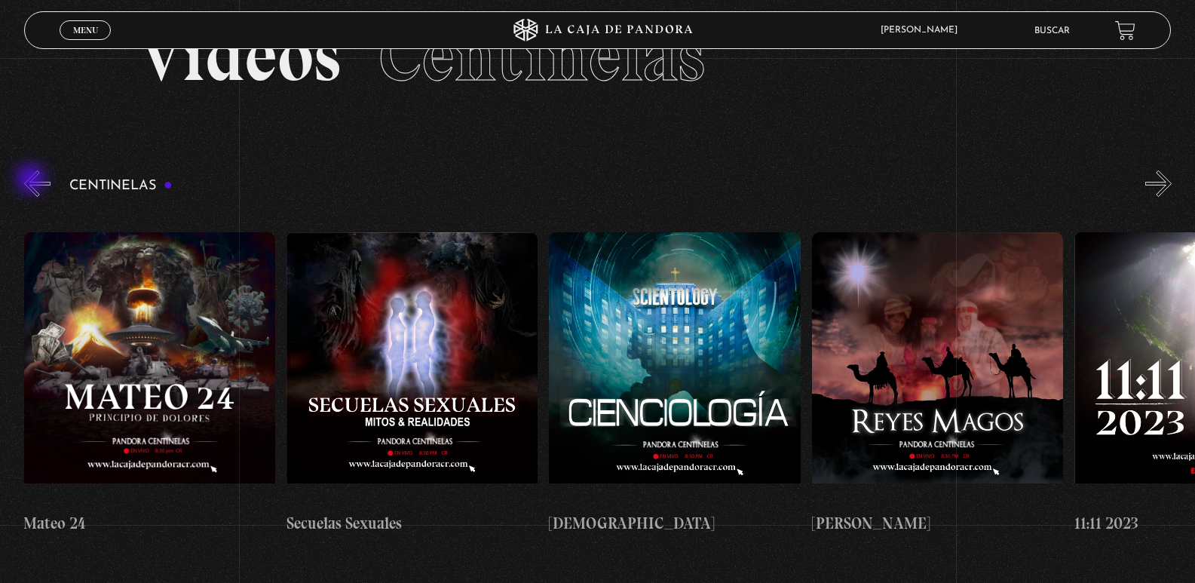
click at [32, 180] on button "«" at bounding box center [37, 183] width 26 height 26
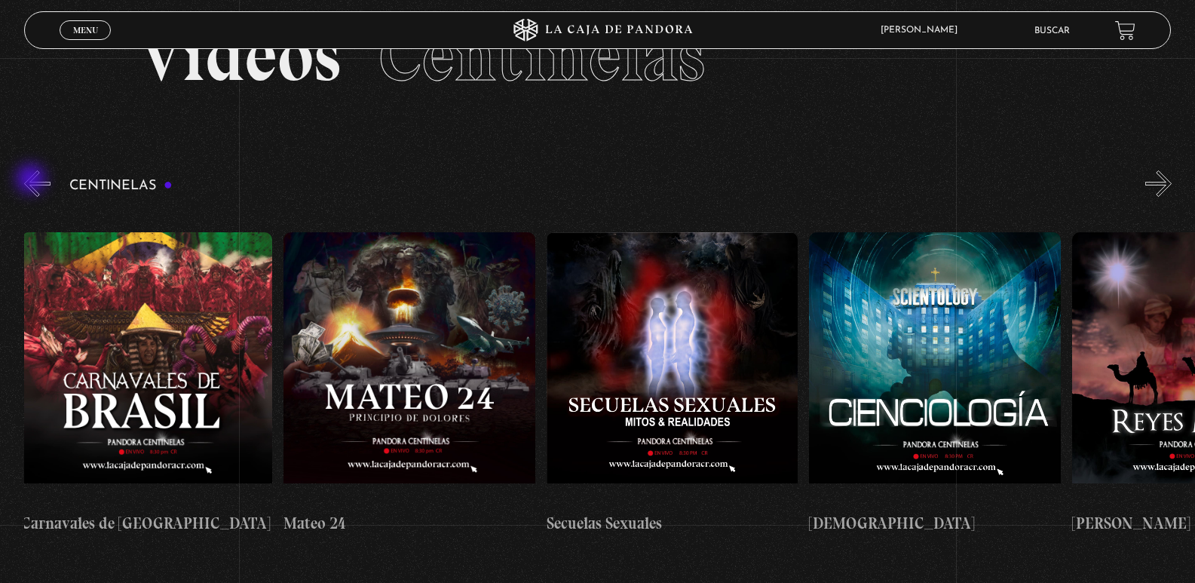
click at [32, 180] on button "«" at bounding box center [37, 183] width 26 height 26
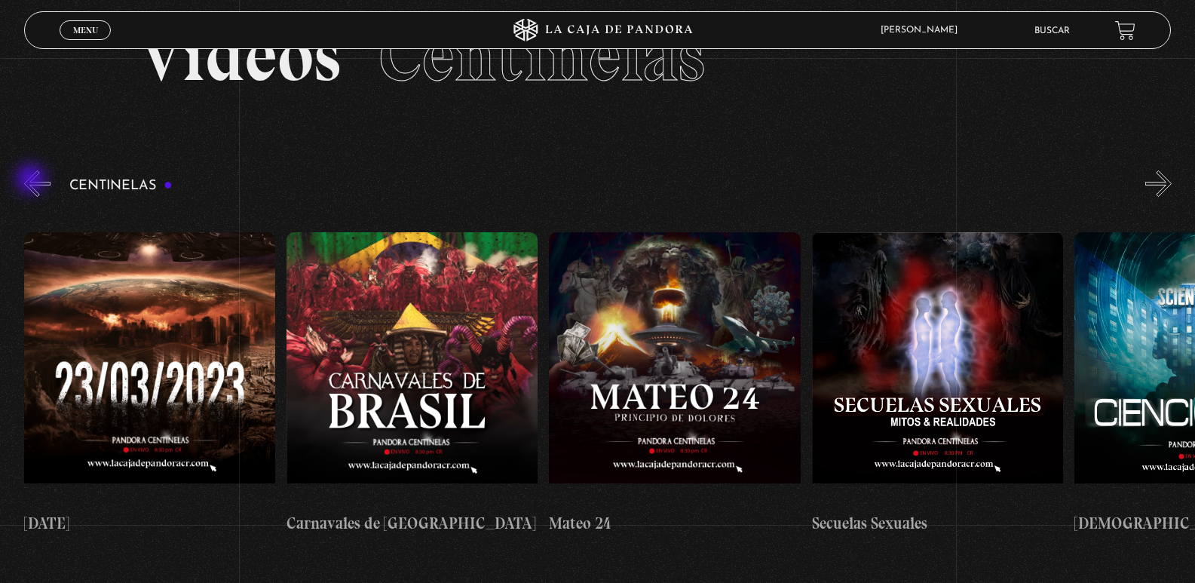
click at [32, 180] on button "«" at bounding box center [37, 183] width 26 height 26
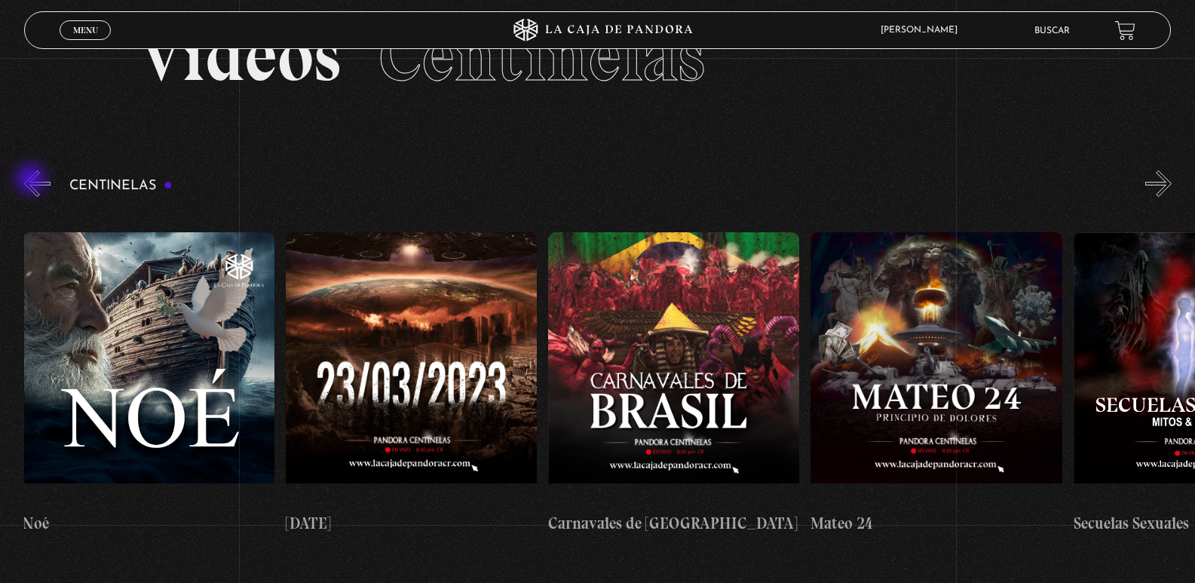
click at [32, 180] on button "«" at bounding box center [37, 183] width 26 height 26
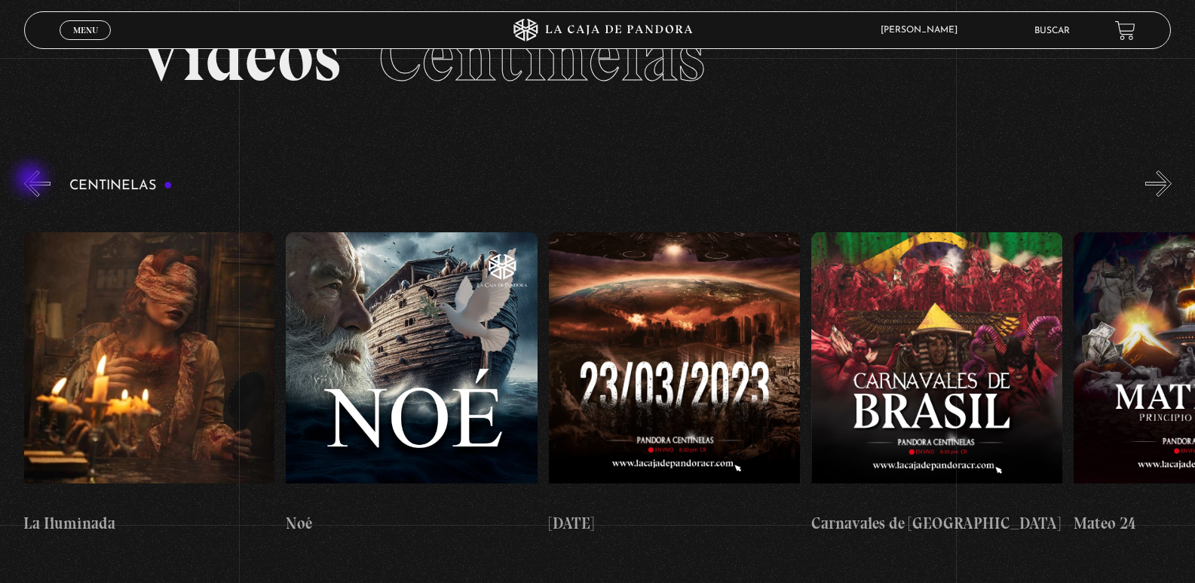
click at [32, 180] on button "«" at bounding box center [37, 183] width 26 height 26
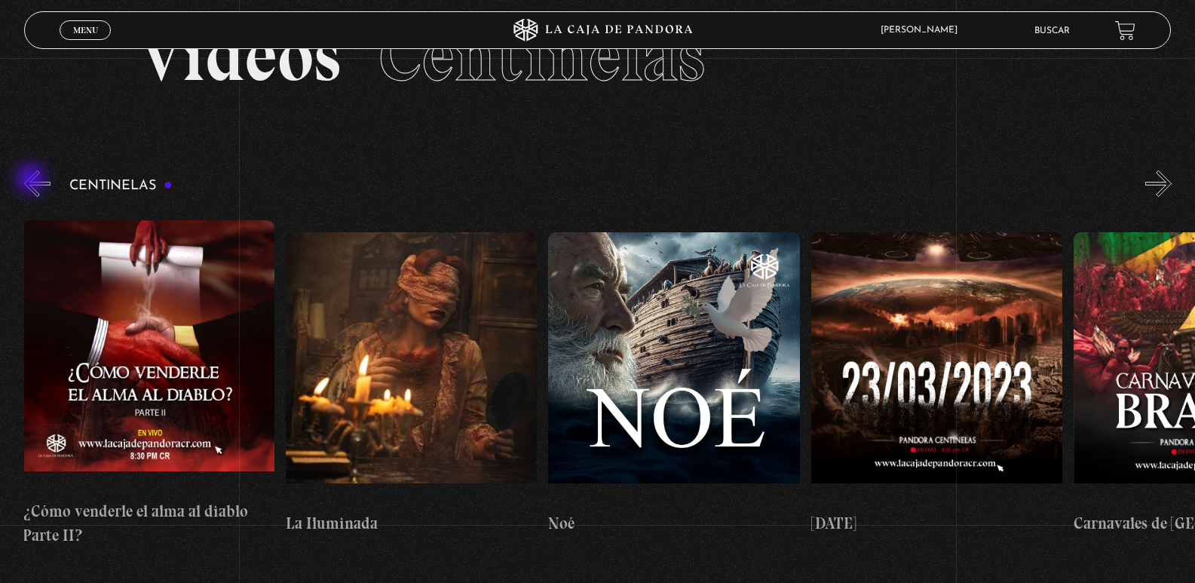
scroll to position [0, 10512]
click at [32, 180] on button "«" at bounding box center [37, 183] width 26 height 26
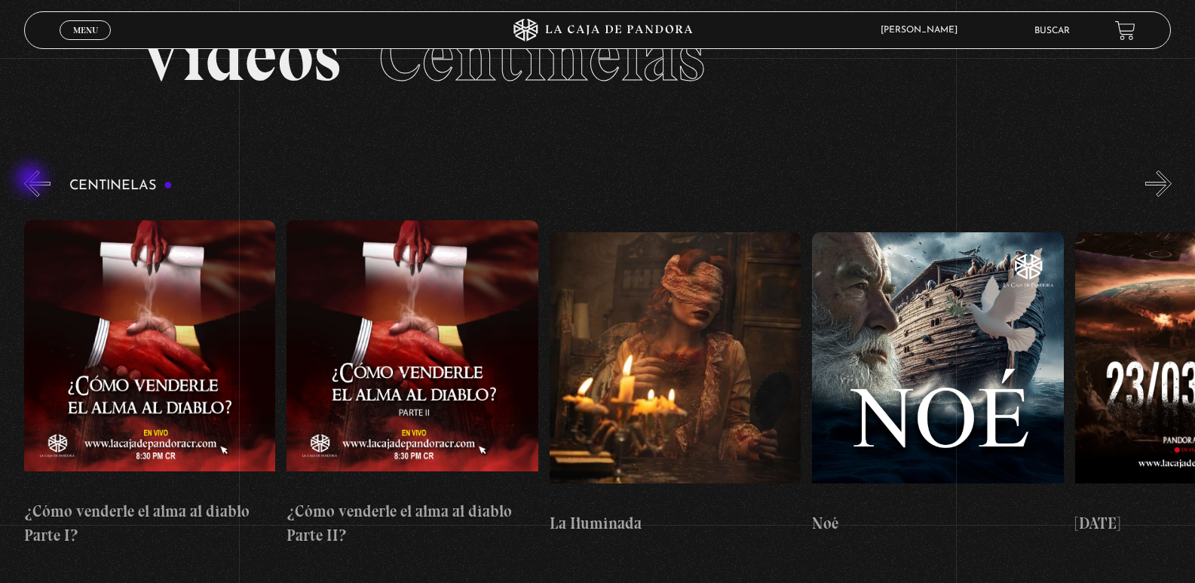
click at [32, 180] on button "«" at bounding box center [37, 183] width 26 height 26
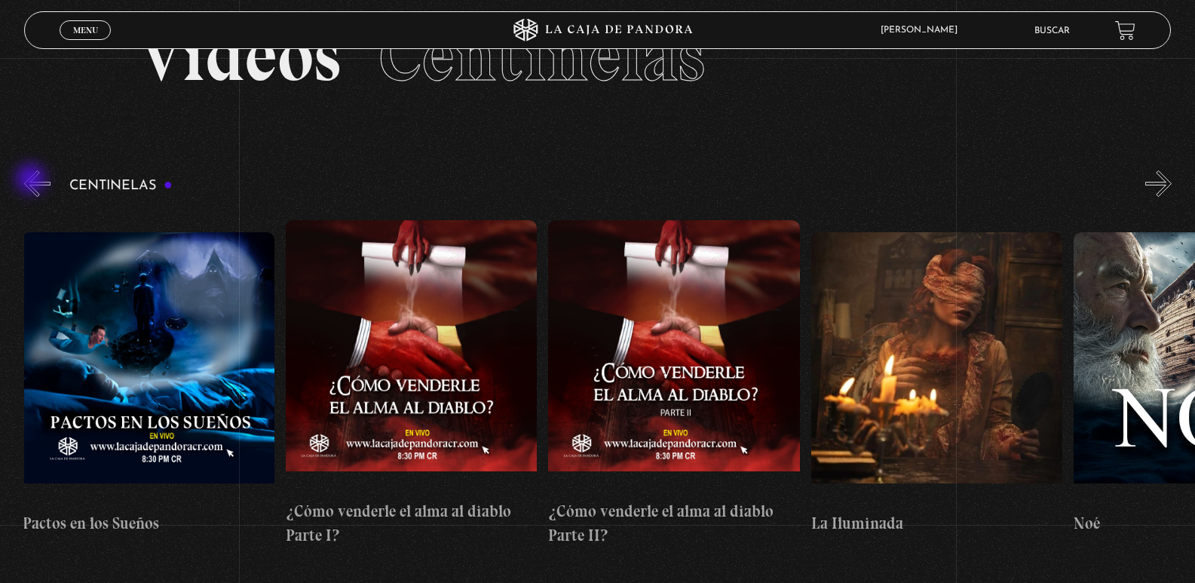
click at [32, 180] on button "«" at bounding box center [37, 183] width 26 height 26
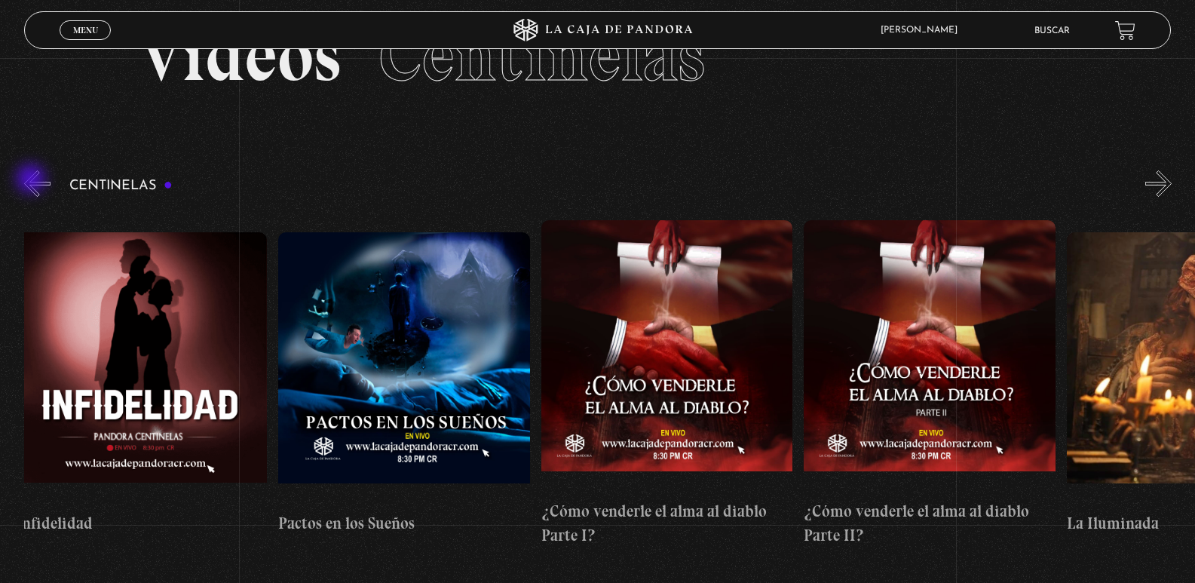
click at [32, 180] on button "«" at bounding box center [37, 183] width 26 height 26
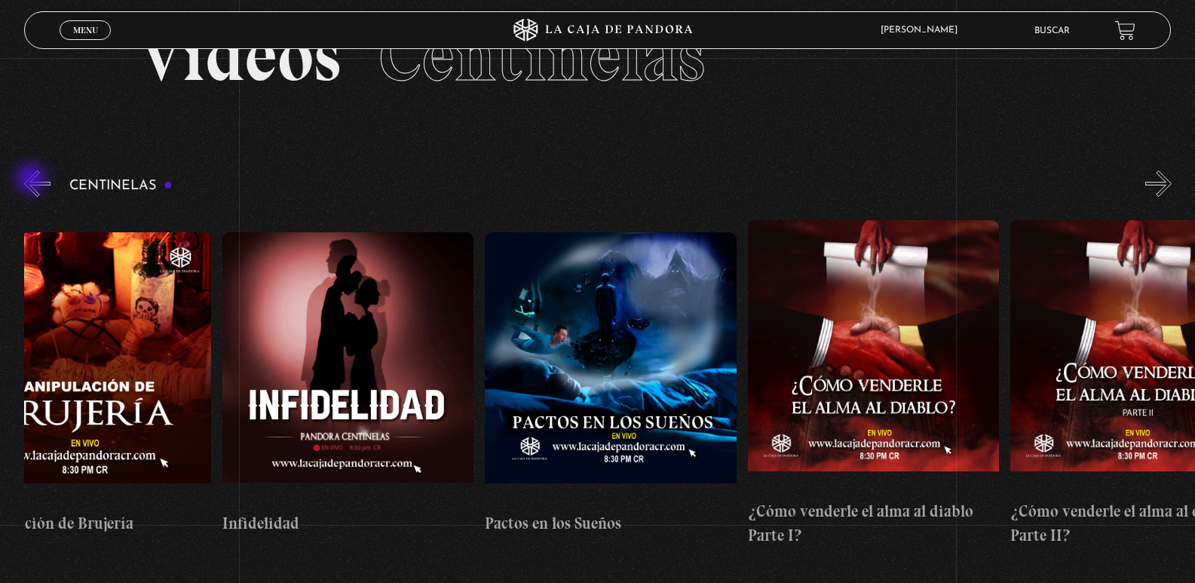
click at [32, 180] on button "«" at bounding box center [37, 183] width 26 height 26
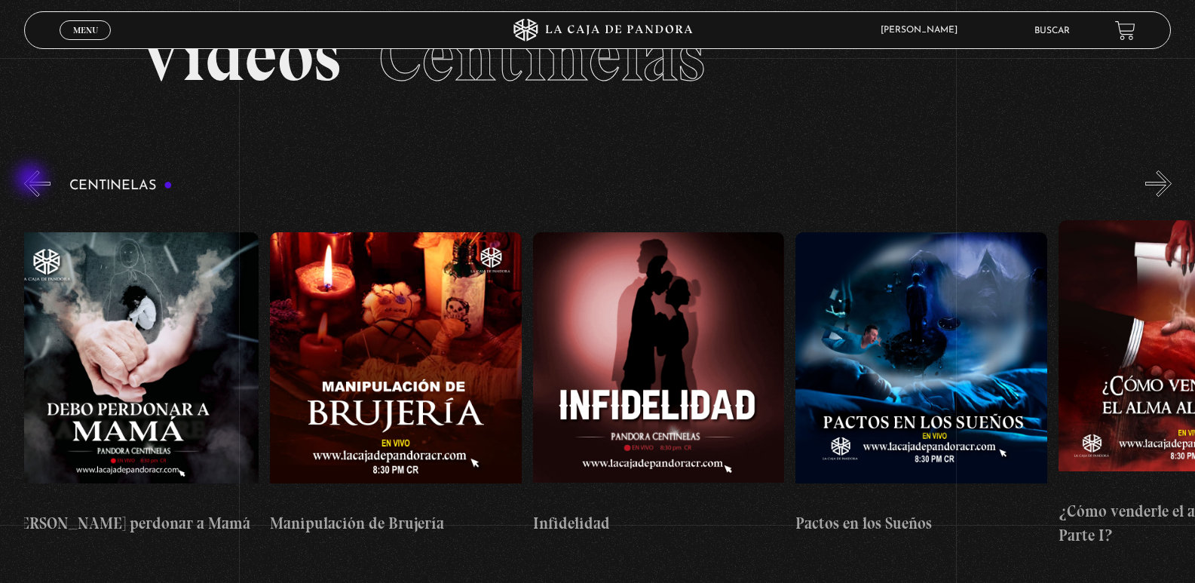
click at [32, 180] on button "«" at bounding box center [37, 183] width 26 height 26
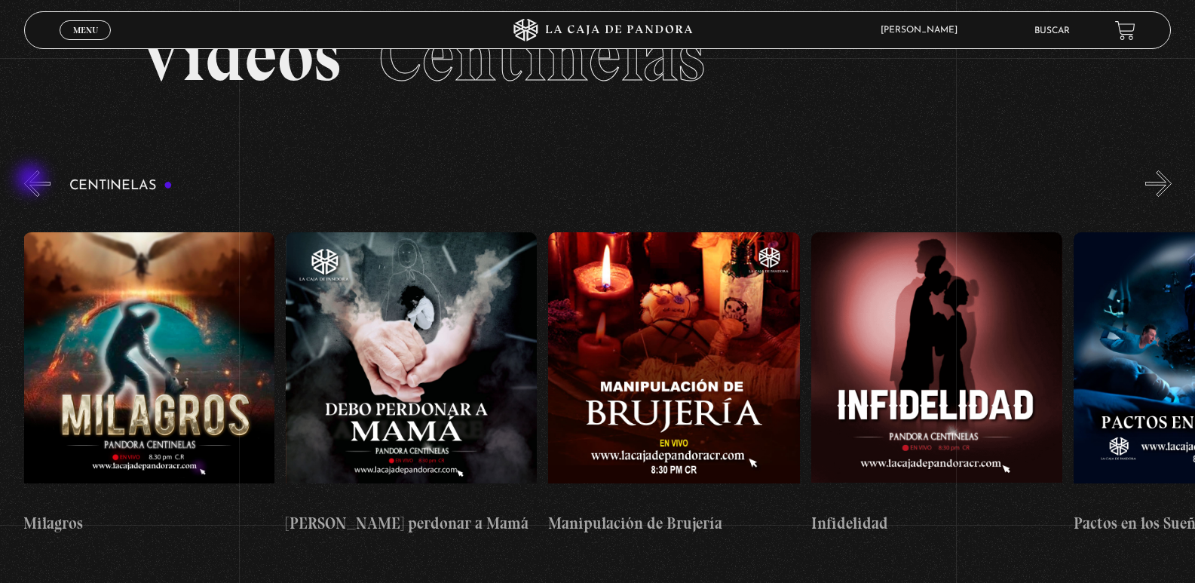
click at [32, 180] on button "«" at bounding box center [37, 183] width 26 height 26
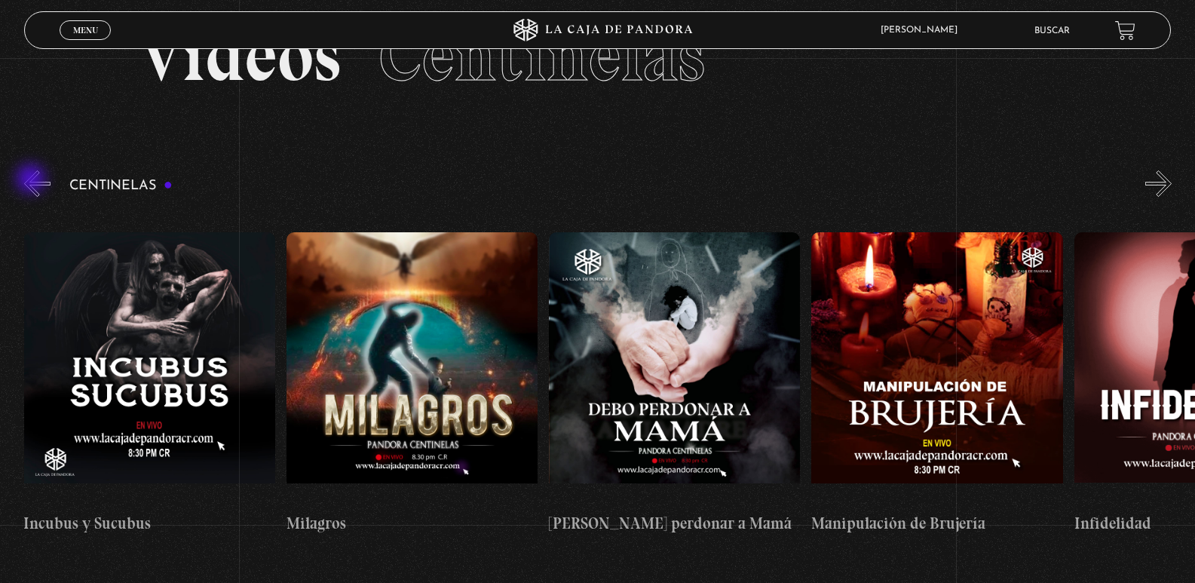
click at [32, 180] on button "«" at bounding box center [37, 183] width 26 height 26
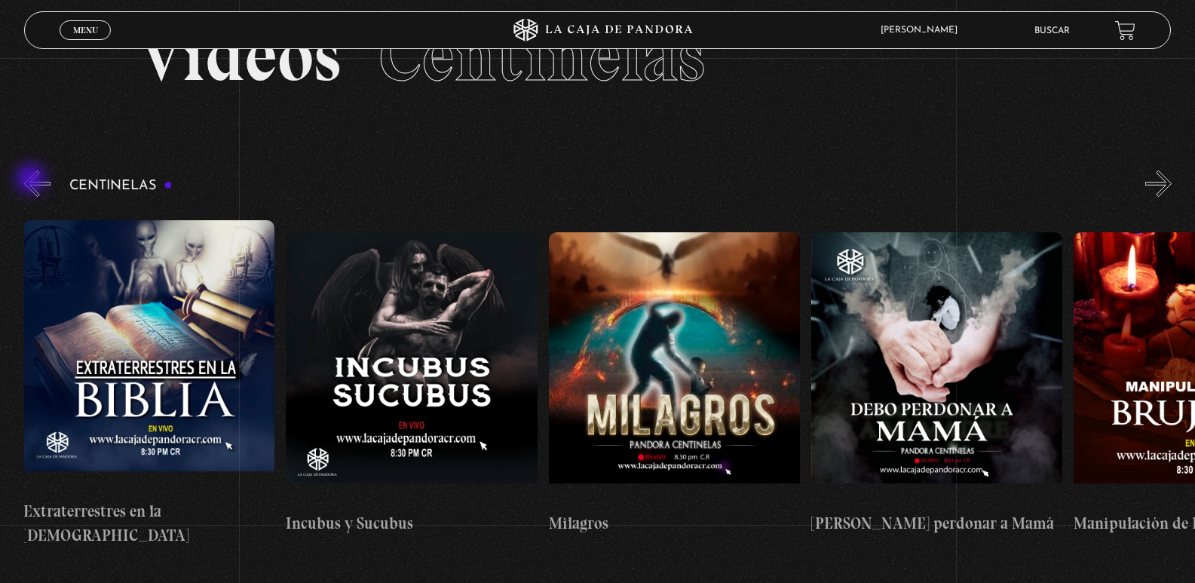
click at [32, 180] on button "«" at bounding box center [37, 183] width 26 height 26
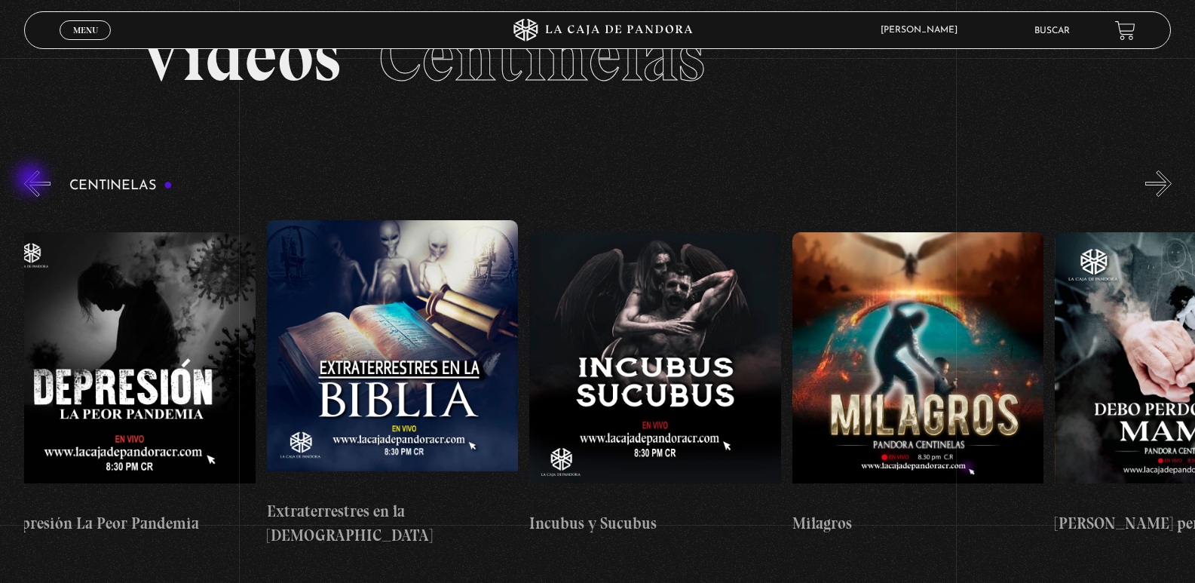
click at [32, 180] on button "«" at bounding box center [37, 183] width 26 height 26
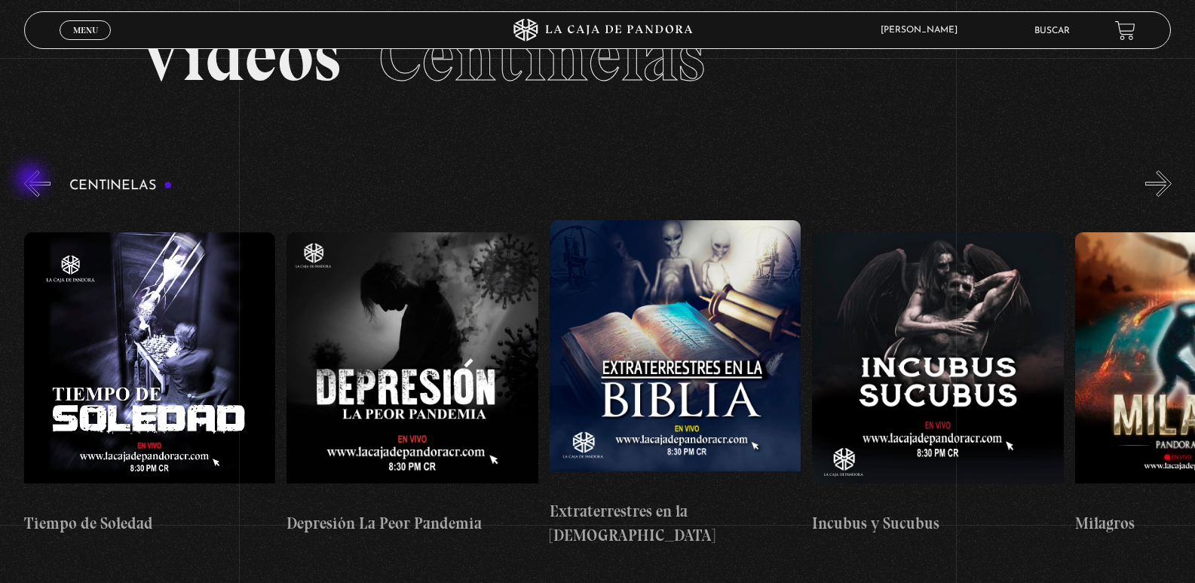
click at [32, 180] on button "«" at bounding box center [37, 183] width 26 height 26
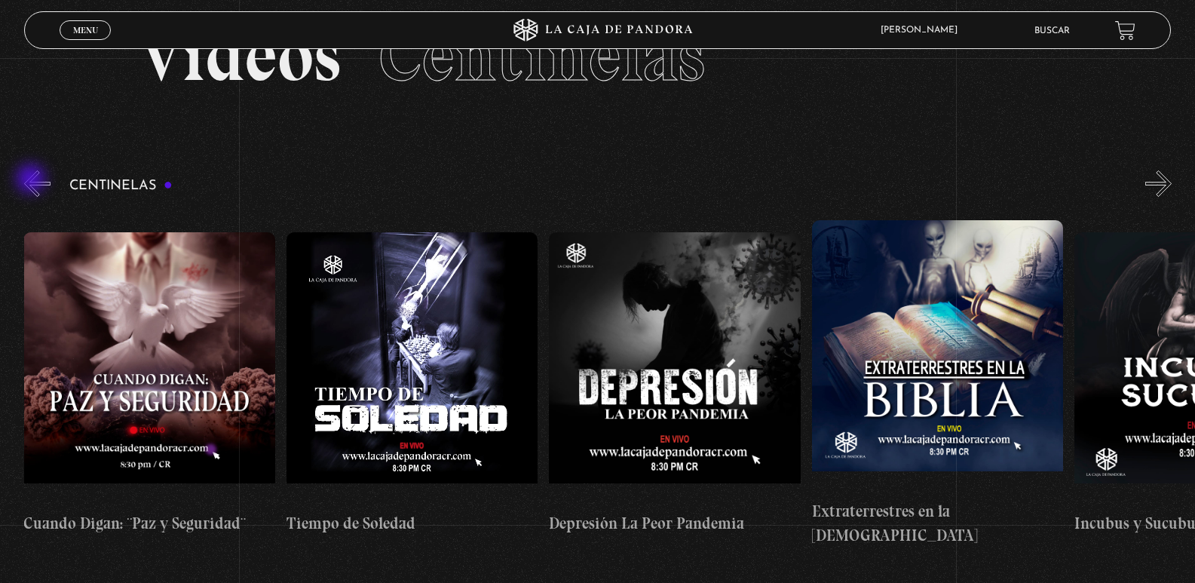
click at [32, 180] on button "«" at bounding box center [37, 183] width 26 height 26
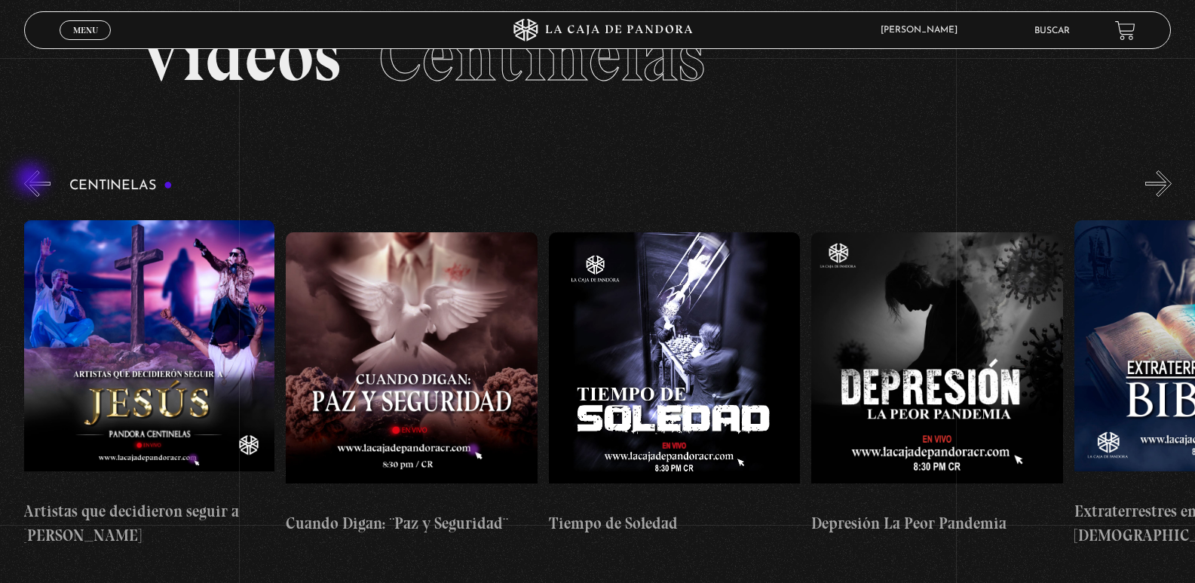
click at [32, 180] on button "«" at bounding box center [37, 183] width 26 height 26
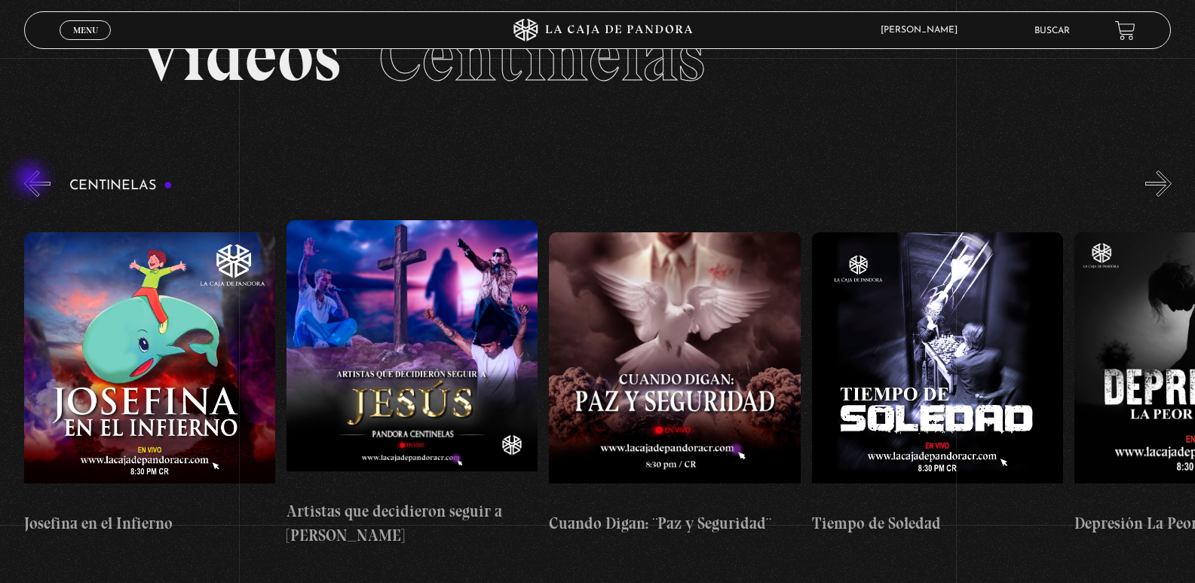
click at [32, 180] on button "«" at bounding box center [37, 183] width 26 height 26
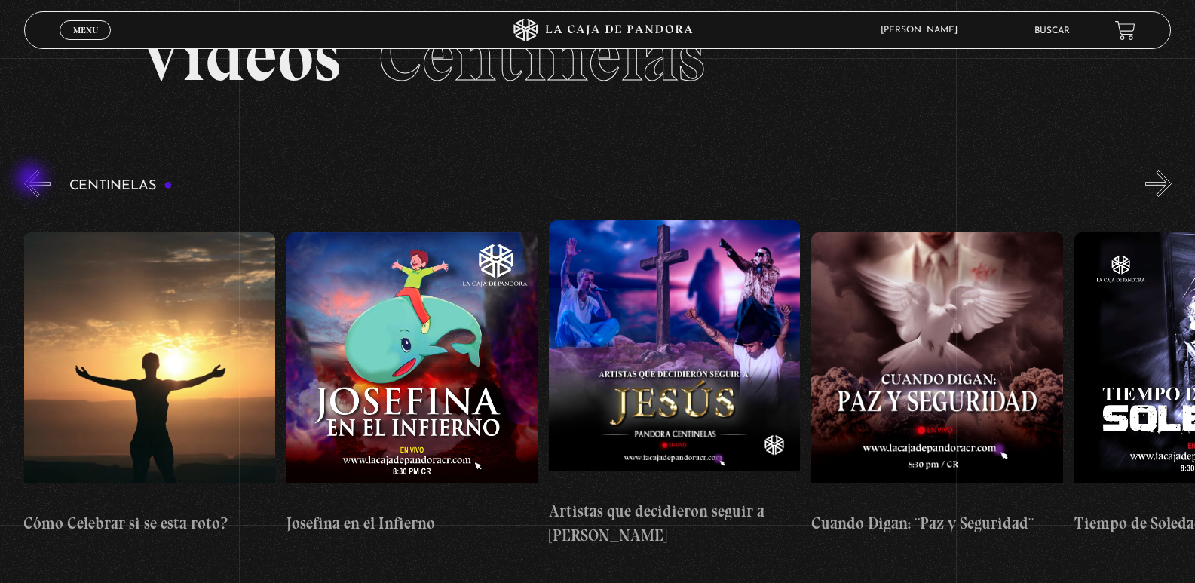
click at [32, 180] on button "«" at bounding box center [37, 183] width 26 height 26
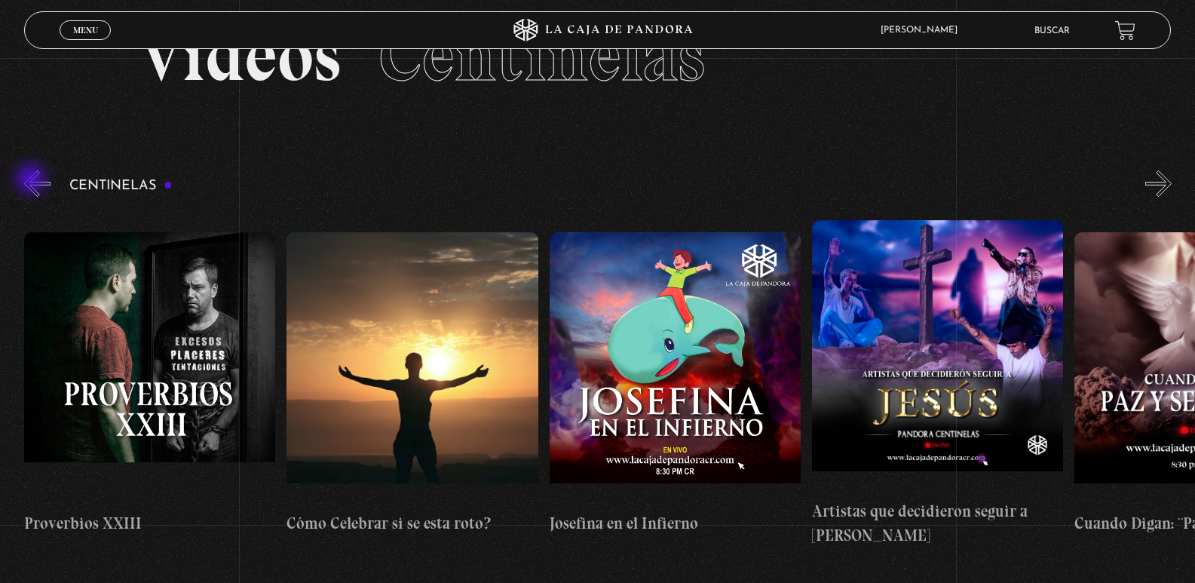
click at [32, 180] on button "«" at bounding box center [37, 183] width 26 height 26
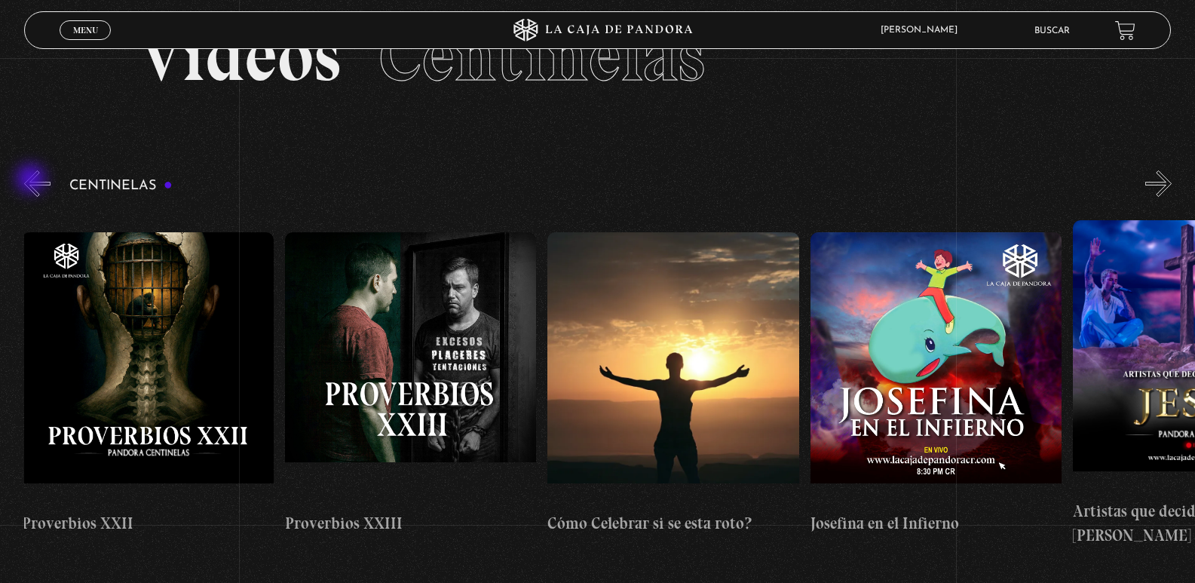
click at [32, 180] on button "«" at bounding box center [37, 183] width 26 height 26
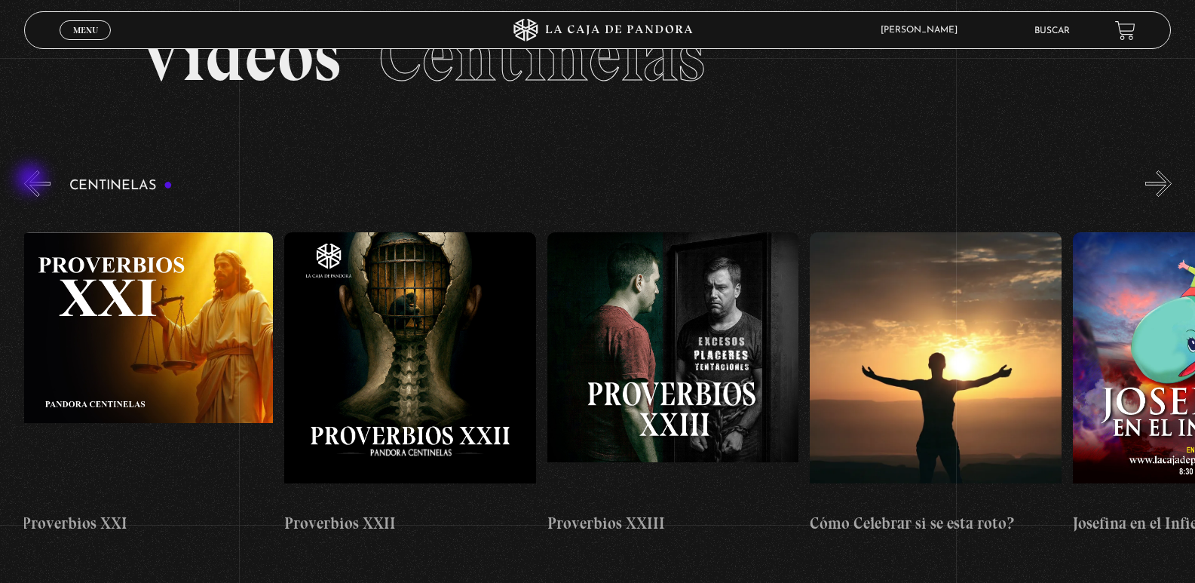
click at [32, 180] on button "«" at bounding box center [37, 183] width 26 height 26
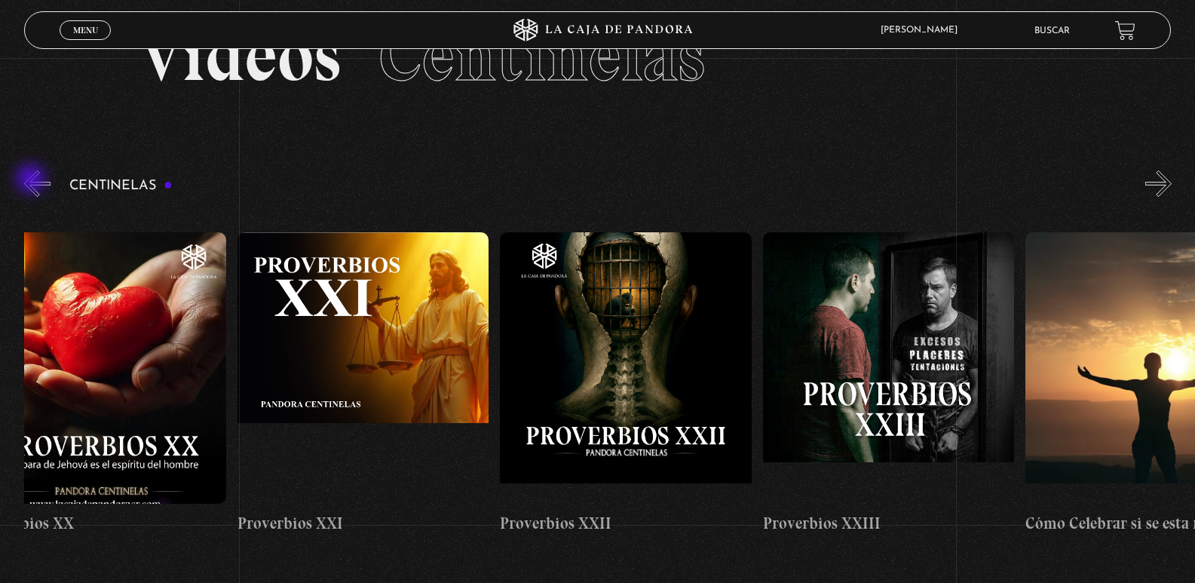
click at [32, 180] on button "«" at bounding box center [37, 183] width 26 height 26
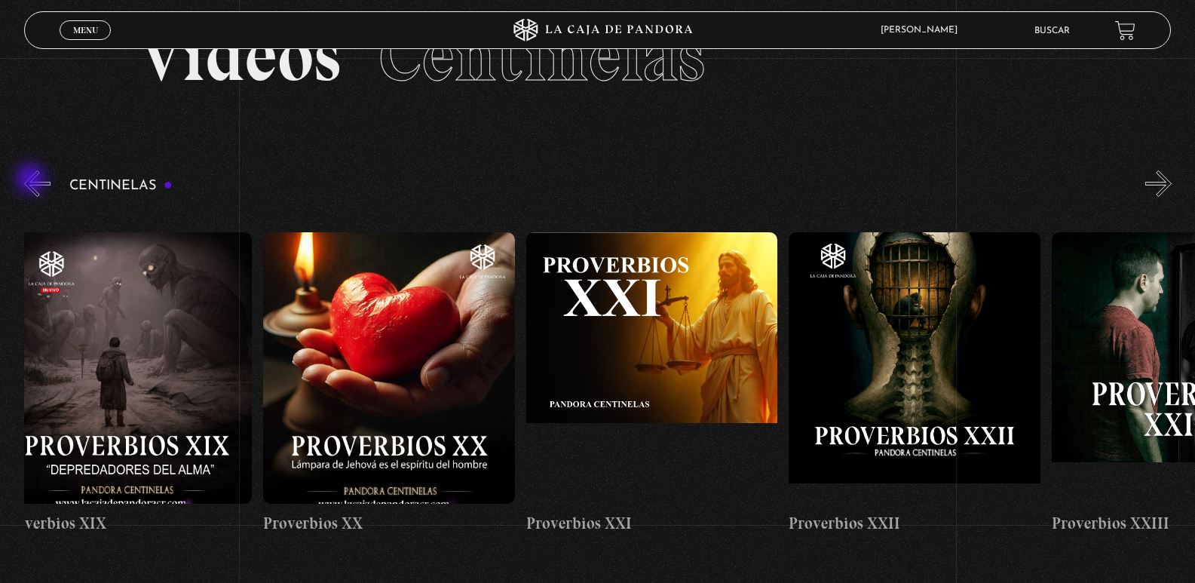
click at [32, 180] on button "«" at bounding box center [37, 183] width 26 height 26
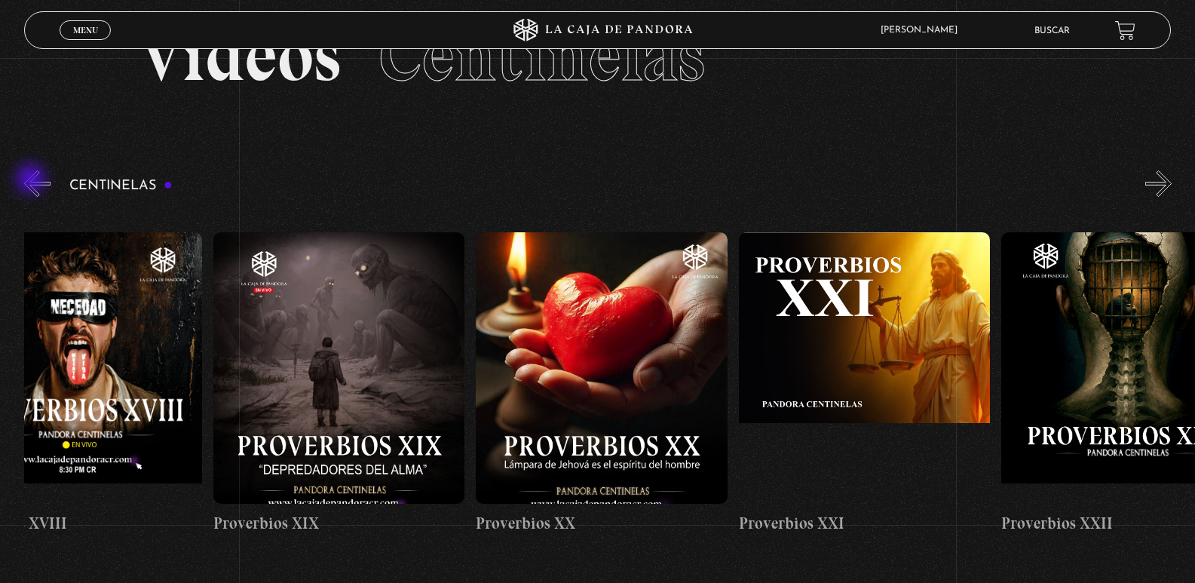
click at [32, 180] on button "«" at bounding box center [37, 183] width 26 height 26
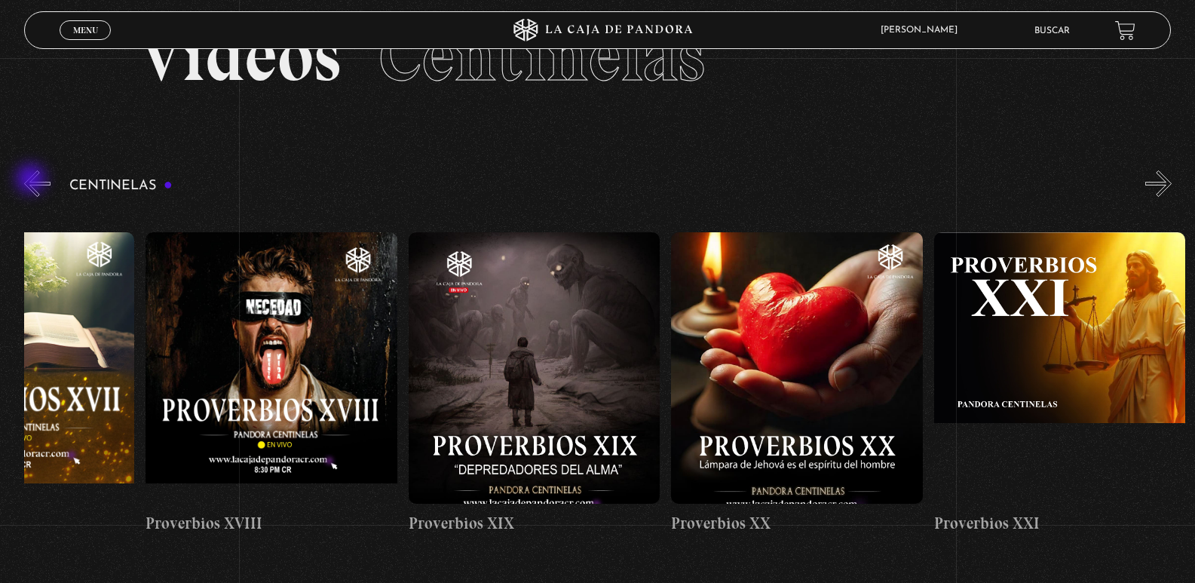
click at [32, 180] on button "«" at bounding box center [37, 183] width 26 height 26
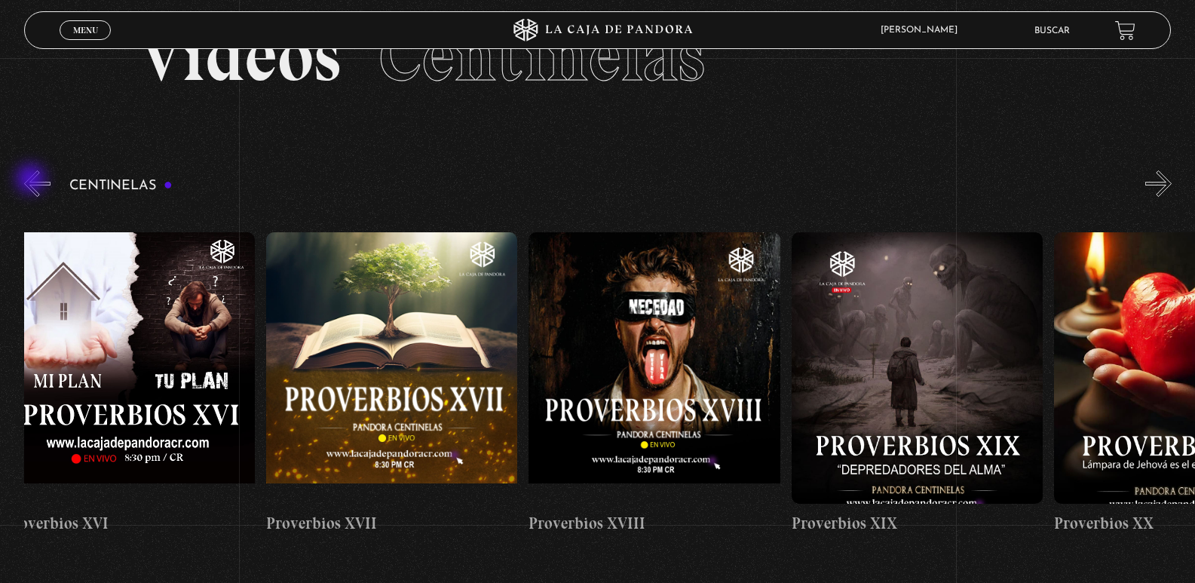
click at [32, 180] on button "«" at bounding box center [37, 183] width 26 height 26
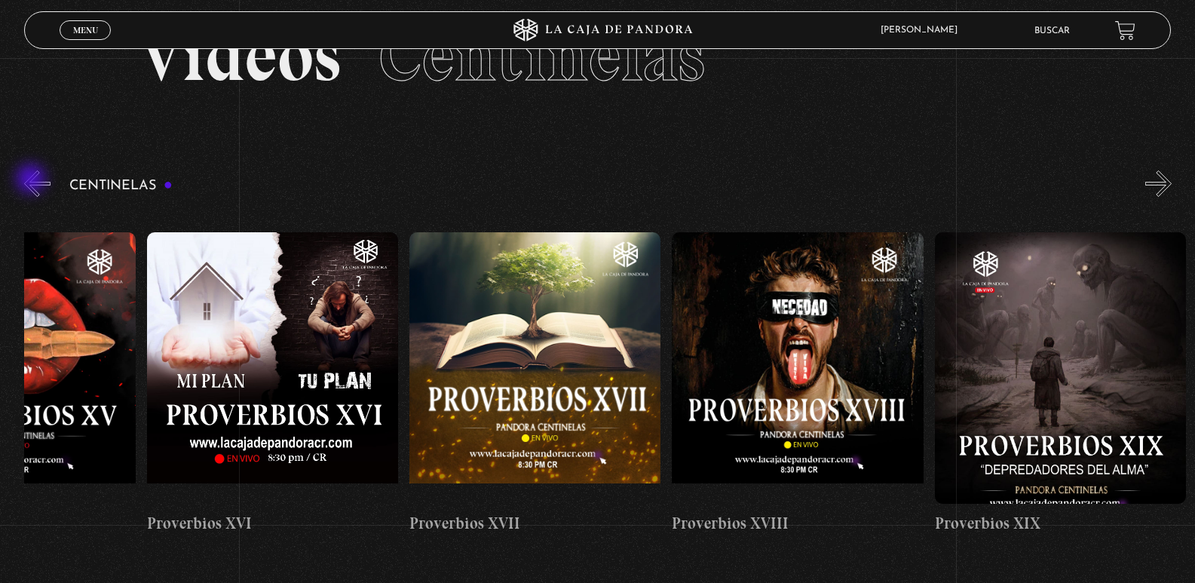
click at [32, 180] on button "«" at bounding box center [37, 183] width 26 height 26
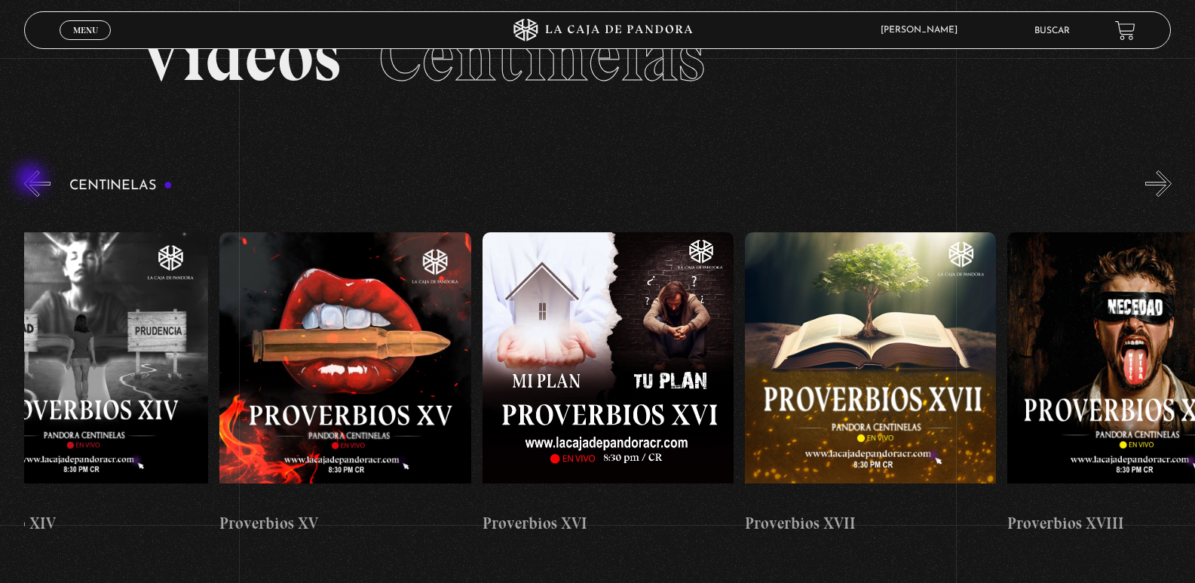
click at [32, 180] on button "«" at bounding box center [37, 183] width 26 height 26
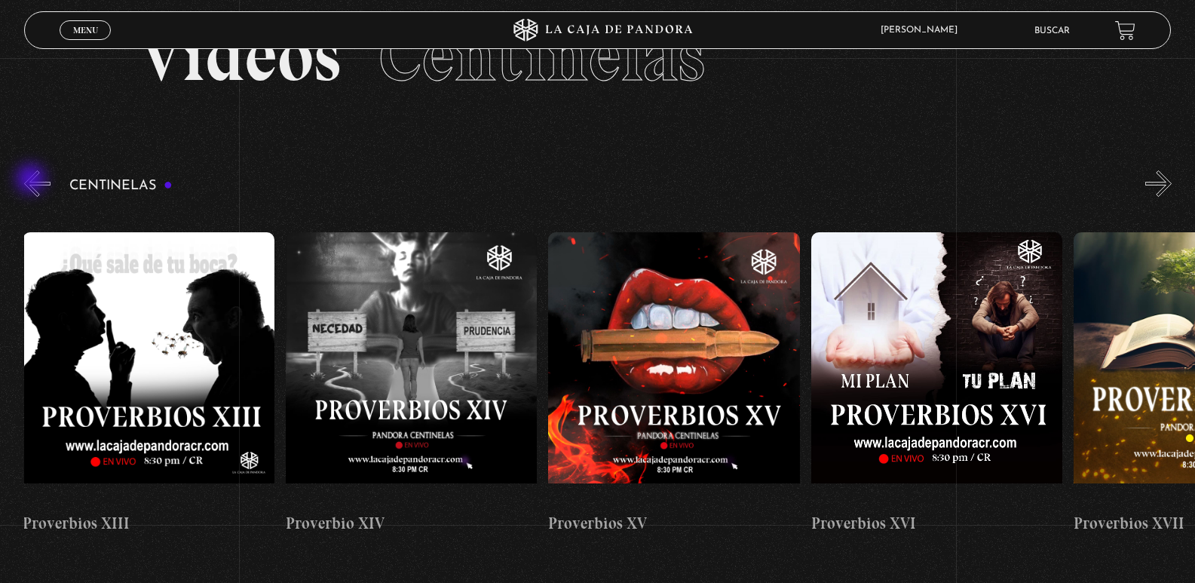
click at [32, 180] on button "«" at bounding box center [37, 183] width 26 height 26
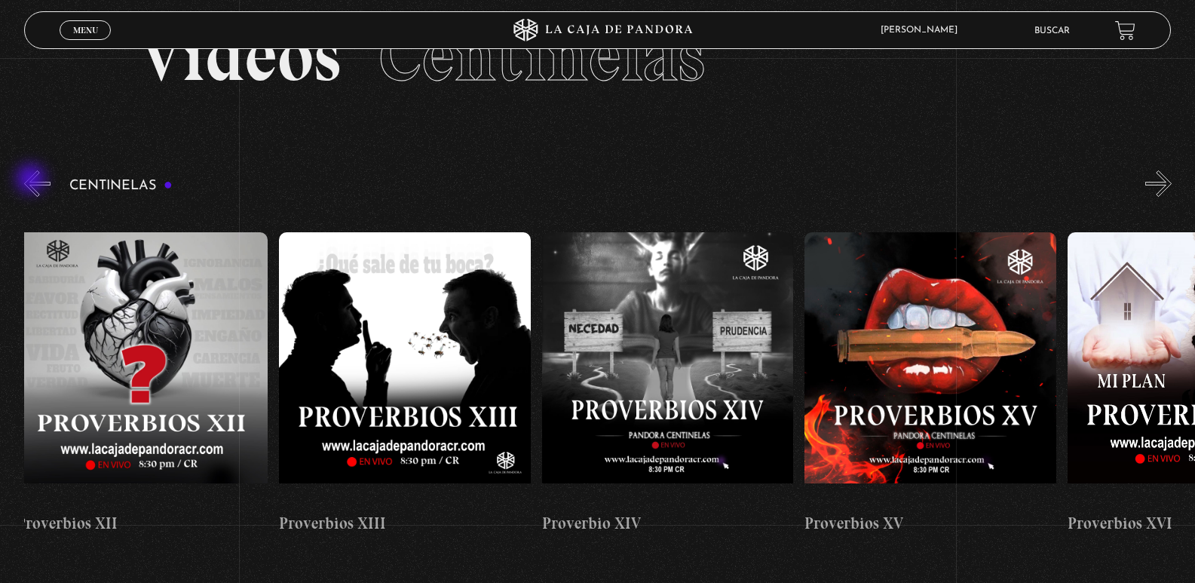
click at [32, 180] on button "«" at bounding box center [37, 183] width 26 height 26
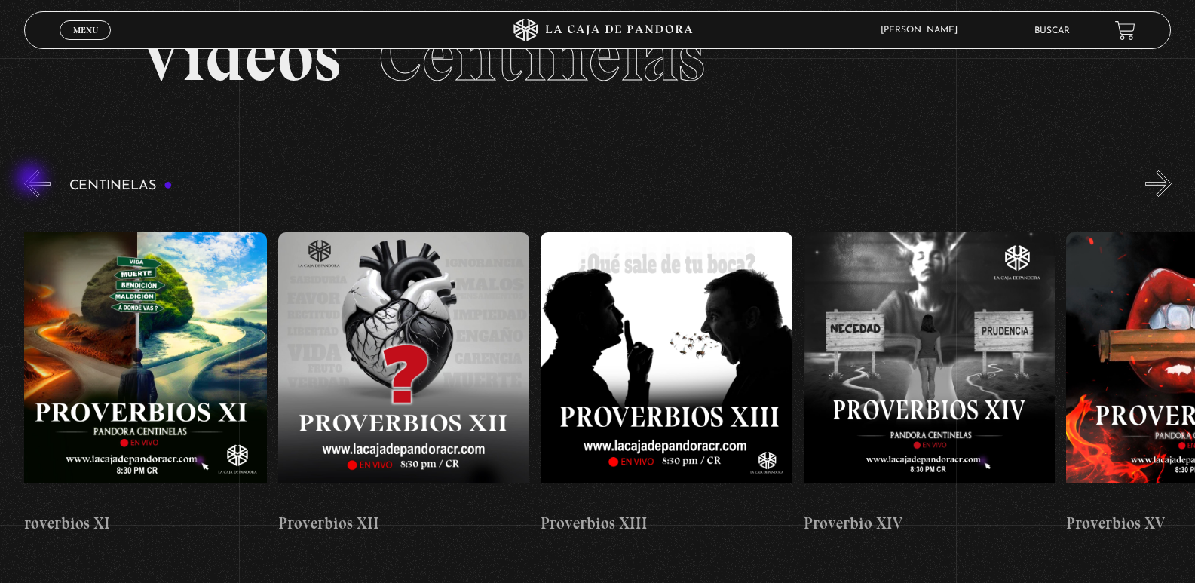
click at [32, 180] on button "«" at bounding box center [37, 183] width 26 height 26
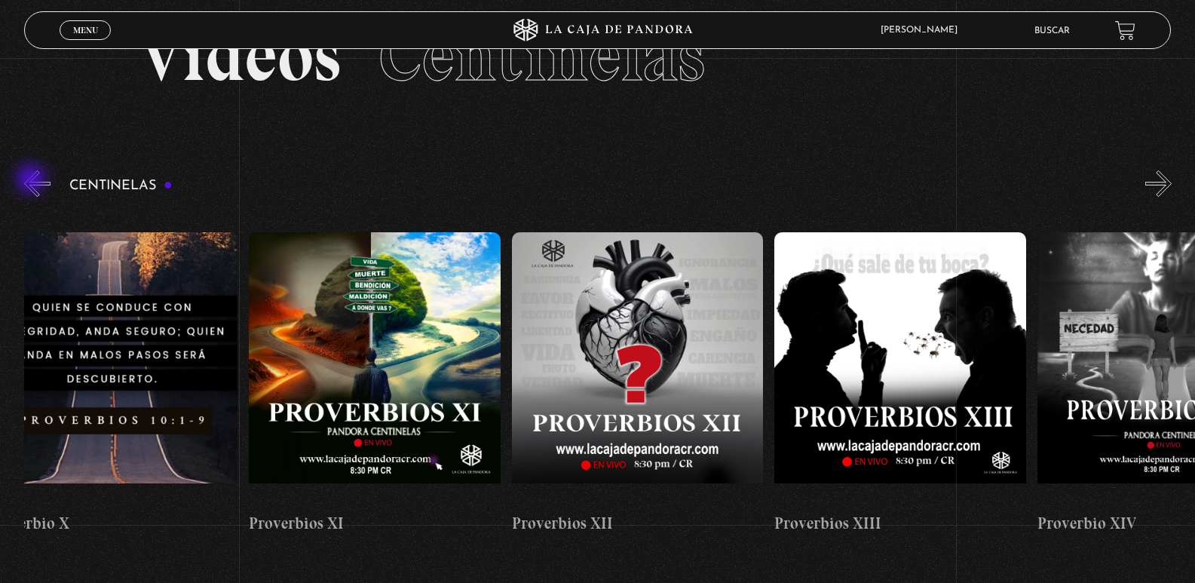
click at [32, 180] on button "«" at bounding box center [37, 183] width 26 height 26
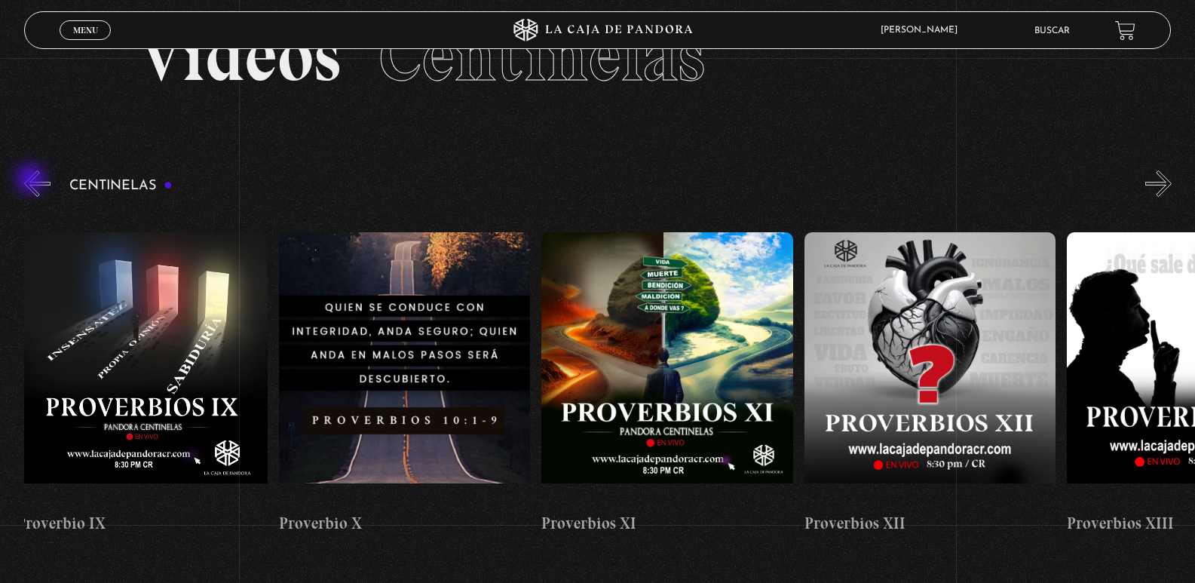
click at [32, 180] on button "«" at bounding box center [37, 183] width 26 height 26
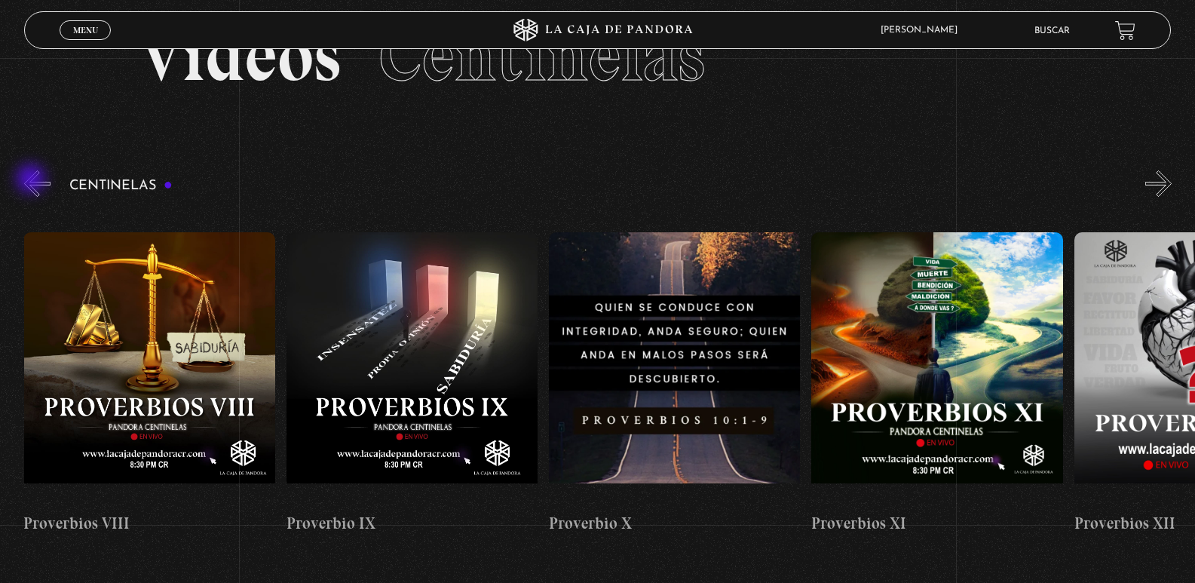
click at [32, 180] on button "«" at bounding box center [37, 183] width 26 height 26
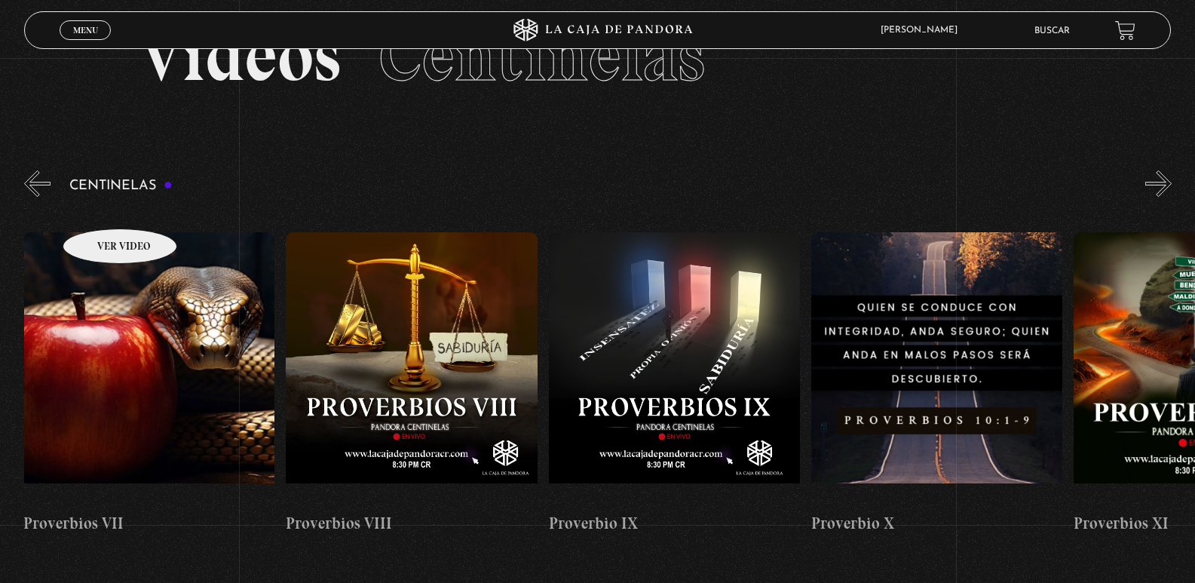
scroll to position [0, 2365]
click at [1164, 175] on button "»" at bounding box center [1159, 183] width 26 height 26
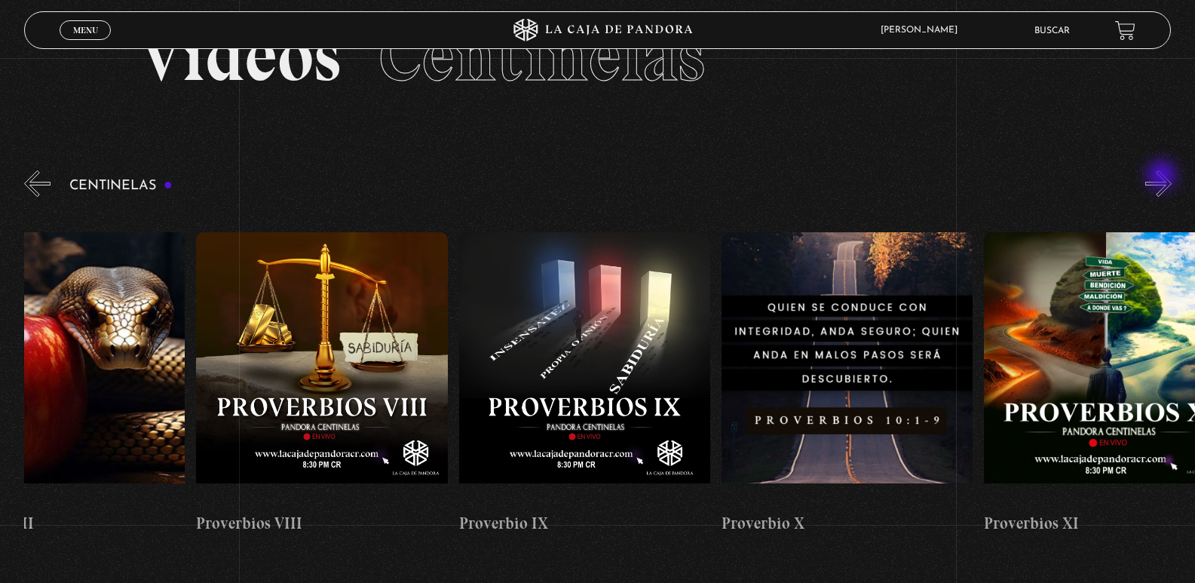
click at [1164, 176] on button "»" at bounding box center [1159, 183] width 26 height 26
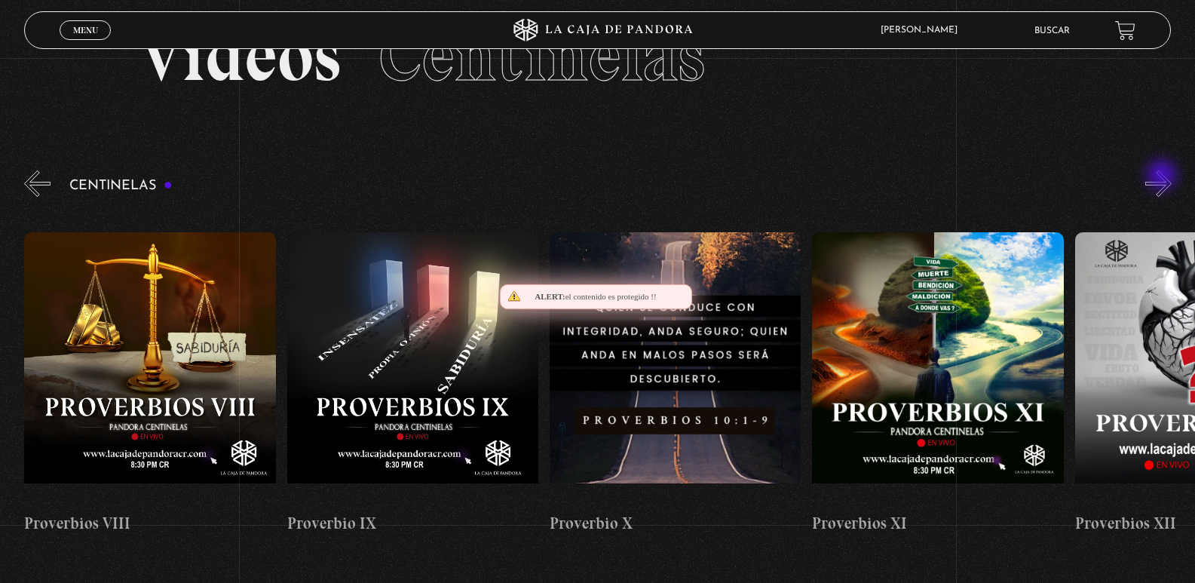
click at [1164, 176] on button "»" at bounding box center [1159, 183] width 26 height 26
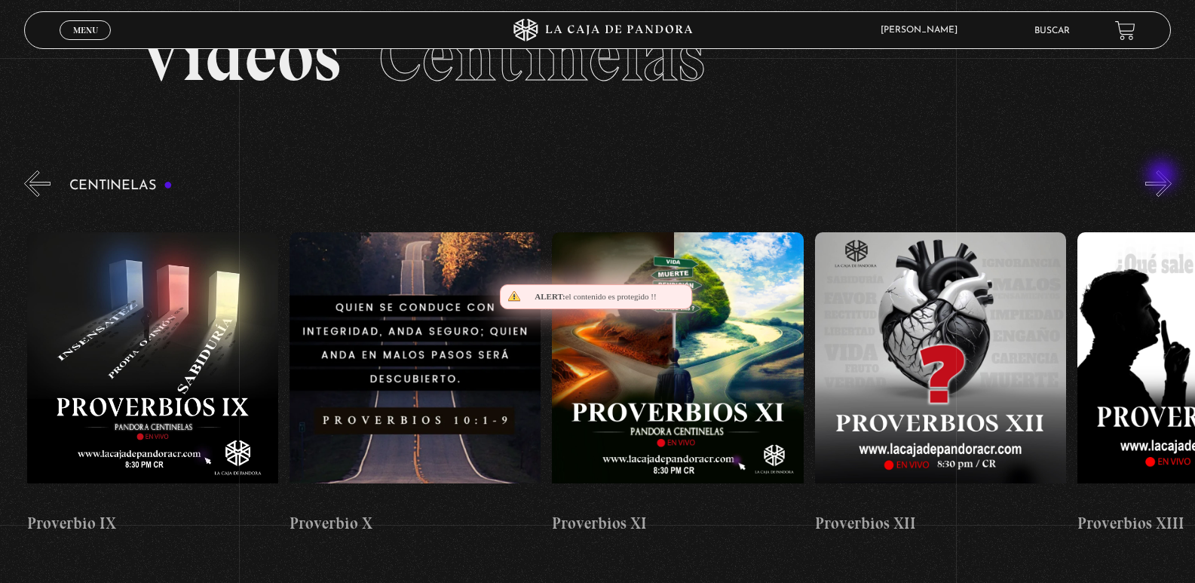
click at [1164, 176] on button "»" at bounding box center [1159, 183] width 26 height 26
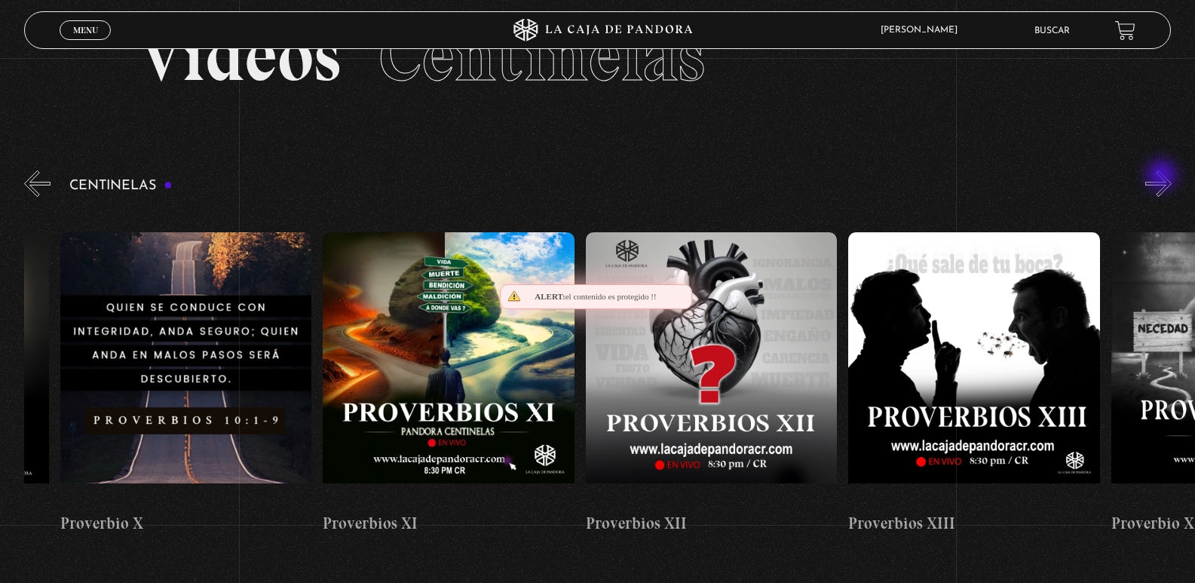
click at [1164, 176] on button "»" at bounding box center [1159, 183] width 26 height 26
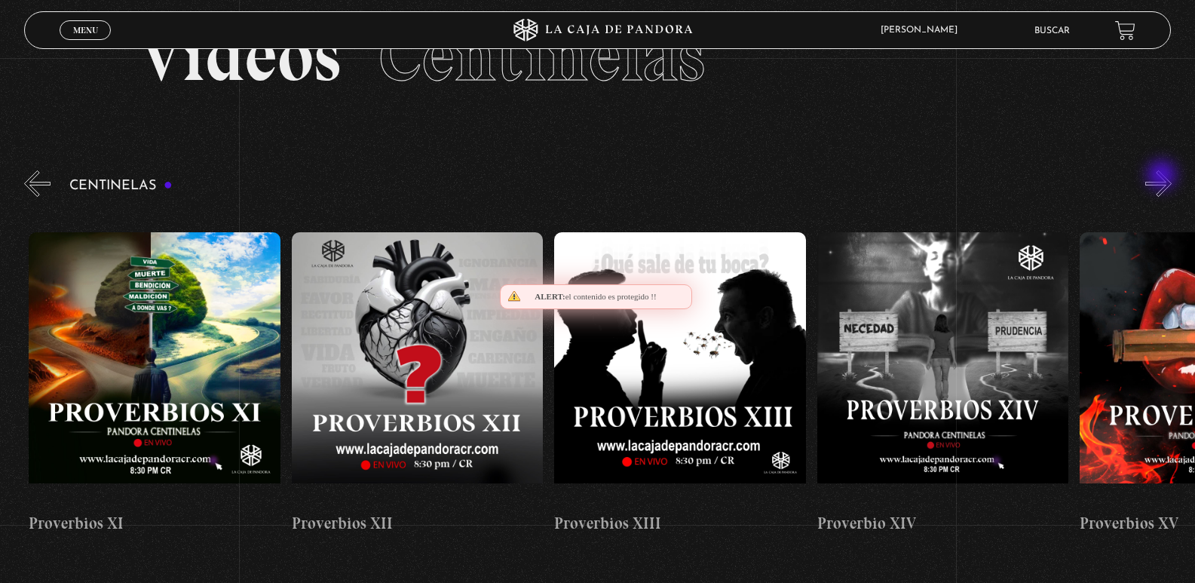
click at [1164, 176] on button "»" at bounding box center [1159, 183] width 26 height 26
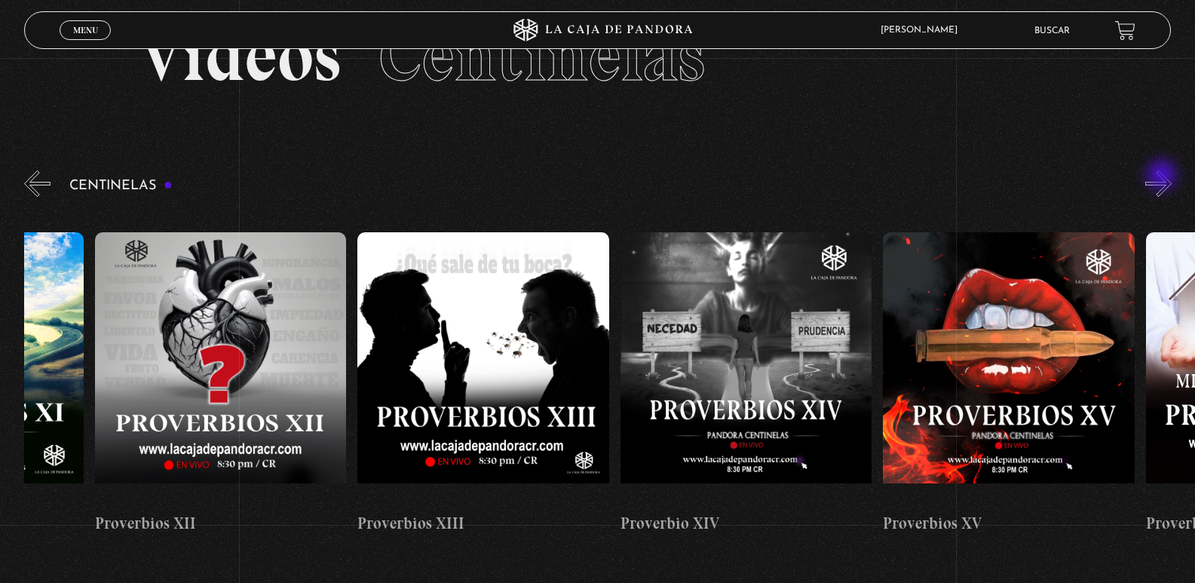
click at [1164, 176] on button "»" at bounding box center [1159, 183] width 26 height 26
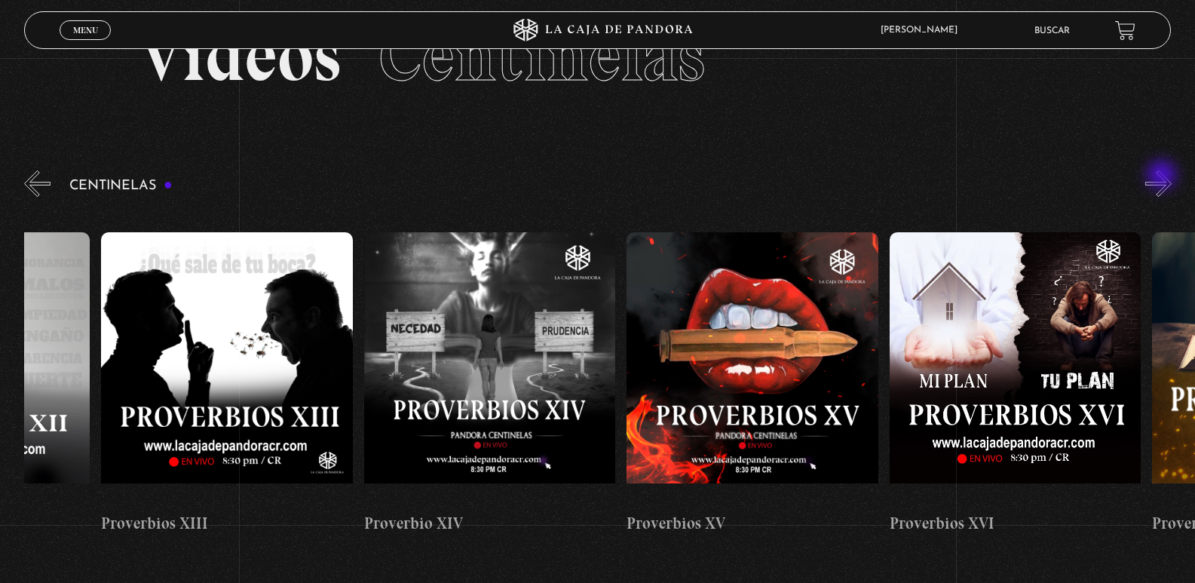
click at [1164, 176] on button "»" at bounding box center [1159, 183] width 26 height 26
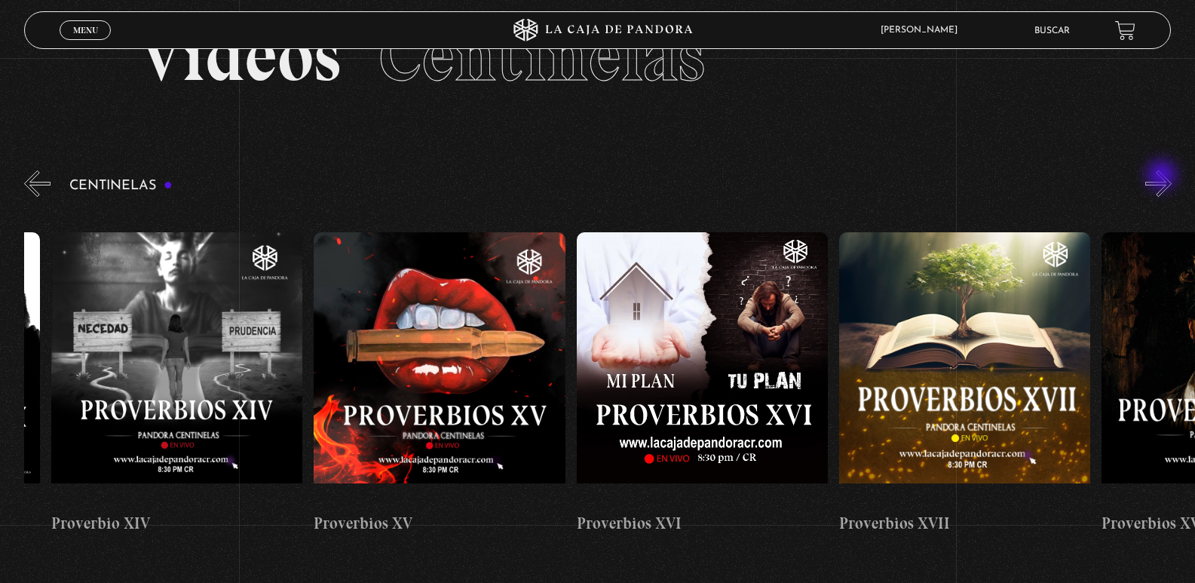
click at [1164, 176] on button "»" at bounding box center [1159, 183] width 26 height 26
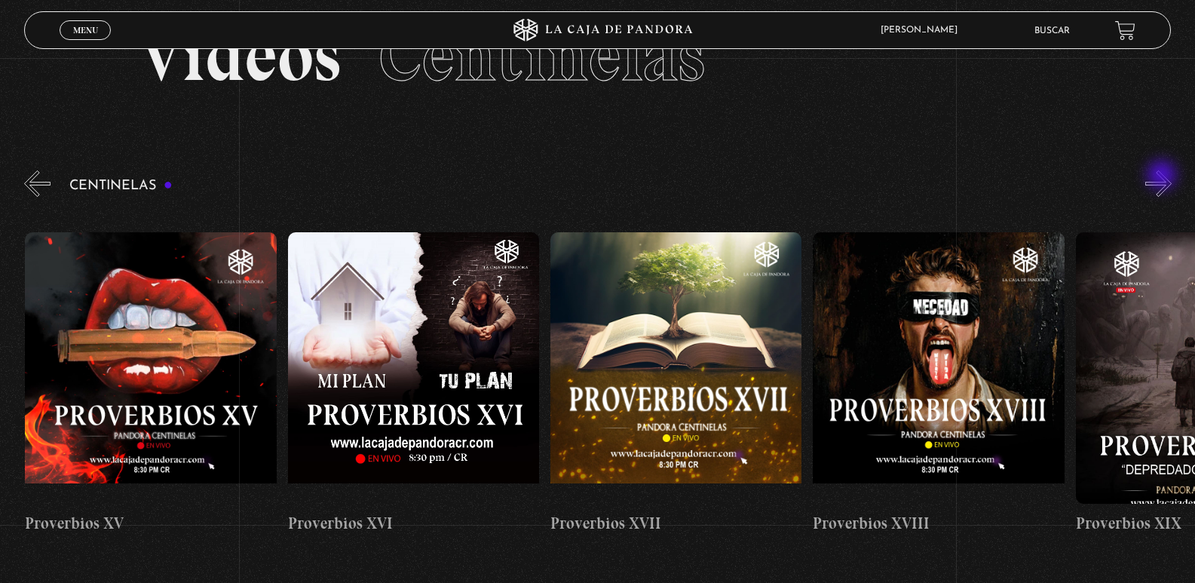
click at [1164, 176] on button "»" at bounding box center [1159, 183] width 26 height 26
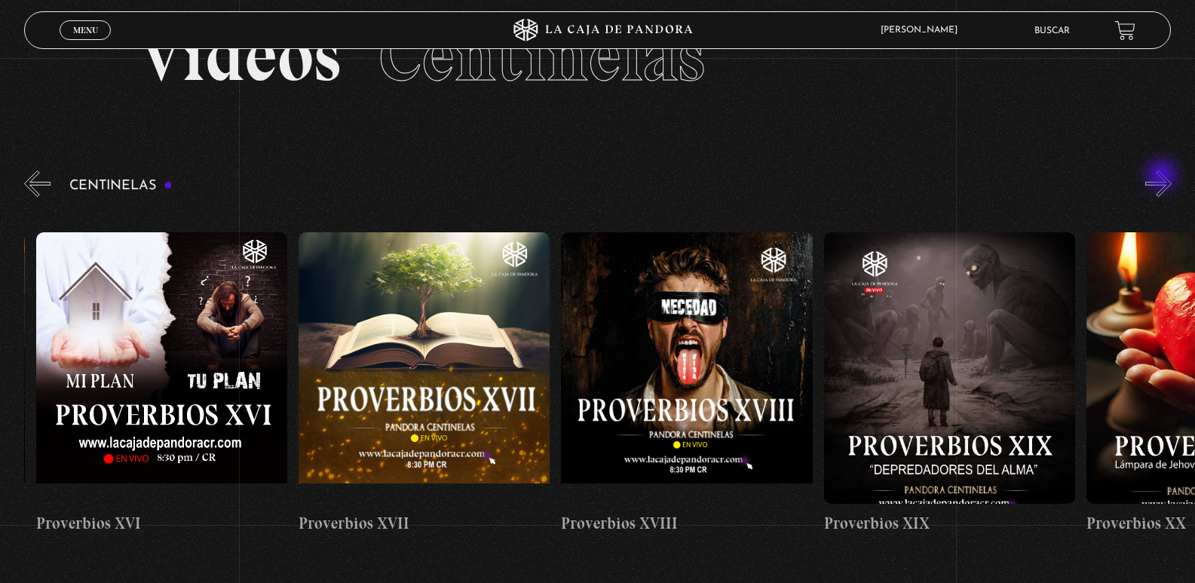
click at [1164, 176] on button "»" at bounding box center [1159, 183] width 26 height 26
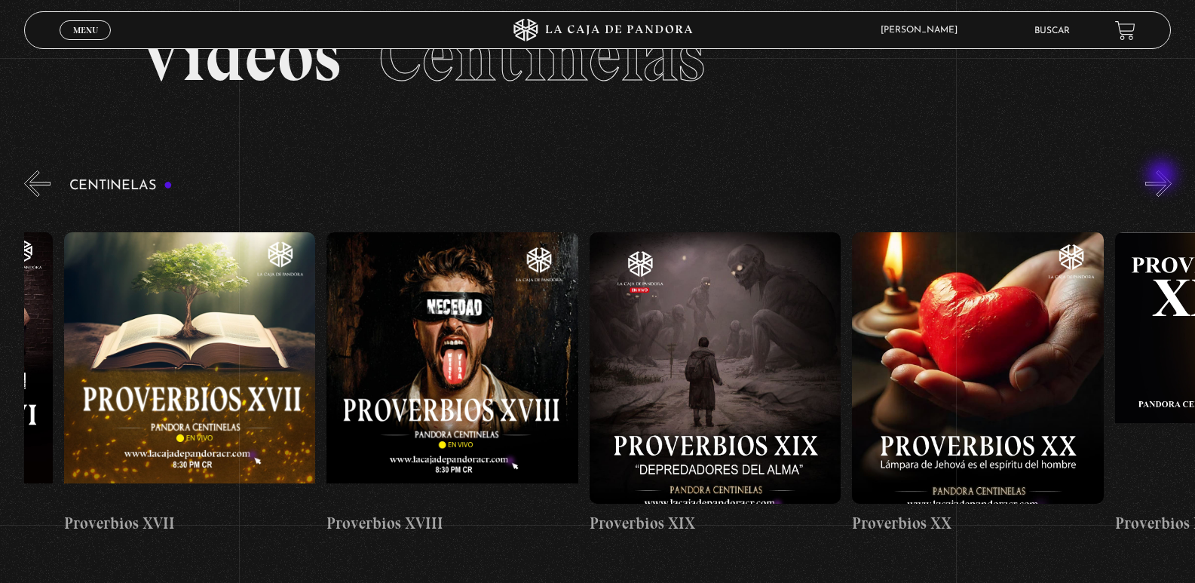
click at [1164, 176] on button "»" at bounding box center [1159, 183] width 26 height 26
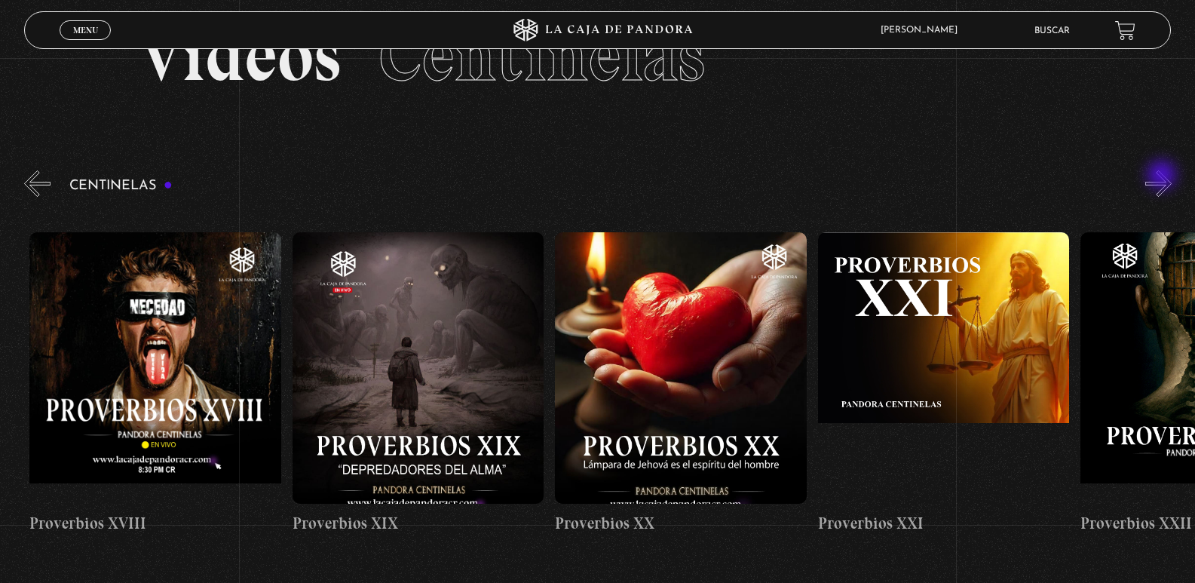
click at [1164, 176] on button "»" at bounding box center [1159, 183] width 26 height 26
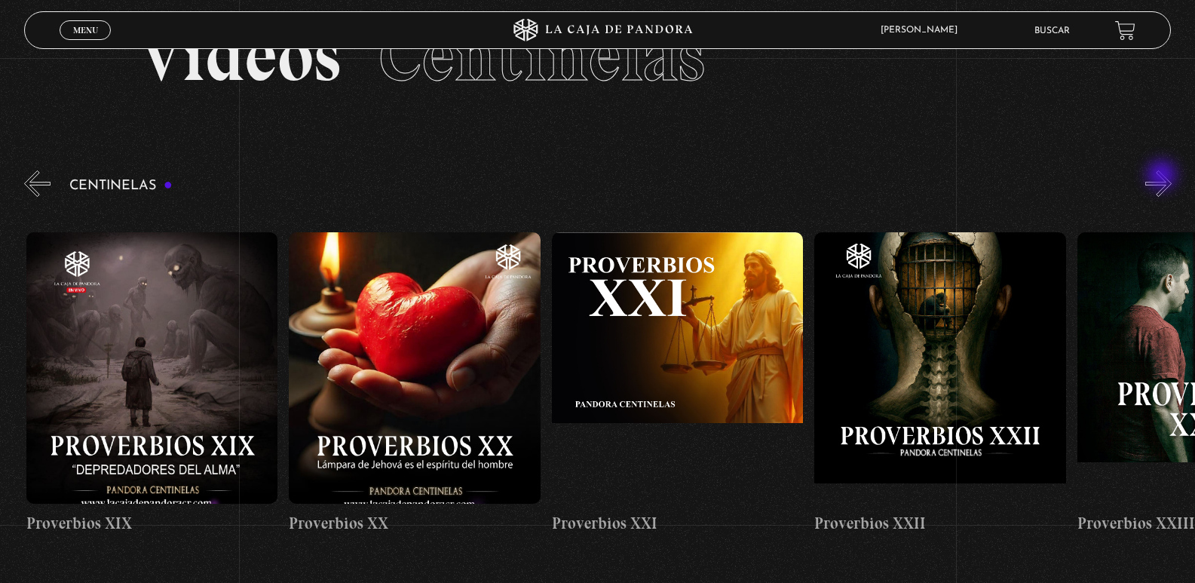
click at [1164, 176] on button "»" at bounding box center [1159, 183] width 26 height 26
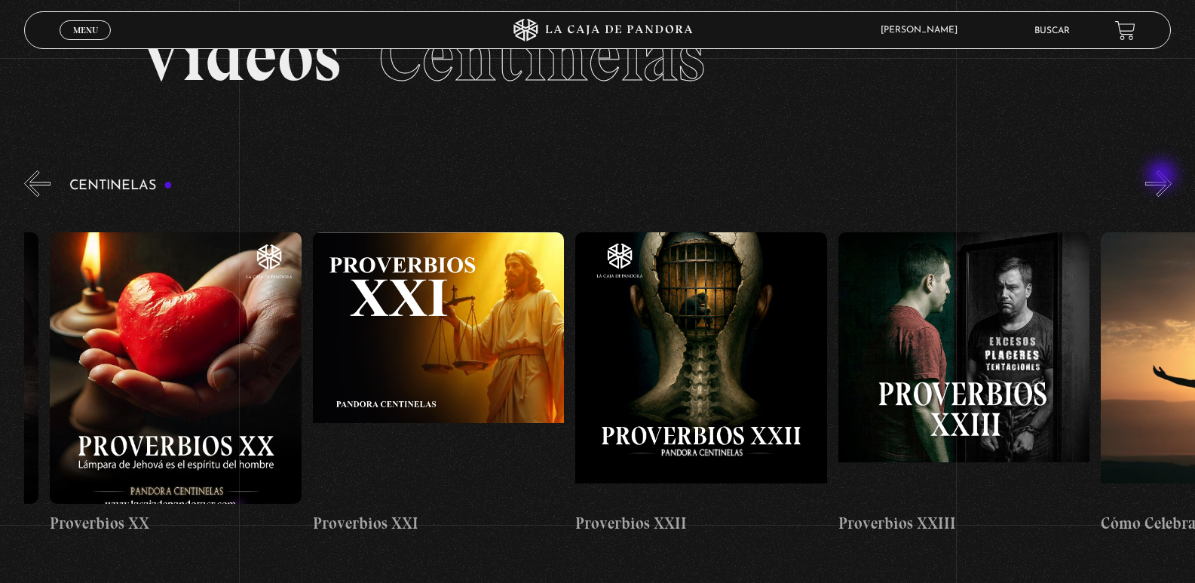
click at [1164, 176] on button "»" at bounding box center [1159, 183] width 26 height 26
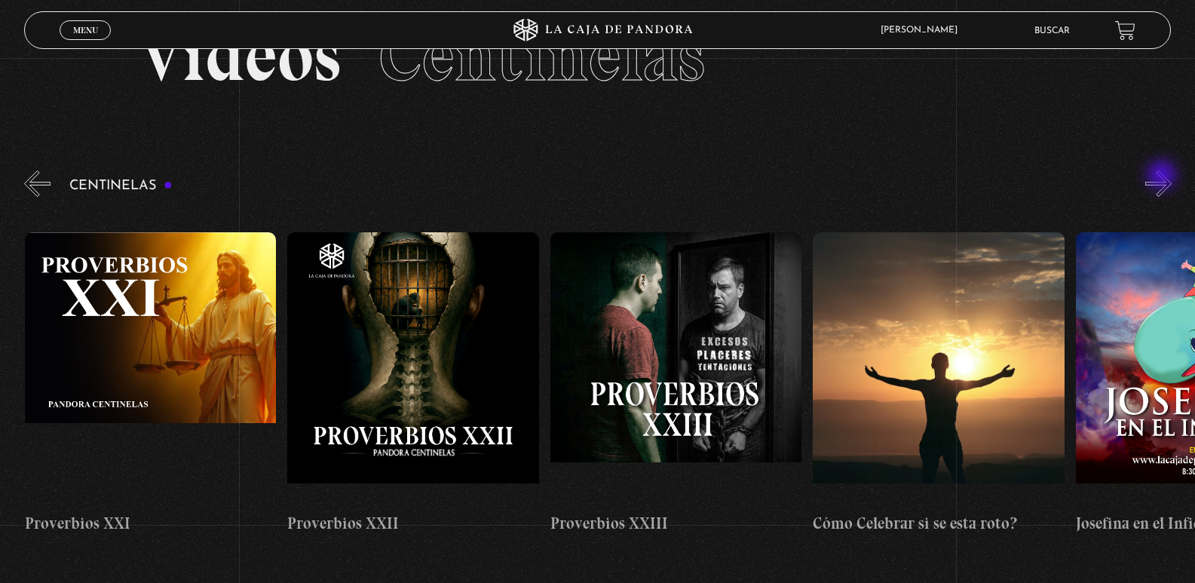
click at [1164, 176] on button "»" at bounding box center [1159, 183] width 26 height 26
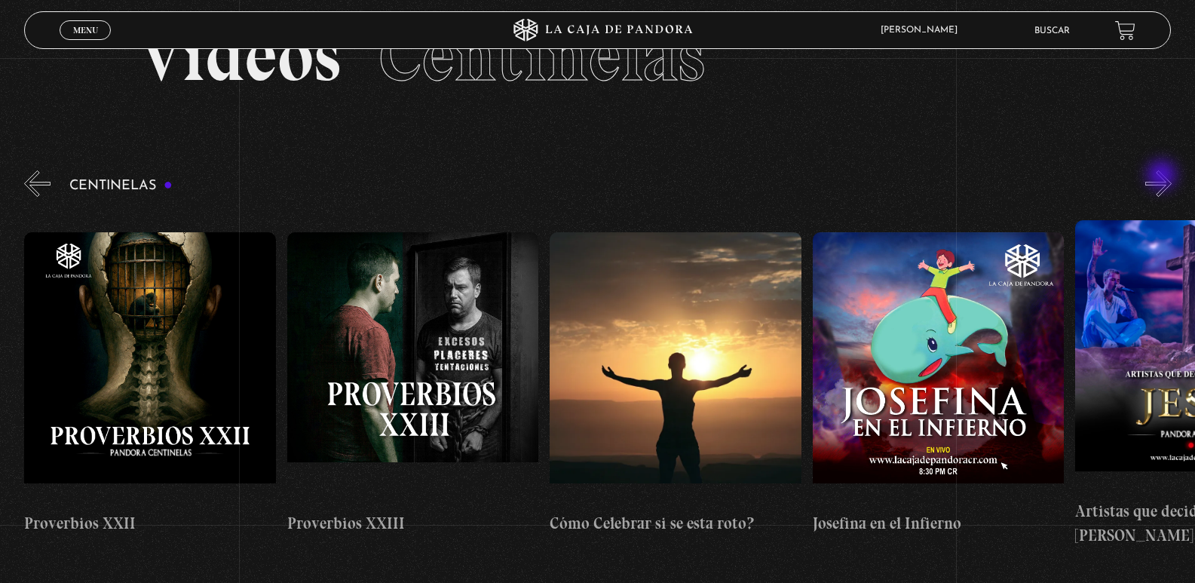
click at [1164, 176] on button "»" at bounding box center [1159, 183] width 26 height 26
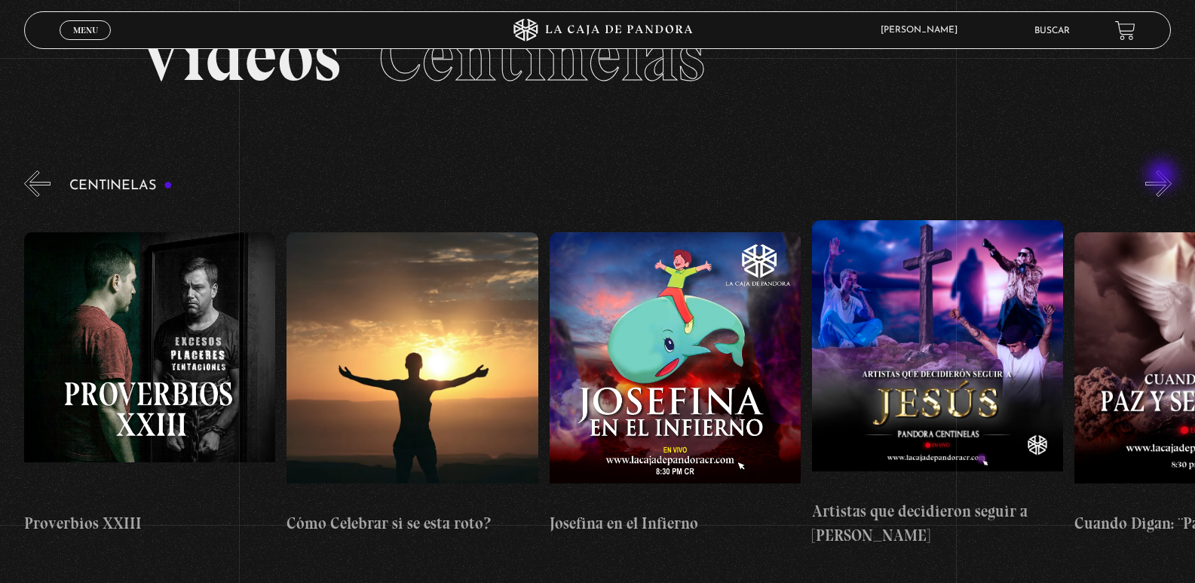
click at [1164, 176] on button "»" at bounding box center [1159, 183] width 26 height 26
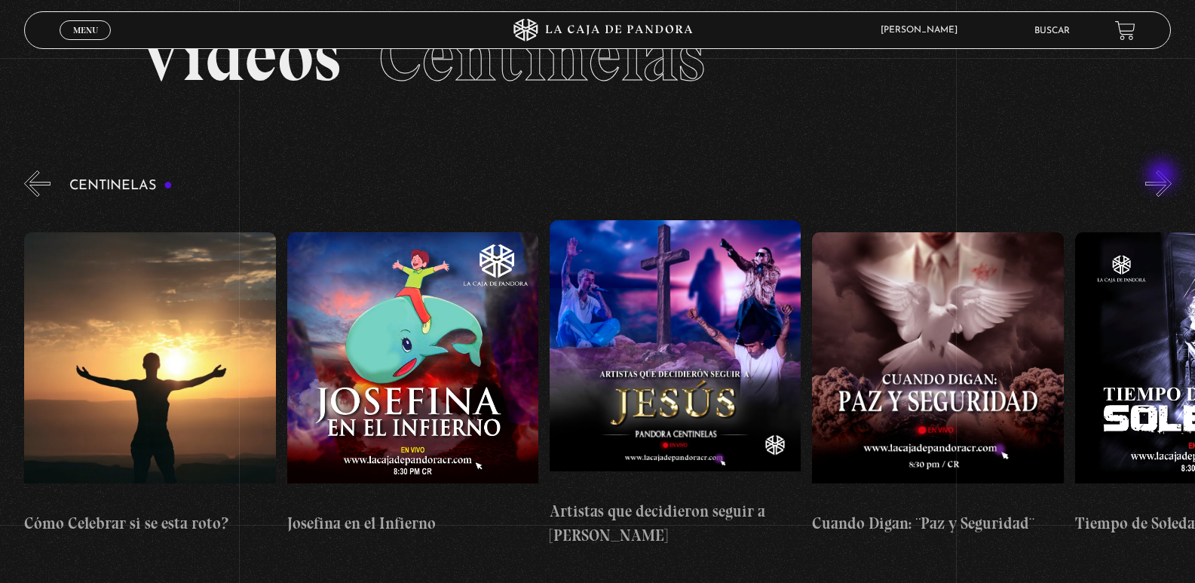
click at [1164, 176] on button "»" at bounding box center [1159, 183] width 26 height 26
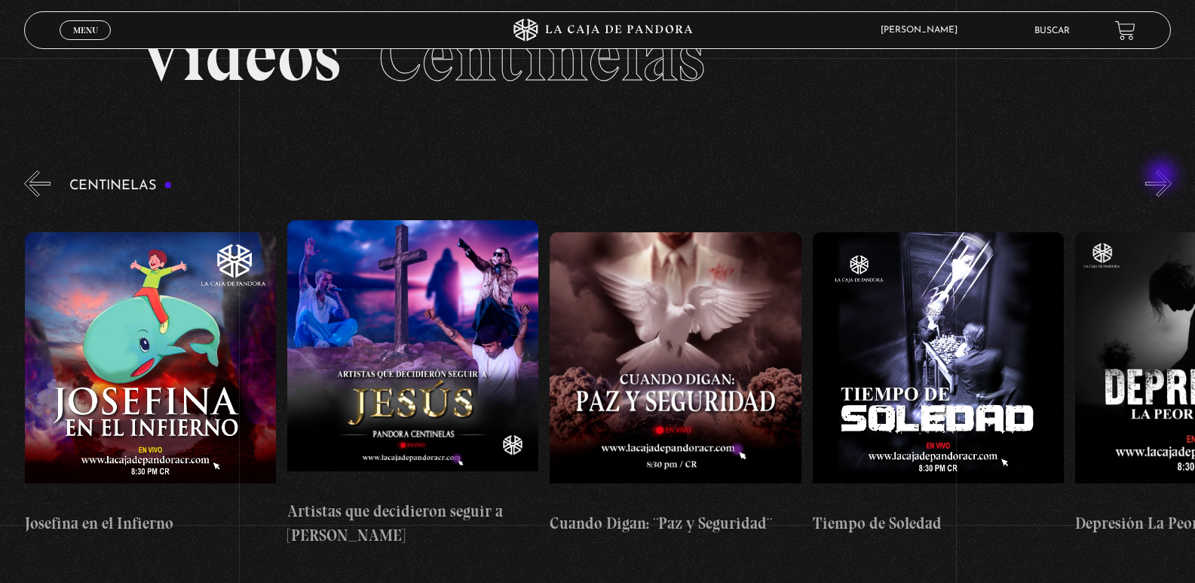
click at [1164, 176] on button "»" at bounding box center [1159, 183] width 26 height 26
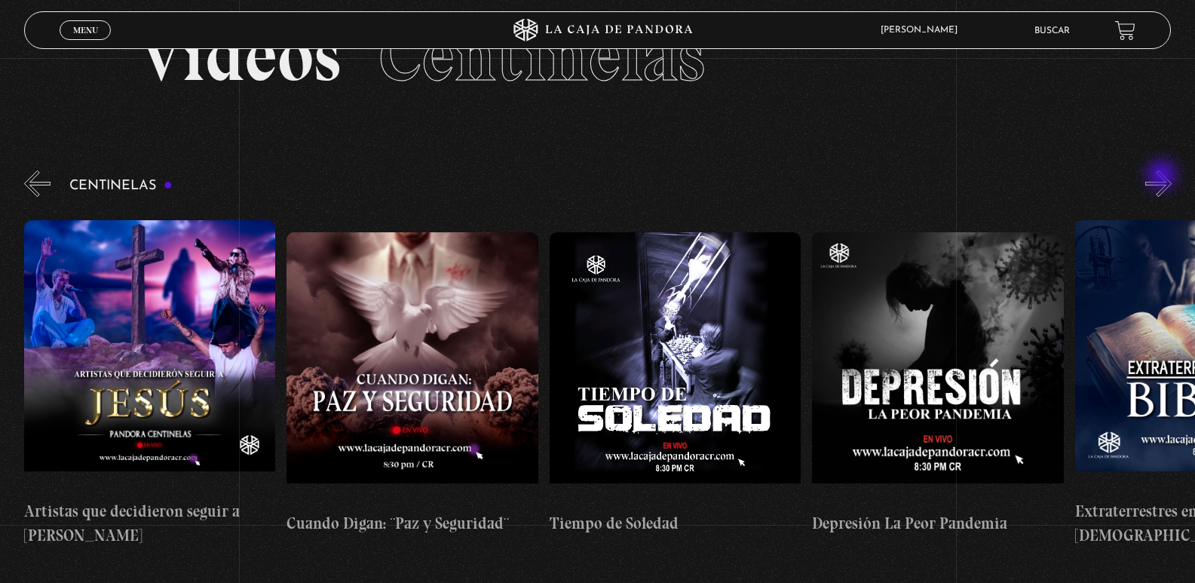
click at [1164, 176] on button "»" at bounding box center [1159, 183] width 26 height 26
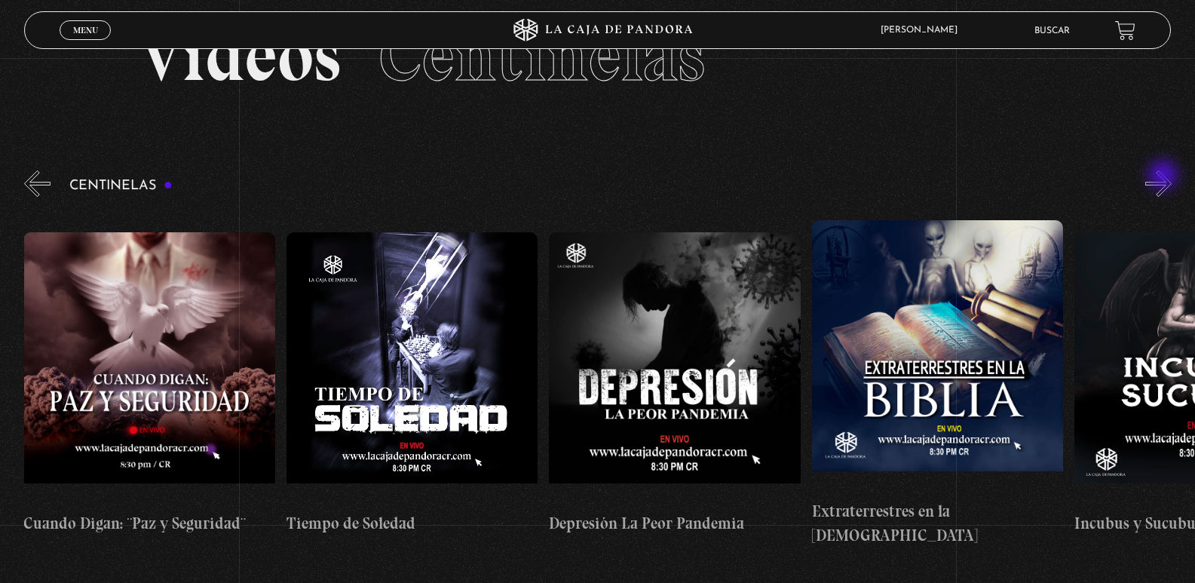
click at [1165, 176] on button "»" at bounding box center [1159, 183] width 26 height 26
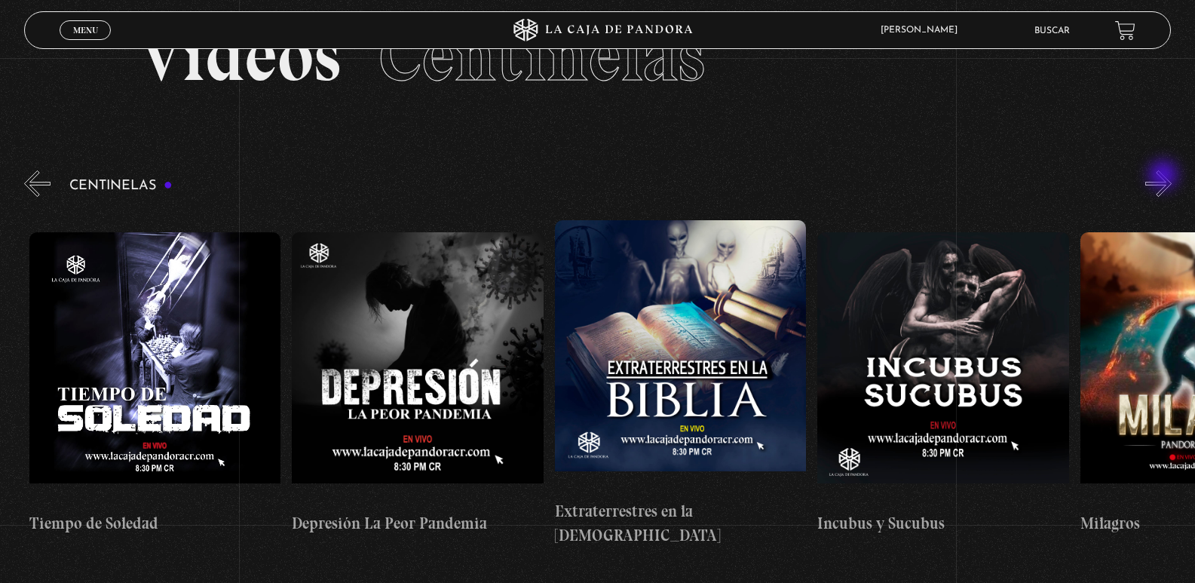
click at [1165, 176] on button "»" at bounding box center [1159, 183] width 26 height 26
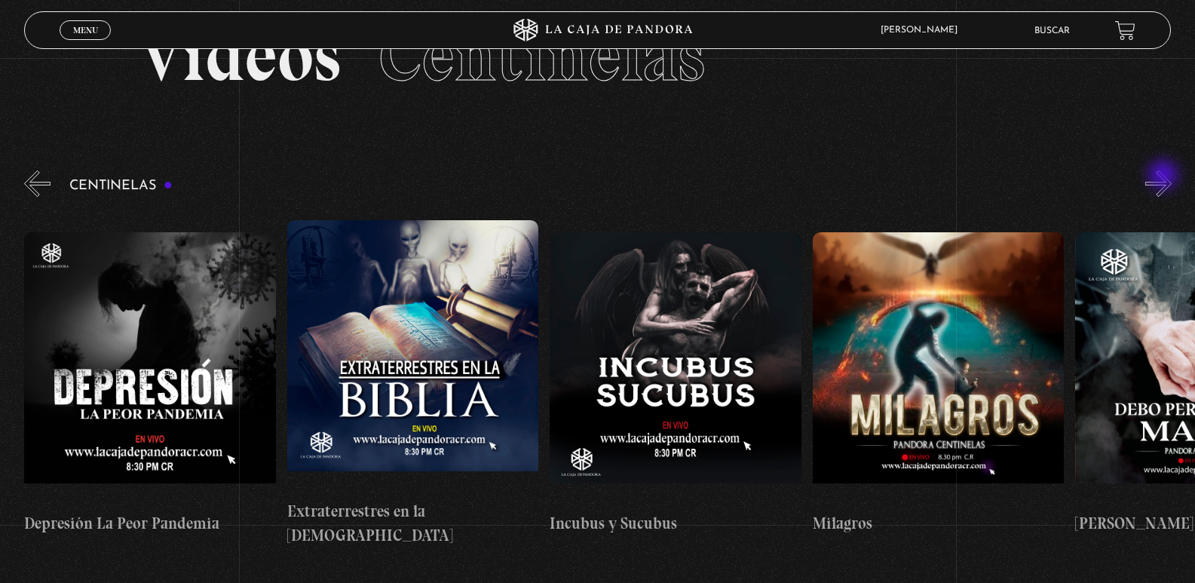
click at [1165, 176] on button "»" at bounding box center [1159, 183] width 26 height 26
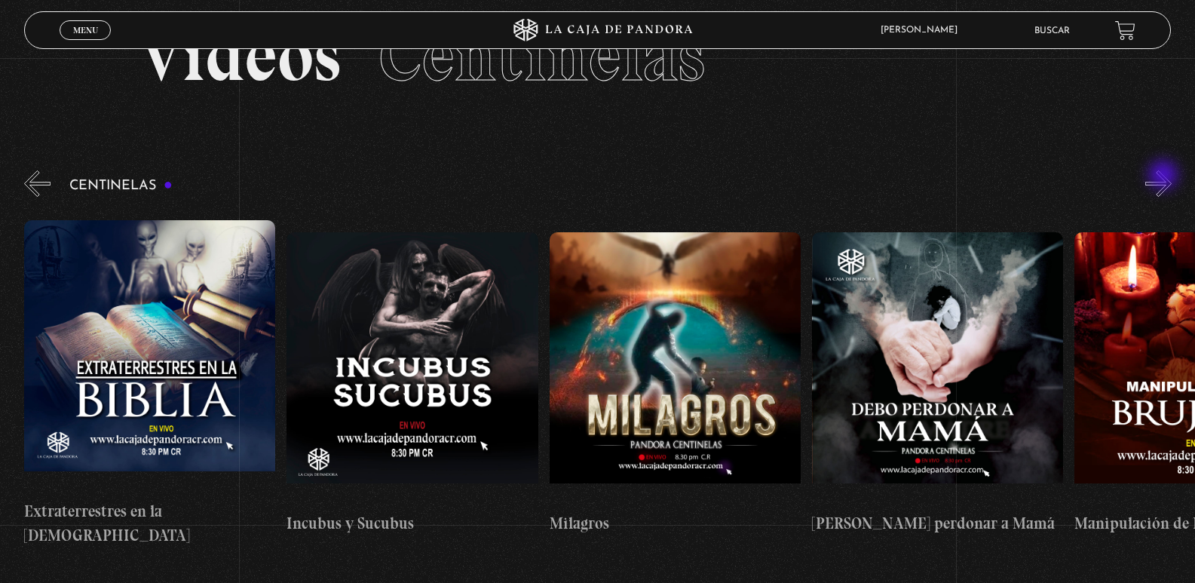
click at [1165, 176] on button "»" at bounding box center [1159, 183] width 26 height 26
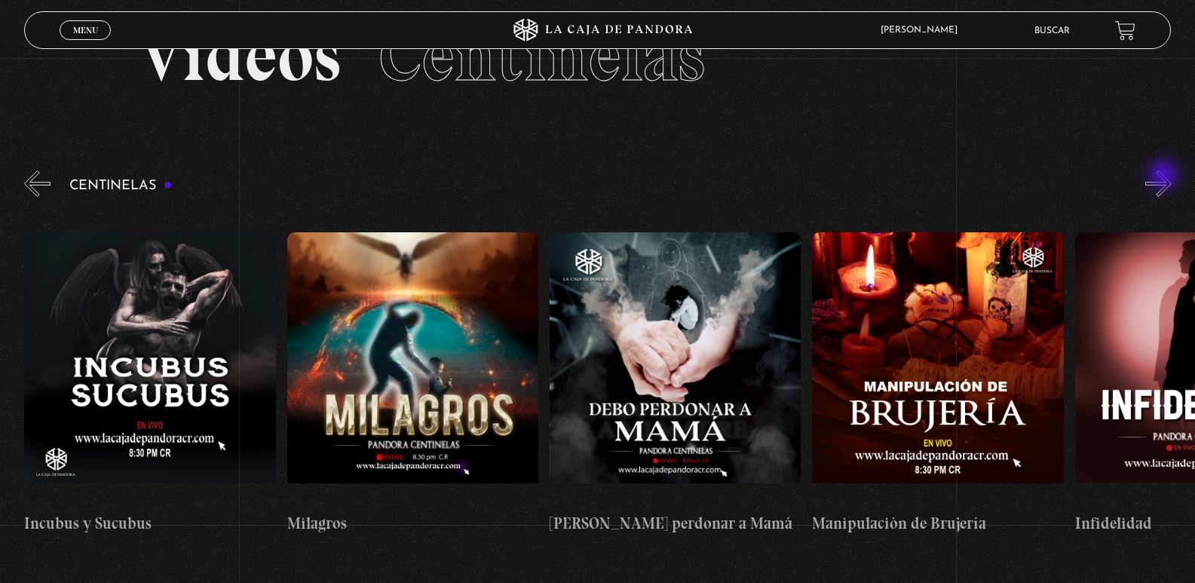
click at [1165, 176] on button "»" at bounding box center [1159, 183] width 26 height 26
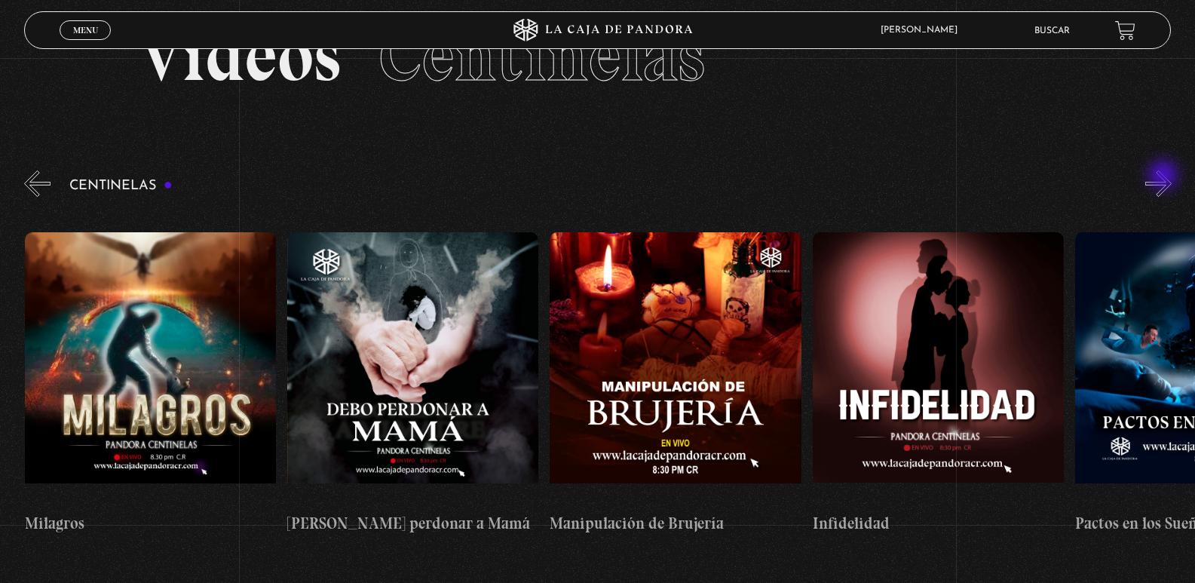
click at [1165, 176] on button "»" at bounding box center [1159, 183] width 26 height 26
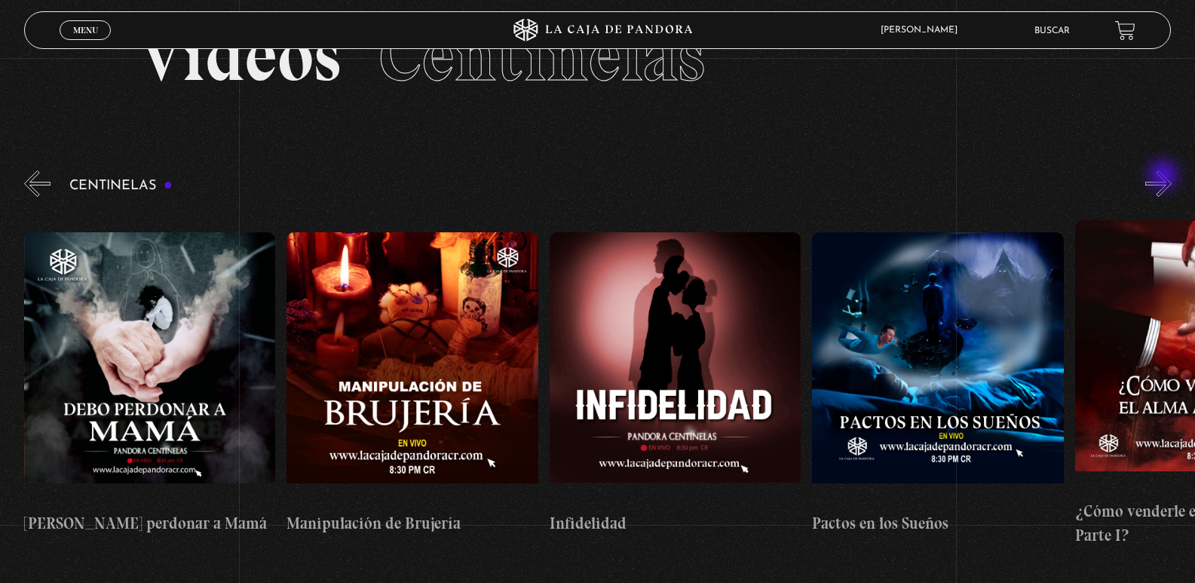
click at [1165, 176] on button "»" at bounding box center [1159, 183] width 26 height 26
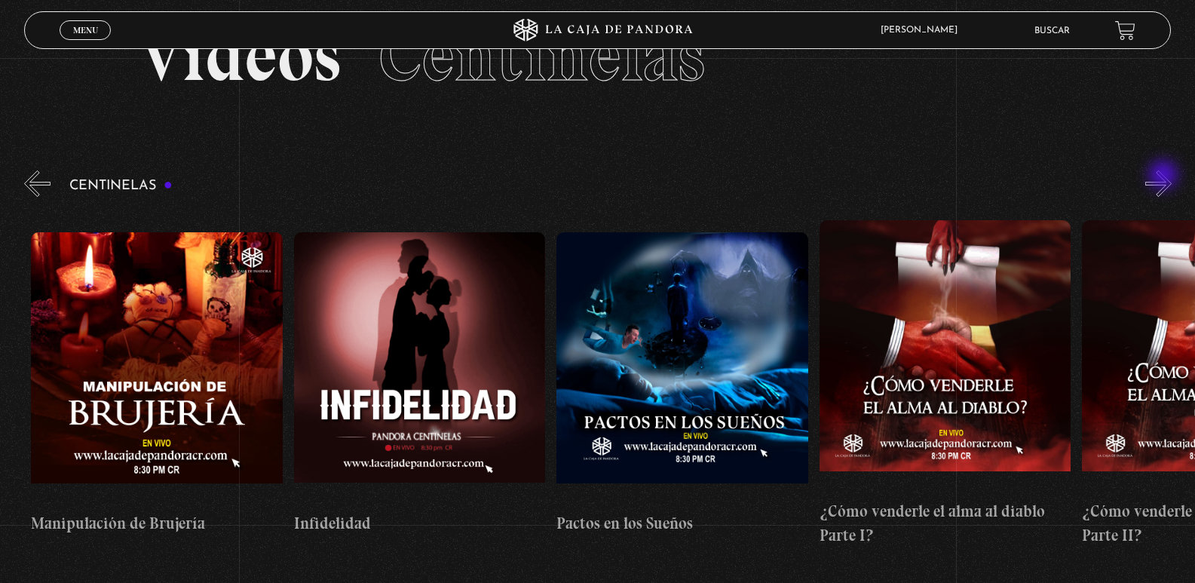
click at [1165, 176] on button "»" at bounding box center [1159, 183] width 26 height 26
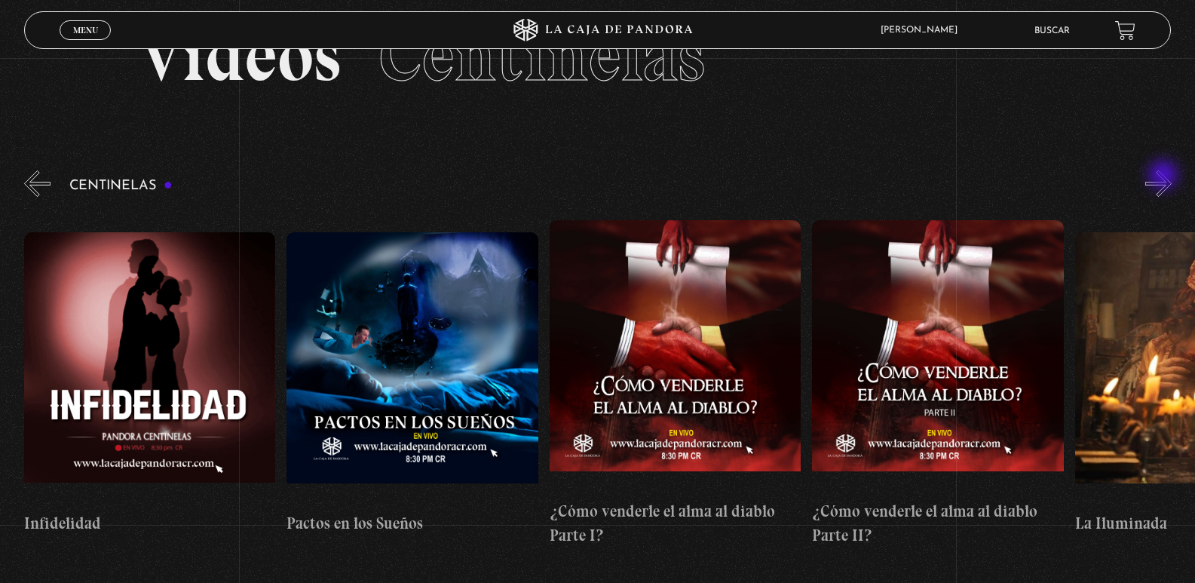
click at [1165, 176] on button "»" at bounding box center [1159, 183] width 26 height 26
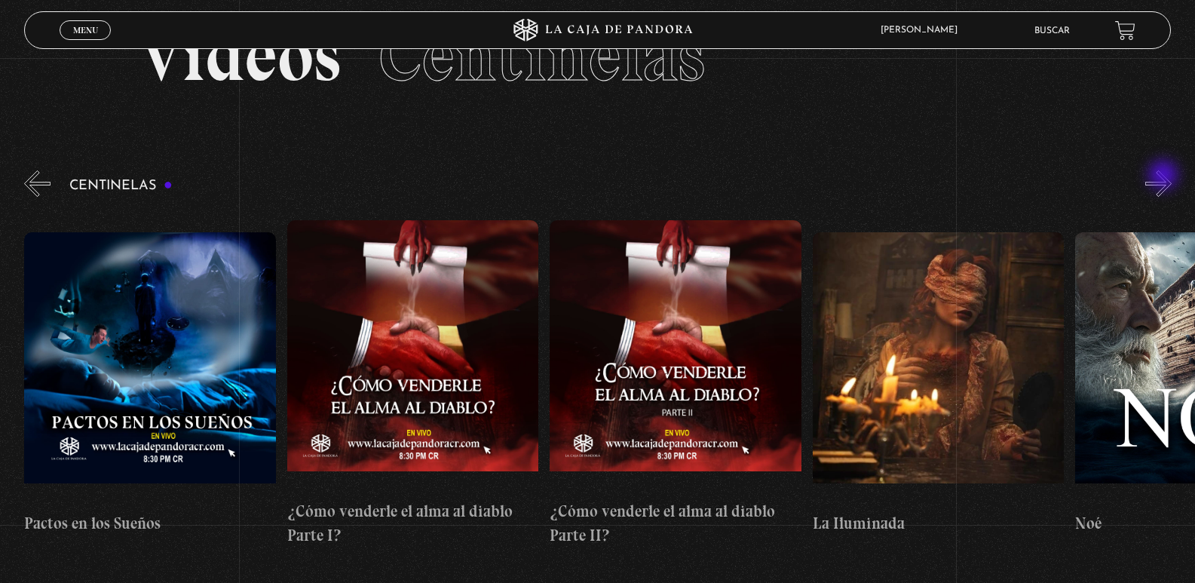
click at [1165, 176] on button "»" at bounding box center [1159, 183] width 26 height 26
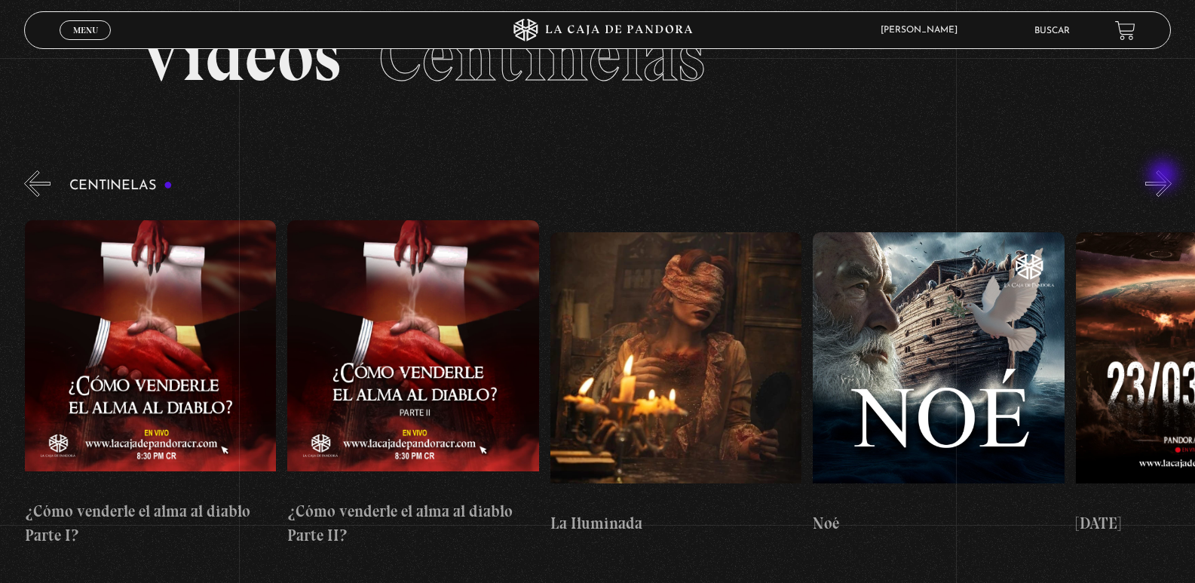
click at [1165, 176] on button "»" at bounding box center [1159, 183] width 26 height 26
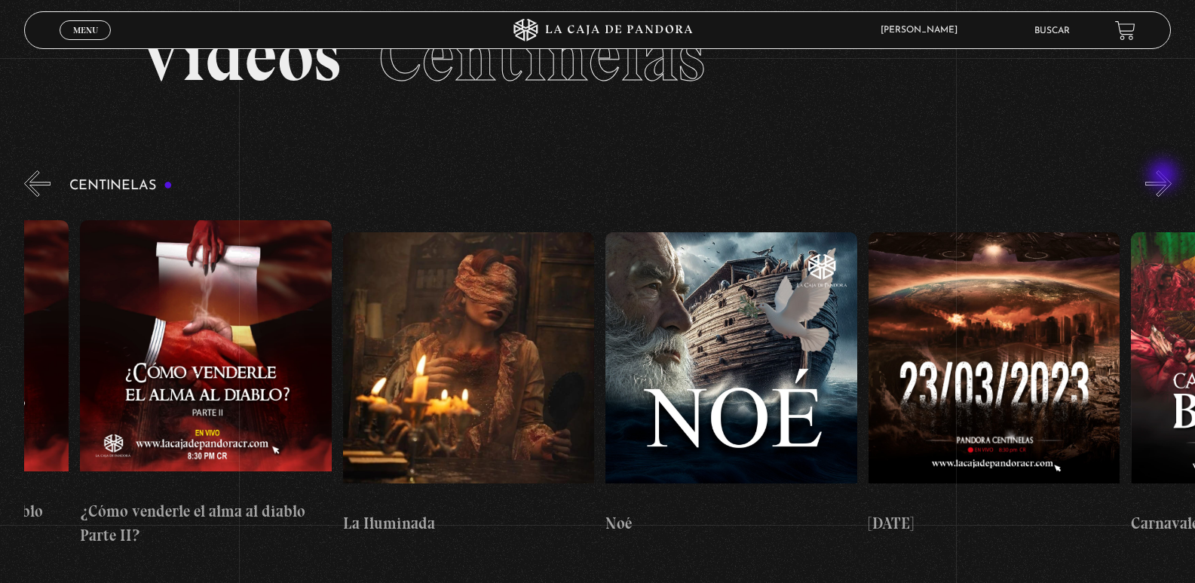
click at [1165, 176] on button "»" at bounding box center [1159, 183] width 26 height 26
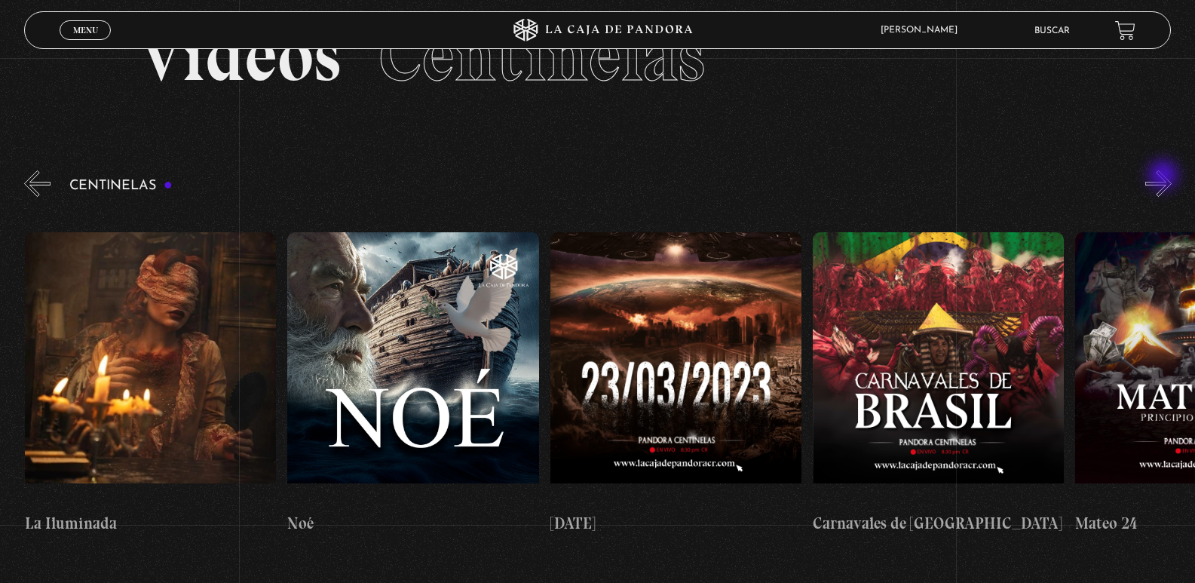
click at [1165, 176] on button "»" at bounding box center [1159, 183] width 26 height 26
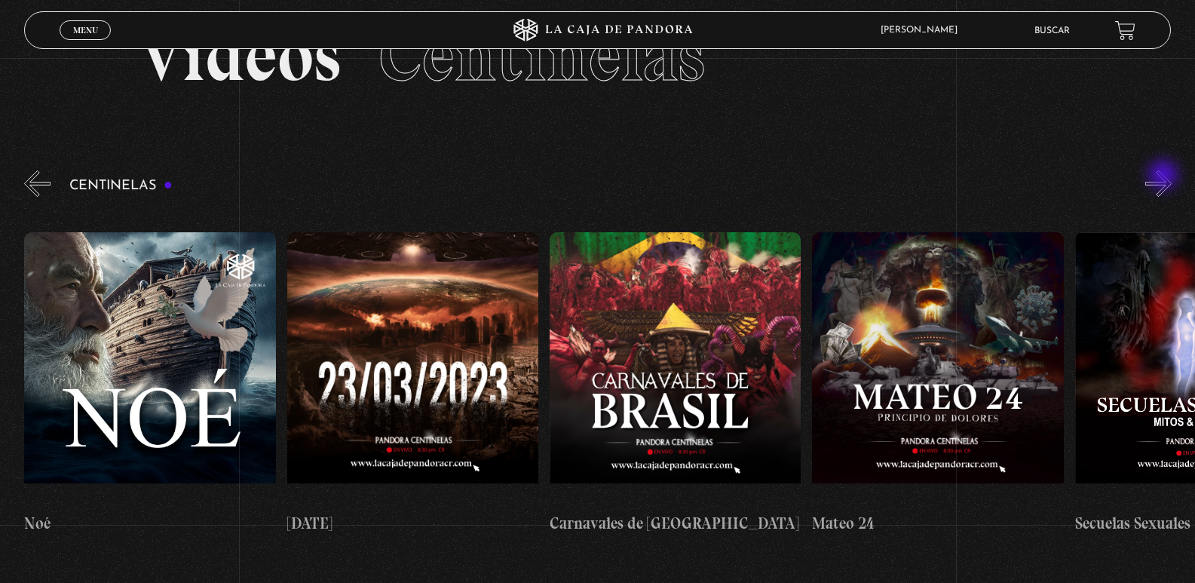
click at [1165, 176] on button "»" at bounding box center [1159, 183] width 26 height 26
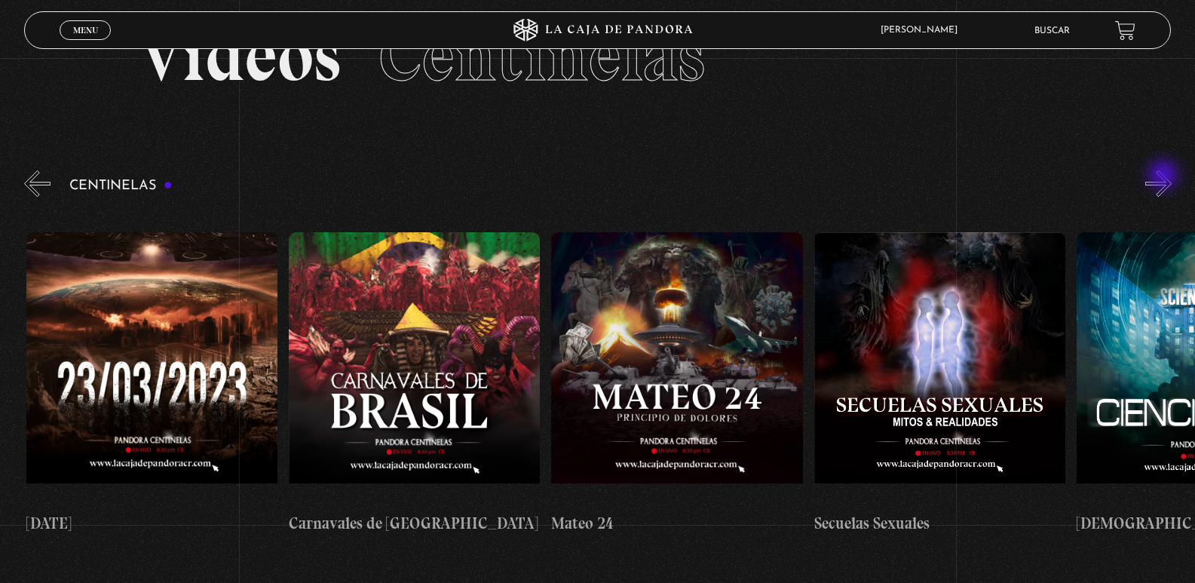
click at [1165, 176] on button "»" at bounding box center [1159, 183] width 26 height 26
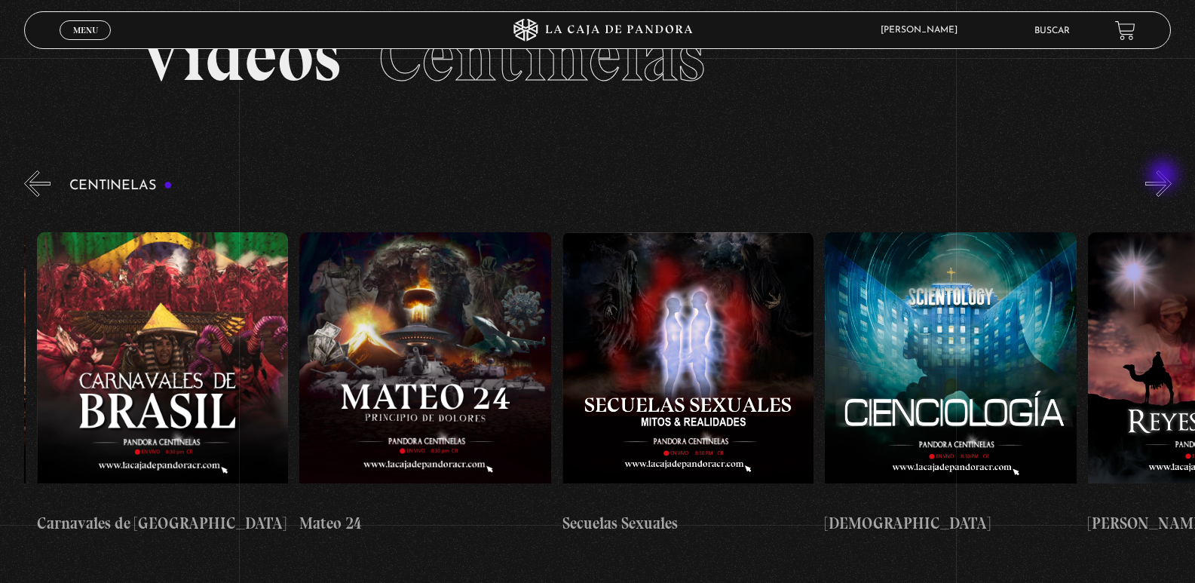
click at [1165, 176] on button "»" at bounding box center [1159, 183] width 26 height 26
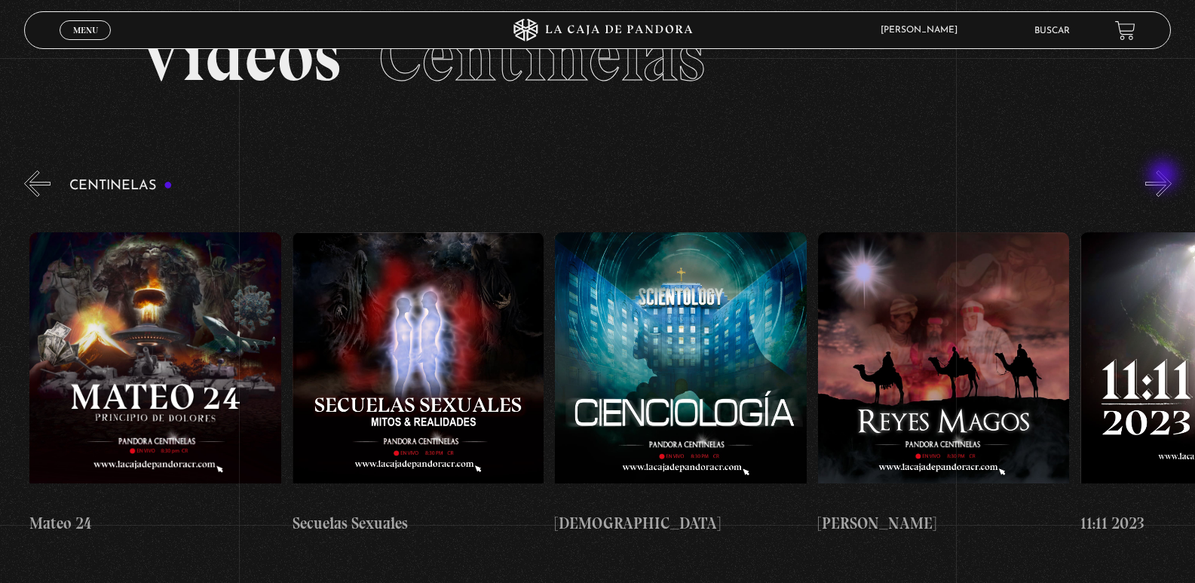
click at [1165, 176] on button "»" at bounding box center [1159, 183] width 26 height 26
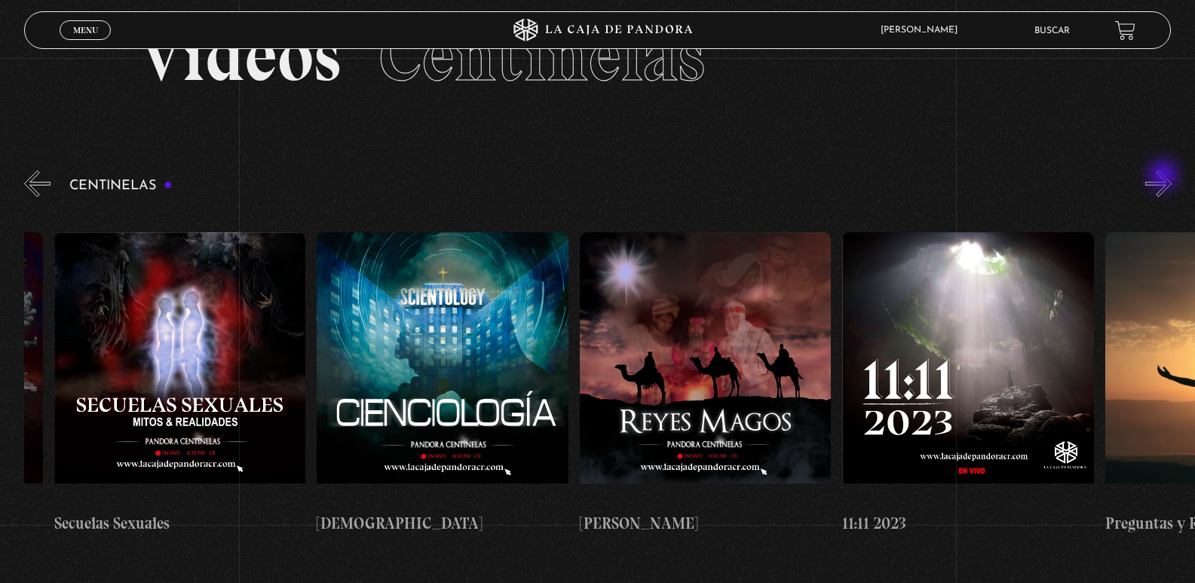
click at [1165, 176] on button "»" at bounding box center [1159, 183] width 26 height 26
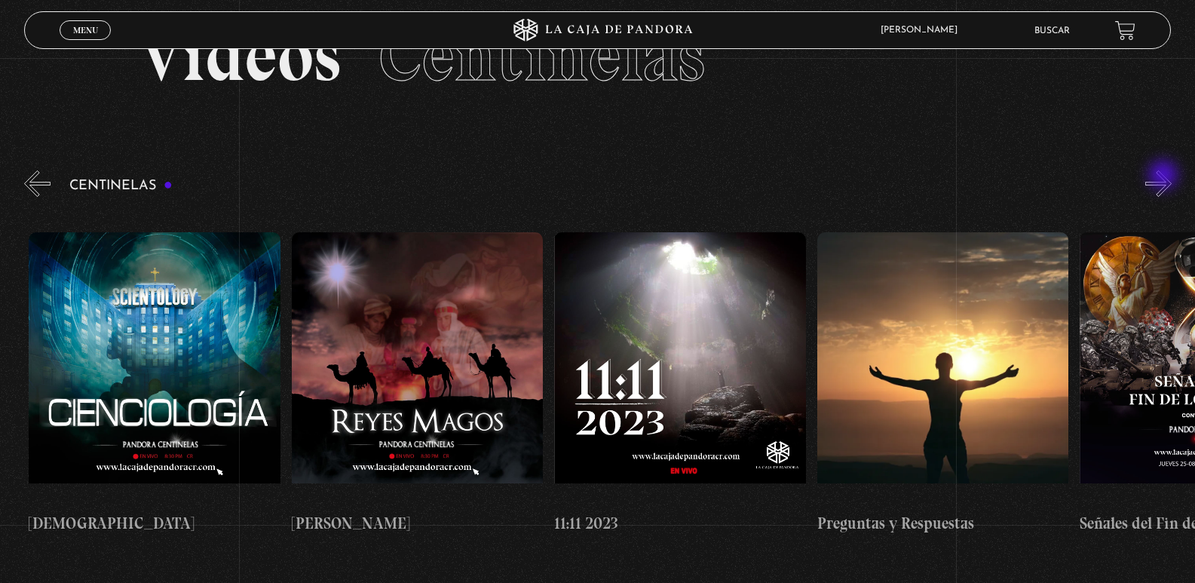
click at [1165, 176] on button "»" at bounding box center [1159, 183] width 26 height 26
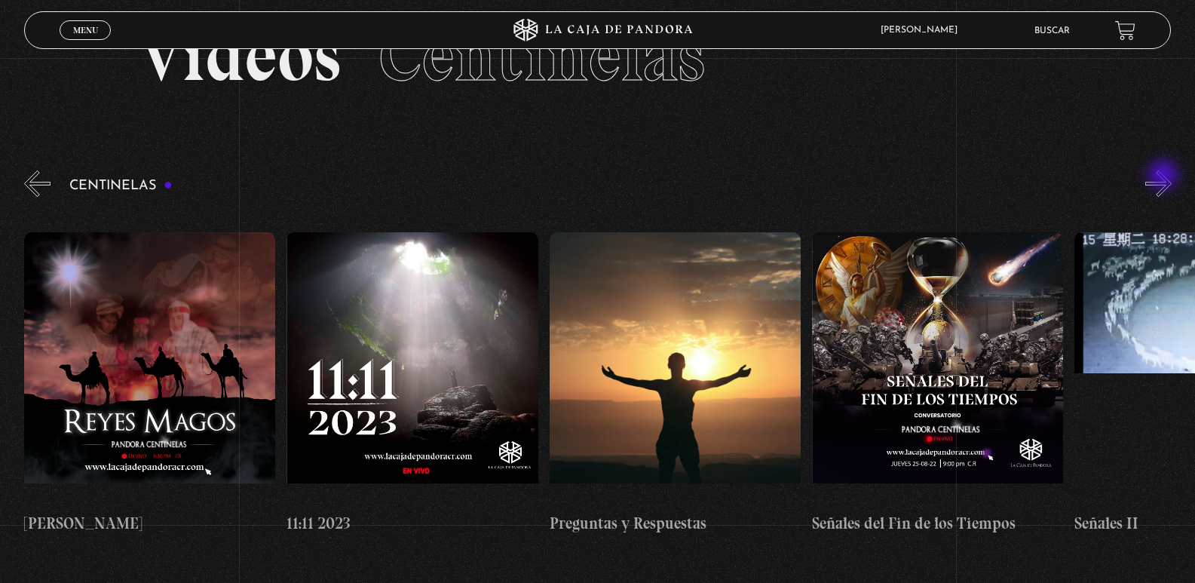
click at [1165, 176] on button "»" at bounding box center [1159, 183] width 26 height 26
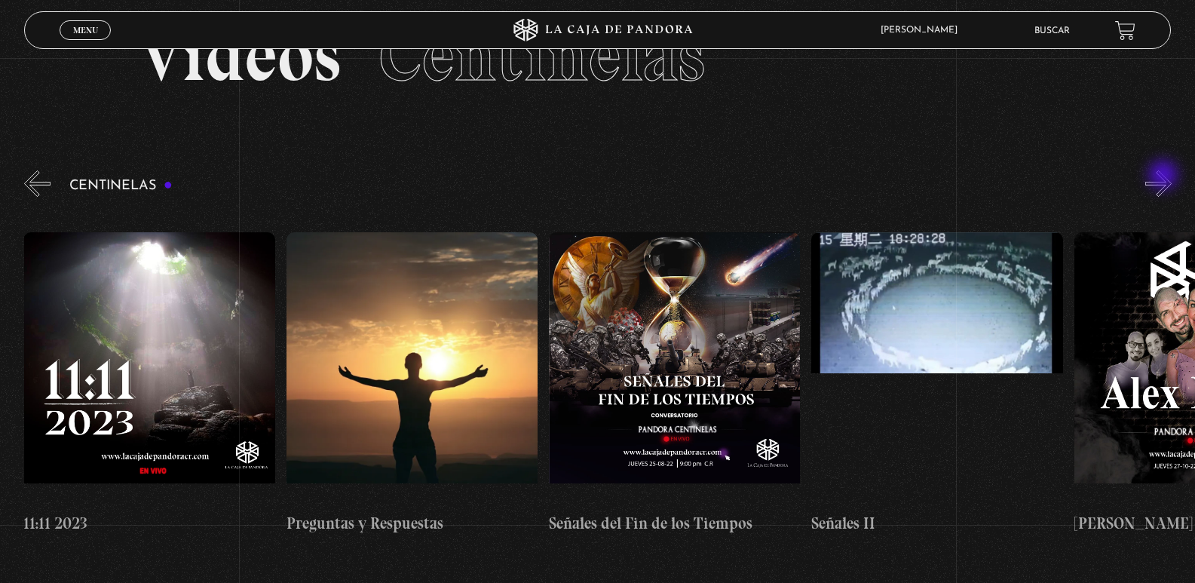
click at [1165, 176] on button "»" at bounding box center [1159, 183] width 26 height 26
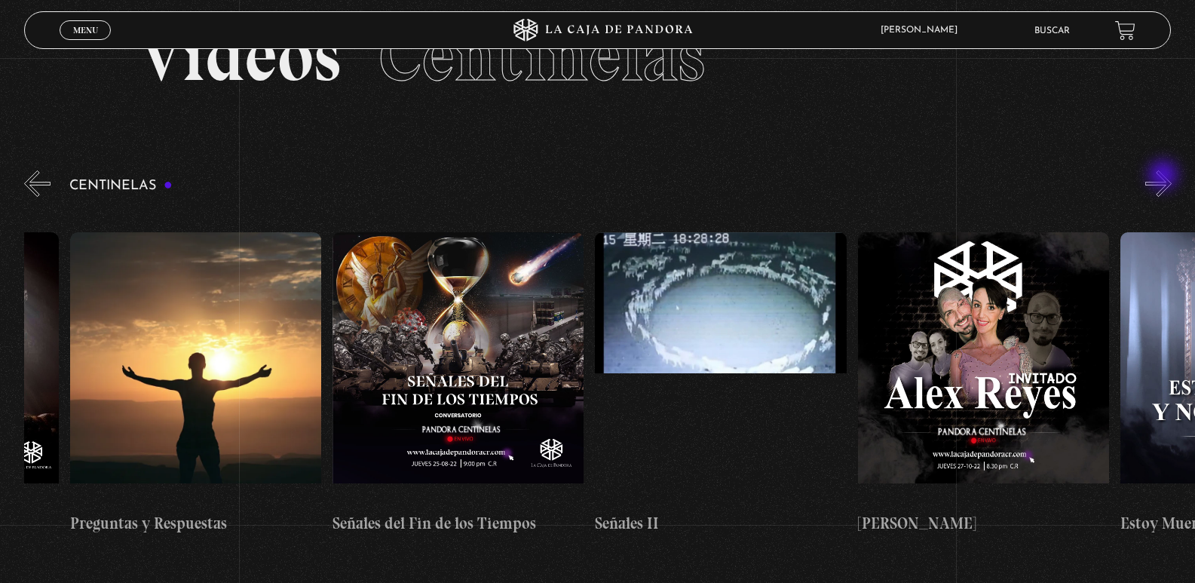
click at [1165, 176] on button "»" at bounding box center [1159, 183] width 26 height 26
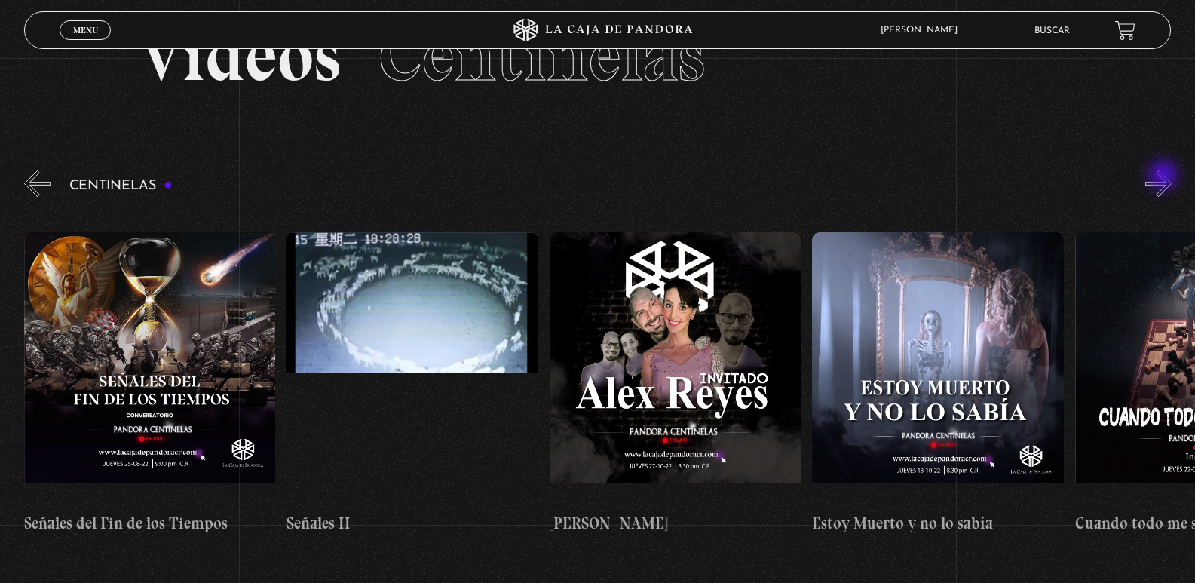
click at [1165, 176] on button "»" at bounding box center [1159, 183] width 26 height 26
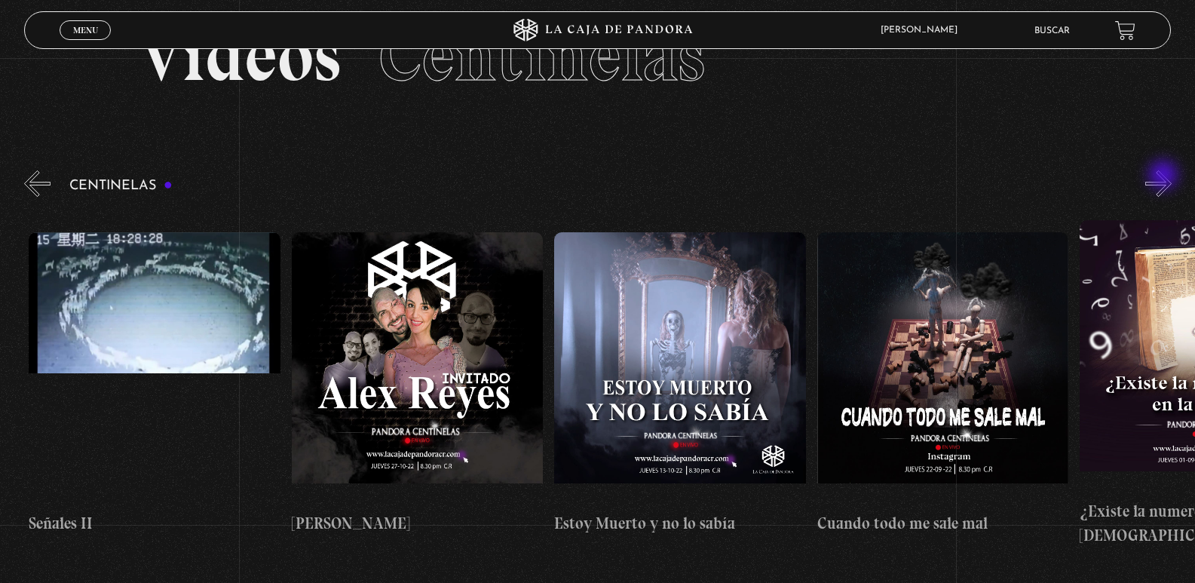
click at [1165, 176] on button "»" at bounding box center [1159, 183] width 26 height 26
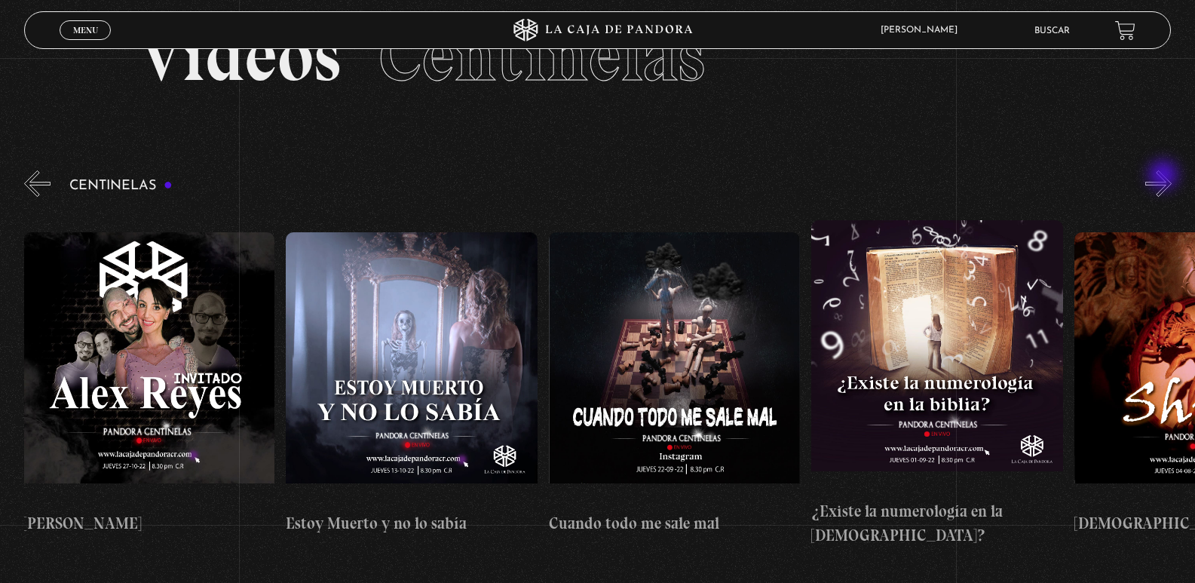
click at [1165, 176] on button "»" at bounding box center [1159, 183] width 26 height 26
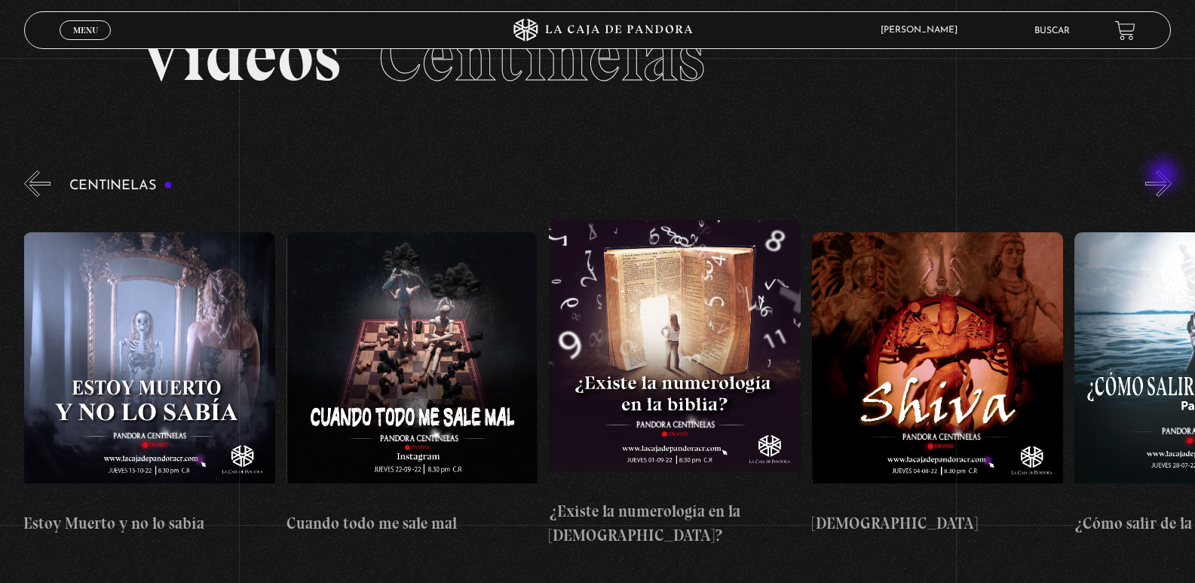
click at [1165, 176] on button "»" at bounding box center [1159, 183] width 26 height 26
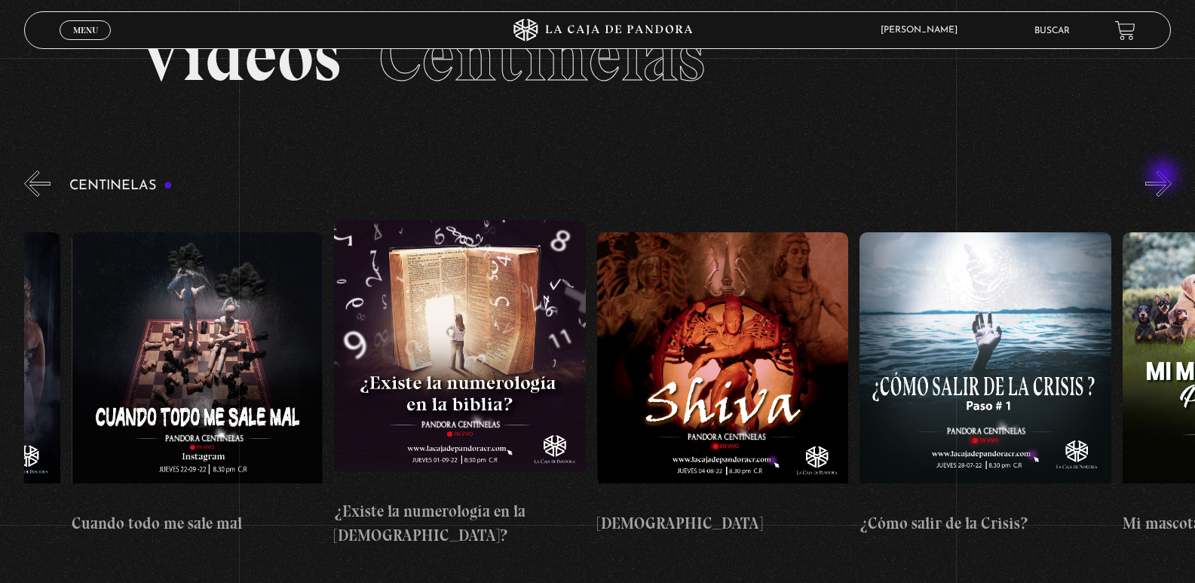
click at [1165, 176] on button "»" at bounding box center [1159, 183] width 26 height 26
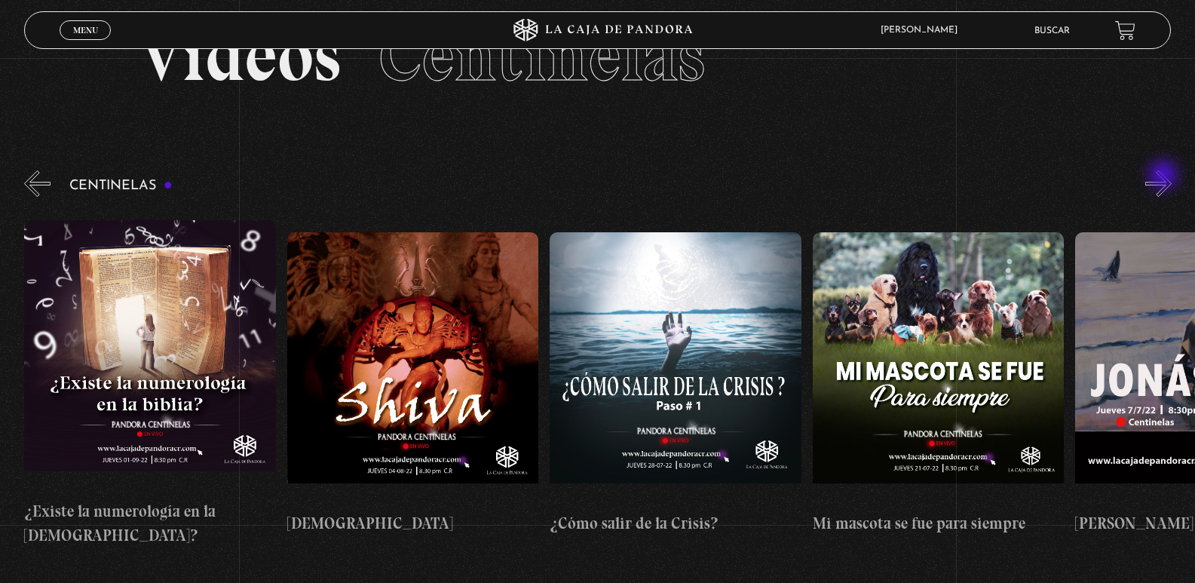
click at [1165, 176] on button "»" at bounding box center [1159, 183] width 26 height 26
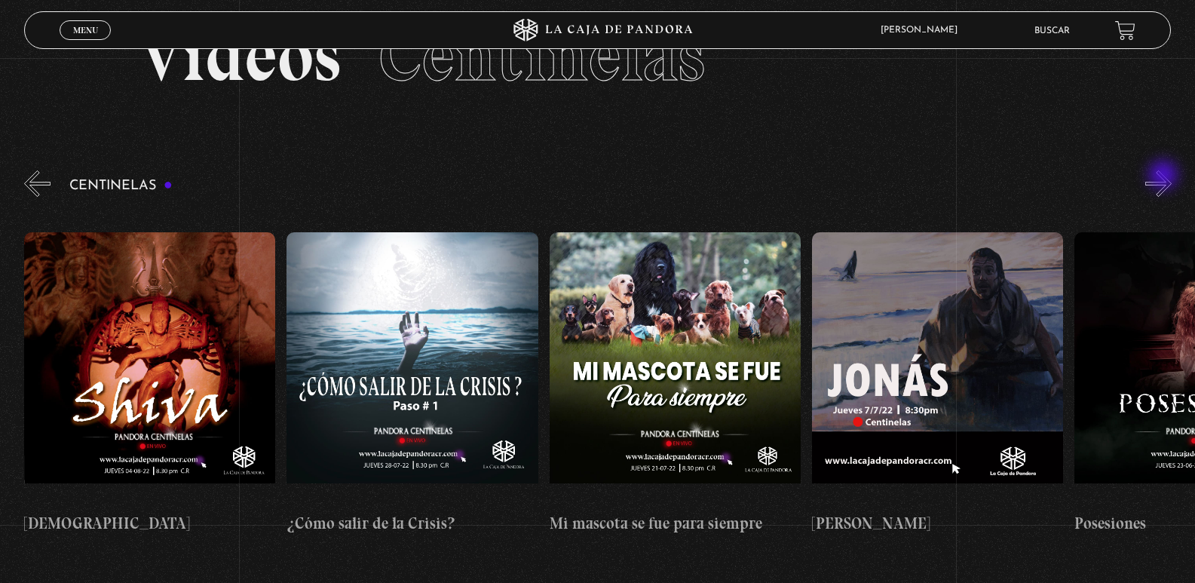
click at [1165, 176] on button "»" at bounding box center [1159, 183] width 26 height 26
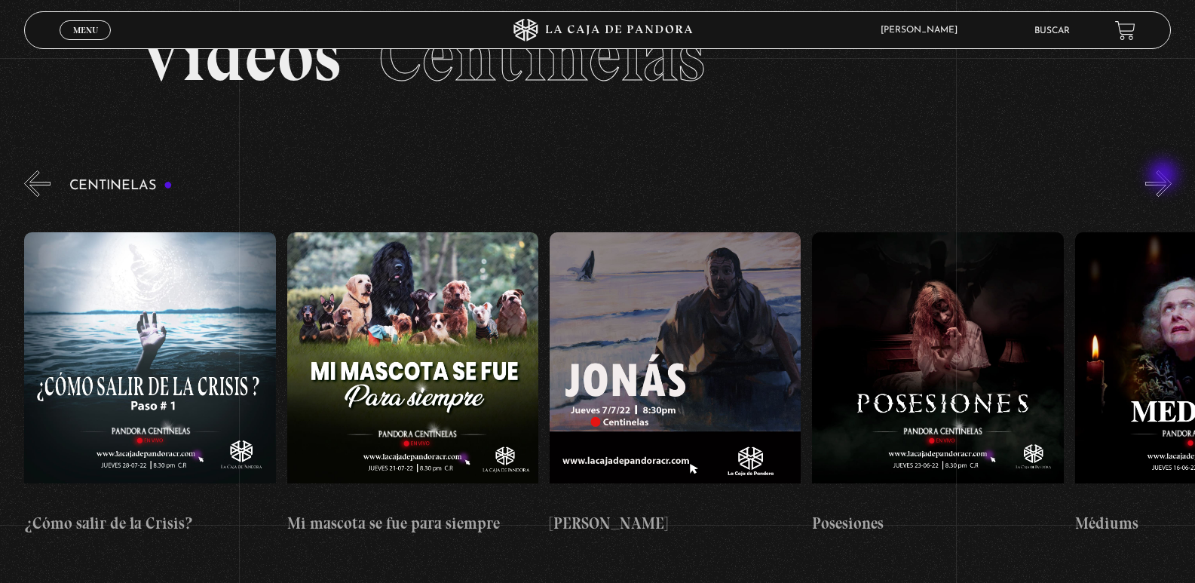
click at [1165, 176] on button "»" at bounding box center [1159, 183] width 26 height 26
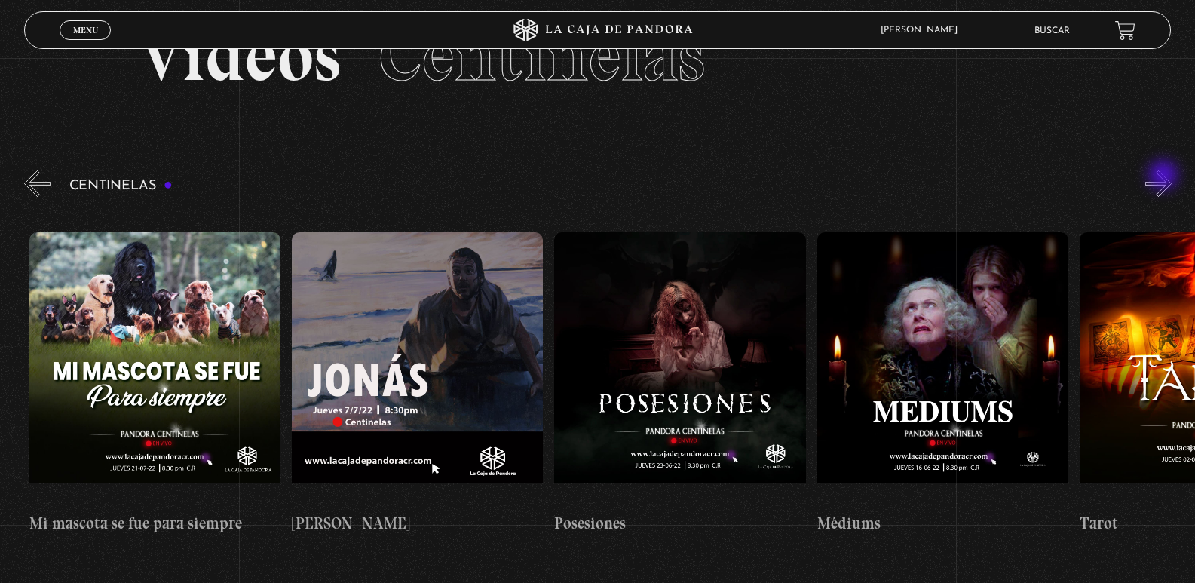
click at [1165, 176] on button "»" at bounding box center [1159, 183] width 26 height 26
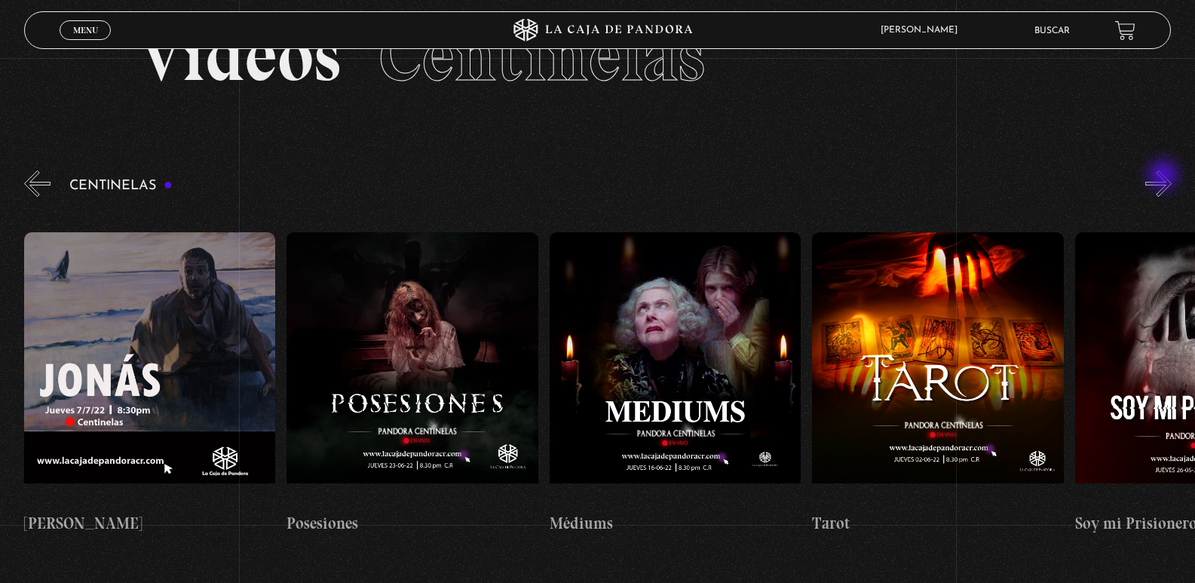
click at [1165, 176] on button "»" at bounding box center [1159, 183] width 26 height 26
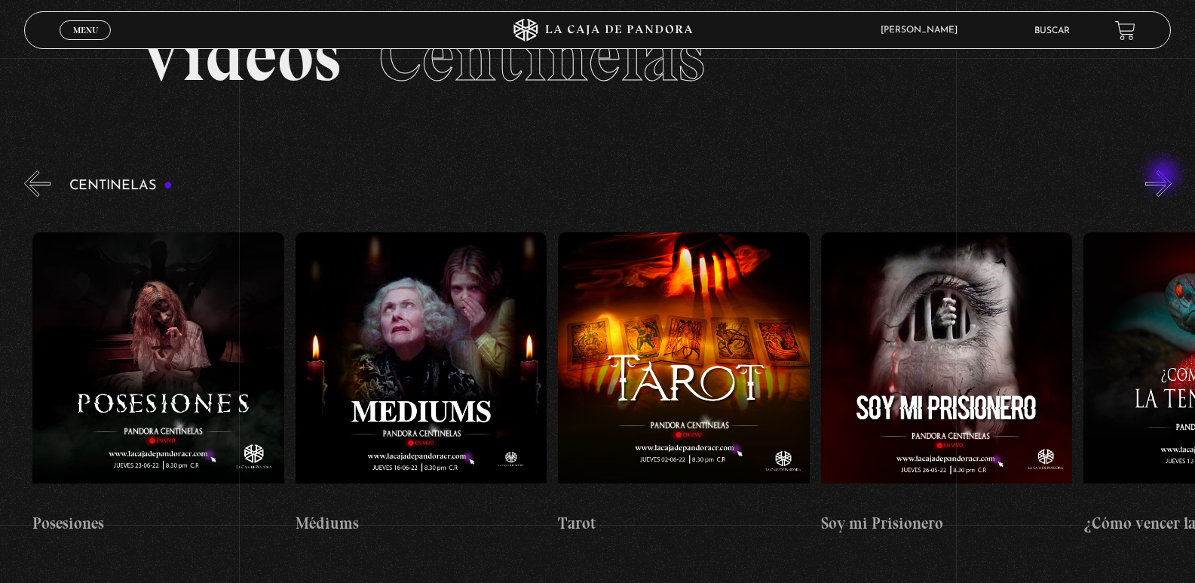
click at [1165, 176] on button "»" at bounding box center [1159, 183] width 26 height 26
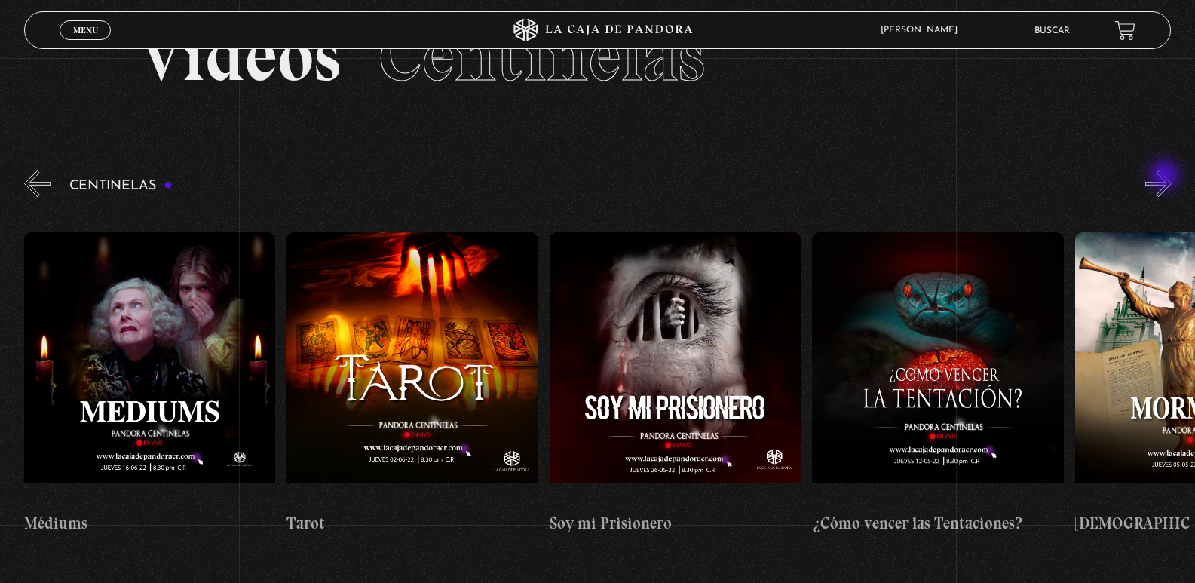
click at [1167, 176] on button "»" at bounding box center [1159, 183] width 26 height 26
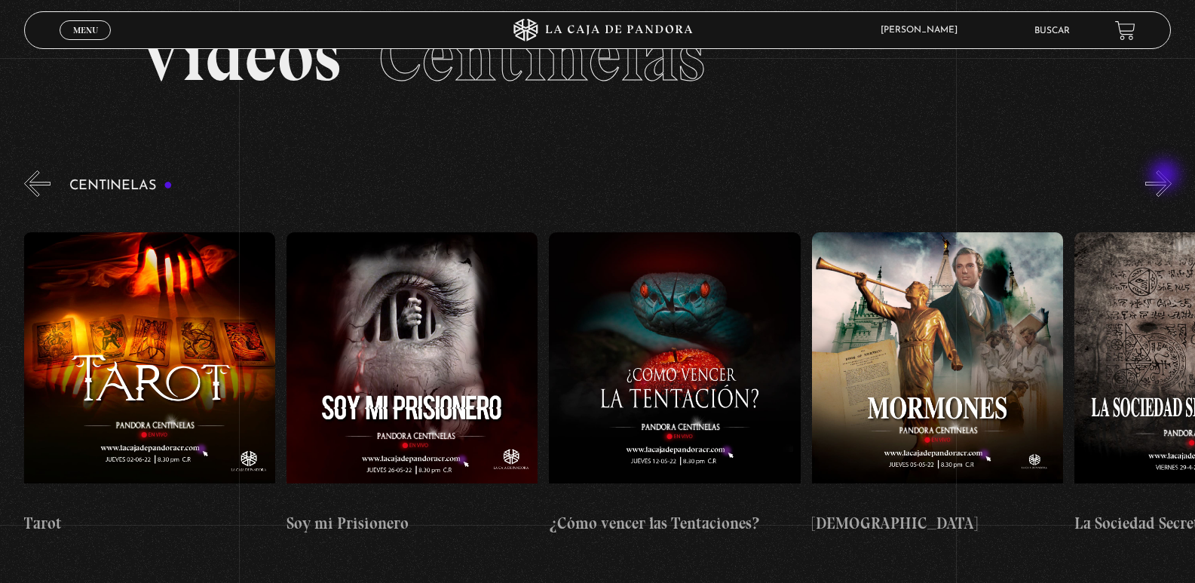
click at [1167, 176] on button "»" at bounding box center [1159, 183] width 26 height 26
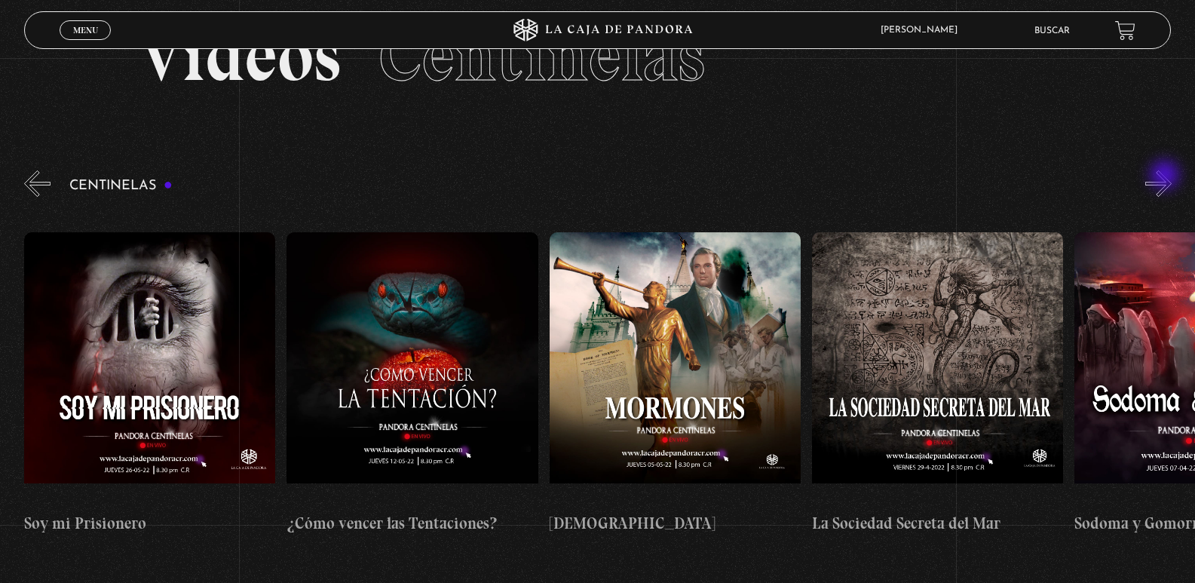
click at [1167, 176] on button "»" at bounding box center [1159, 183] width 26 height 26
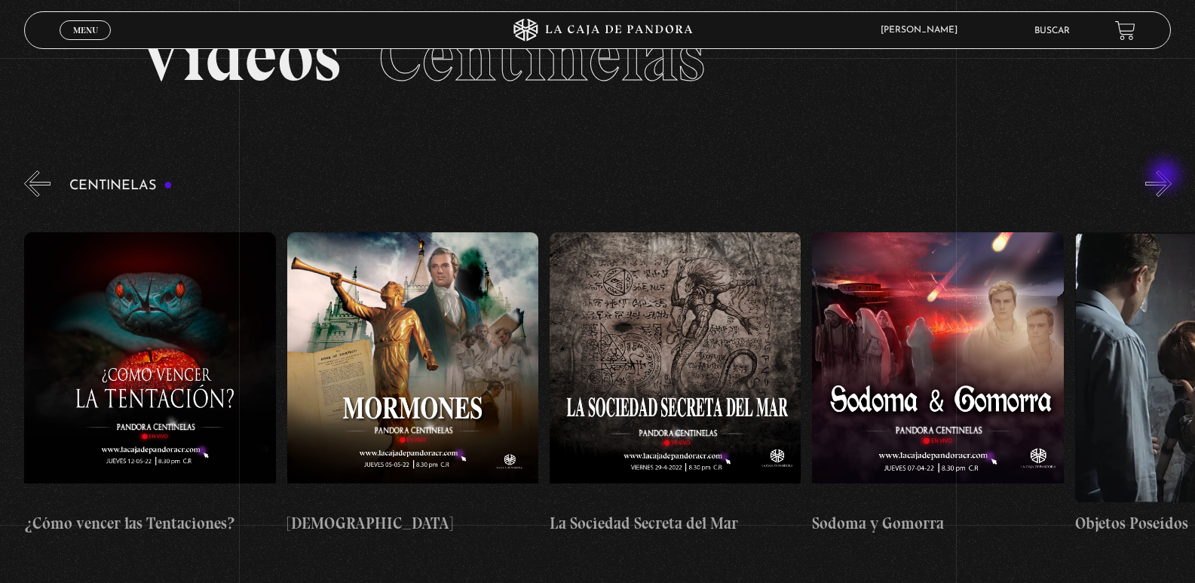
click at [1167, 176] on button "»" at bounding box center [1159, 183] width 26 height 26
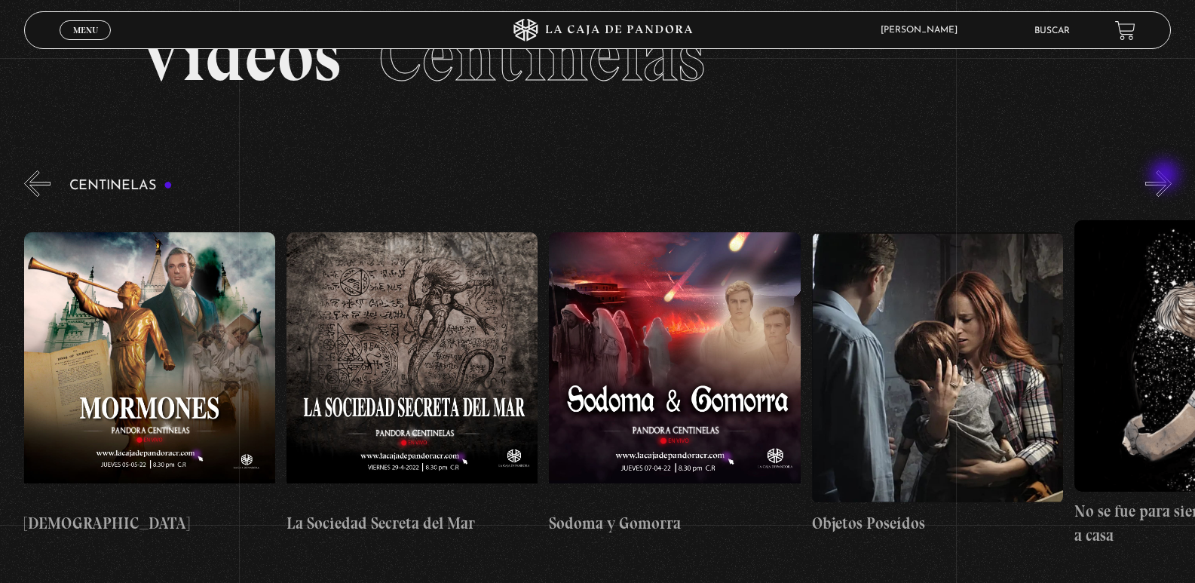
click at [1167, 176] on button "»" at bounding box center [1159, 183] width 26 height 26
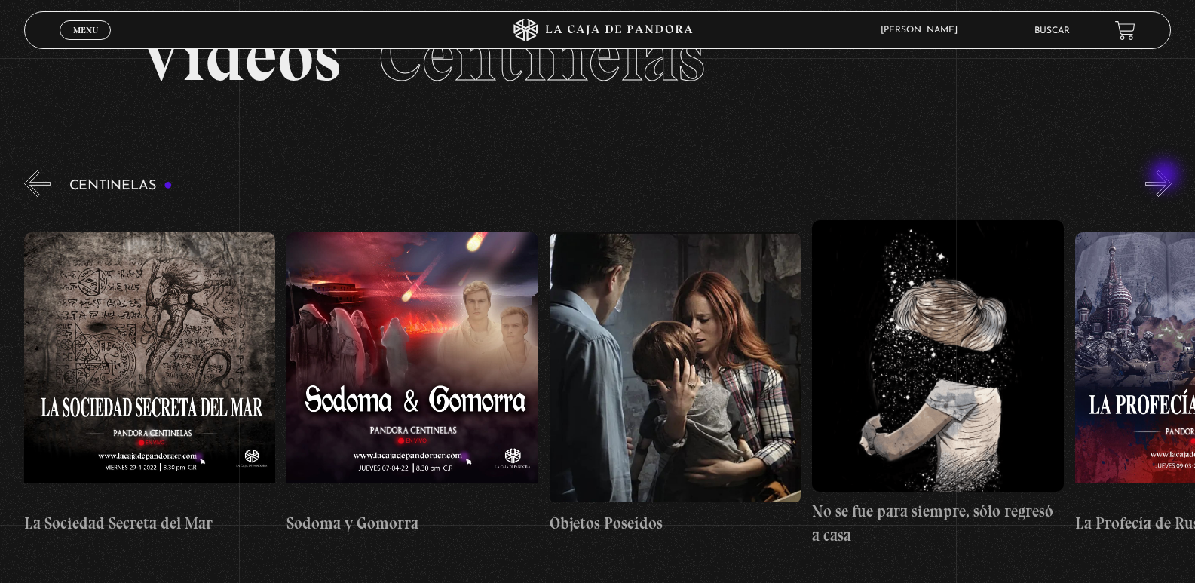
click at [1167, 176] on button "»" at bounding box center [1159, 183] width 26 height 26
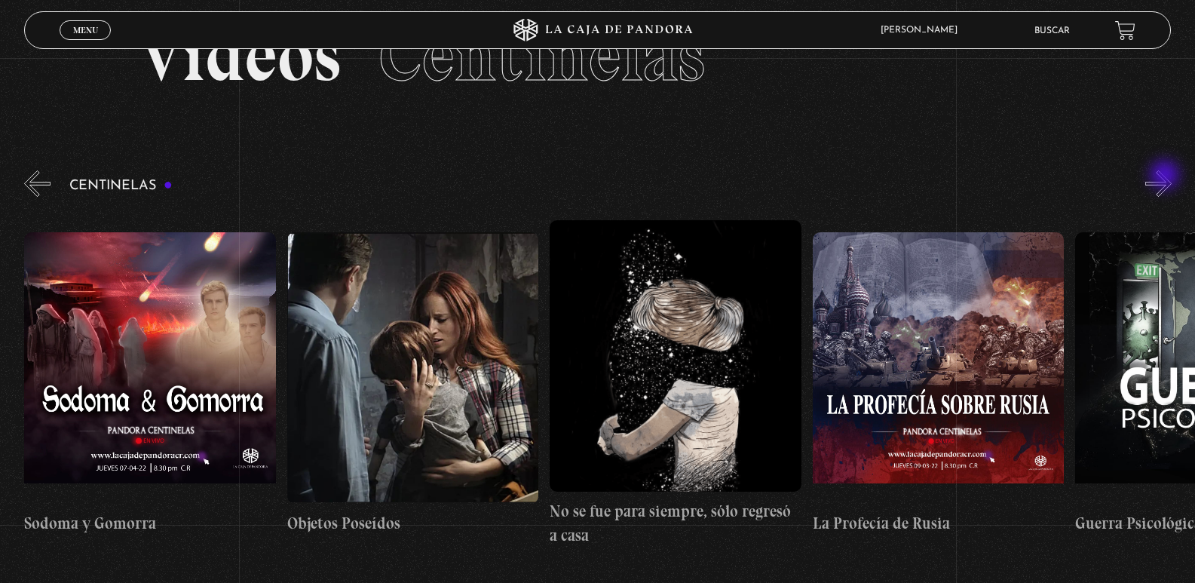
click at [1167, 176] on button "»" at bounding box center [1159, 183] width 26 height 26
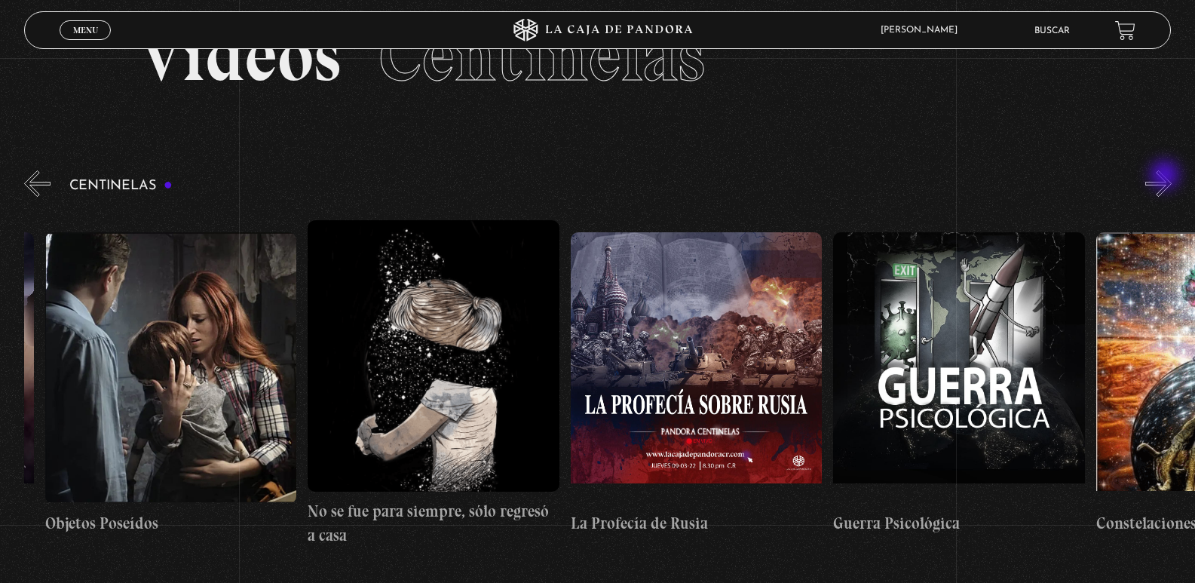
click at [1167, 176] on button "»" at bounding box center [1159, 183] width 26 height 26
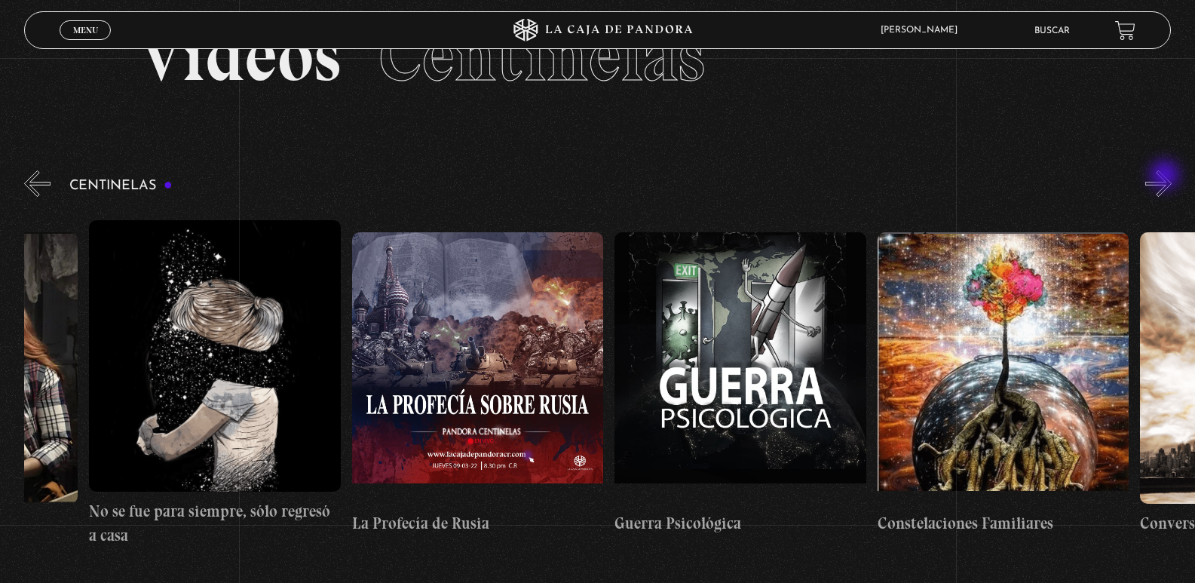
click at [1167, 176] on button "»" at bounding box center [1159, 183] width 26 height 26
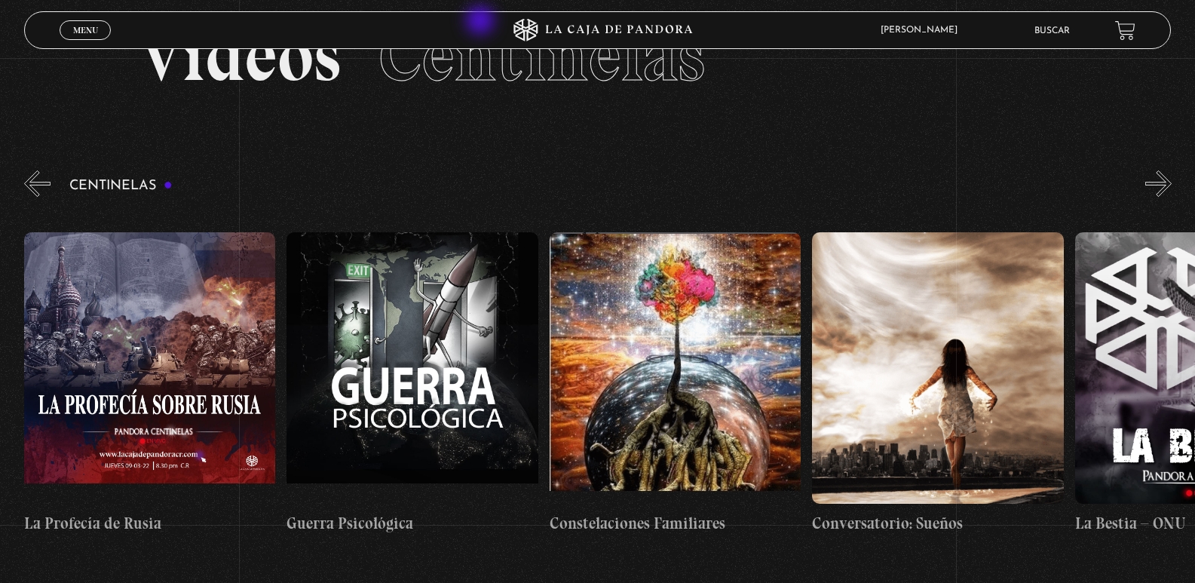
scroll to position [0, 18659]
click at [1065, 33] on link "Buscar" at bounding box center [1052, 30] width 35 height 9
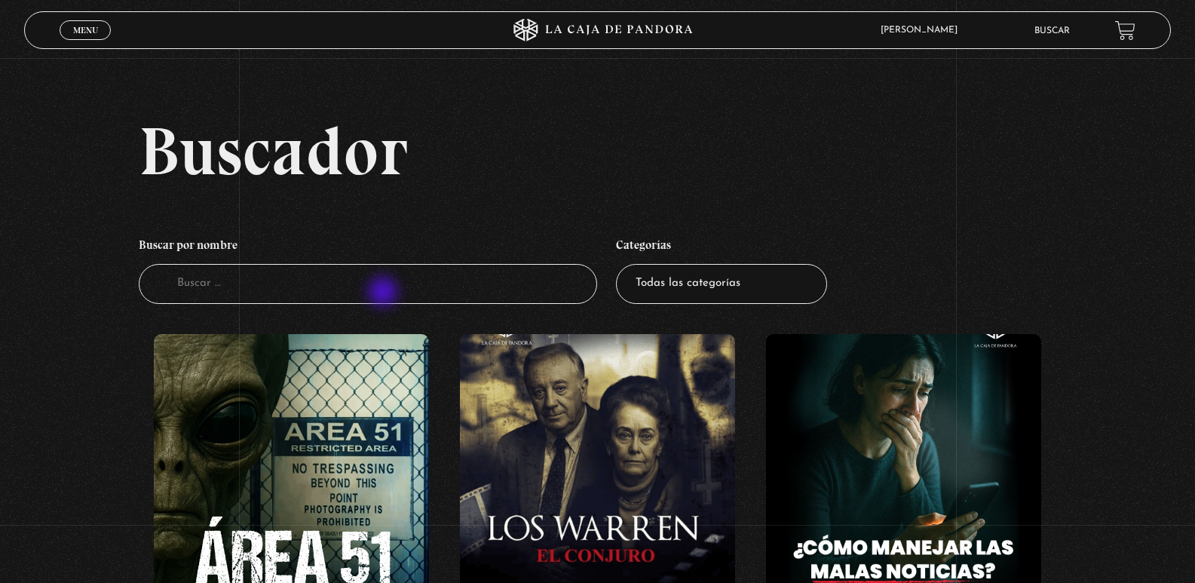
click at [379, 290] on input "Buscador" at bounding box center [368, 284] width 459 height 40
type input "da"
click at [290, 293] on input "da" at bounding box center [368, 284] width 459 height 40
type input "daniel"
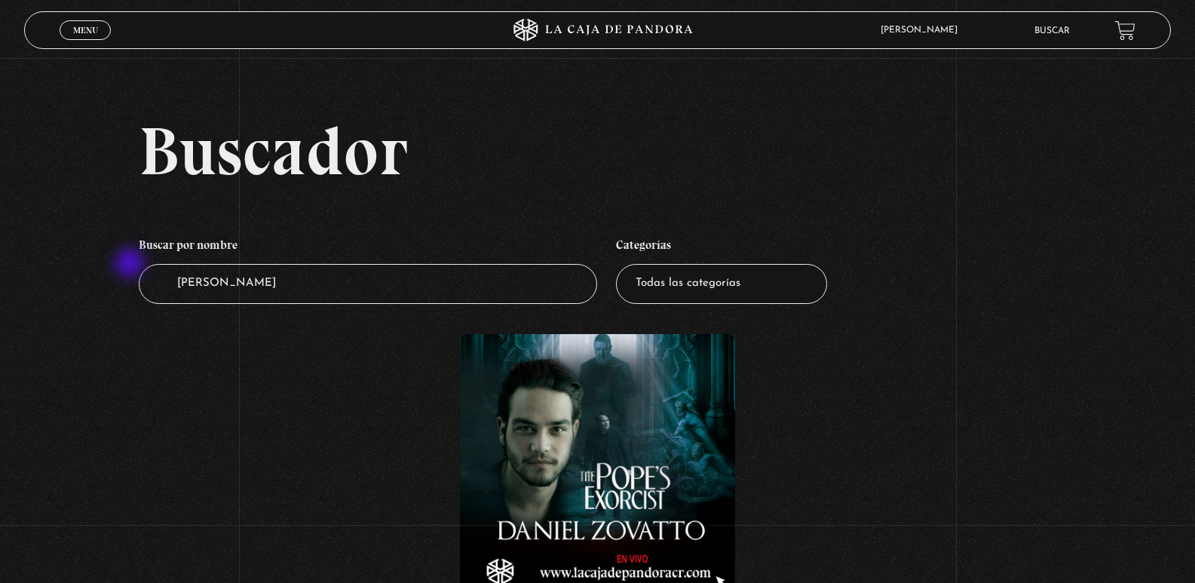
drag, startPoint x: 222, startPoint y: 285, endPoint x: 127, endPoint y: 263, distance: 98.3
click at [127, 263] on div "Buscador Buscar por nombre Buscador daniel Categorías Todas las categorías 11:1…" at bounding box center [597, 404] width 1195 height 574
type input "semanas"
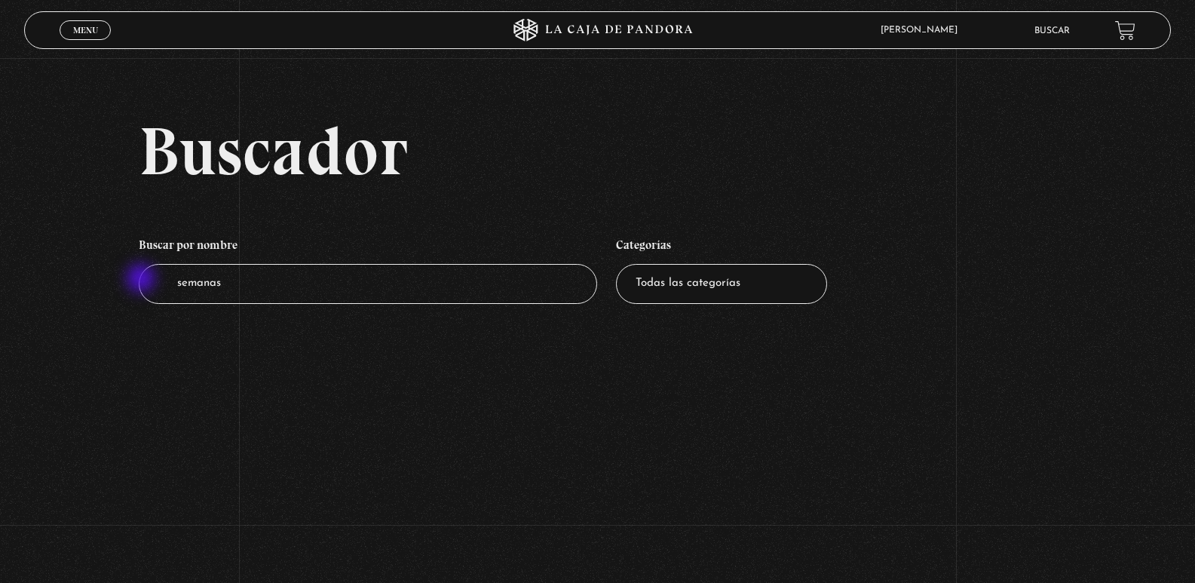
drag, startPoint x: 230, startPoint y: 283, endPoint x: 143, endPoint y: 280, distance: 87.5
click at [143, 280] on input "semanas" at bounding box center [368, 284] width 459 height 40
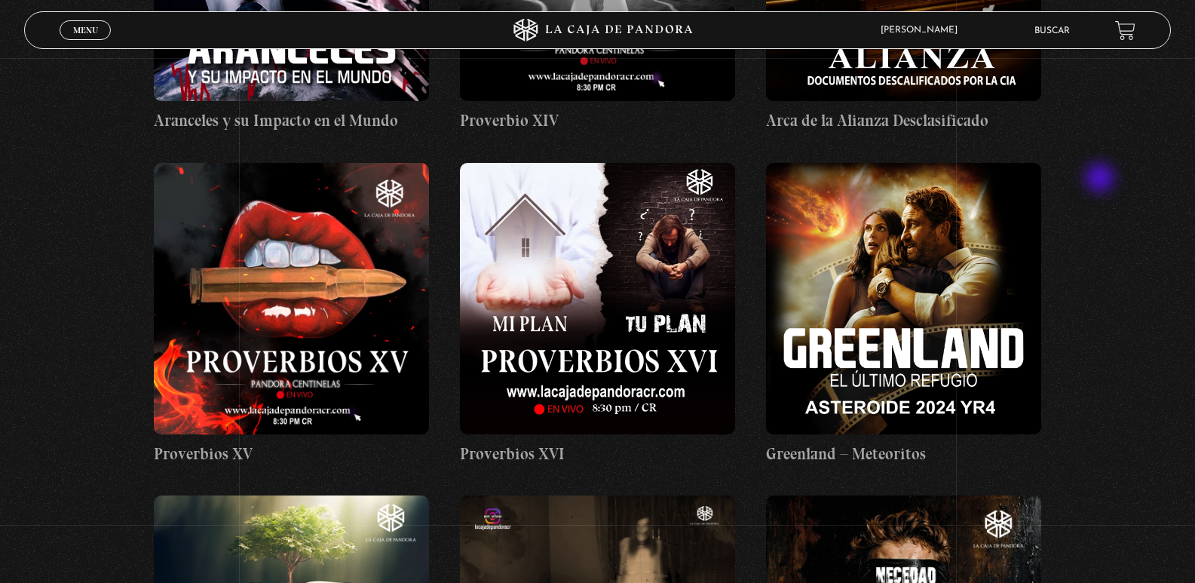
scroll to position [4224, 0]
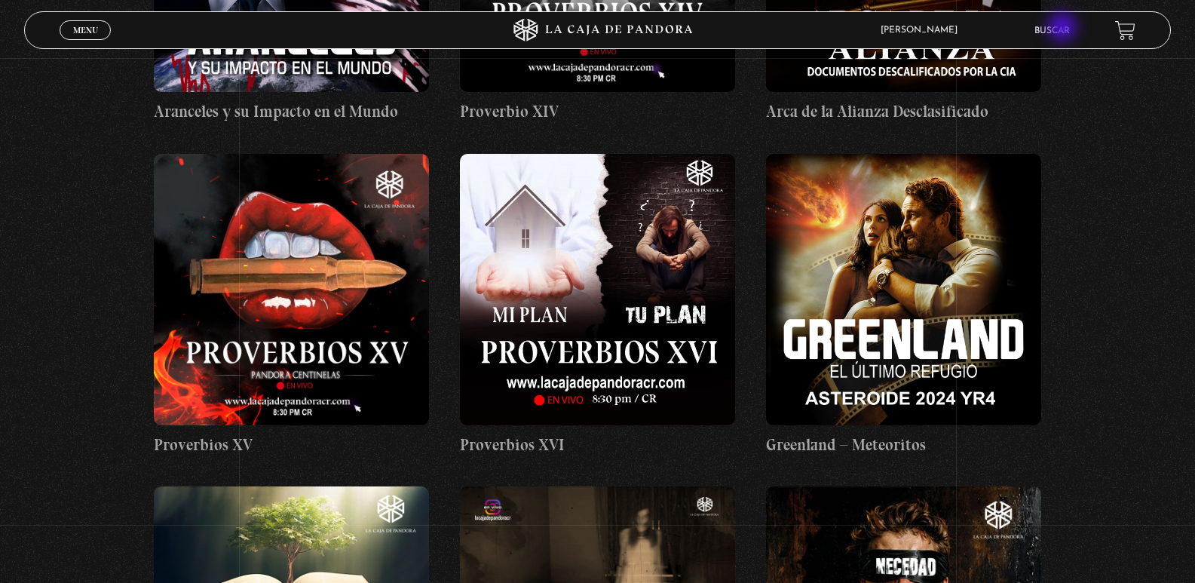
click at [1064, 29] on link "Buscar" at bounding box center [1052, 30] width 35 height 9
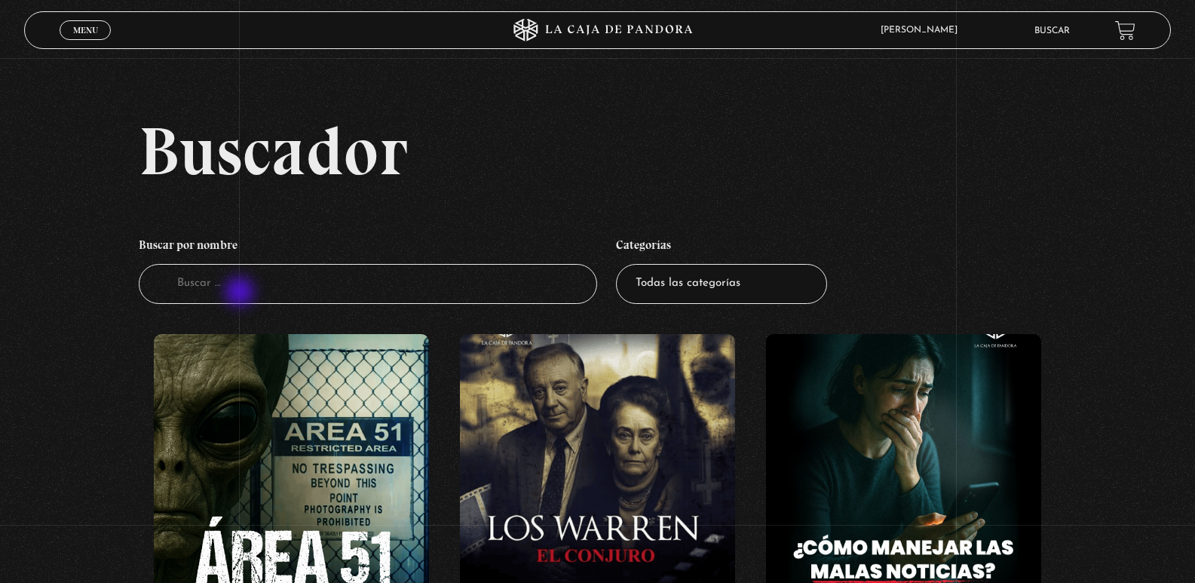
click at [247, 285] on input "Buscador" at bounding box center [368, 284] width 459 height 40
type input "prof"
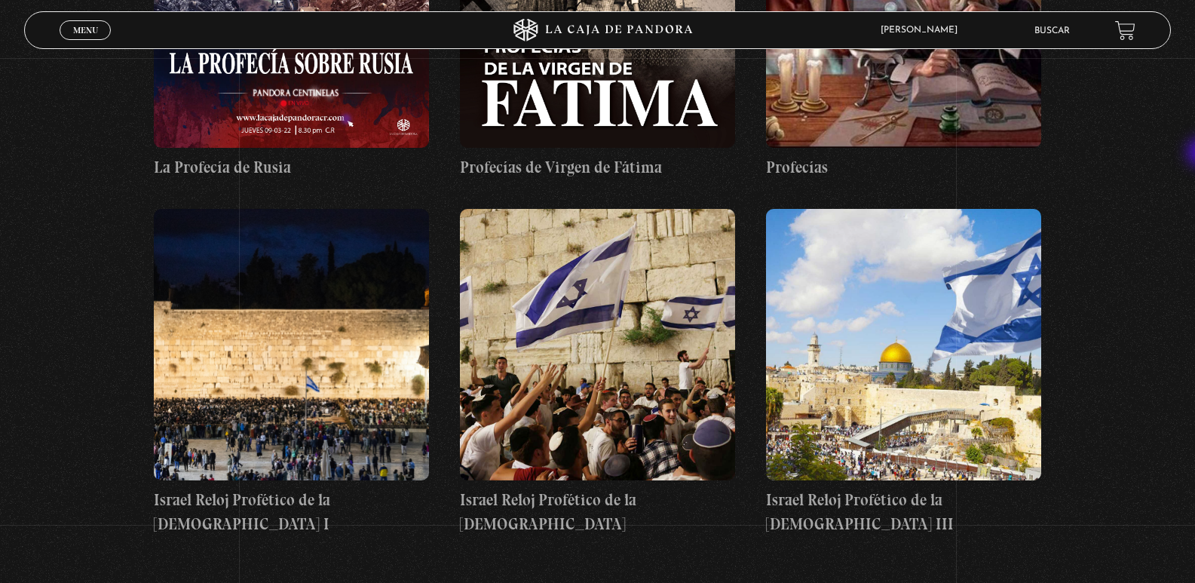
scroll to position [547, 0]
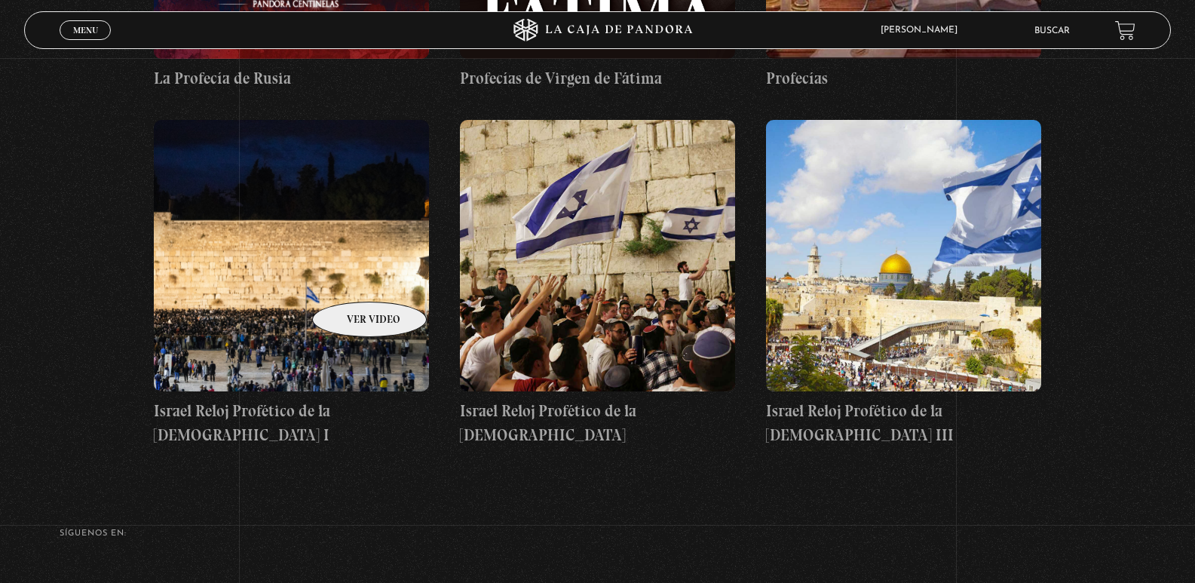
click at [350, 279] on figure at bounding box center [291, 256] width 275 height 272
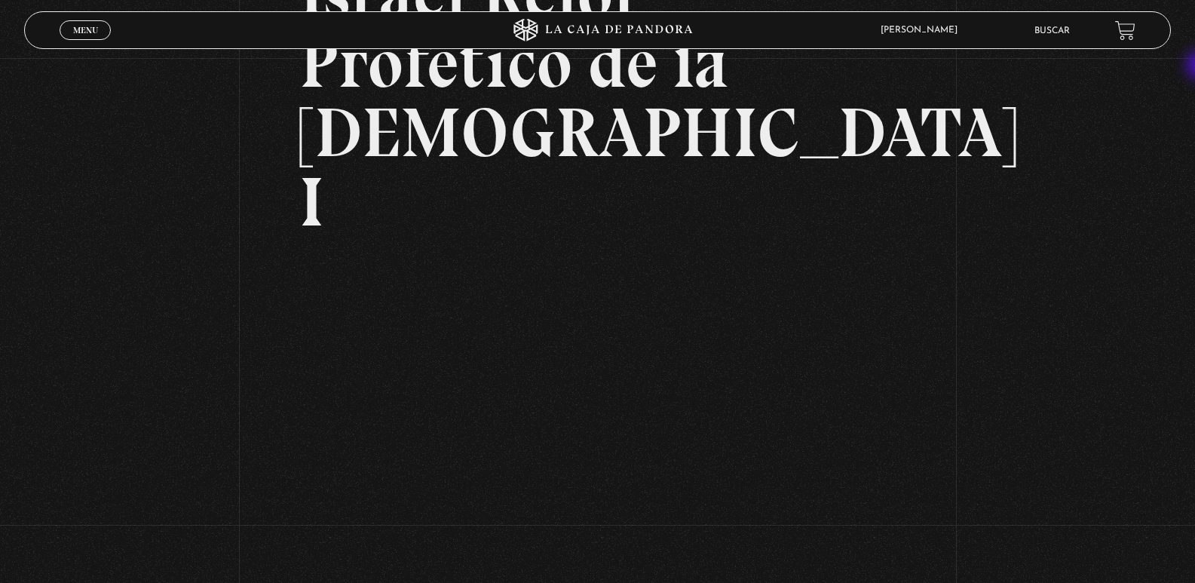
scroll to position [232, 0]
